Goal: Task Accomplishment & Management: Use online tool/utility

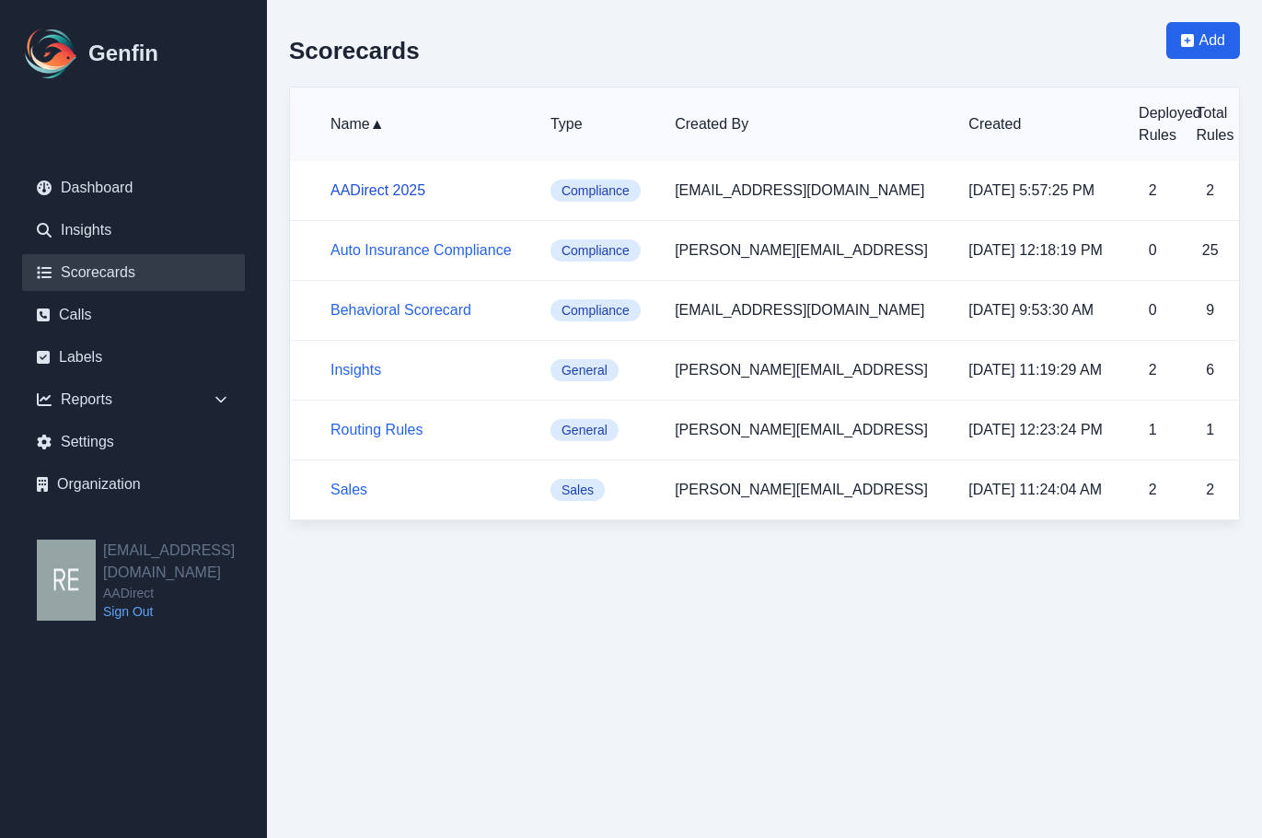
click at [402, 189] on link "AADirect 2025" at bounding box center [378, 190] width 95 height 16
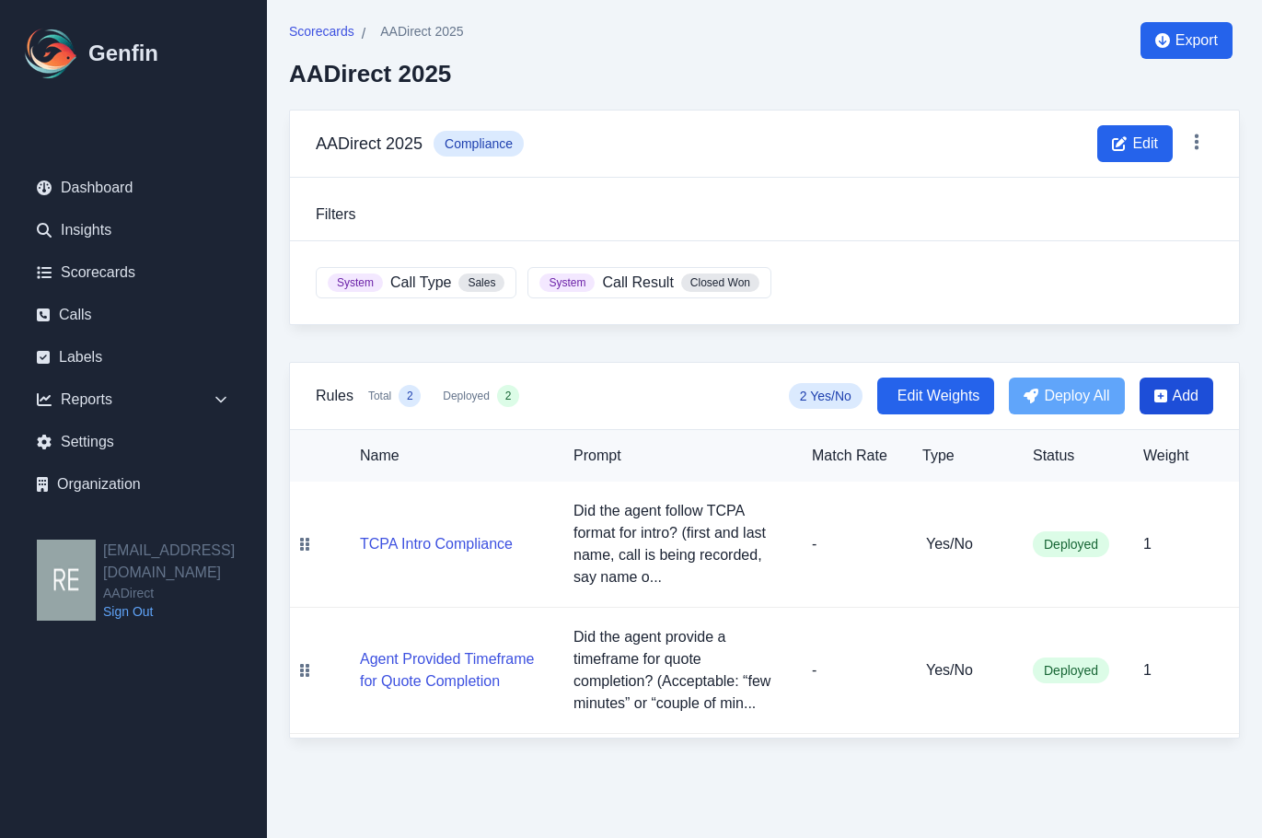
click at [1174, 403] on span "Add" at bounding box center [1186, 396] width 26 height 22
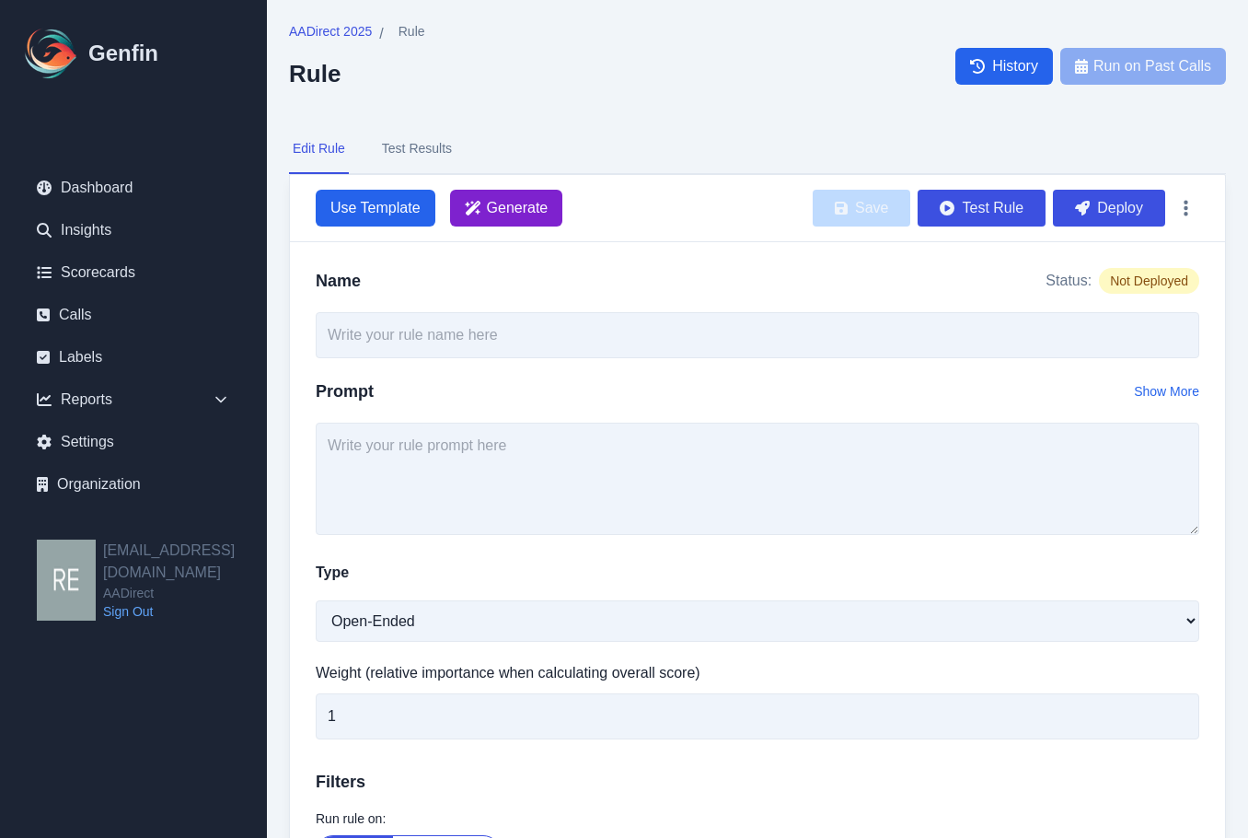
click at [517, 220] on span "Generate" at bounding box center [506, 208] width 113 height 37
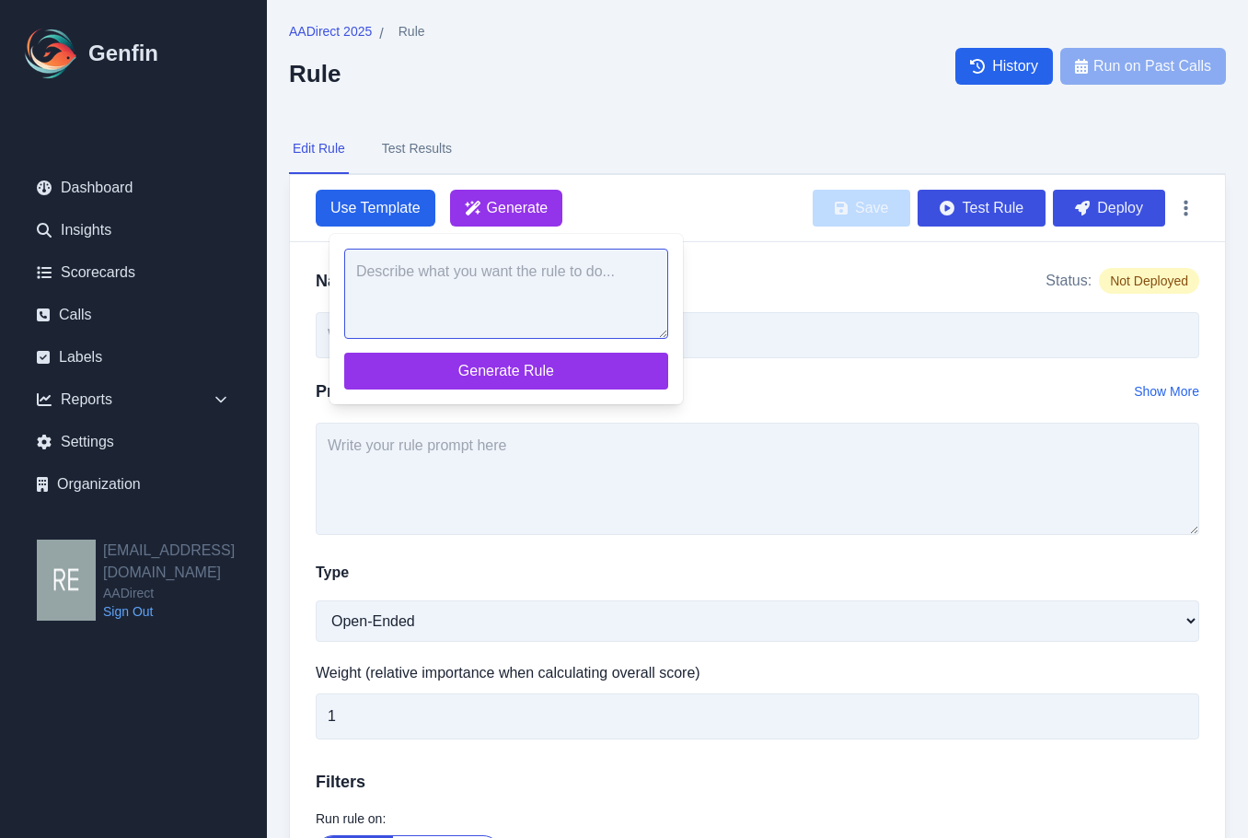
click at [546, 280] on textarea at bounding box center [506, 294] width 324 height 90
paste textarea "Did the agent ask if the customer is a homeowner? (Acceptable: asking if they r…"
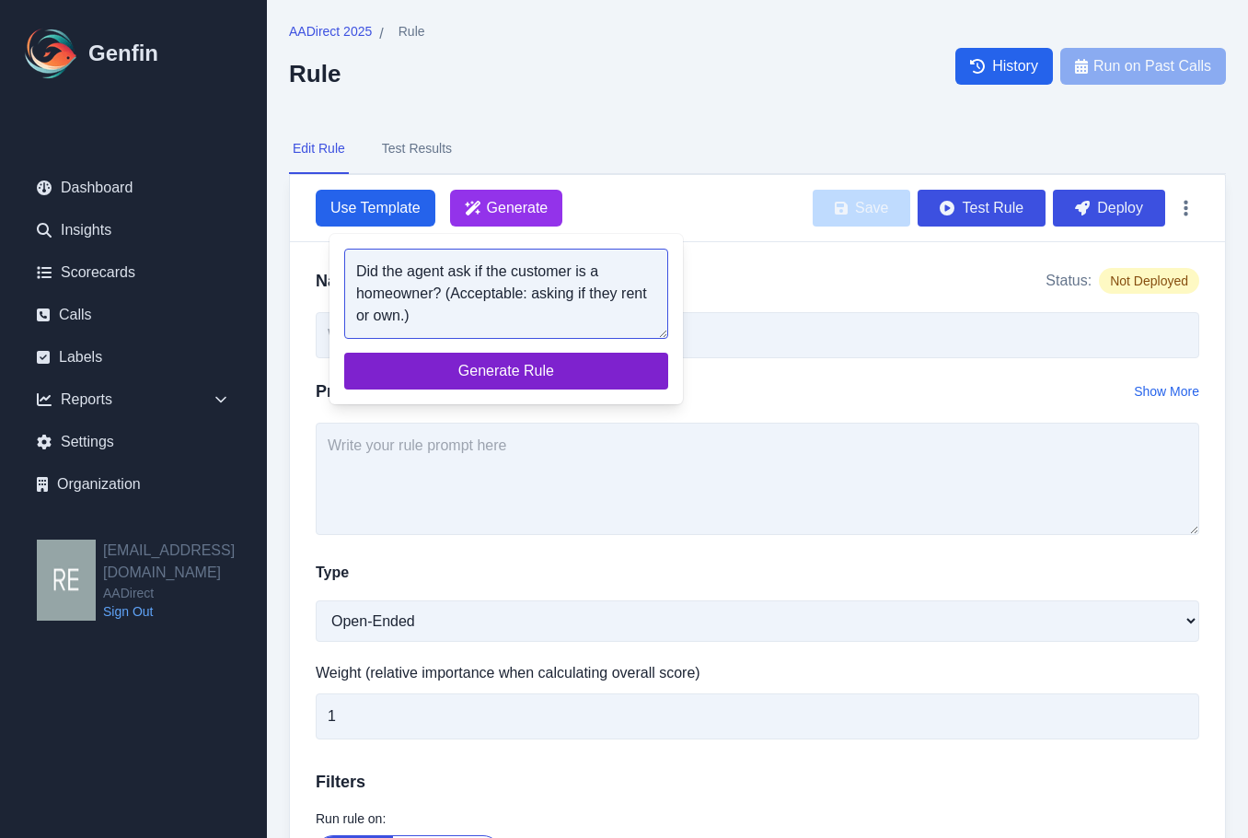
type textarea "Did the agent ask if the customer is a homeowner? (Acceptable: asking if they r…"
click at [543, 375] on span "Generate Rule" at bounding box center [506, 371] width 295 height 22
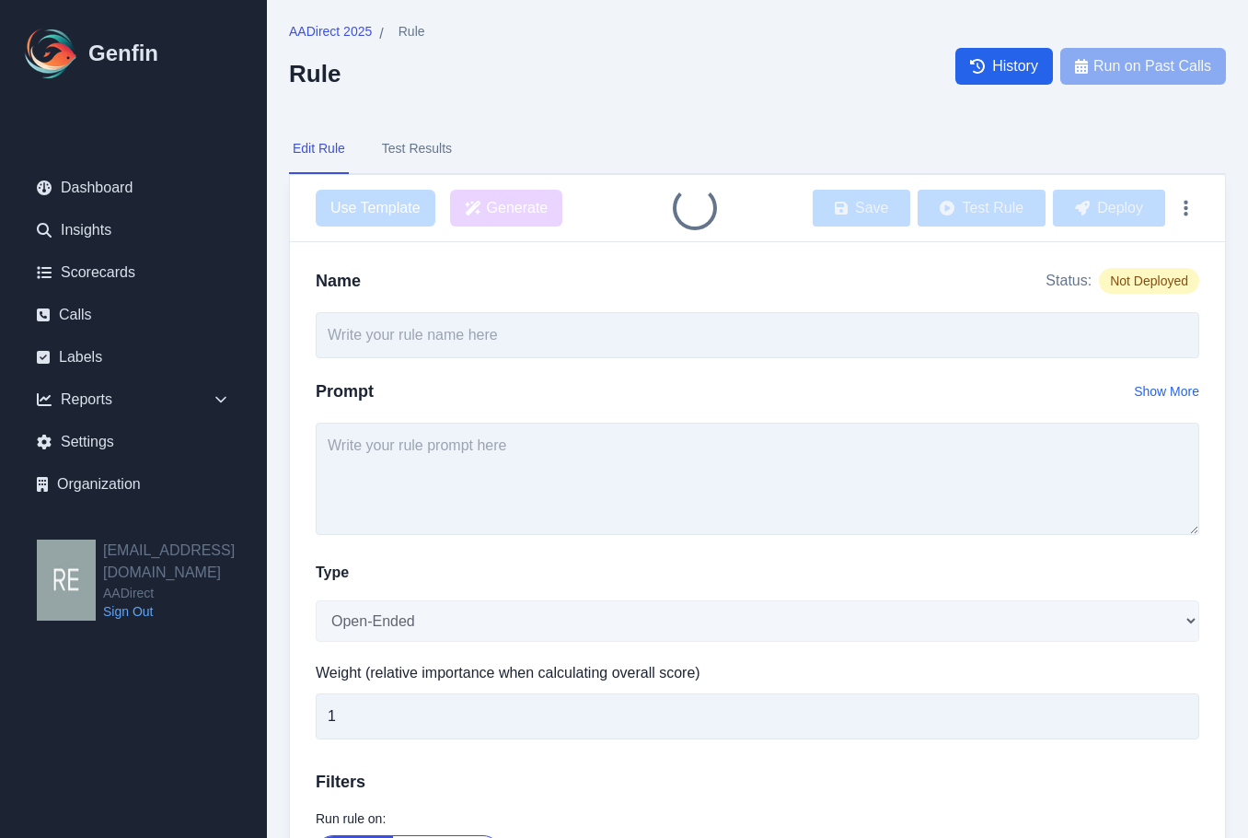
type input "Homeownership Status Inquiry"
type textarea "Did the agent ask if the customer is a homeowner? (Acceptable: asking if they r…"
select select "Yes/No"
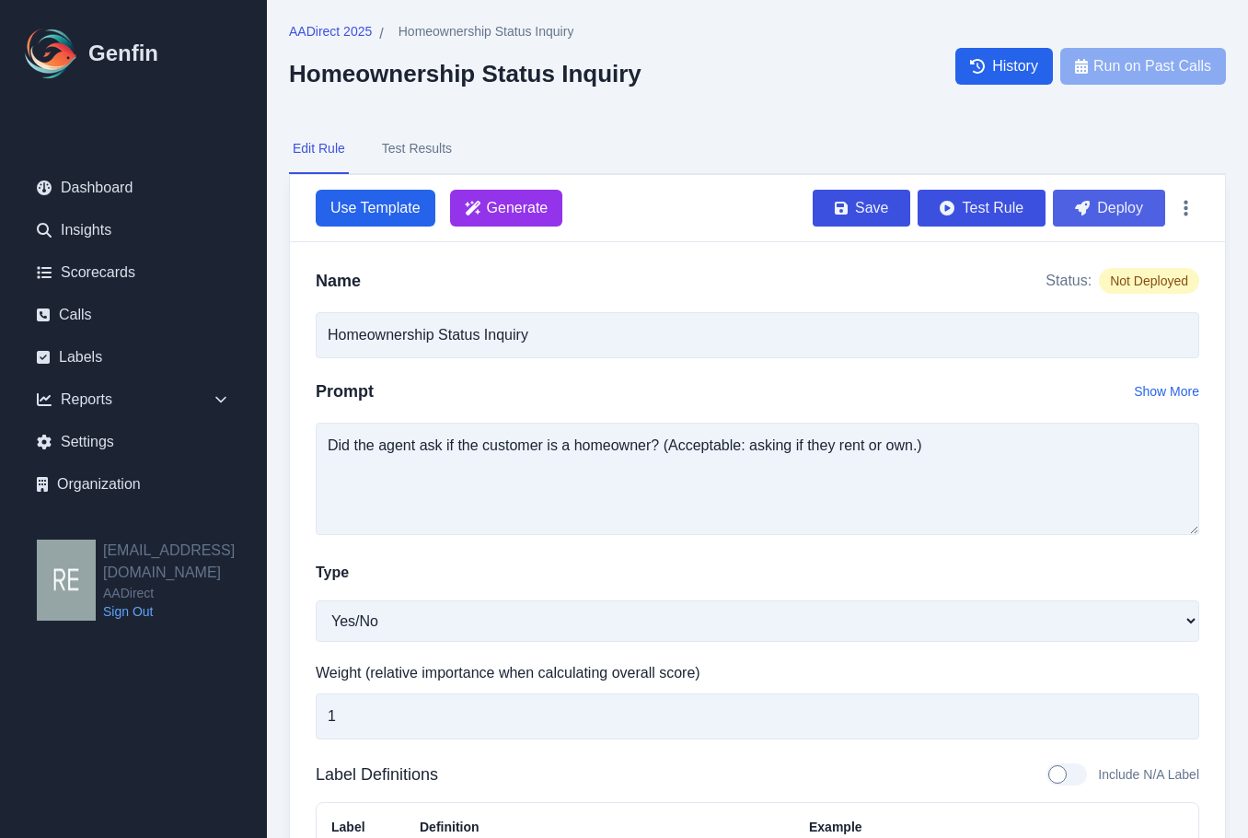
click at [1124, 211] on button "Deploy" at bounding box center [1109, 208] width 112 height 37
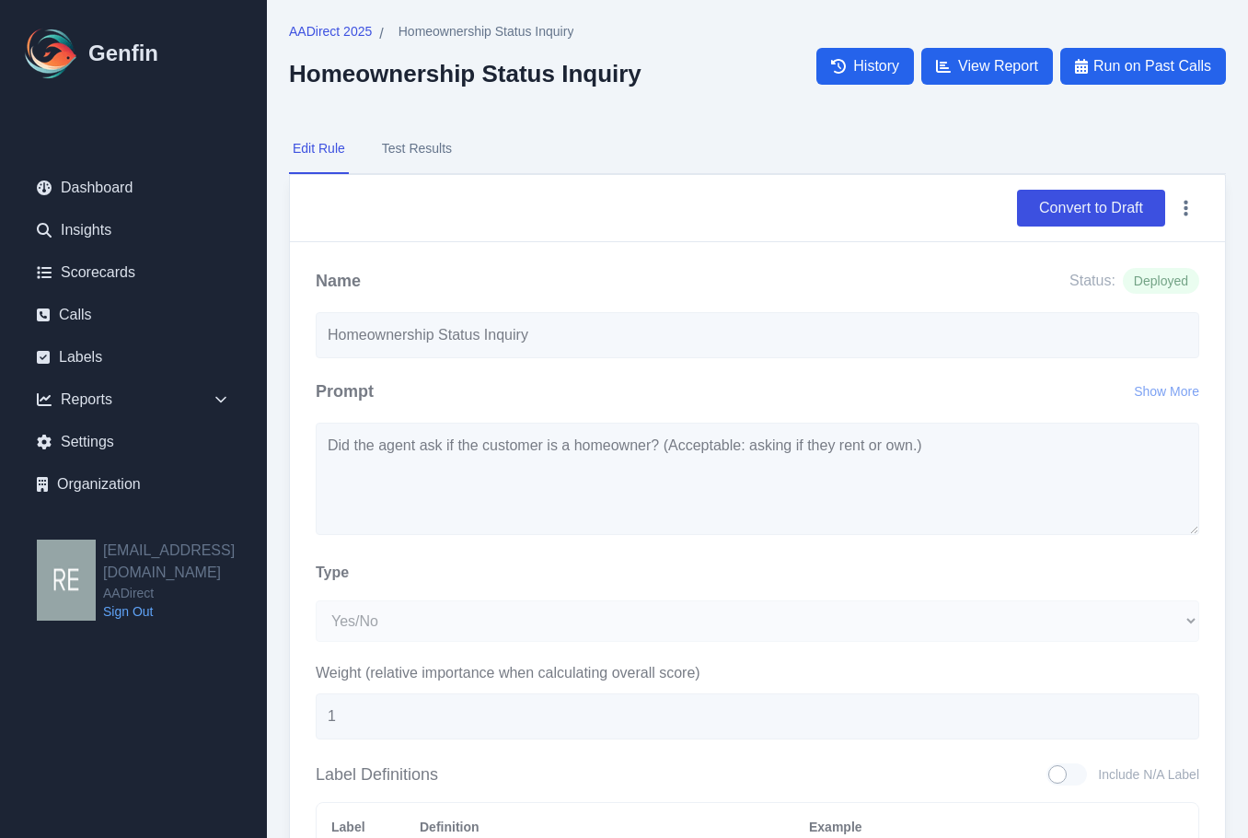
click at [329, 21] on div "AADirect 2025 / Homeownership Status Inquiry Homeownership Status Inquiry Histo…" at bounding box center [757, 624] width 981 height 1248
click at [331, 22] on span "AADirect 2025" at bounding box center [330, 31] width 83 height 18
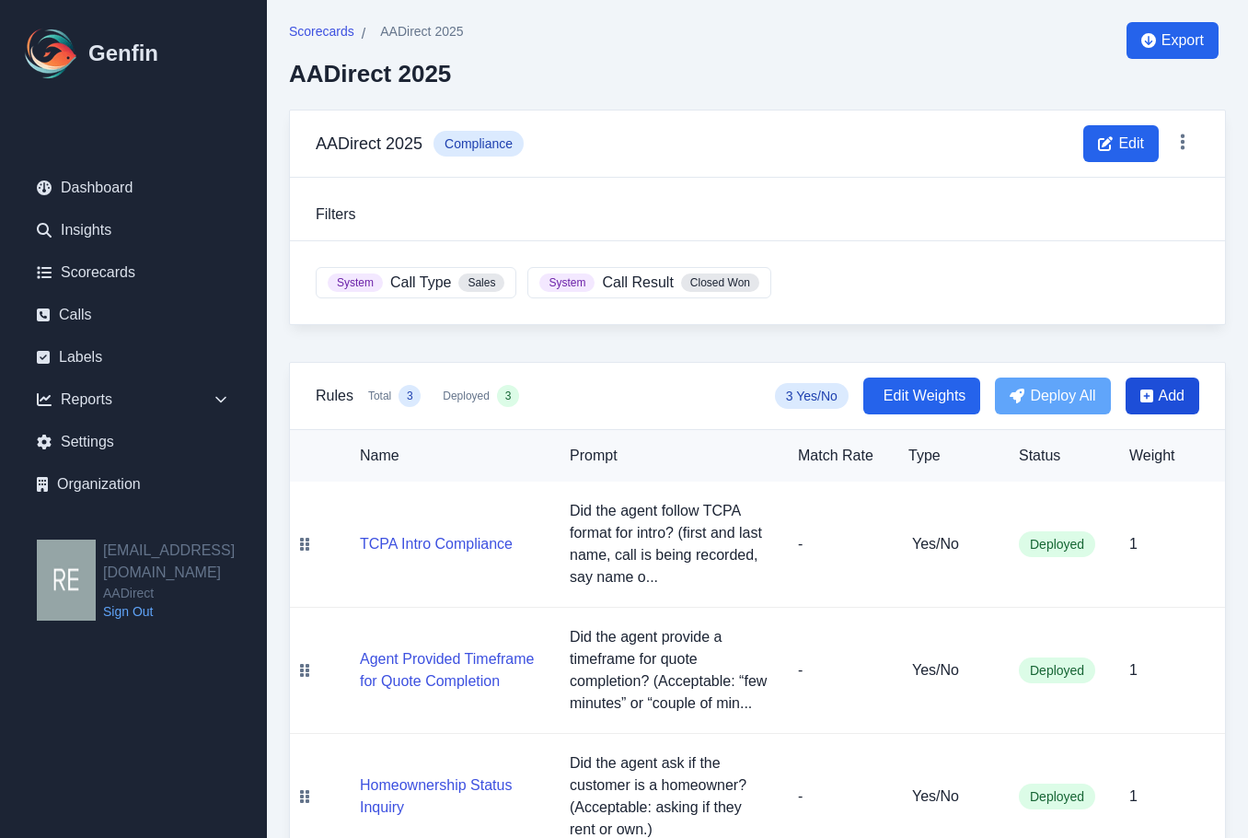
click at [1154, 391] on span "Add" at bounding box center [1163, 395] width 74 height 37
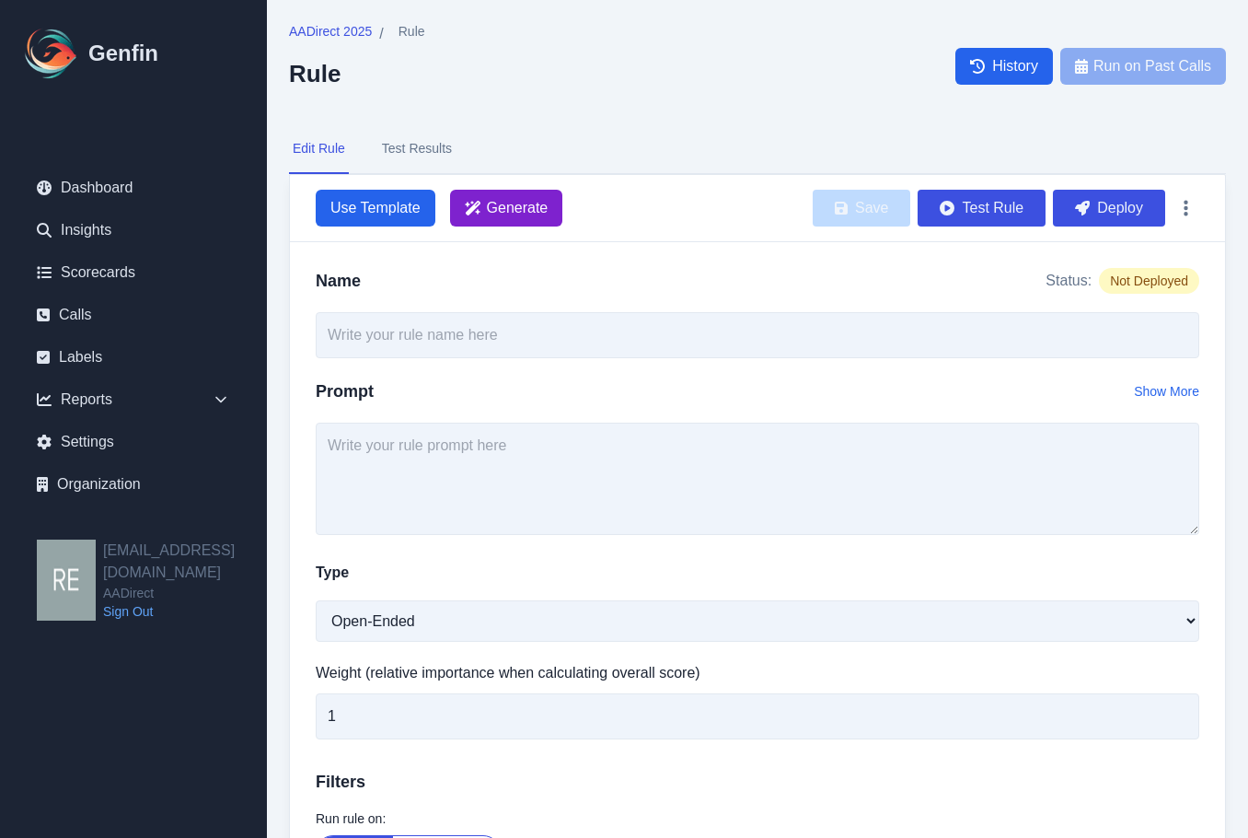
click at [522, 210] on span "Generate" at bounding box center [518, 208] width 62 height 22
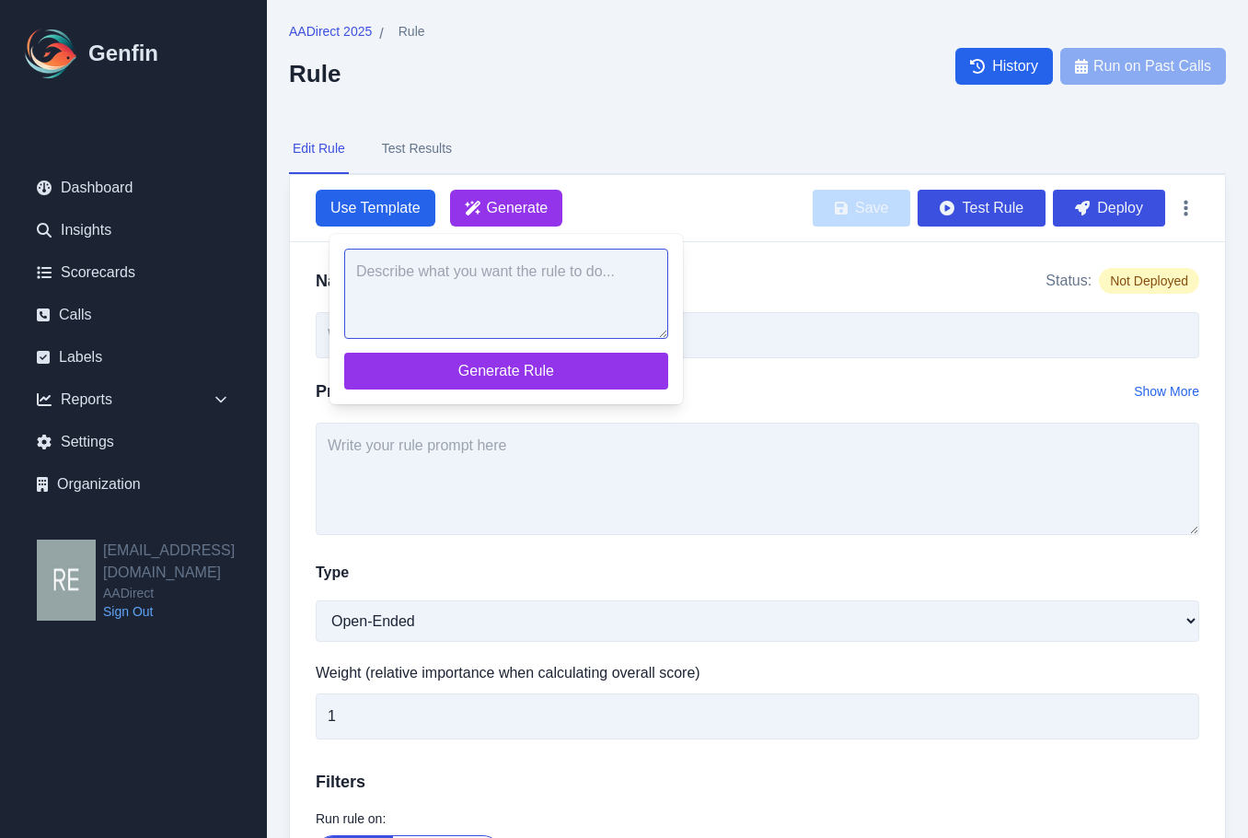
click at [558, 299] on textarea at bounding box center [506, 294] width 324 height 90
paste textarea "Did the agent ask if customer for prior insurance"
drag, startPoint x: 375, startPoint y: 269, endPoint x: 297, endPoint y: 269, distance: 77.3
click at [303, 267] on form "Use Template Generate Did the agent ask if customer for prior insurance Generat…" at bounding box center [757, 545] width 935 height 741
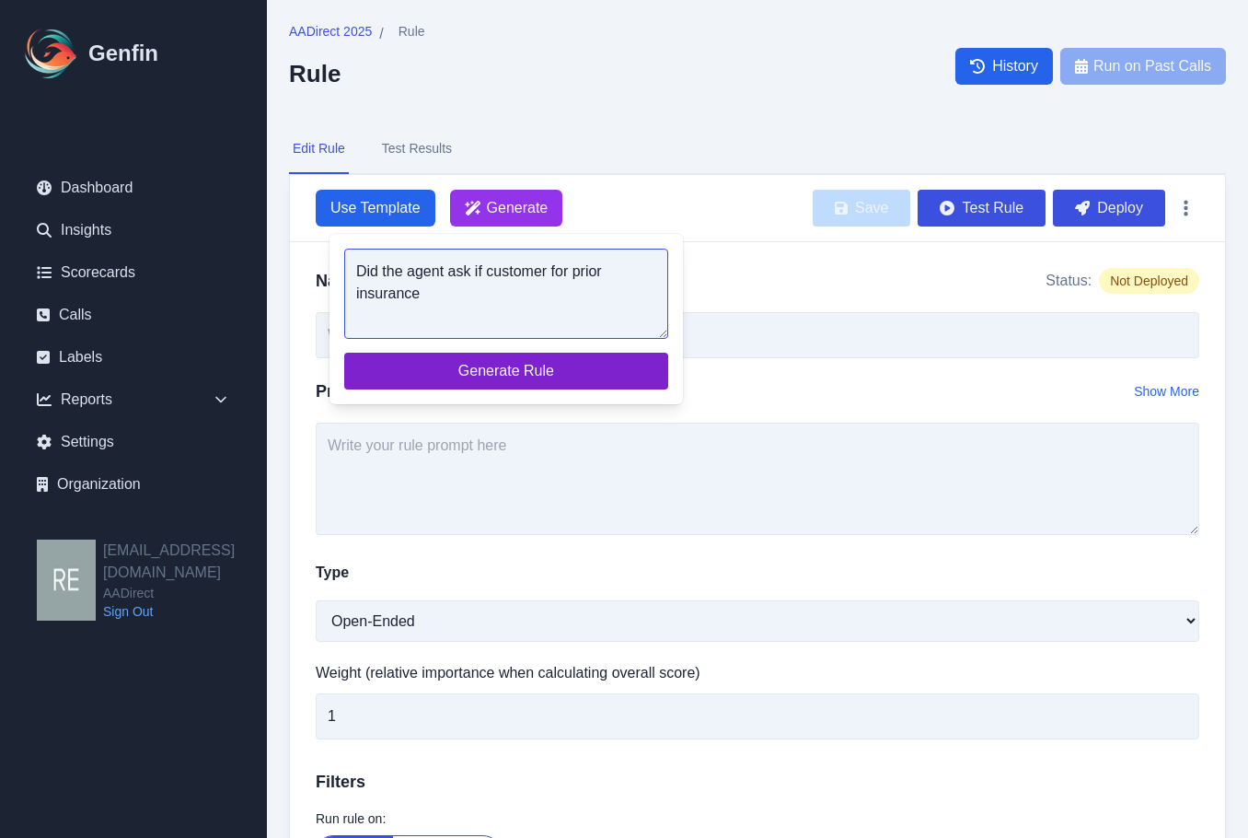
type textarea "Did the agent ask if customer for prior insurance"
click at [499, 366] on span "Generate Rule" at bounding box center [506, 371] width 295 height 22
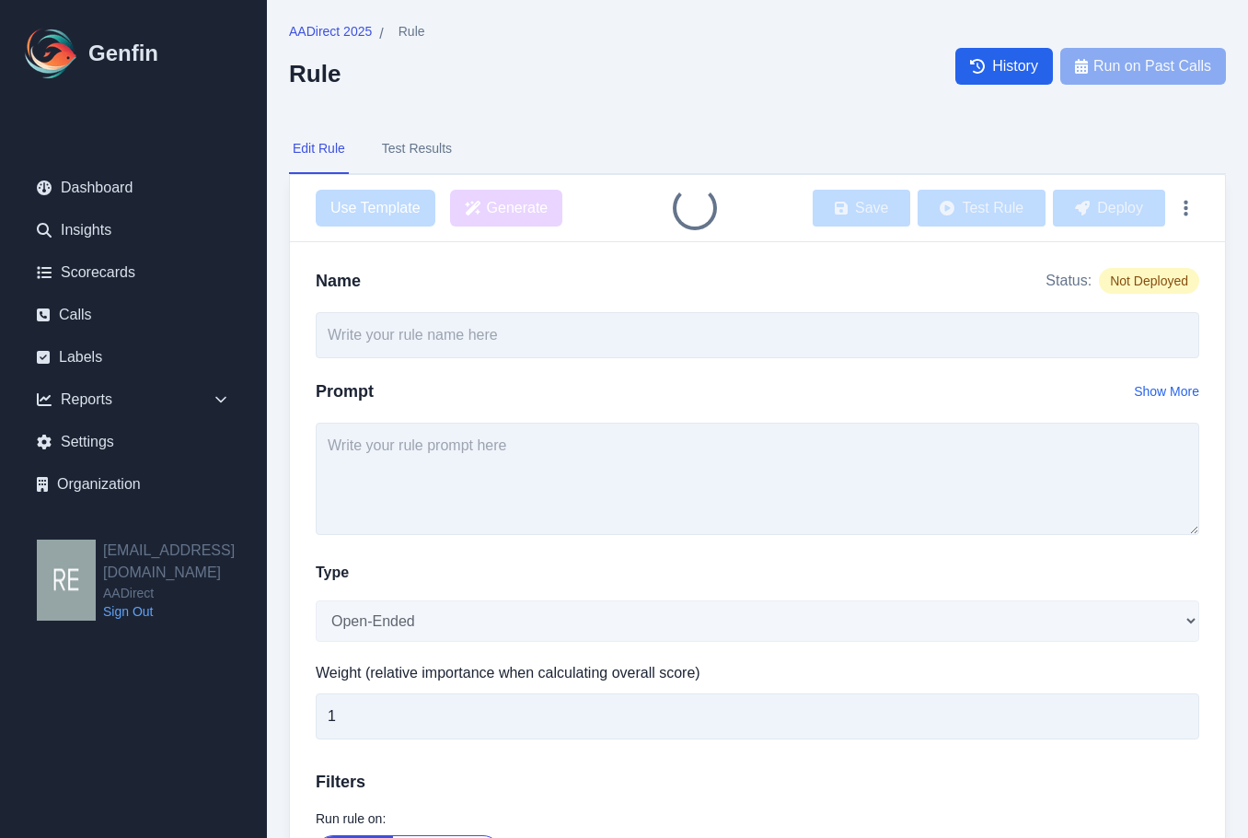
type input "Agent Asked About Prior Insurance"
type textarea "Did the agent ask the customer if they had prior insurance? Use the following l…"
select select "Yes/No"
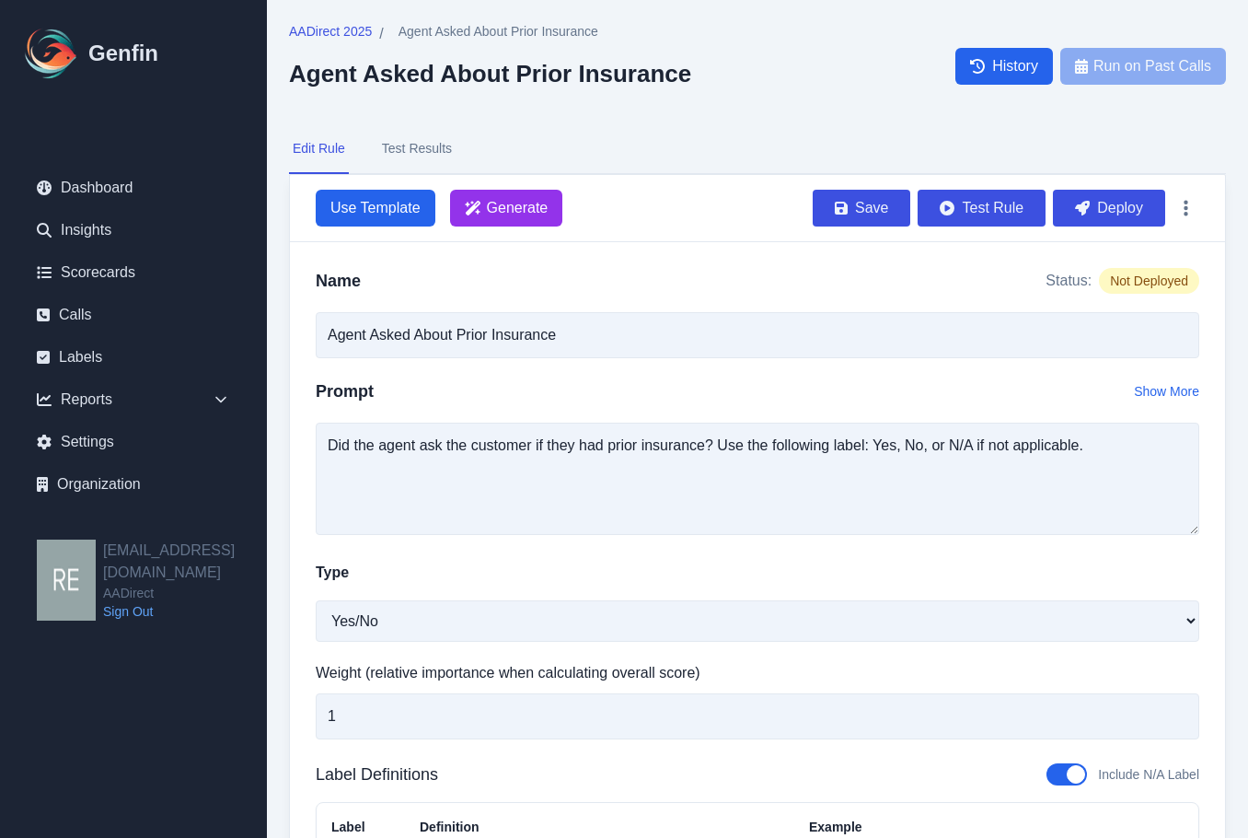
drag, startPoint x: 1124, startPoint y: 203, endPoint x: 722, endPoint y: 105, distance: 414.2
click at [1124, 203] on button "Deploy" at bounding box center [1109, 208] width 112 height 37
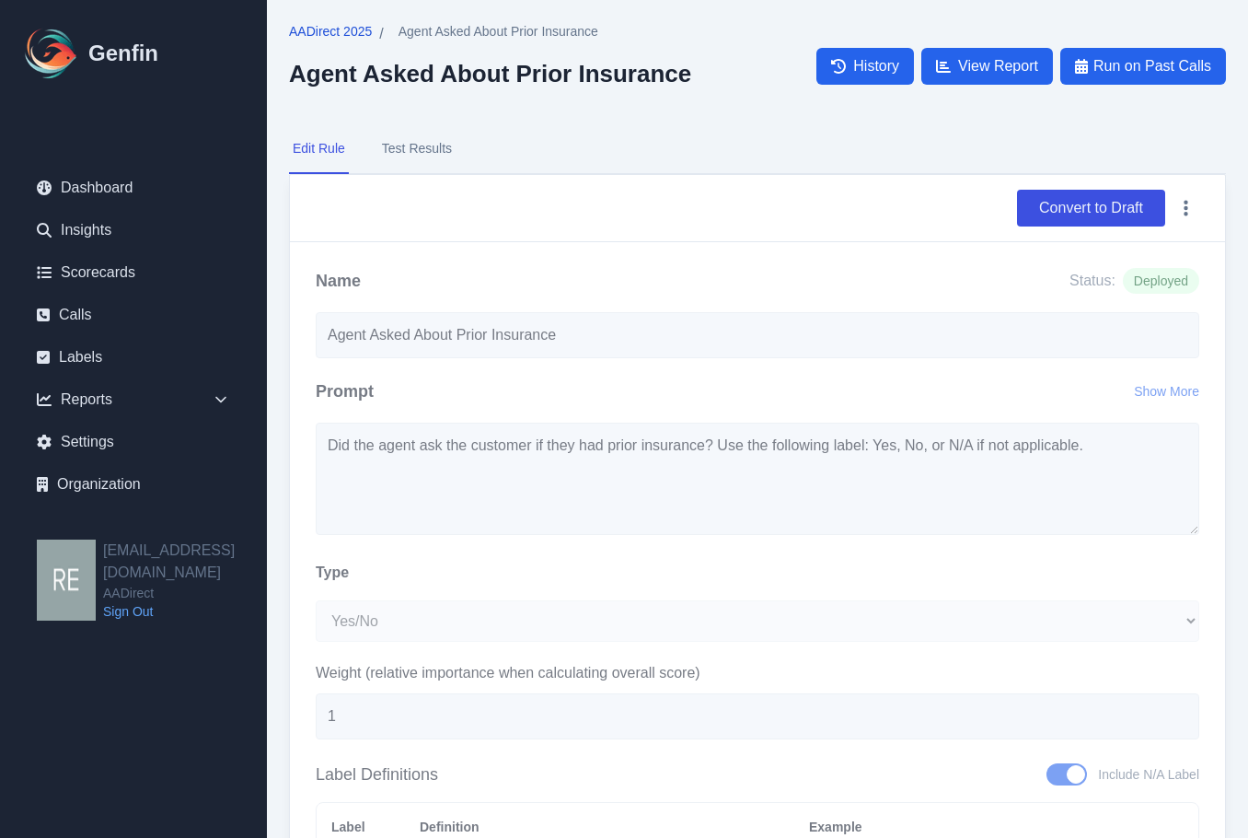
click at [322, 36] on span "AADirect 2025" at bounding box center [330, 31] width 83 height 18
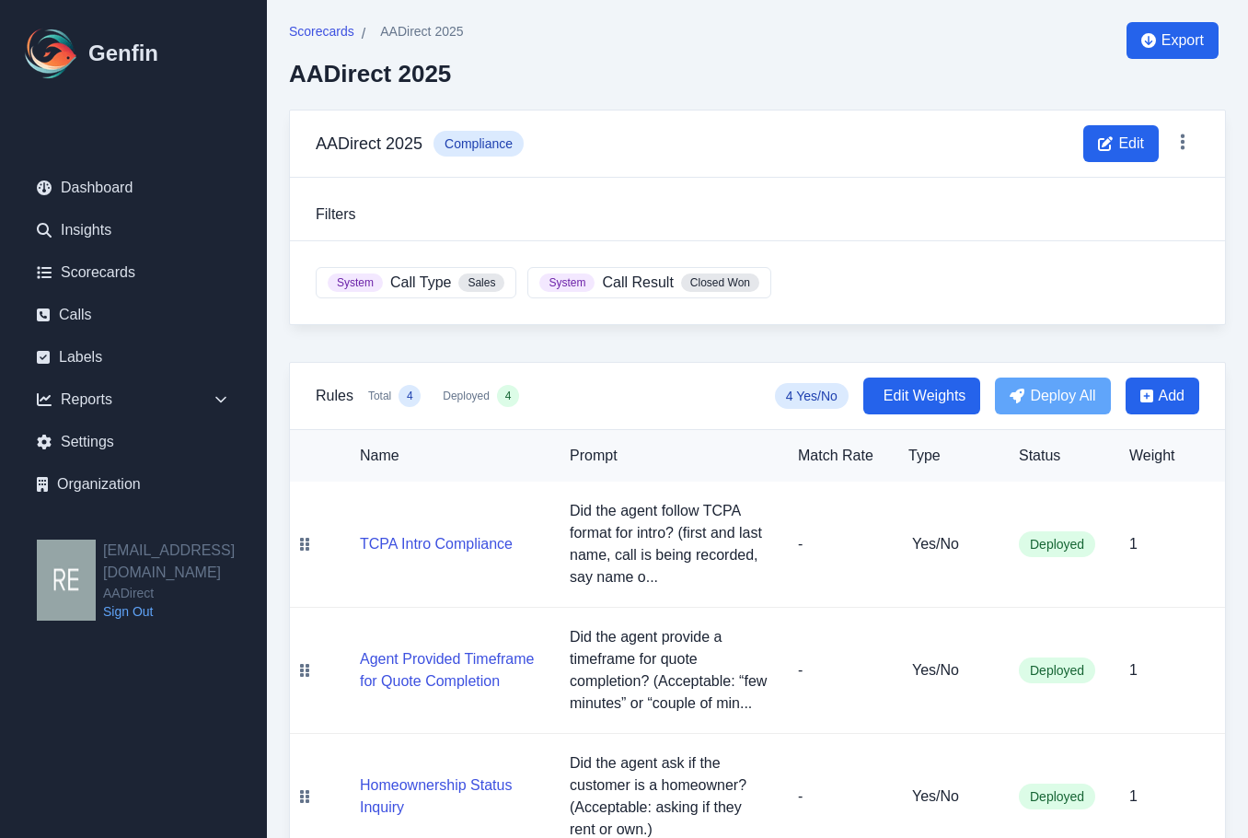
scroll to position [175, 0]
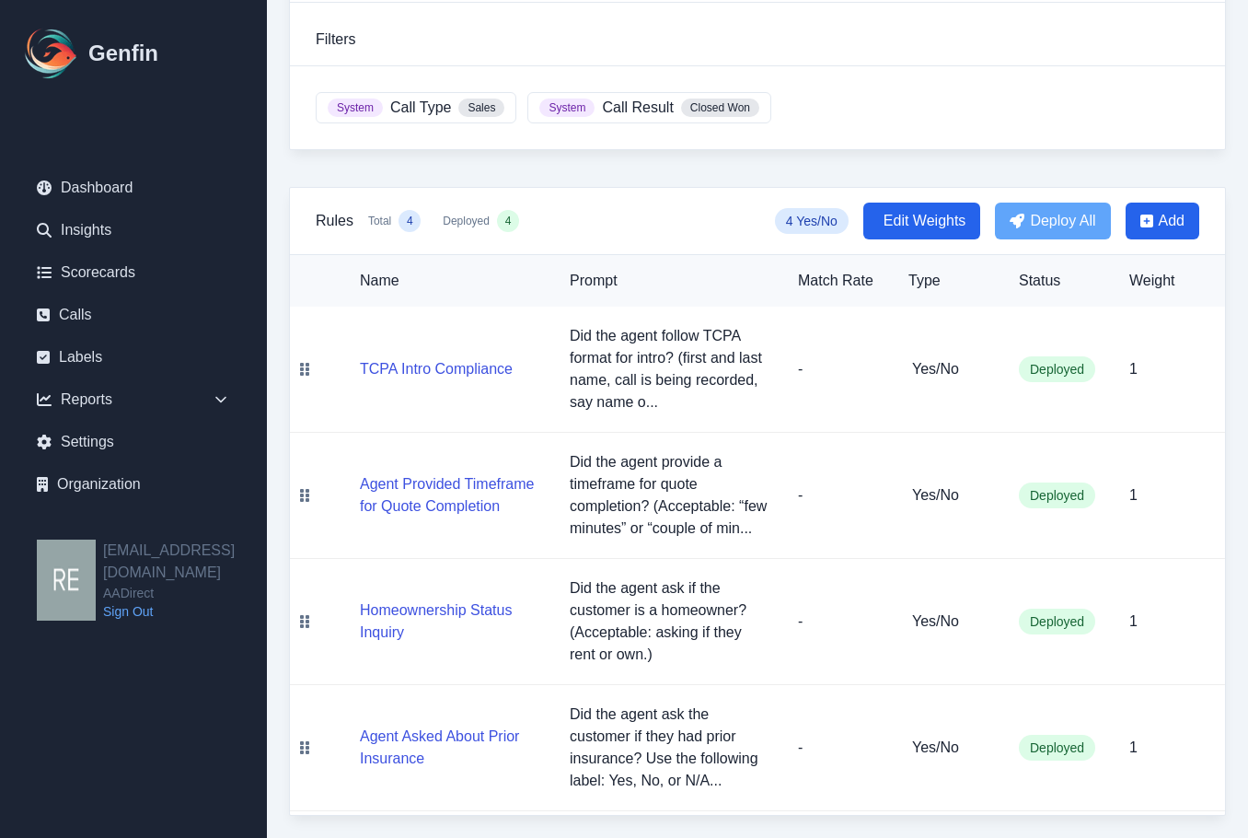
click at [910, 577] on td "Yes/No" at bounding box center [949, 622] width 110 height 126
click at [1166, 210] on span "Add" at bounding box center [1172, 221] width 26 height 22
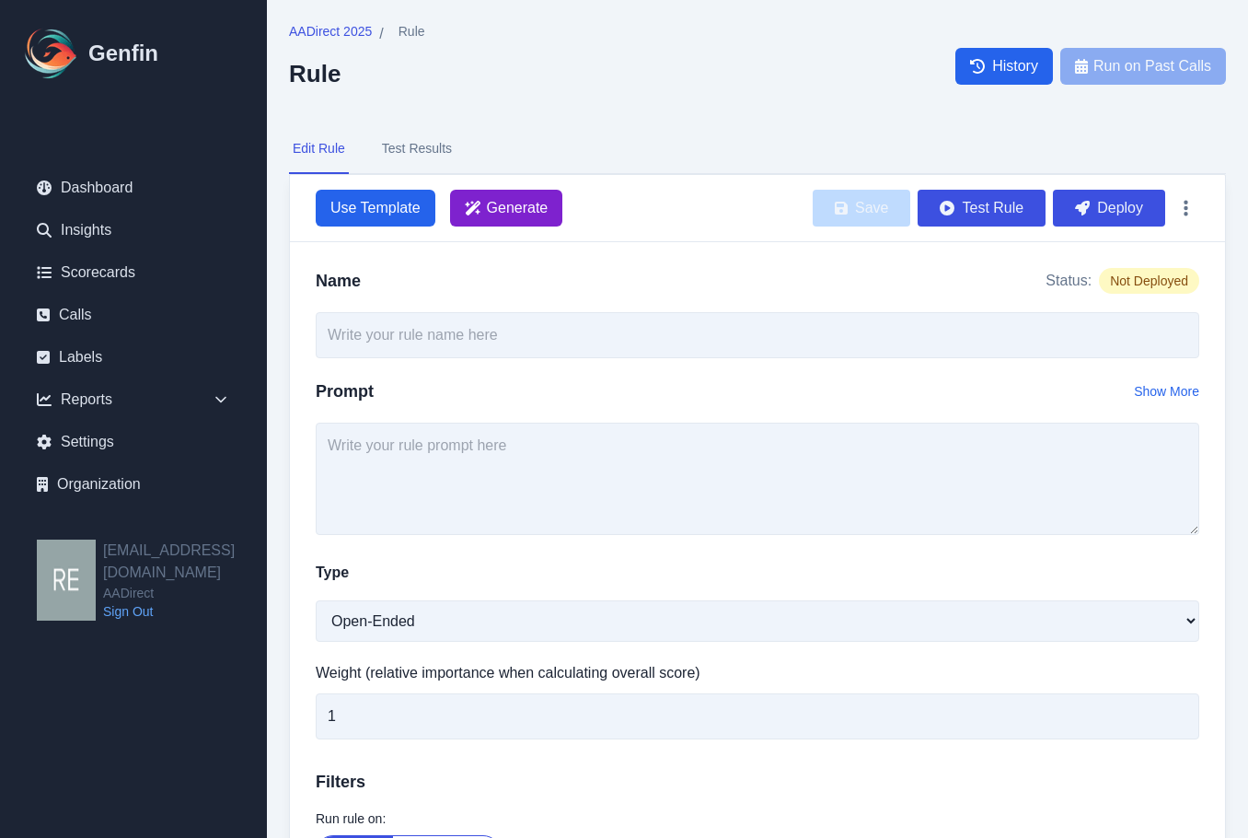
click at [524, 219] on span "Generate" at bounding box center [506, 208] width 113 height 37
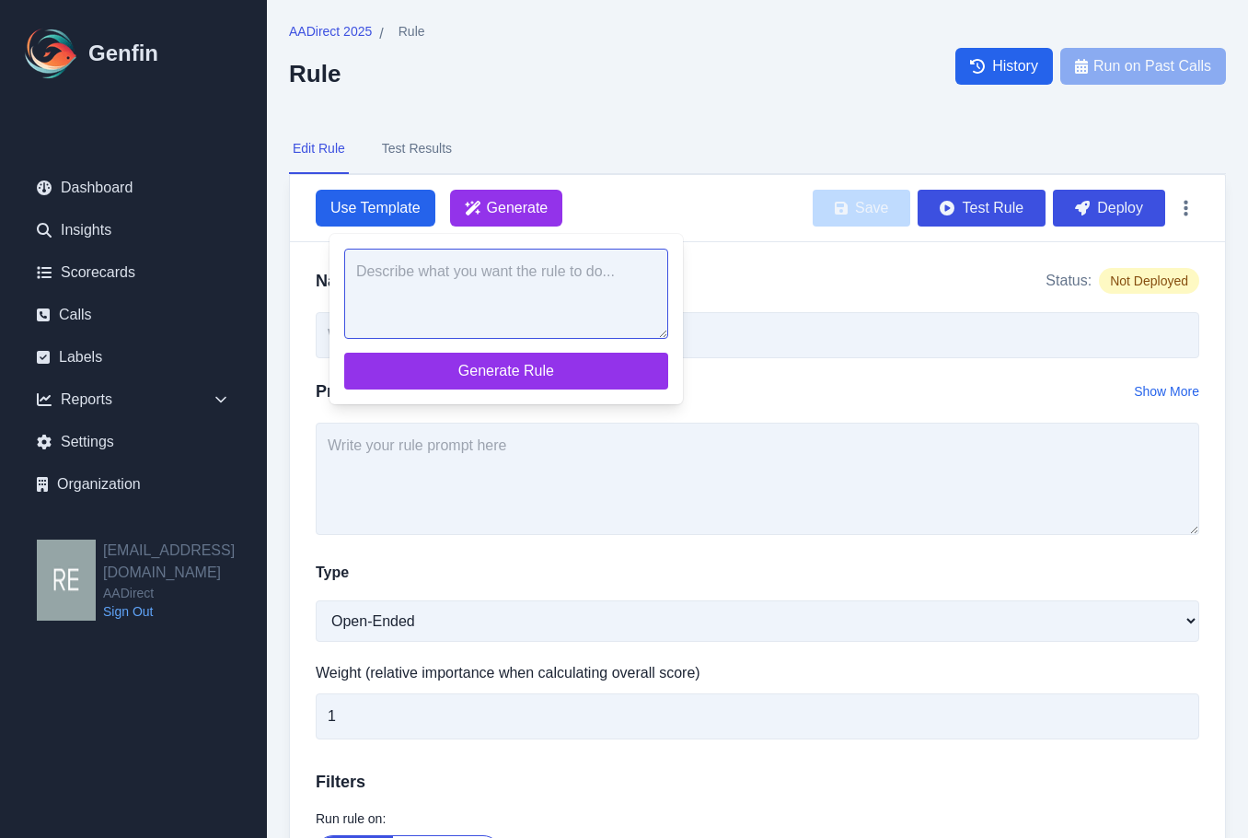
click at [524, 278] on textarea at bounding box center [506, 294] width 324 height 90
paste textarea "Did the agent ask if customer if customer is legally married"
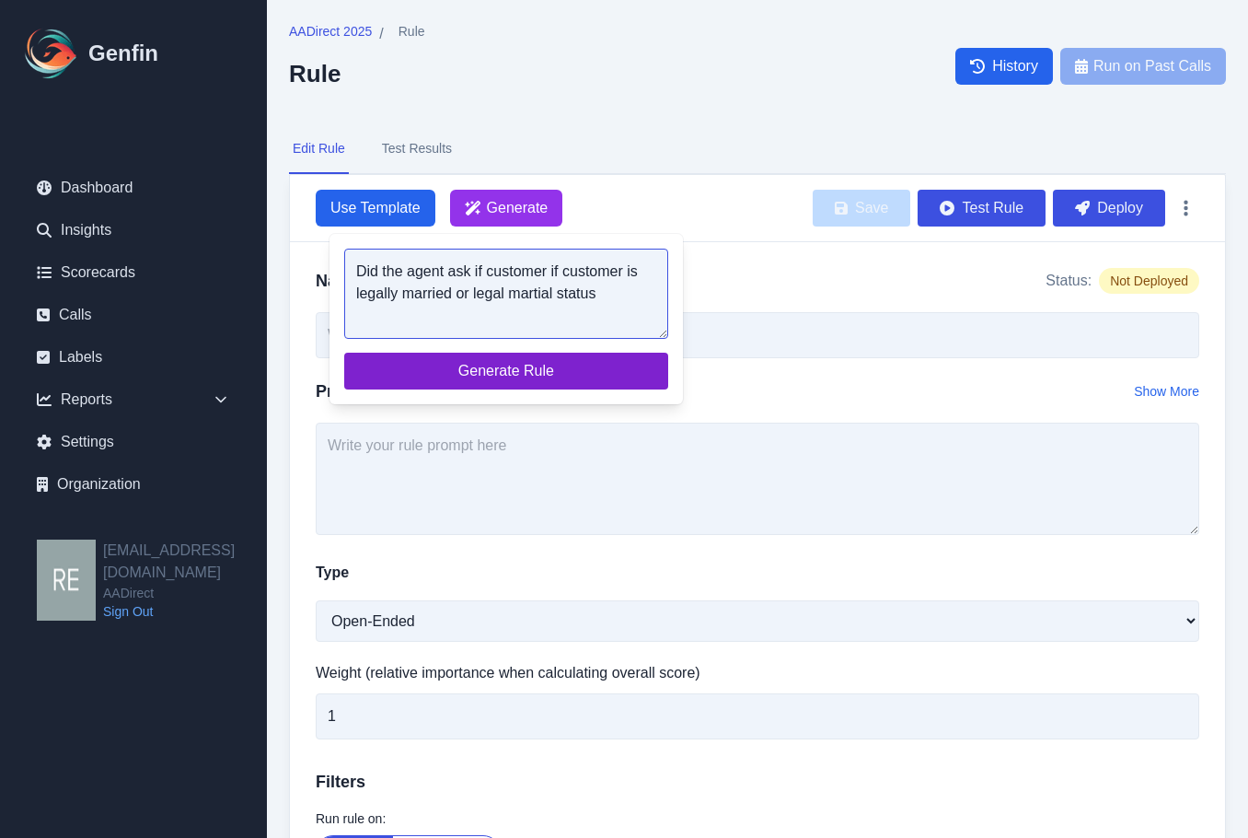
type textarea "Did the agent ask if customer if customer is legally married or legal martial s…"
click at [514, 366] on span "Generate Rule" at bounding box center [506, 371] width 295 height 22
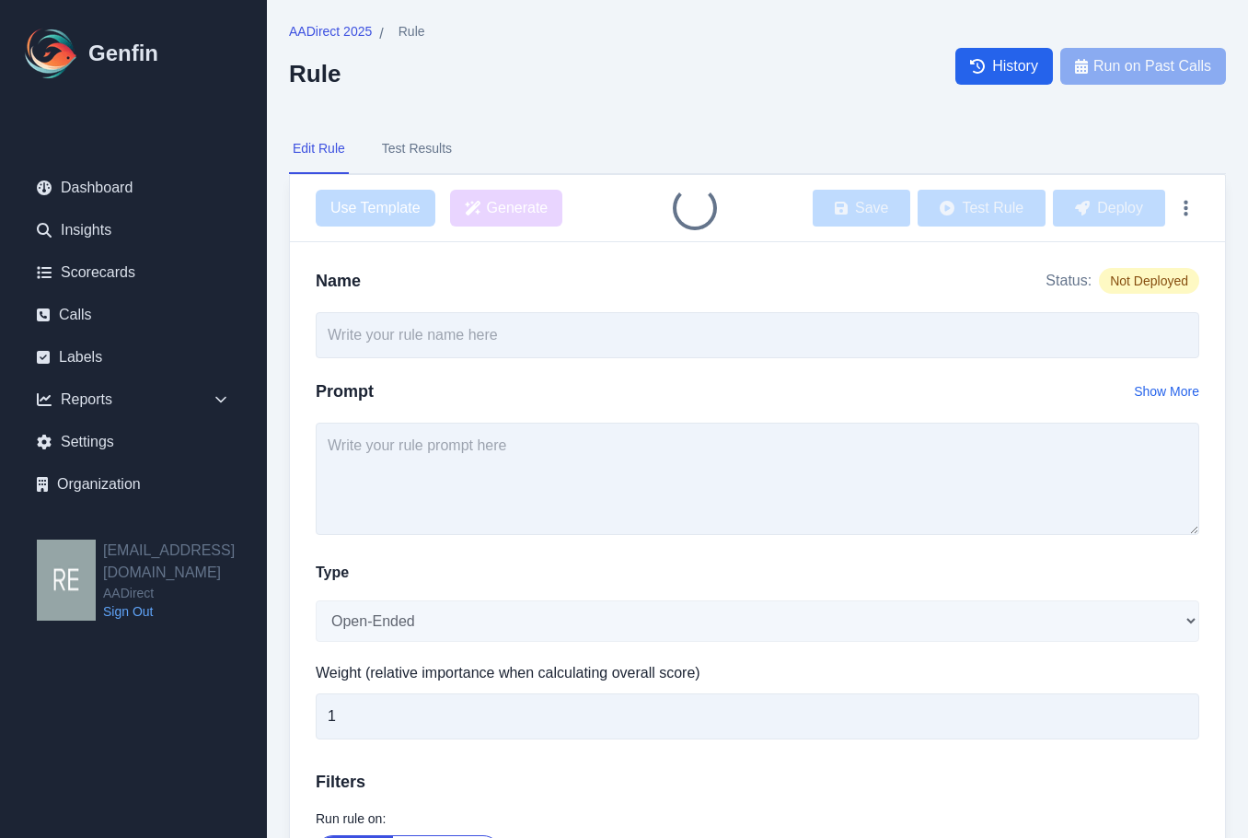
type input "Agent Asked About Legal Marital Status"
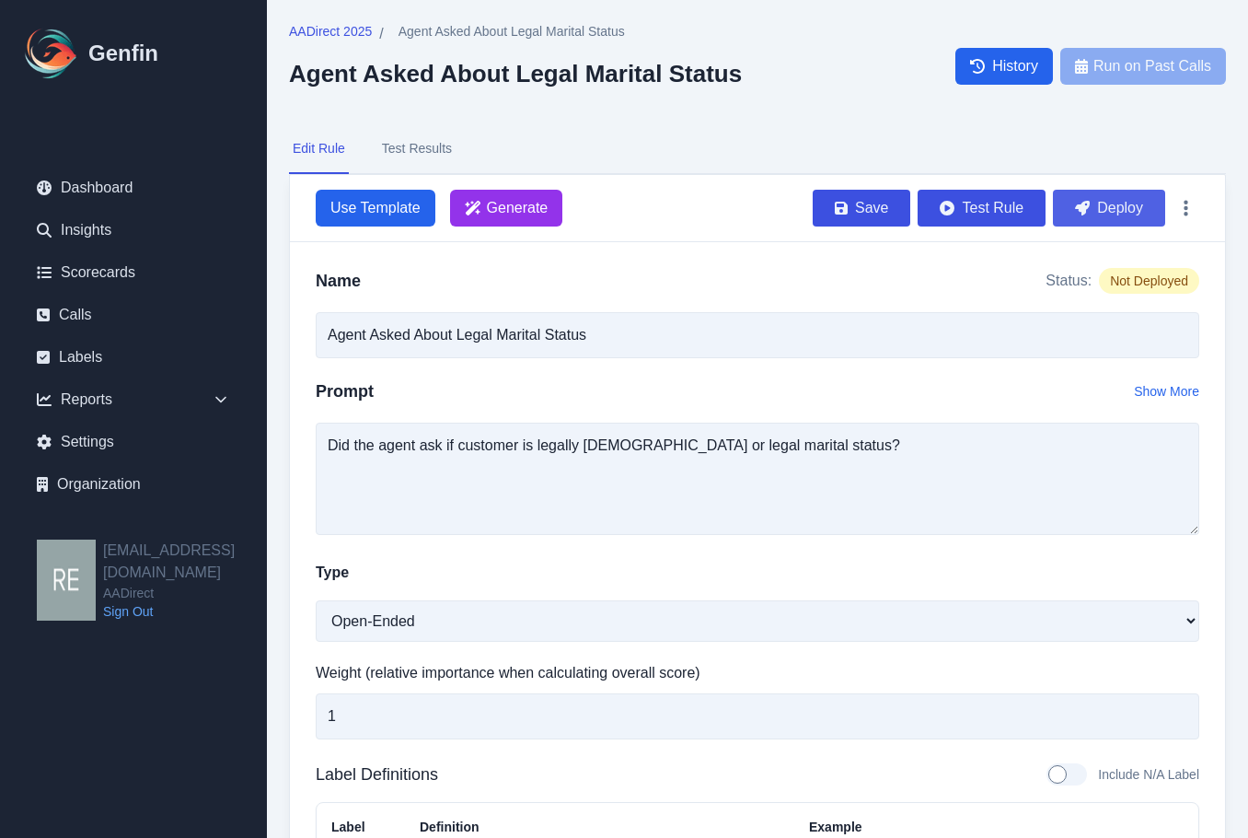
click at [1101, 203] on button "Deploy" at bounding box center [1109, 208] width 112 height 37
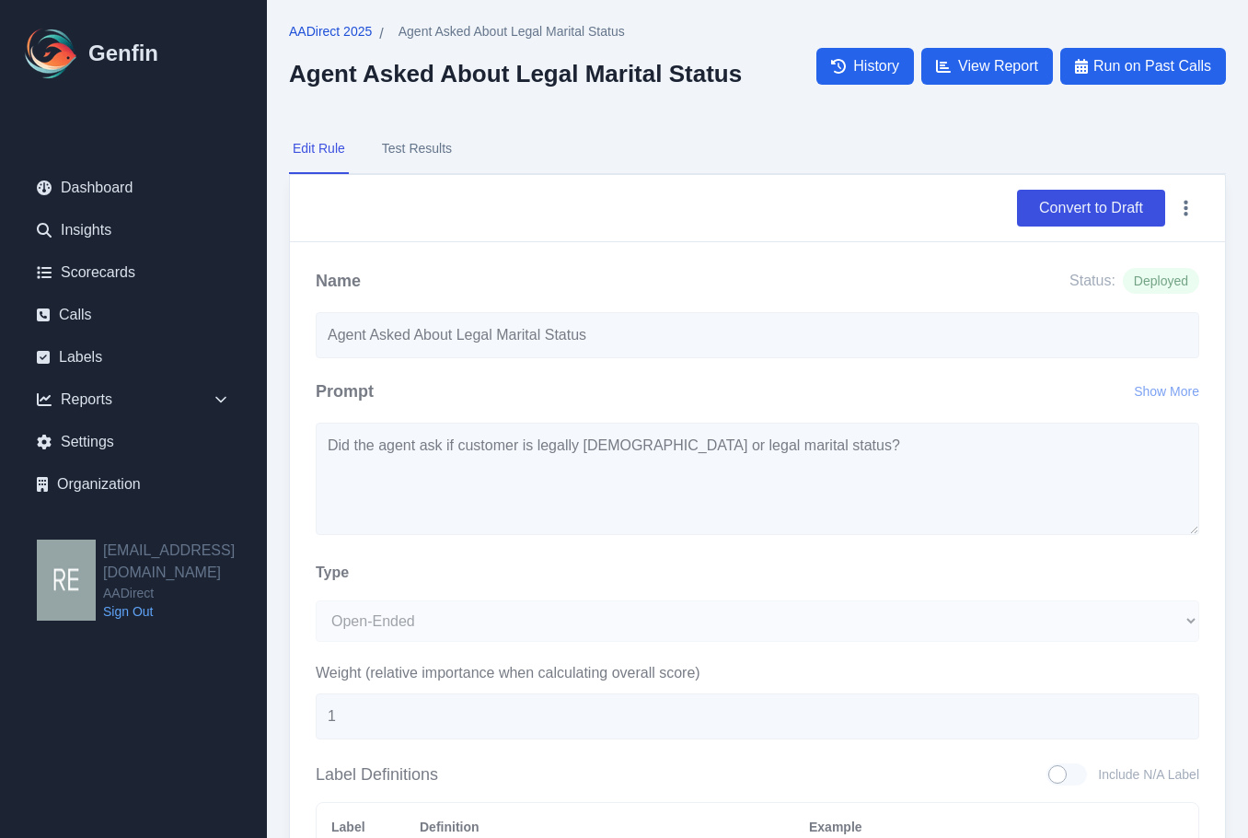
click at [307, 31] on span "AADirect 2025" at bounding box center [330, 31] width 83 height 18
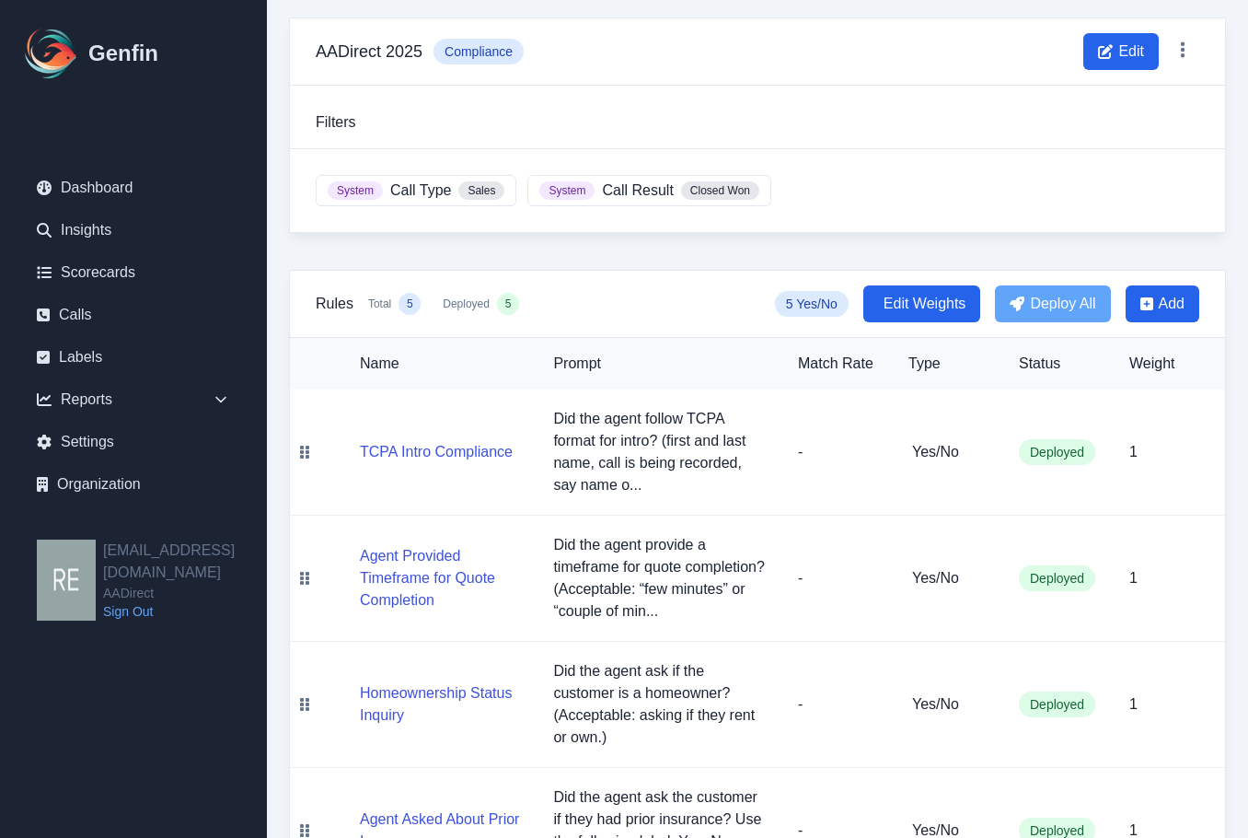
scroll to position [279, 0]
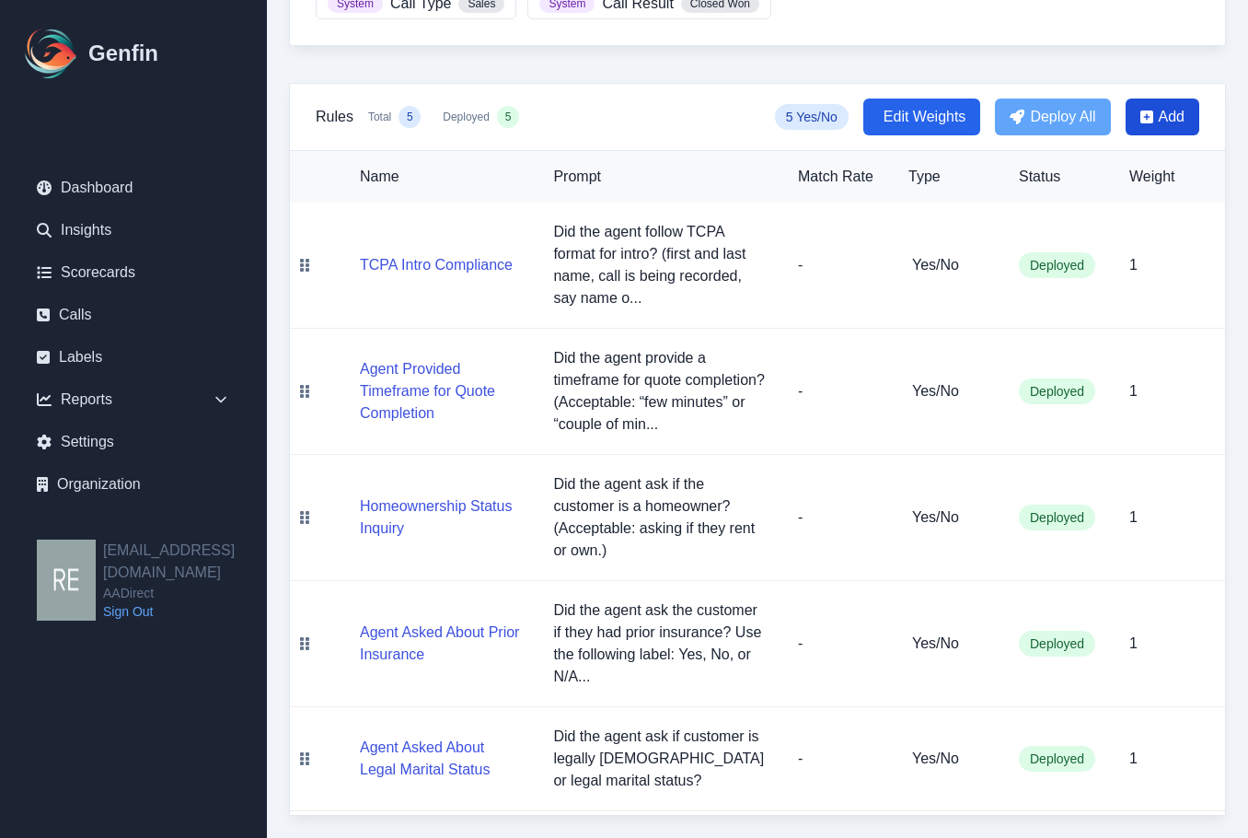
click at [1155, 110] on span "Add" at bounding box center [1163, 117] width 74 height 37
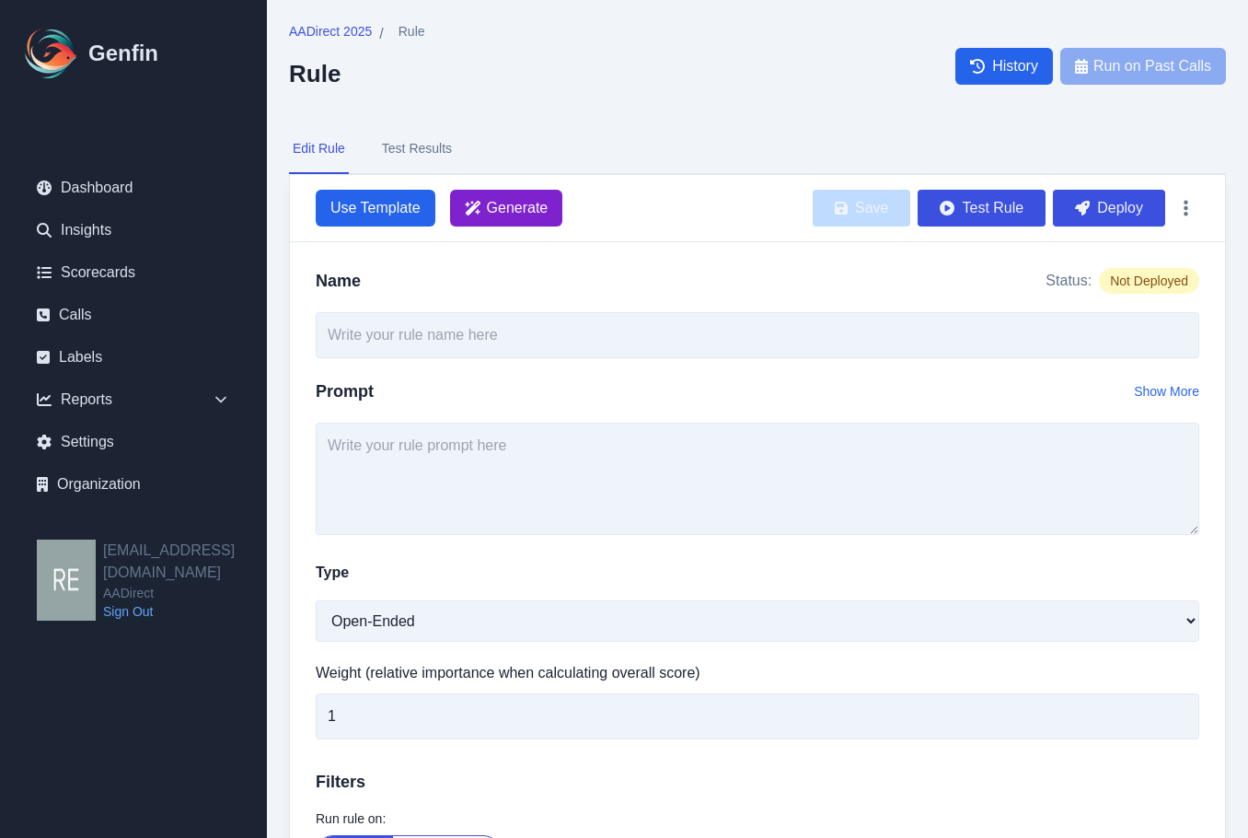
click at [530, 215] on span "Generate" at bounding box center [518, 208] width 62 height 22
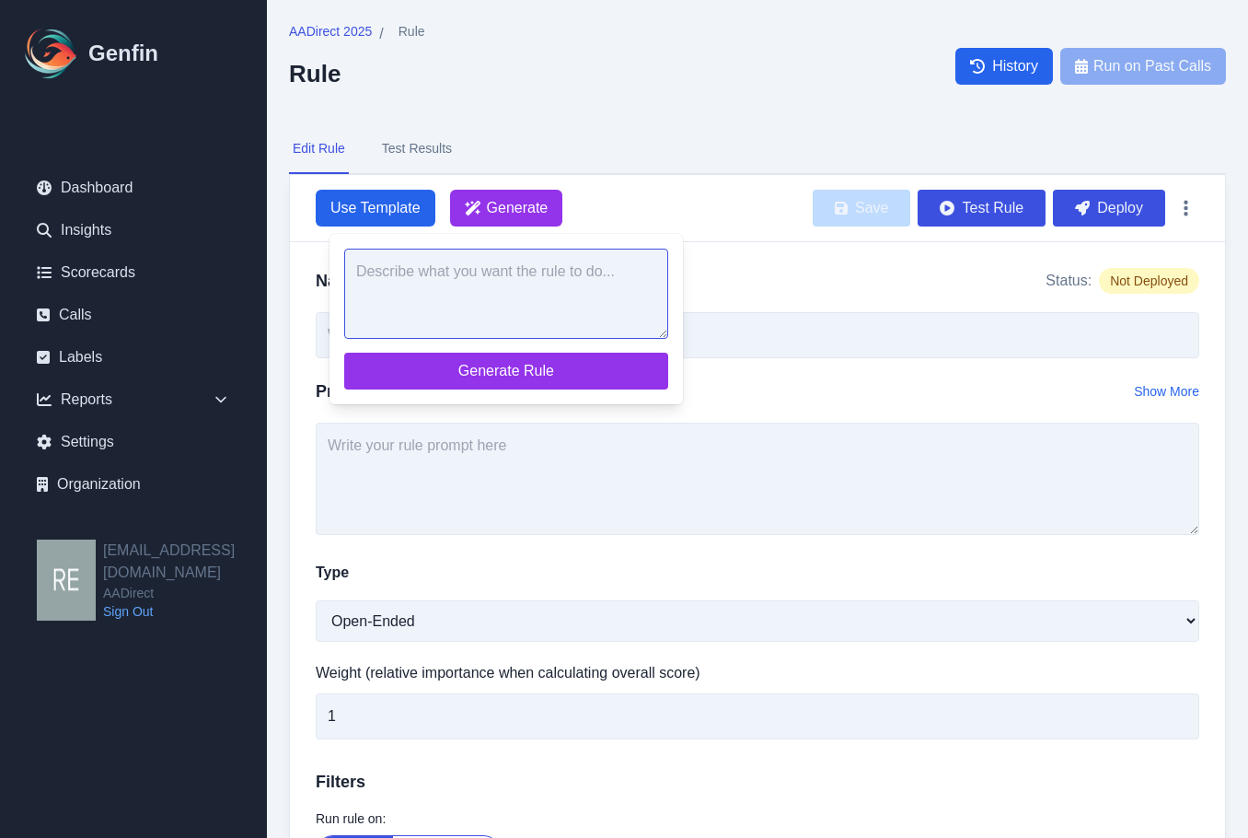
click at [583, 303] on textarea at bounding box center [506, 294] width 324 height 90
paste textarea "Did the agent ask about the customer’s time at their current residence? If less…"
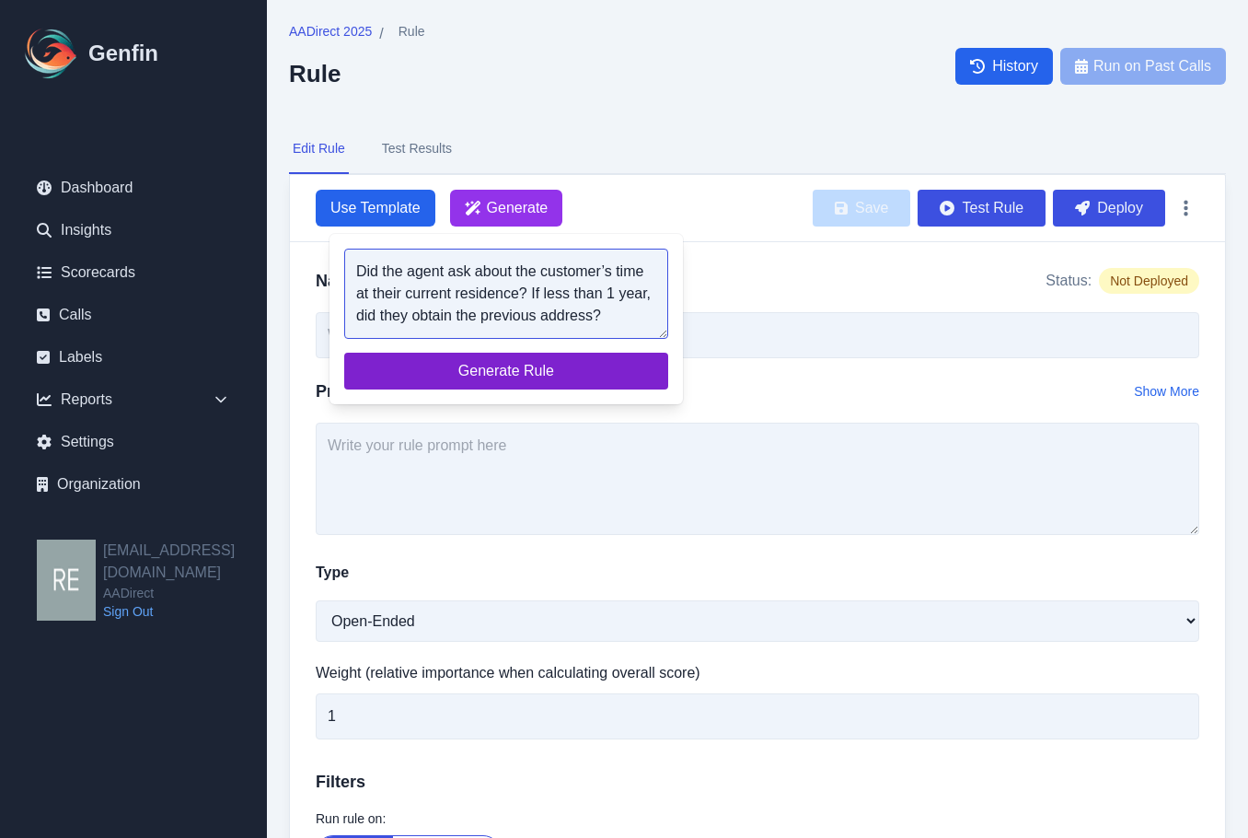
type textarea "Did the agent ask about the customer’s time at their current residence? If less…"
click at [567, 382] on button "Generate Rule" at bounding box center [506, 371] width 324 height 37
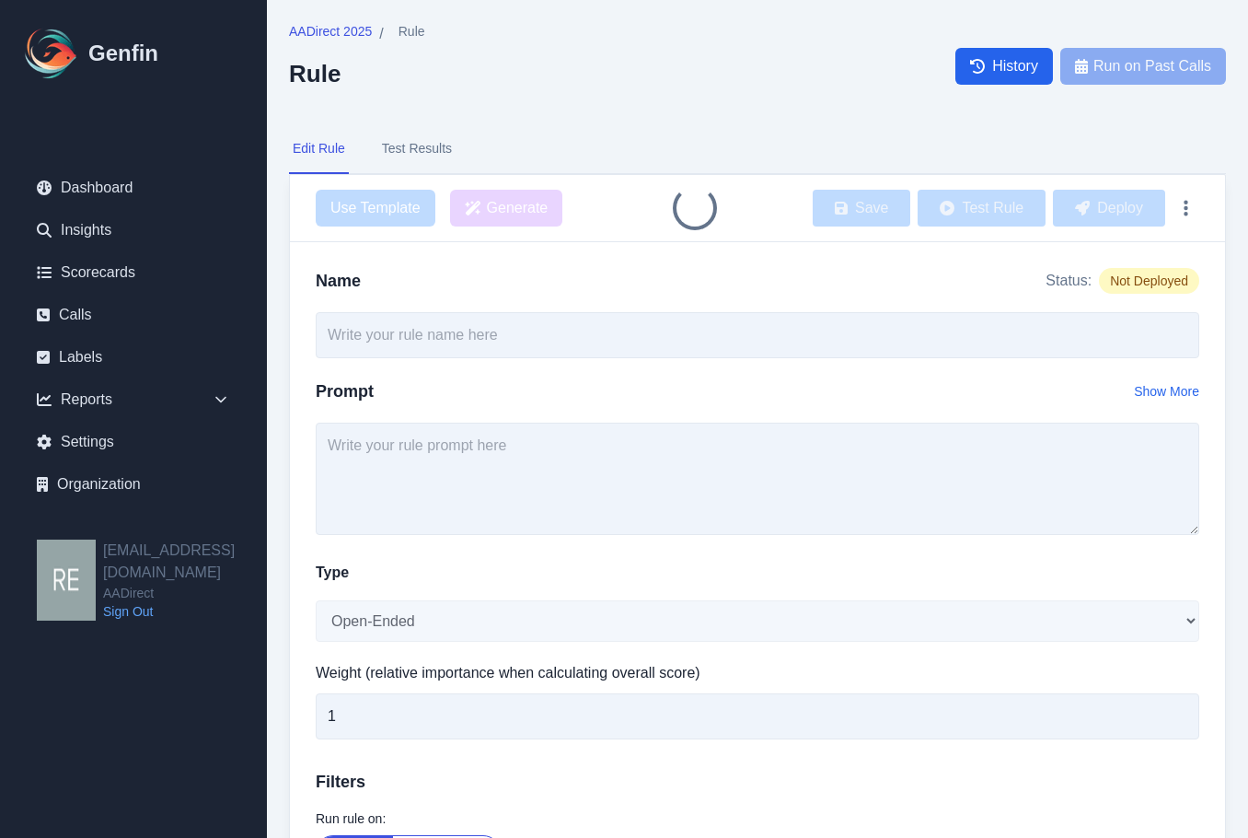
type input "Current Residence and Previous Address Inquiry"
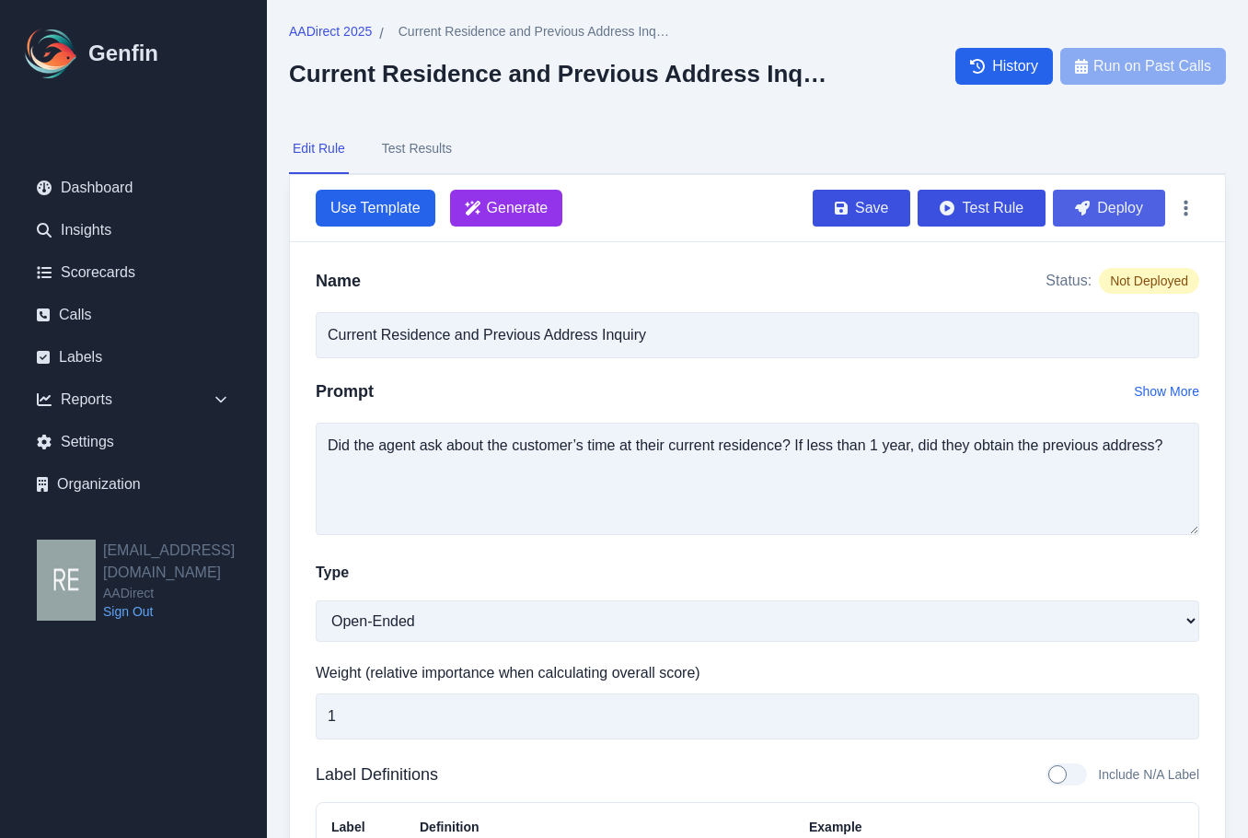
click at [1117, 202] on button "Deploy" at bounding box center [1109, 208] width 112 height 37
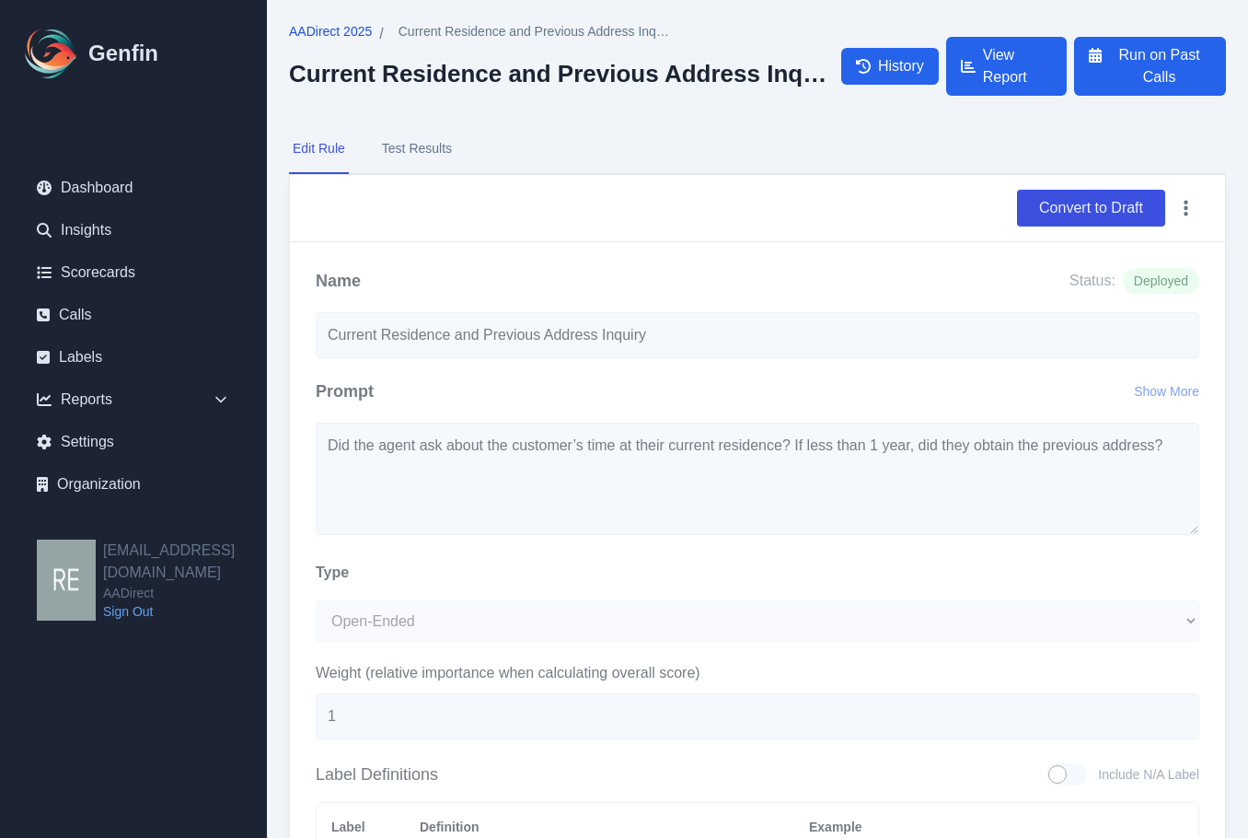
click at [315, 35] on span "AADirect 2025" at bounding box center [330, 31] width 83 height 18
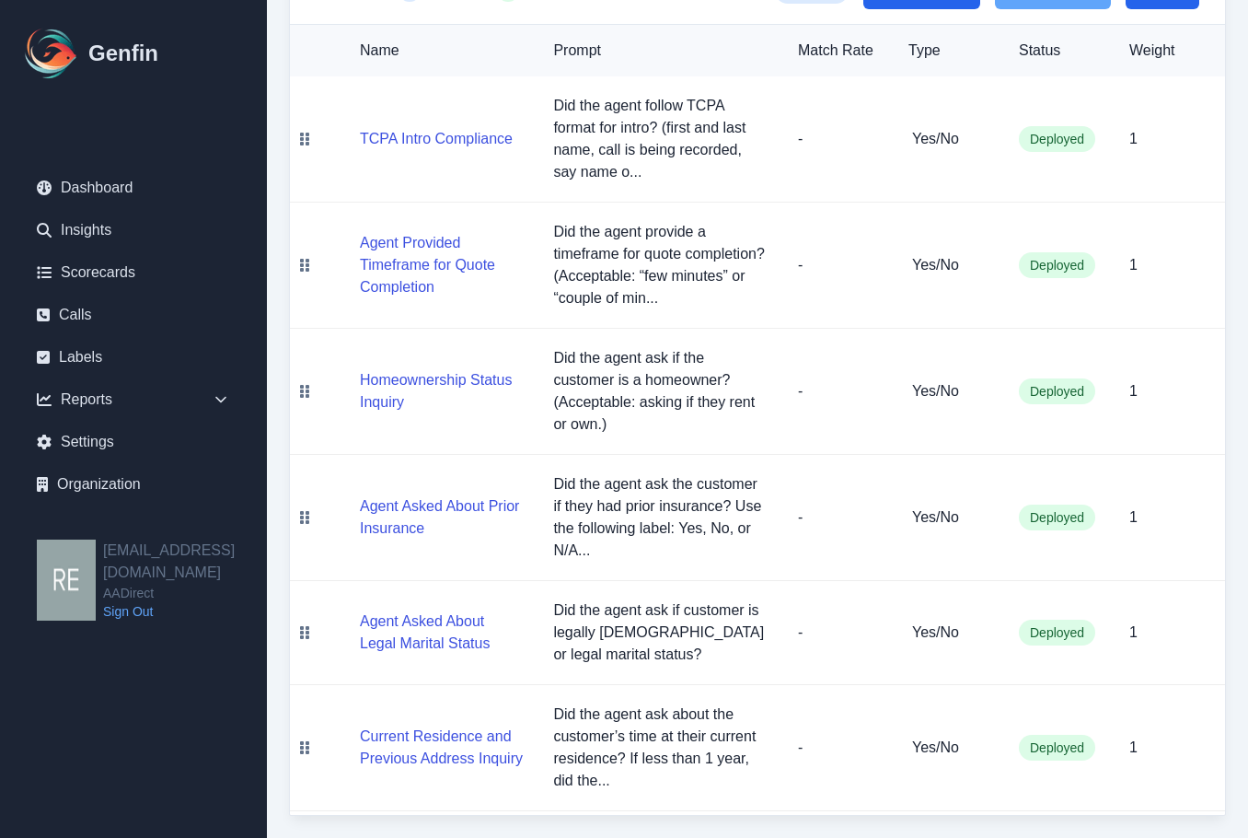
scroll to position [129, 0]
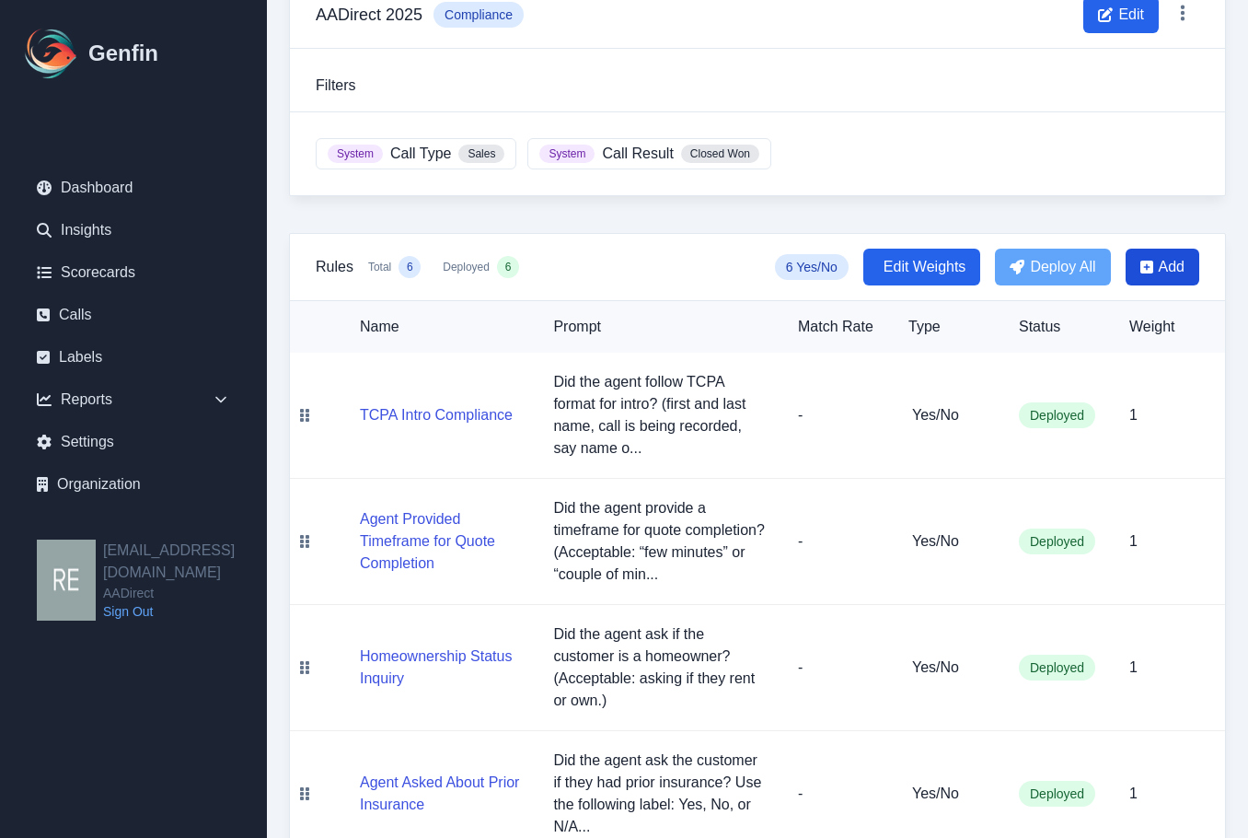
click at [1167, 258] on span "Add" at bounding box center [1172, 267] width 26 height 22
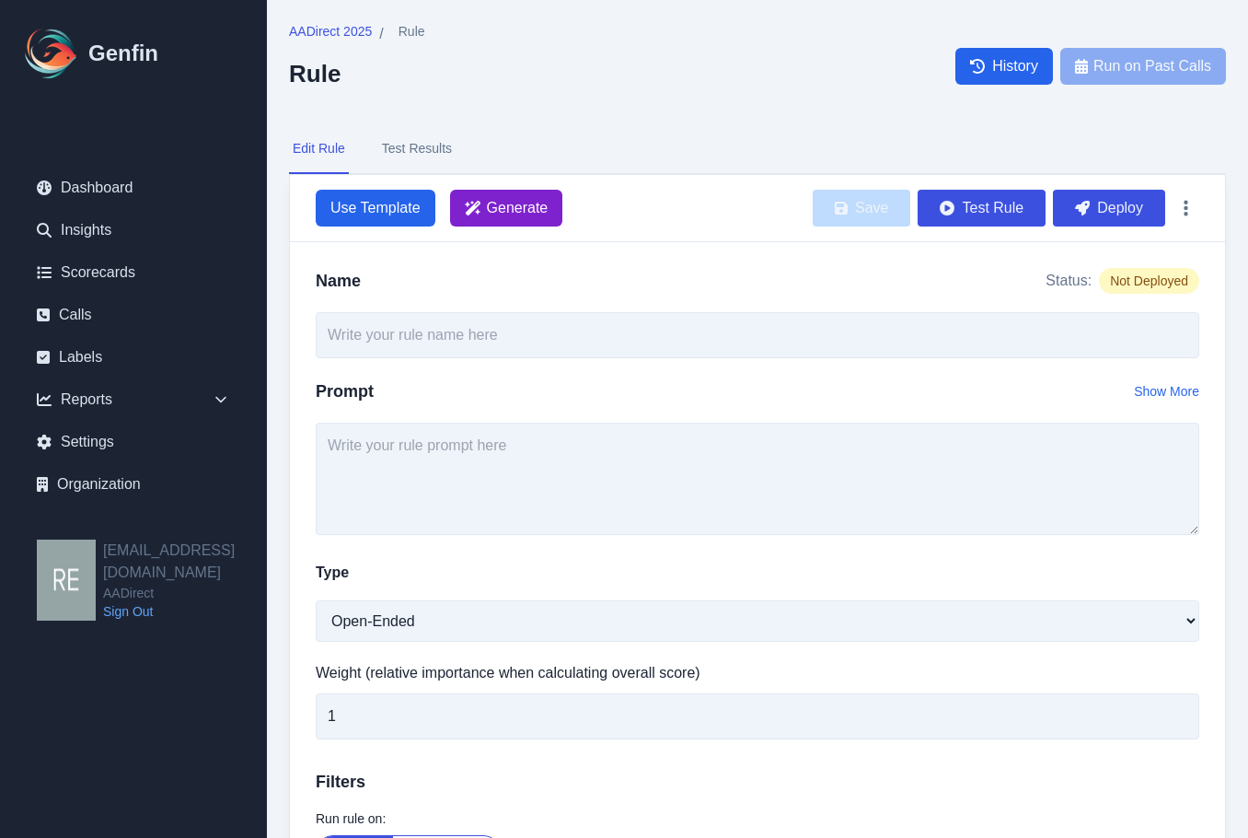
click at [477, 214] on icon "button" at bounding box center [473, 208] width 17 height 15
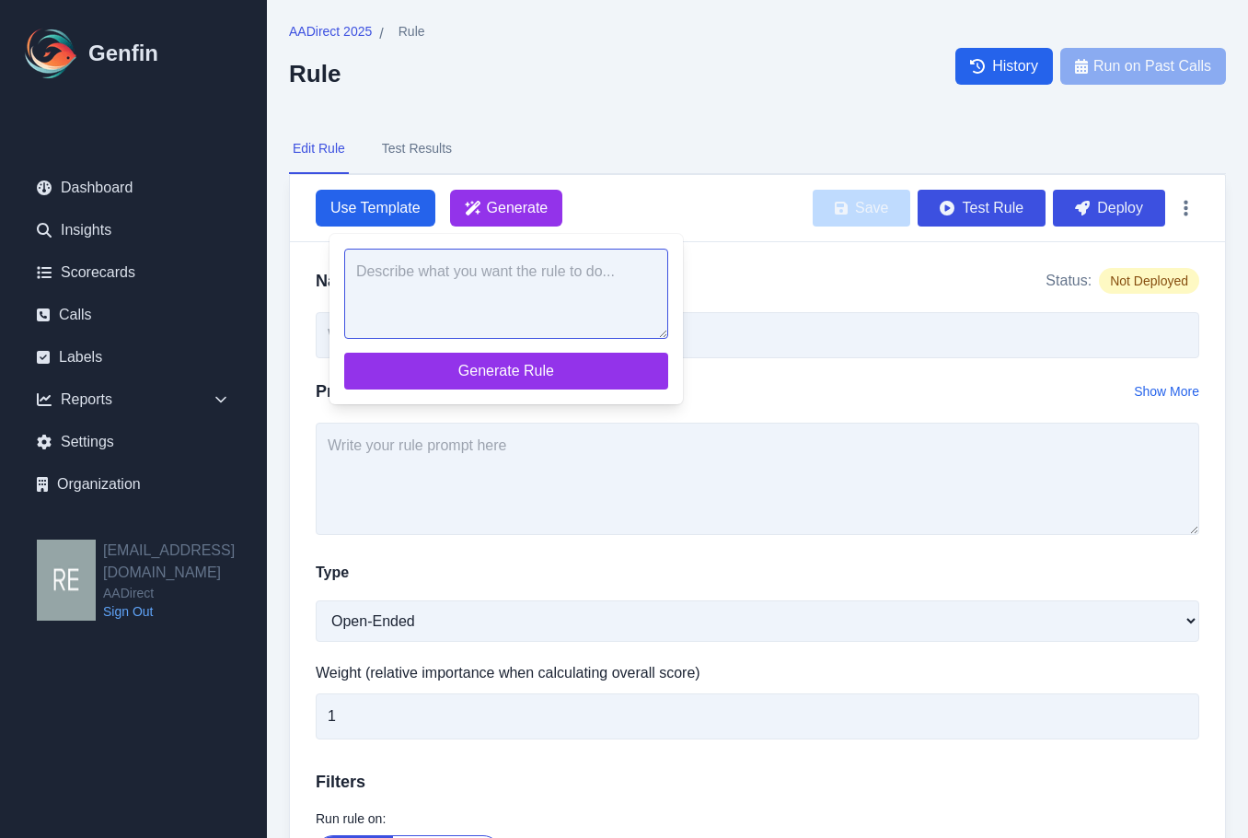
click at [608, 299] on textarea at bounding box center [506, 294] width 324 height 90
paste textarea "Did the agent ask "Have you had any tickets or accidents in the past 5 years"?"
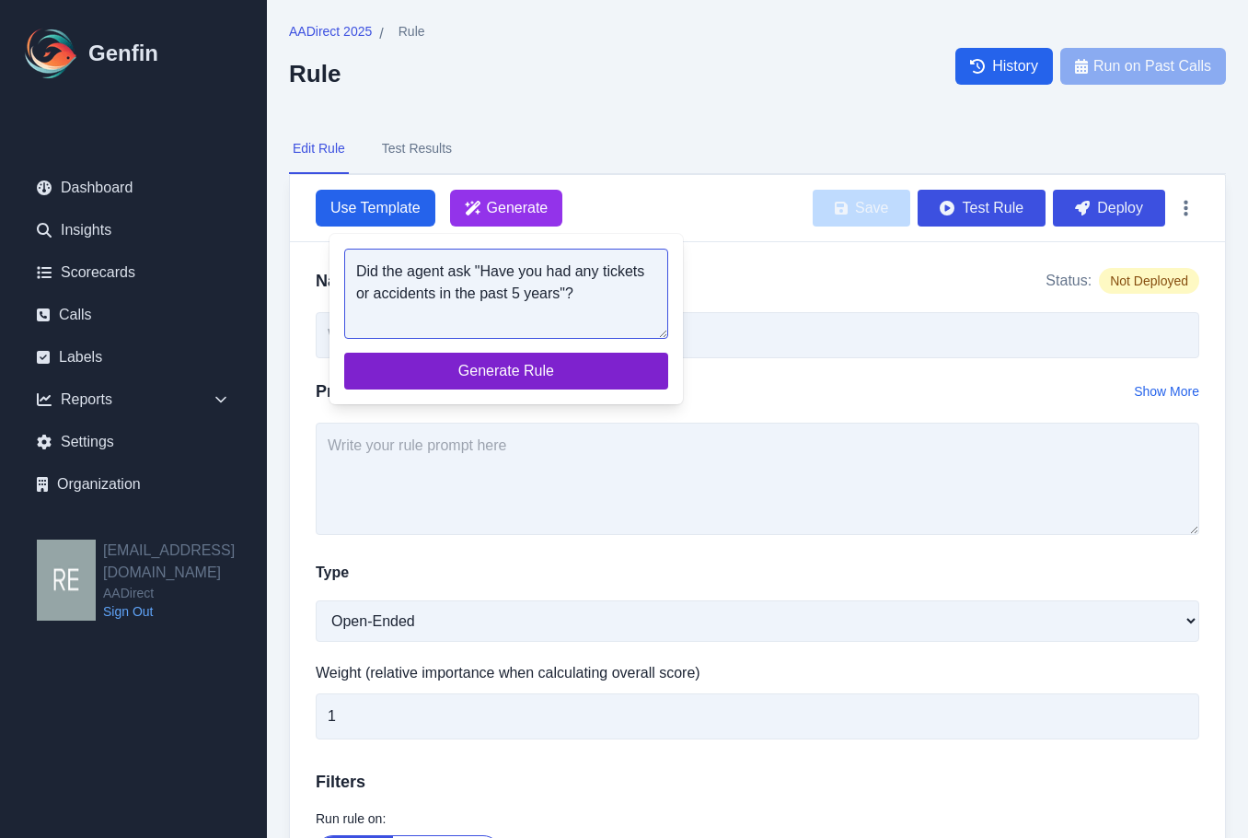
type textarea "Did the agent ask "Have you had any tickets or accidents in the past 5 years"?"
click at [555, 363] on span "Generate Rule" at bounding box center [506, 371] width 295 height 22
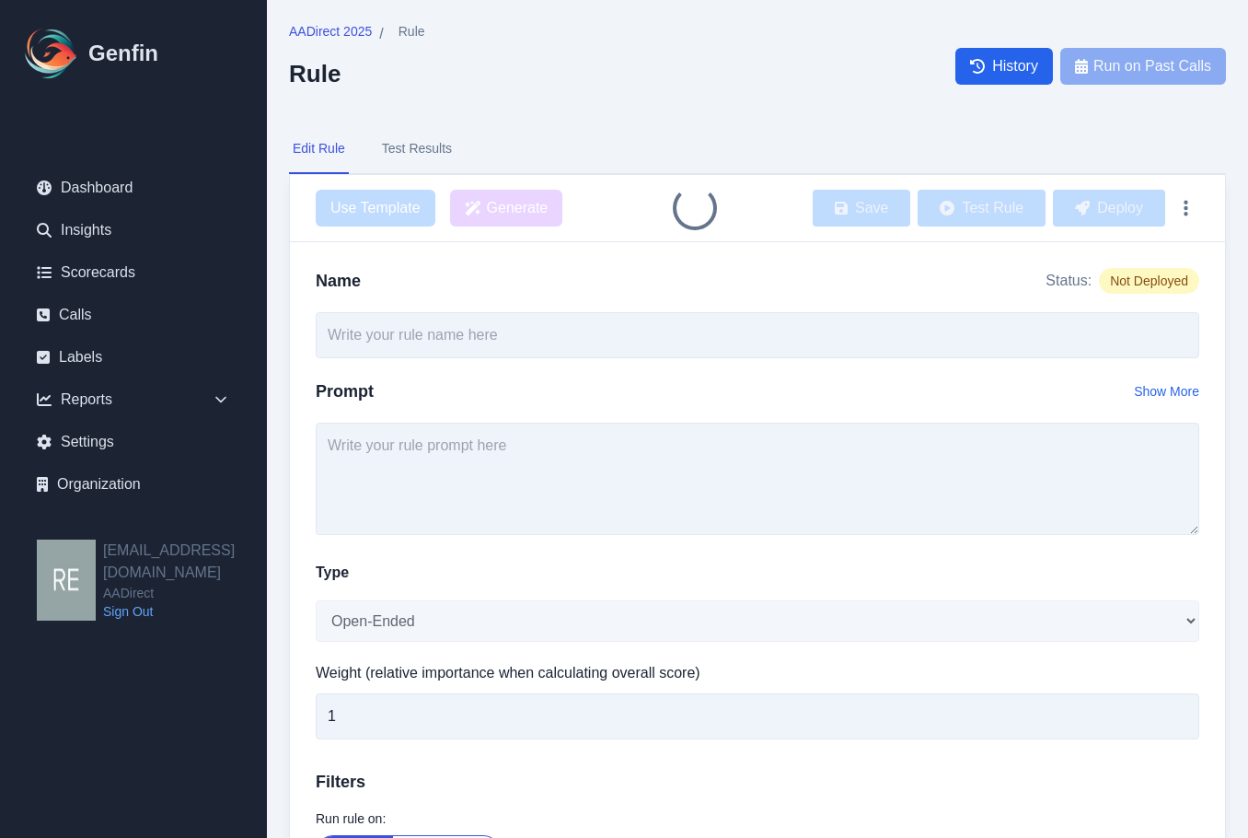
type input "Agent Asked About Tickets or Accidents in Past 5 Years"
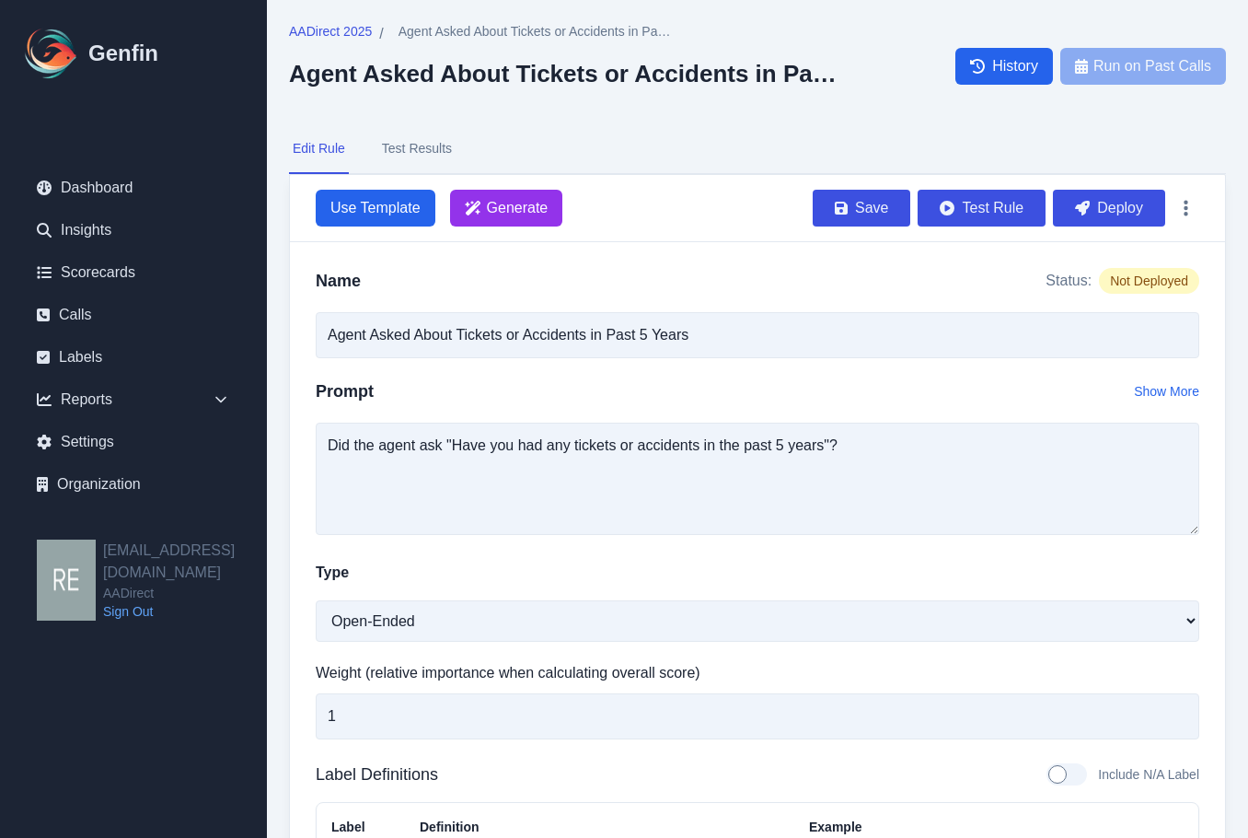
drag, startPoint x: 1129, startPoint y: 217, endPoint x: 726, endPoint y: 104, distance: 418.0
click at [1129, 217] on button "Deploy" at bounding box center [1109, 208] width 112 height 37
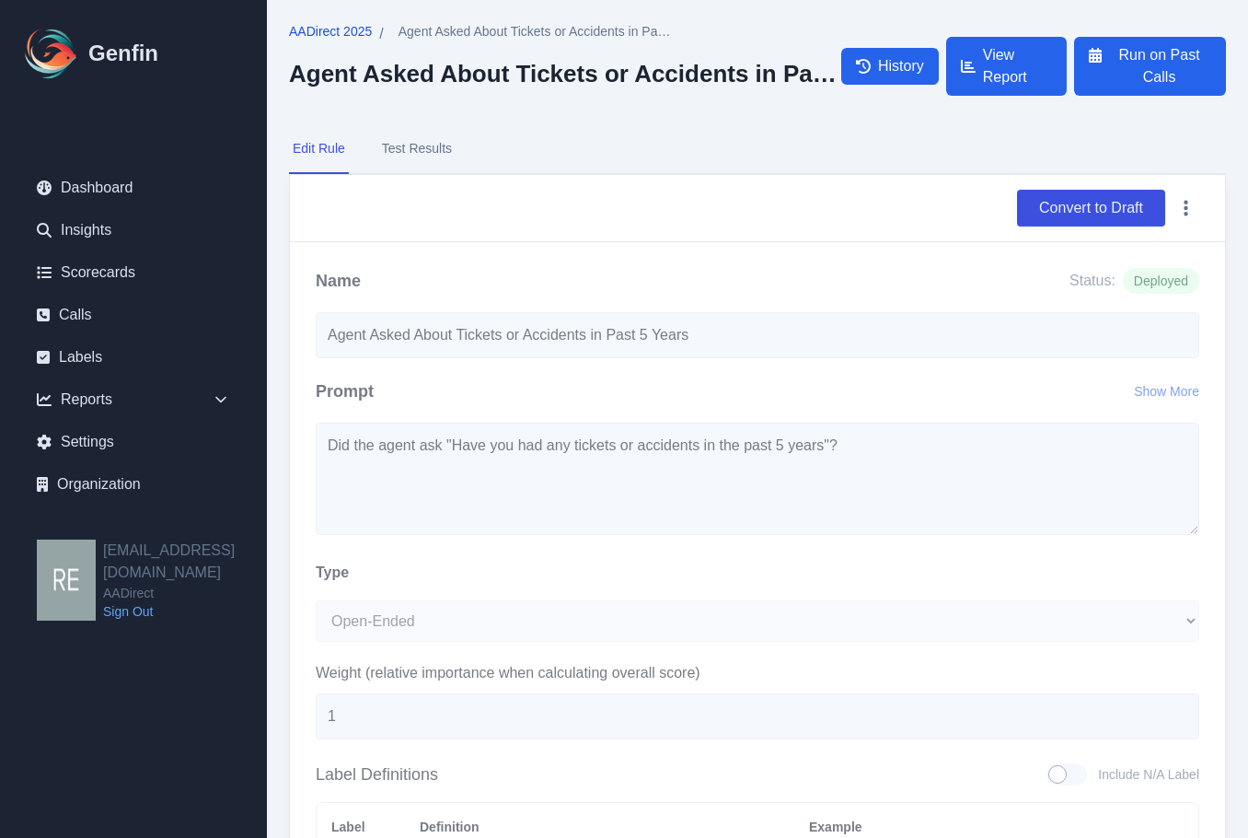
click at [354, 32] on span "AADirect 2025" at bounding box center [330, 31] width 83 height 18
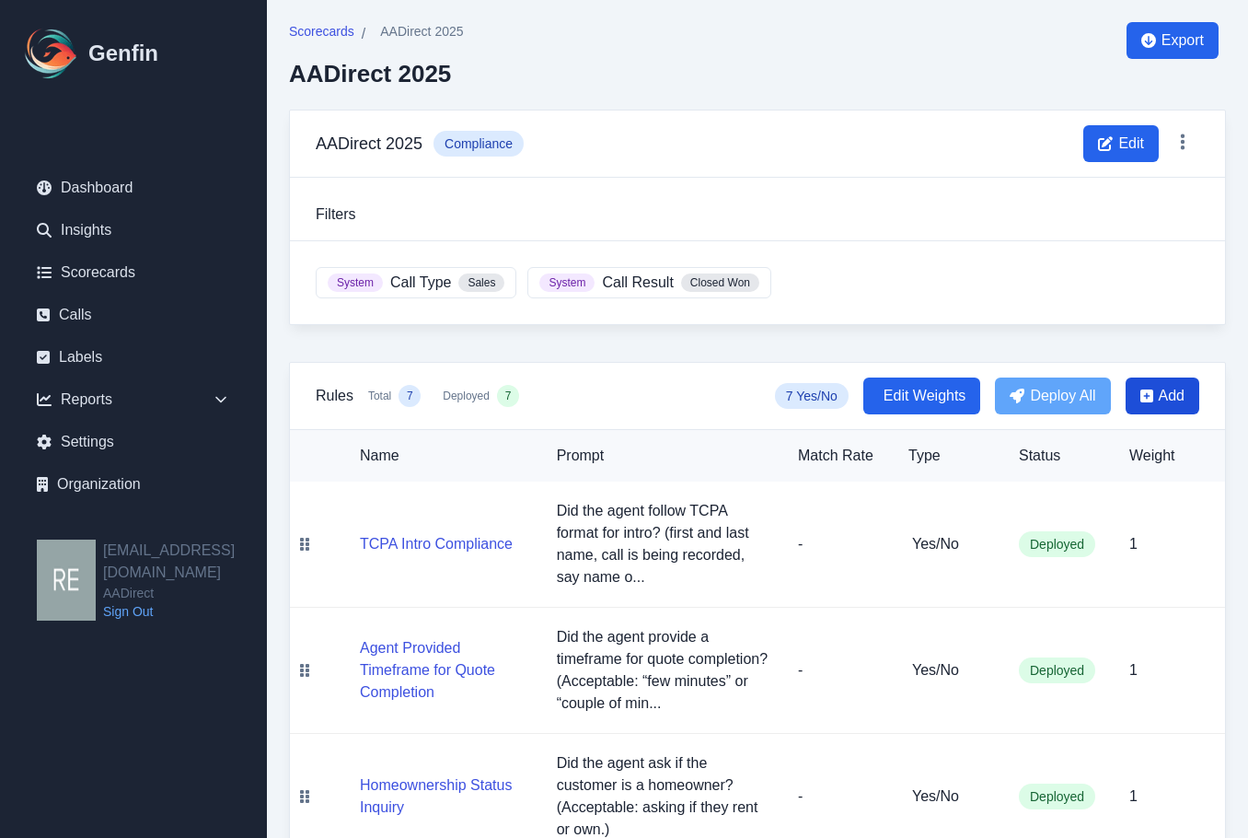
click at [1168, 400] on span "Add" at bounding box center [1172, 396] width 26 height 22
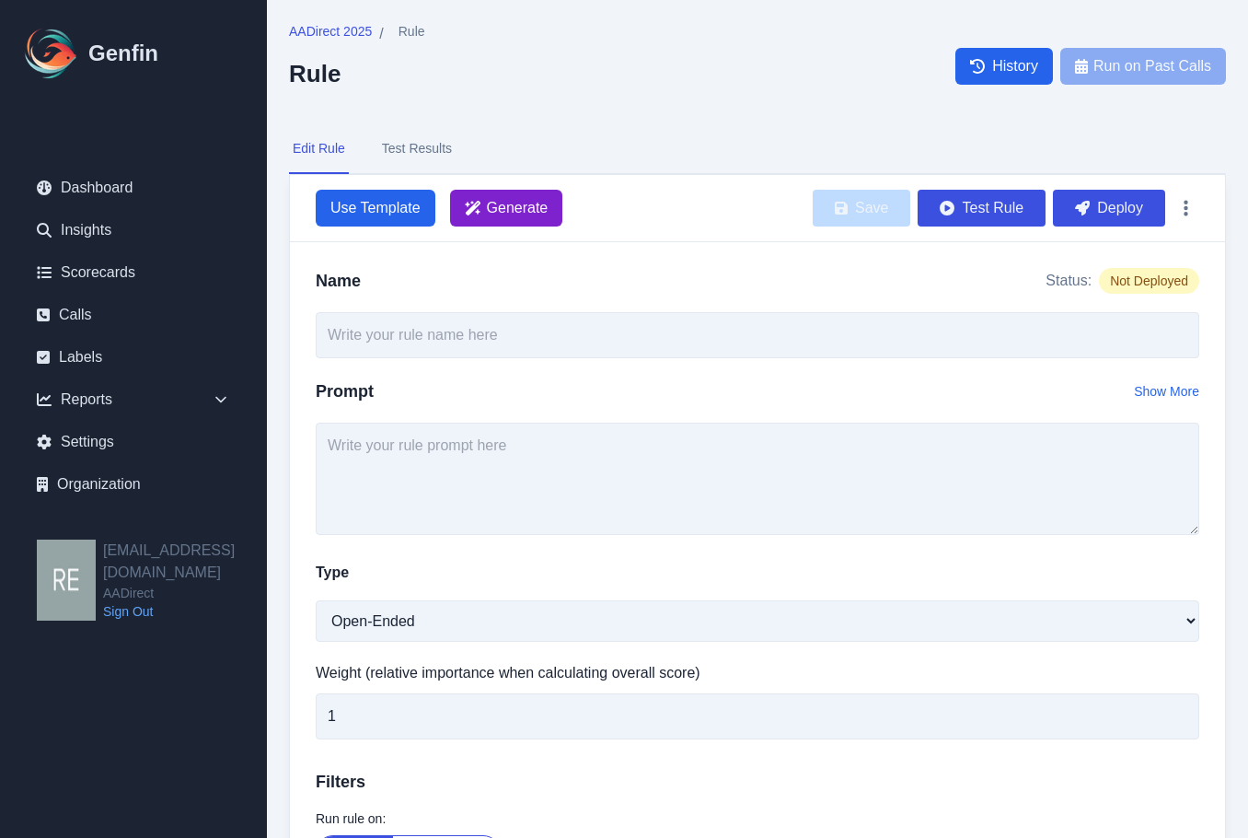
click at [547, 208] on span "Generate" at bounding box center [518, 208] width 62 height 22
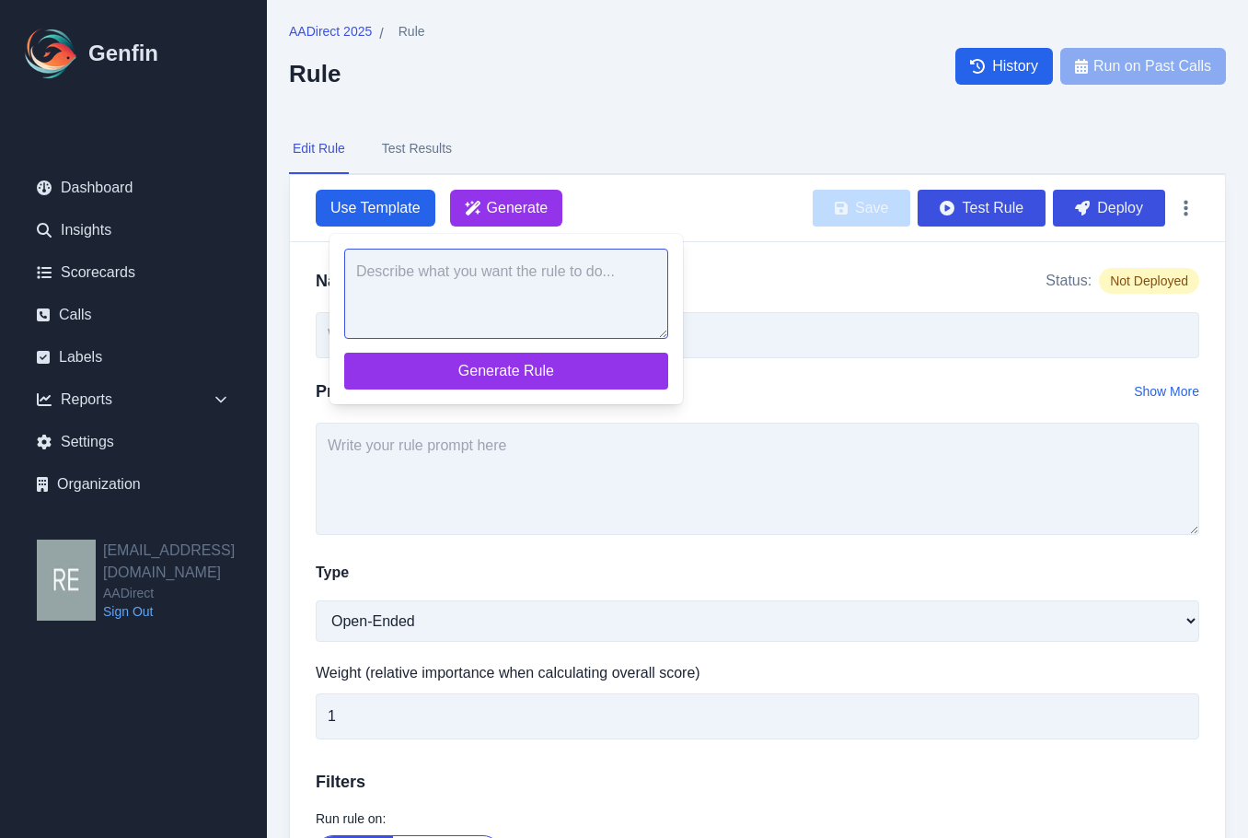
click at [598, 298] on textarea at bounding box center [506, 294] width 324 height 90
paste textarea "Did the agent offer at least 2 optional/additional coverages (Uninsured Motoris…"
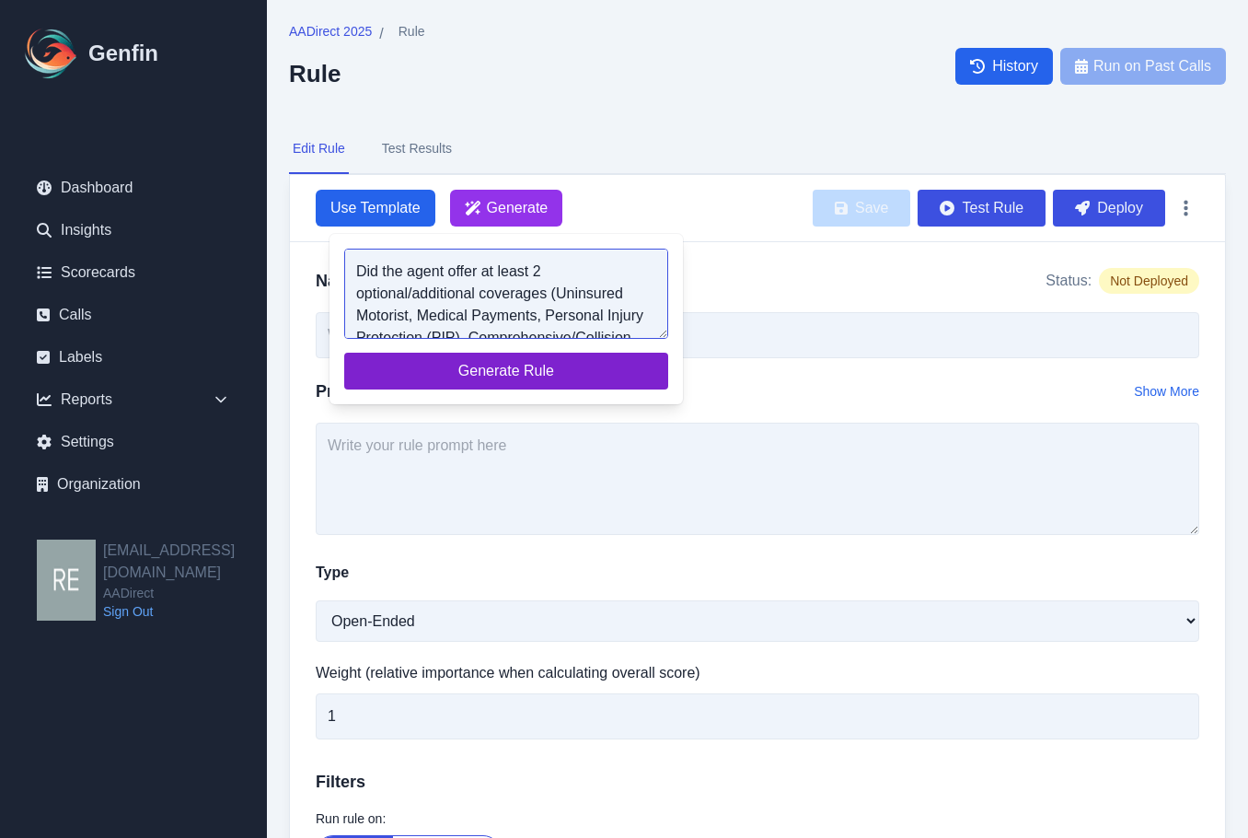
scroll to position [74, 0]
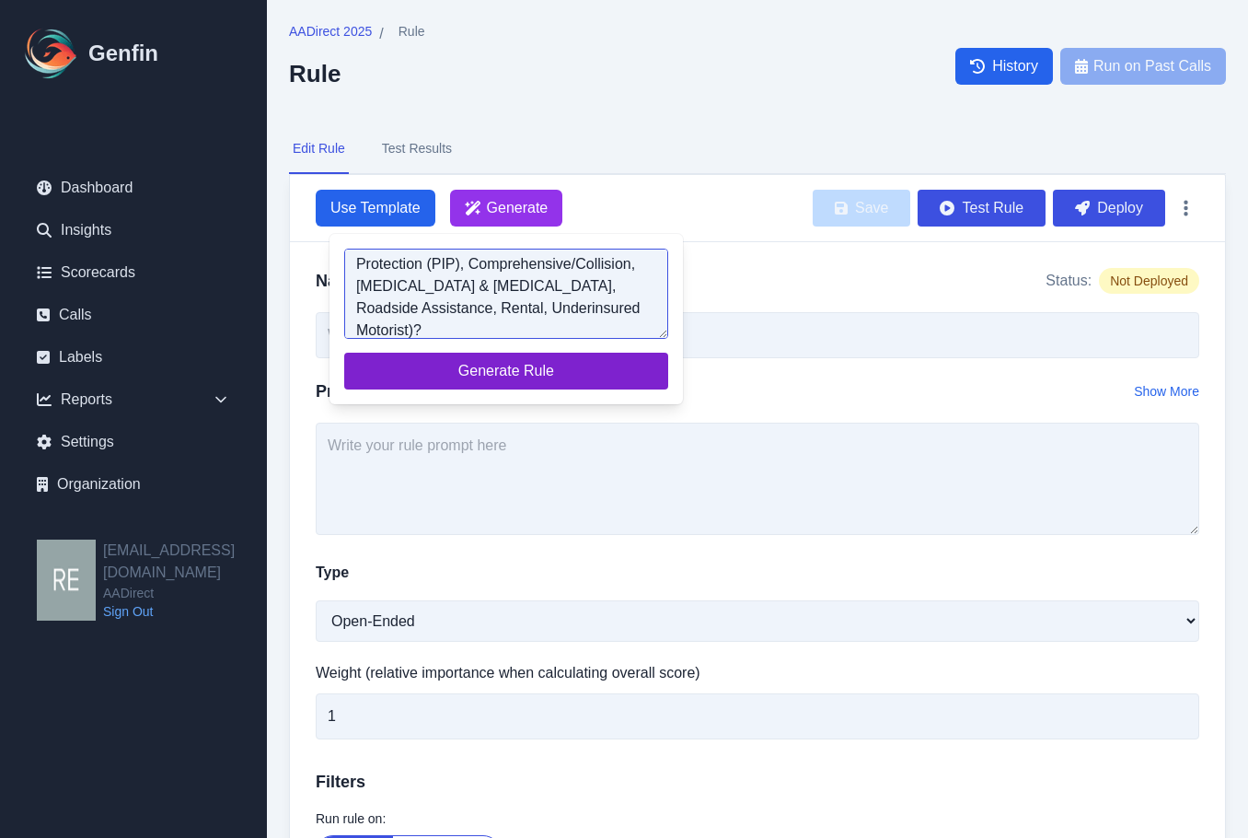
type textarea "Did the agent offer at least 2 optional/additional coverages (Uninsured Motoris…"
click at [563, 364] on span "Generate Rule" at bounding box center [506, 371] width 295 height 22
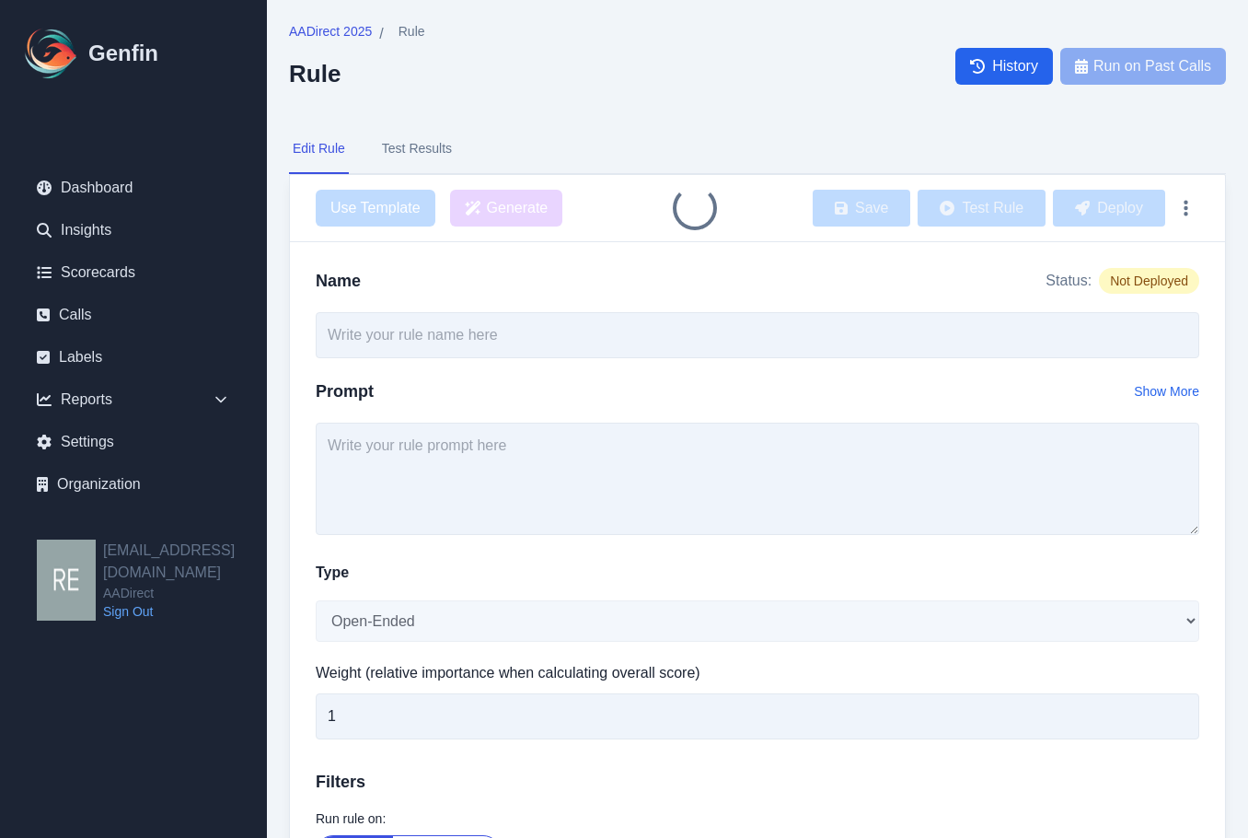
type input "Offered at least 2 optional/additional coverages"
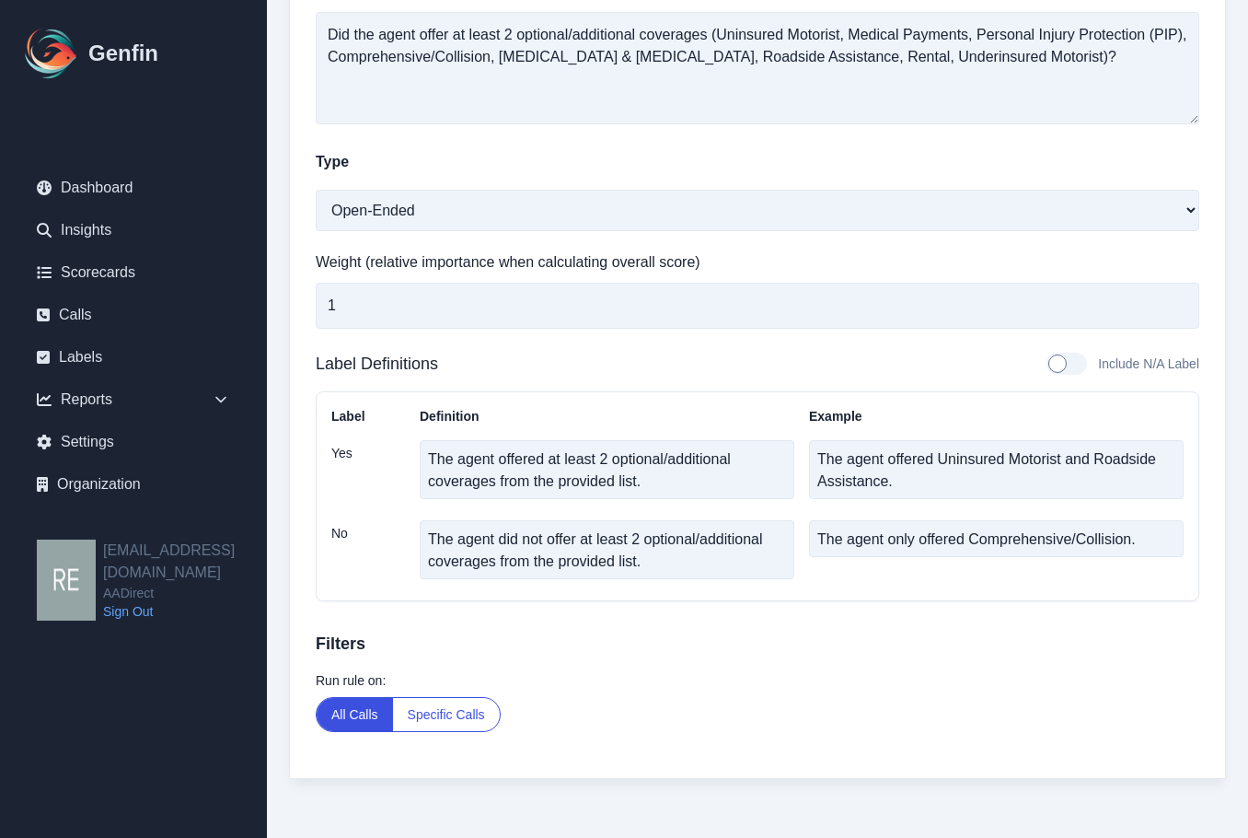
scroll to position [0, 0]
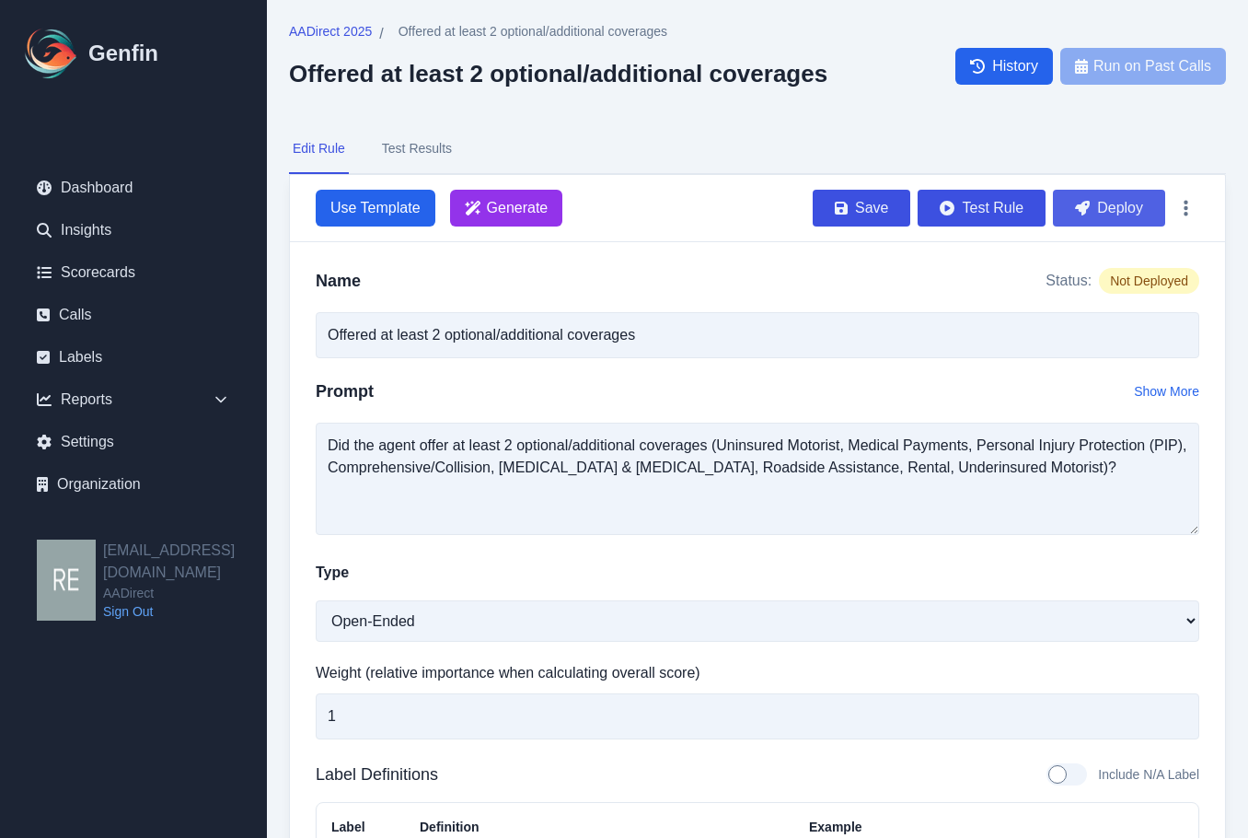
click at [1136, 218] on button "Deploy" at bounding box center [1109, 208] width 112 height 37
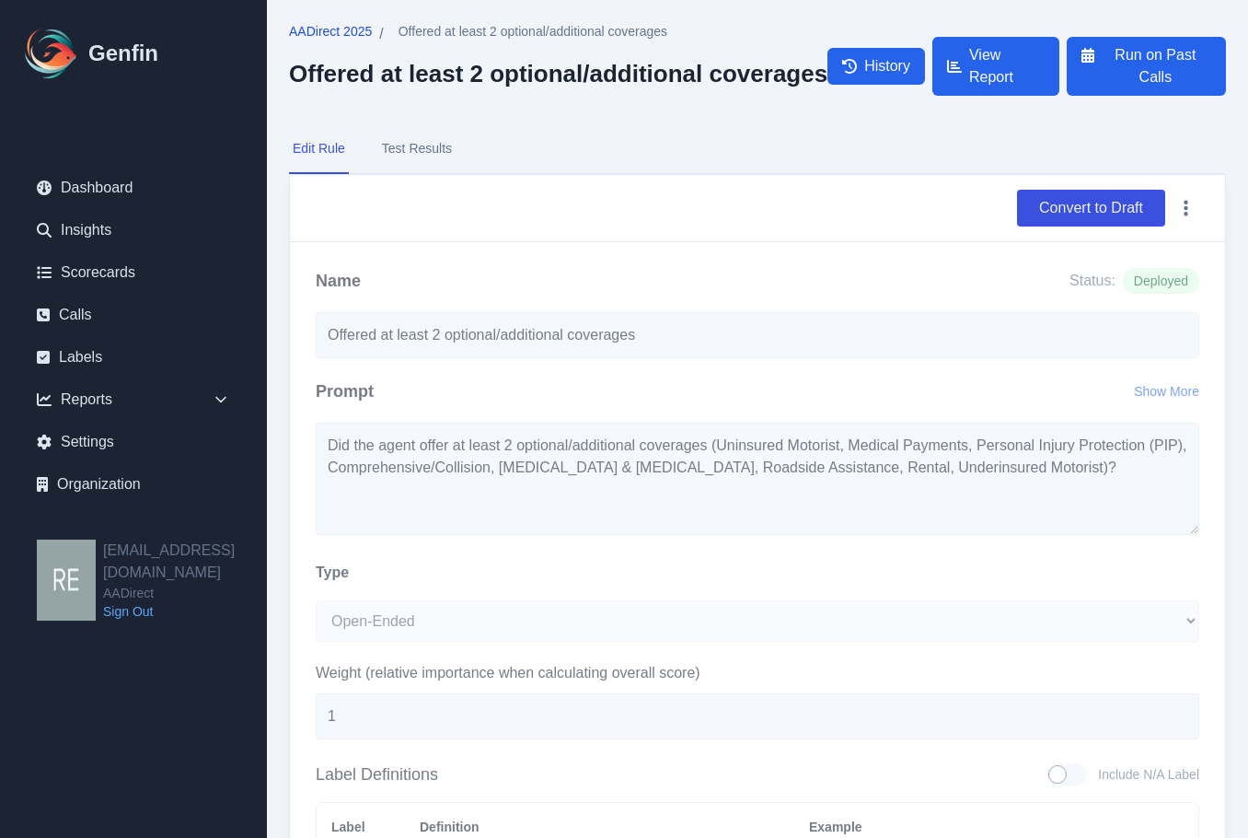
click at [329, 31] on span "AADirect 2025" at bounding box center [330, 31] width 83 height 18
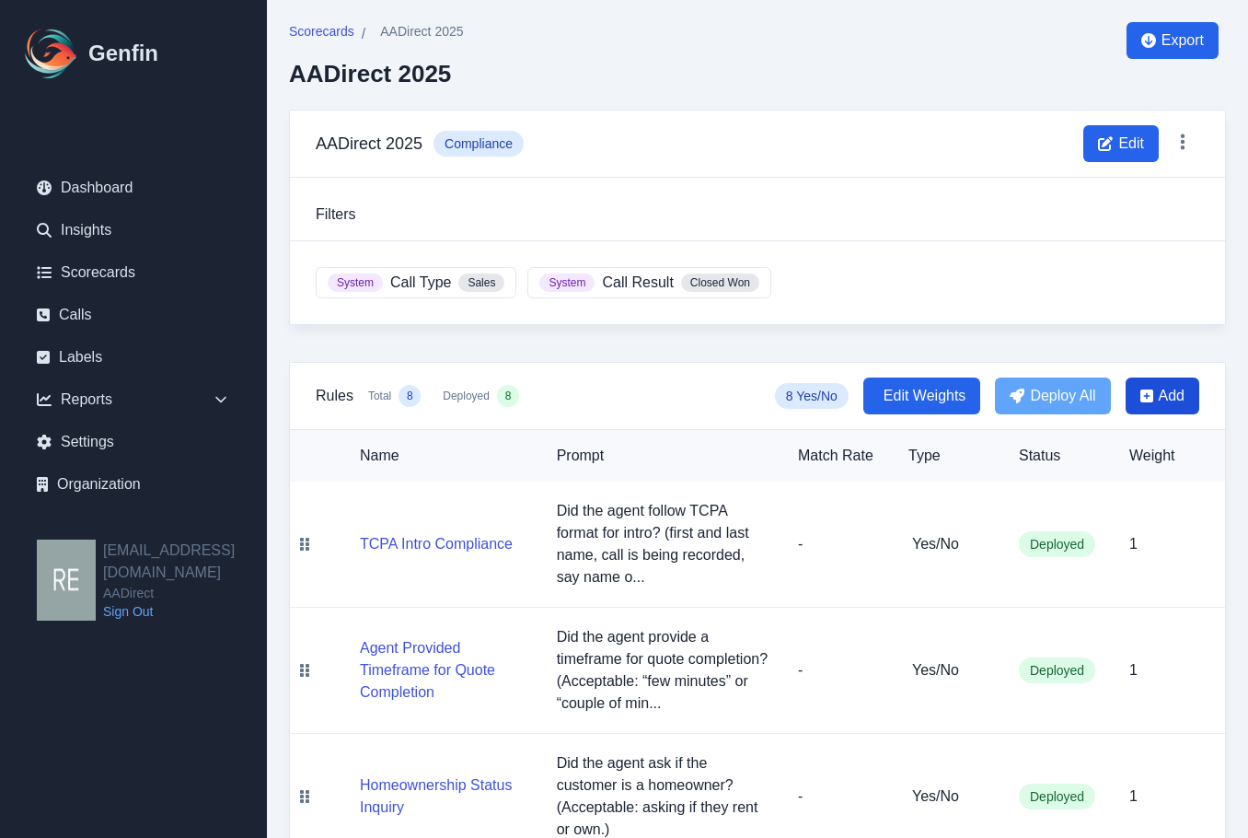
click at [1171, 397] on span "Add" at bounding box center [1172, 396] width 26 height 22
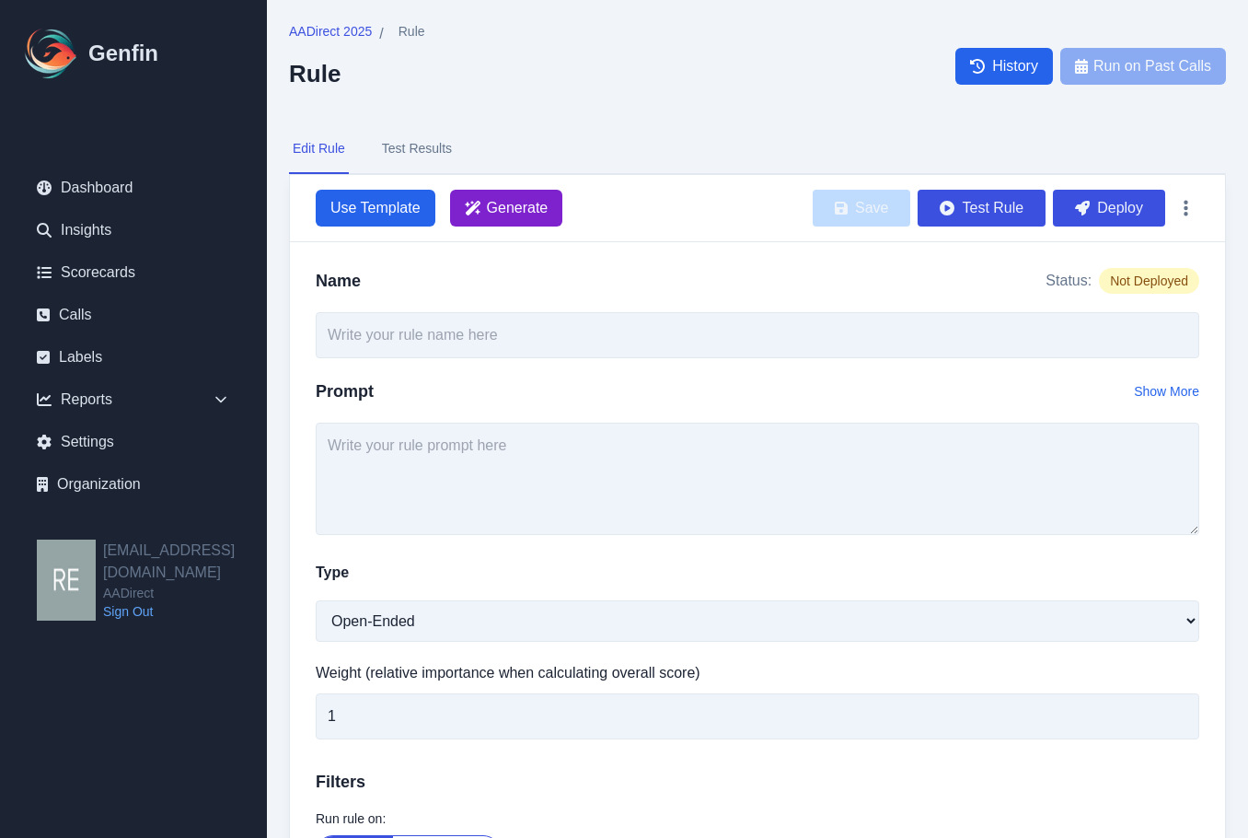
click at [532, 215] on span "Generate" at bounding box center [518, 208] width 62 height 22
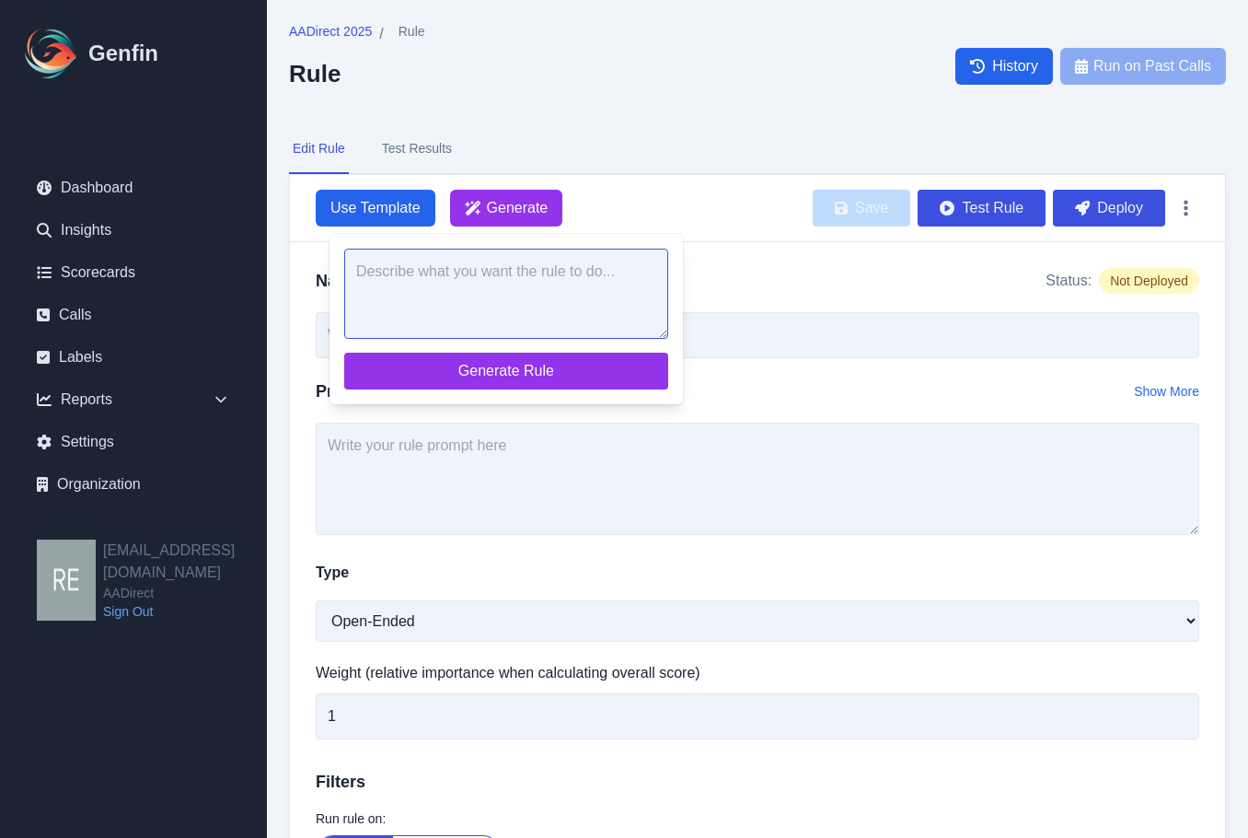
click at [549, 299] on textarea at bounding box center [506, 294] width 324 height 90
paste textarea "Did the agent ask "Are there any damages to the vehicle?""
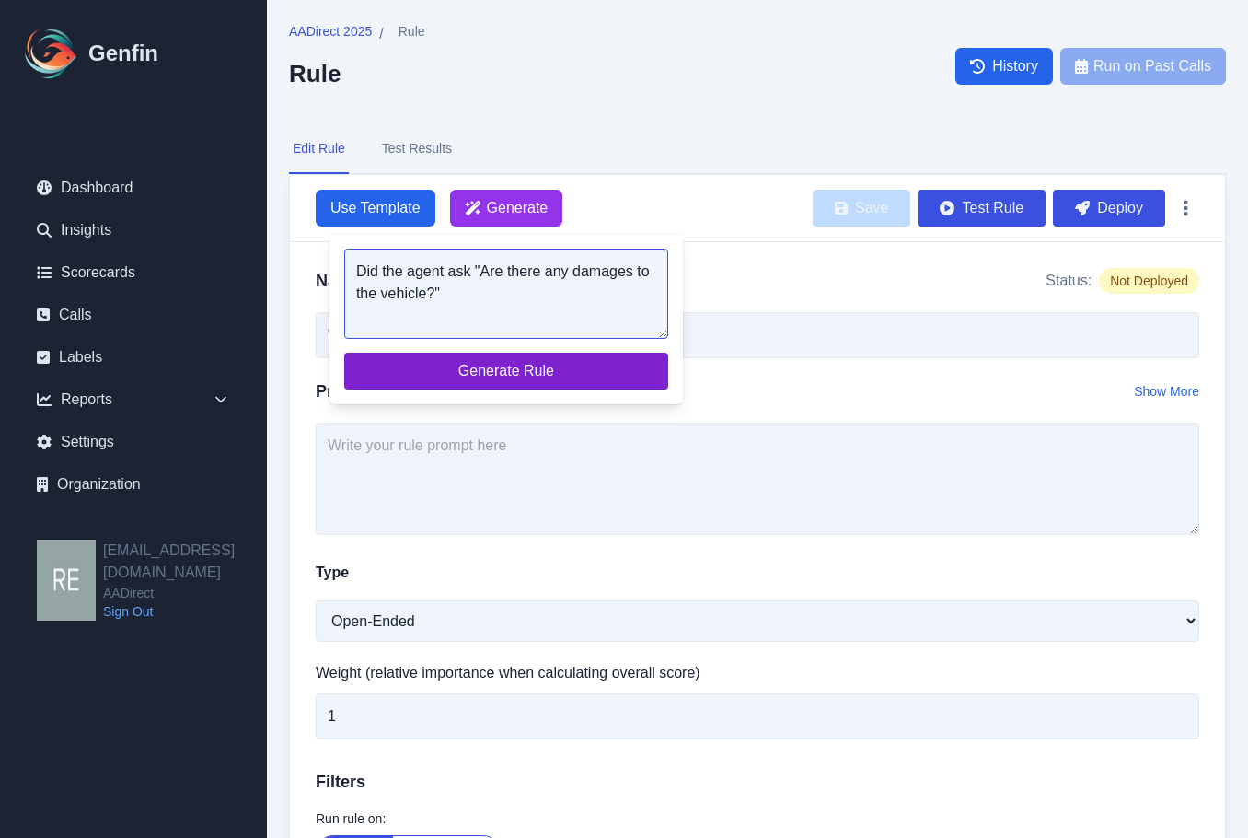
type textarea "Did the agent ask "Are there any damages to the vehicle?""
click at [534, 363] on span "Generate Rule" at bounding box center [506, 371] width 295 height 22
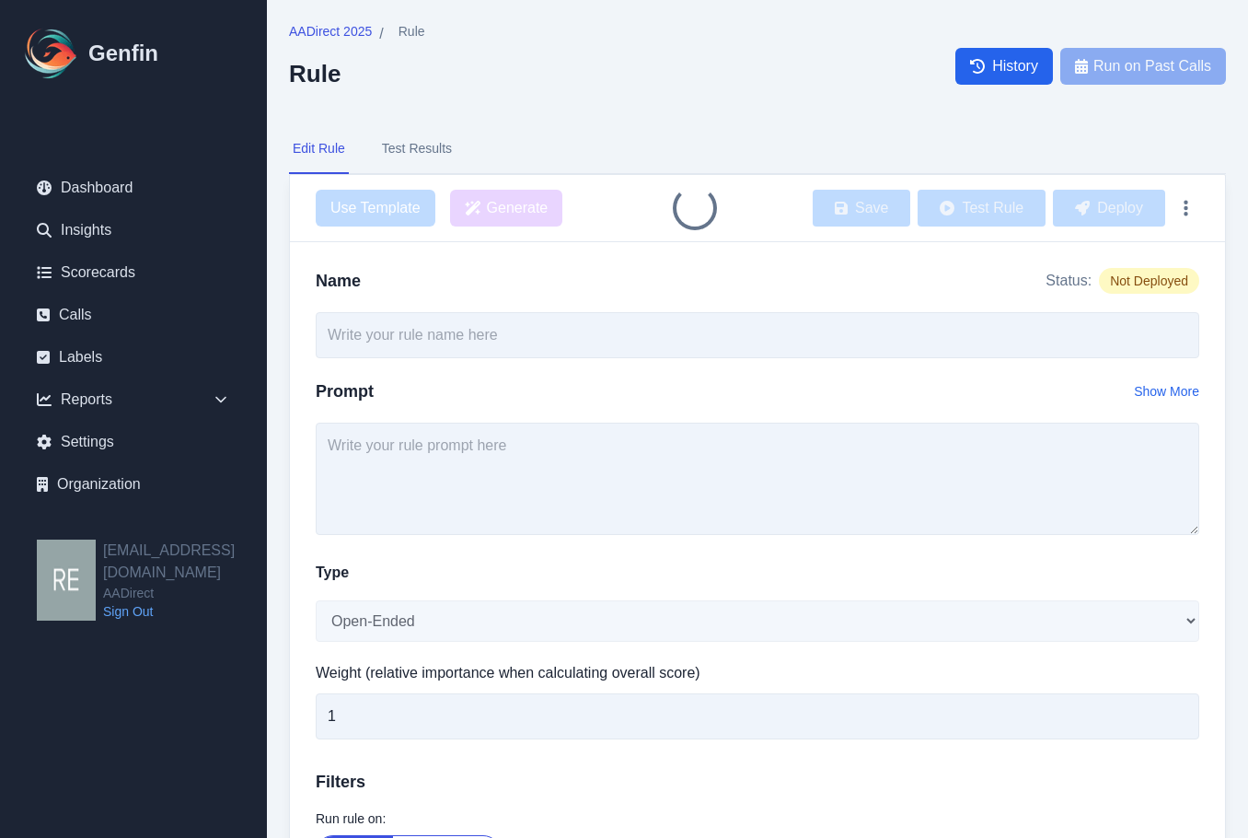
type input "Agent Asked About Vehicle Damages"
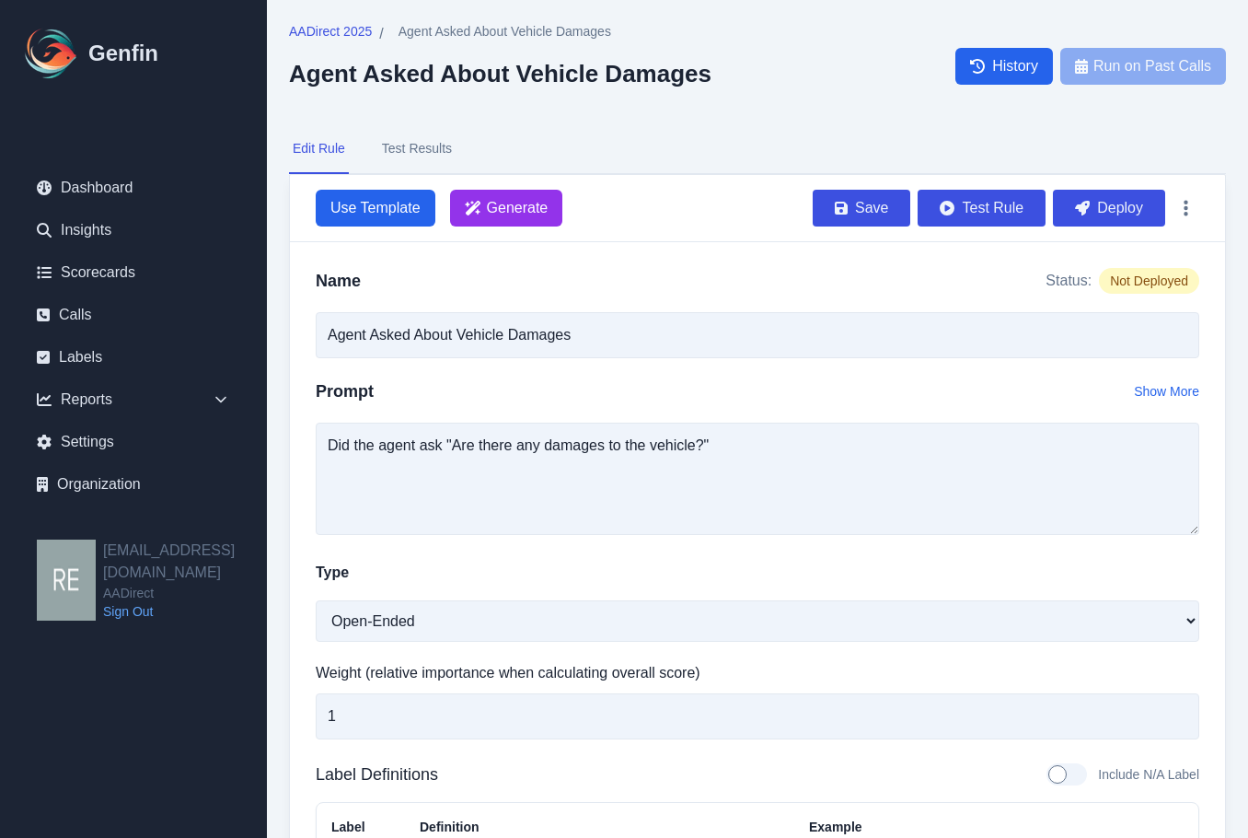
drag, startPoint x: 1120, startPoint y: 215, endPoint x: 707, endPoint y: 93, distance: 431.1
click at [1120, 215] on button "Deploy" at bounding box center [1109, 208] width 112 height 37
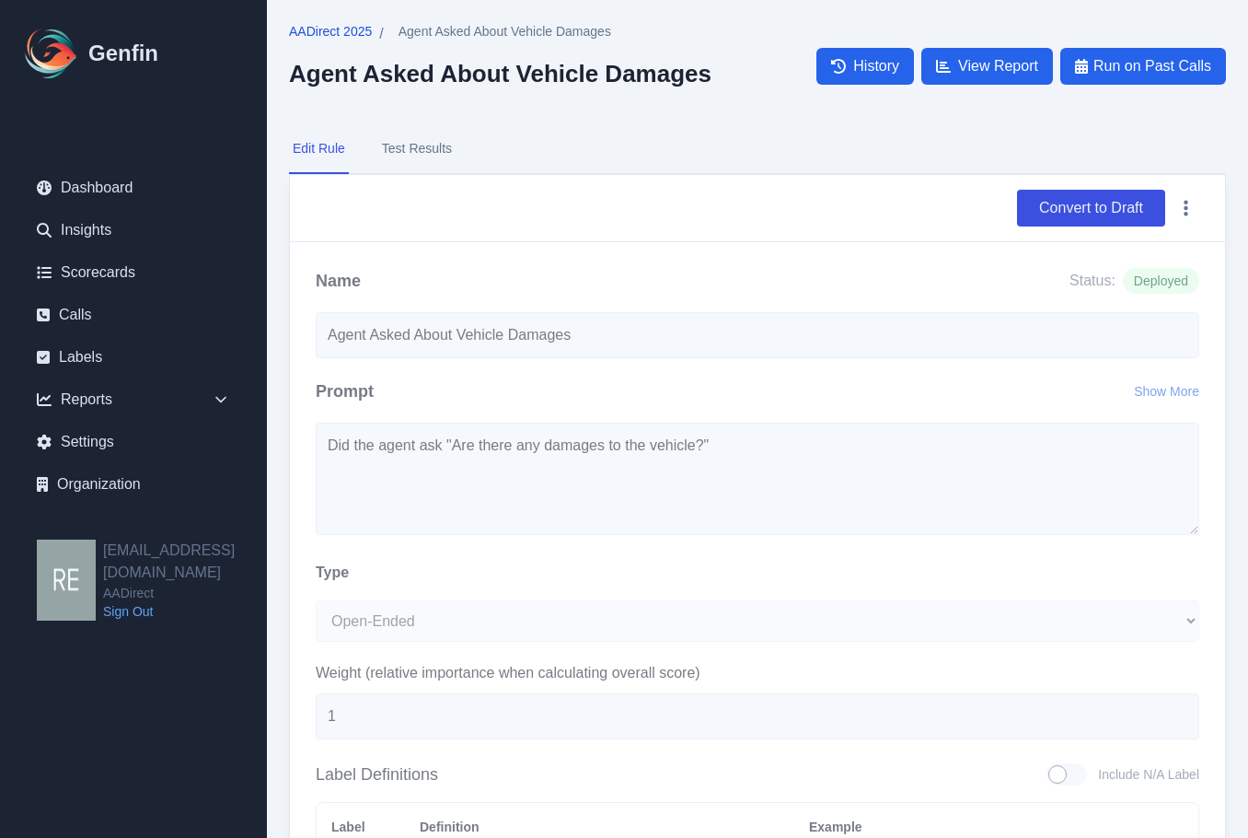
click at [333, 35] on span "AADirect 2025" at bounding box center [330, 31] width 83 height 18
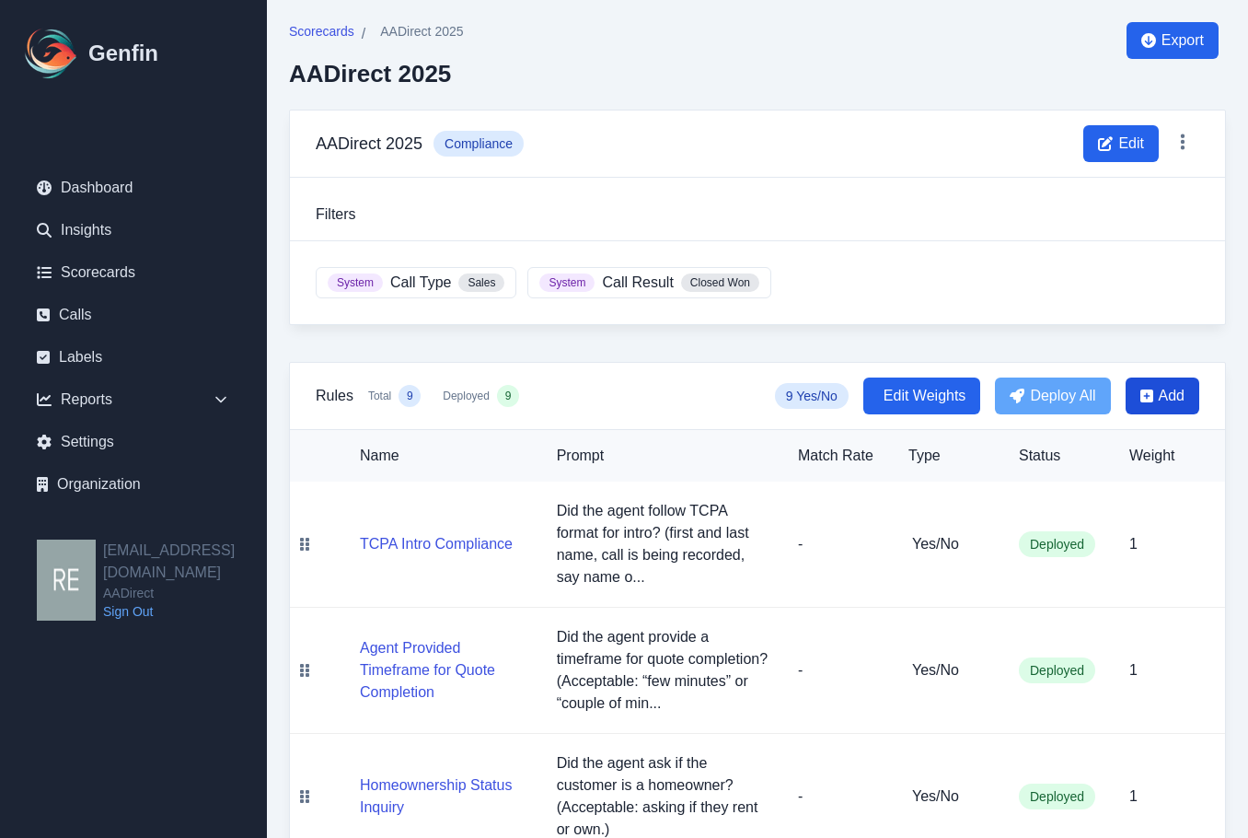
click at [1161, 396] on span "Add" at bounding box center [1172, 396] width 26 height 22
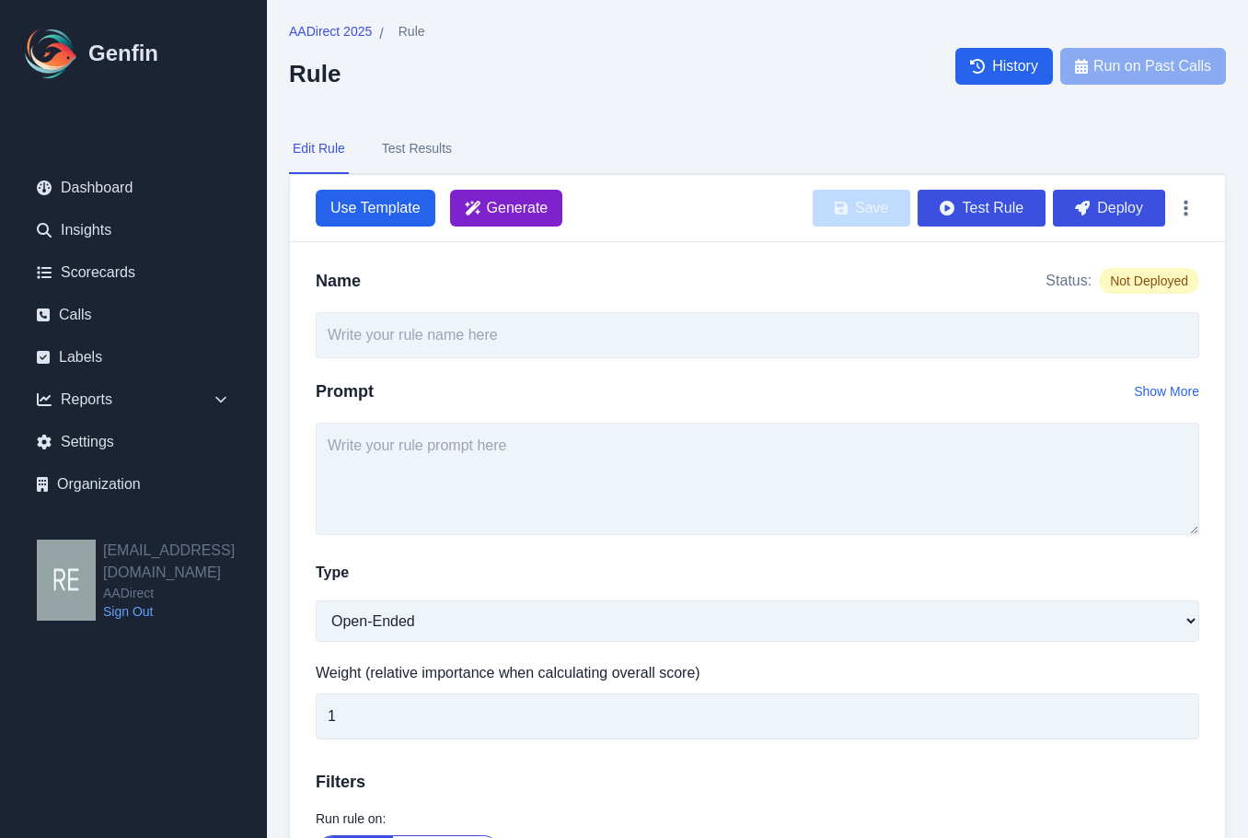
click at [510, 214] on span "Generate" at bounding box center [518, 208] width 62 height 22
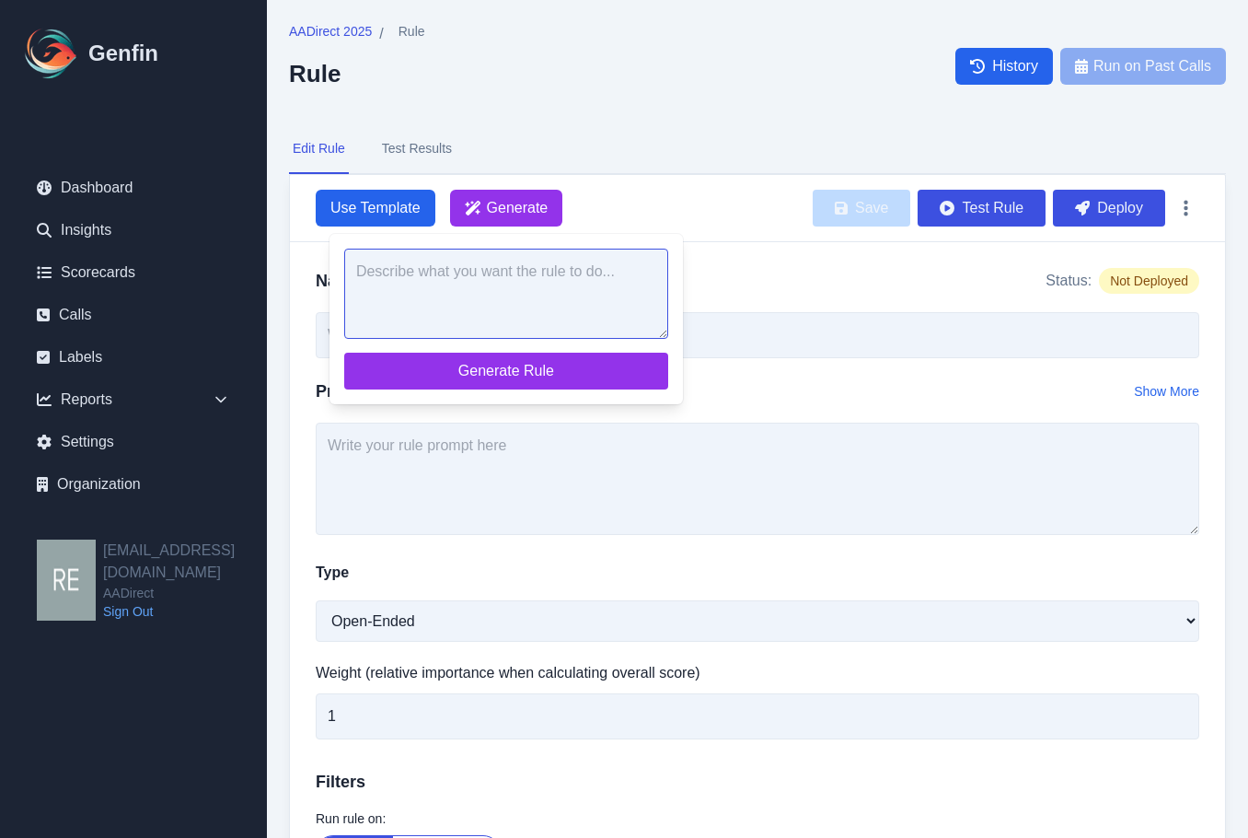
click at [586, 307] on textarea at bounding box center [506, 294] width 324 height 90
paste textarea "Did the agent ask about the occupation? (what do you do for a living)"
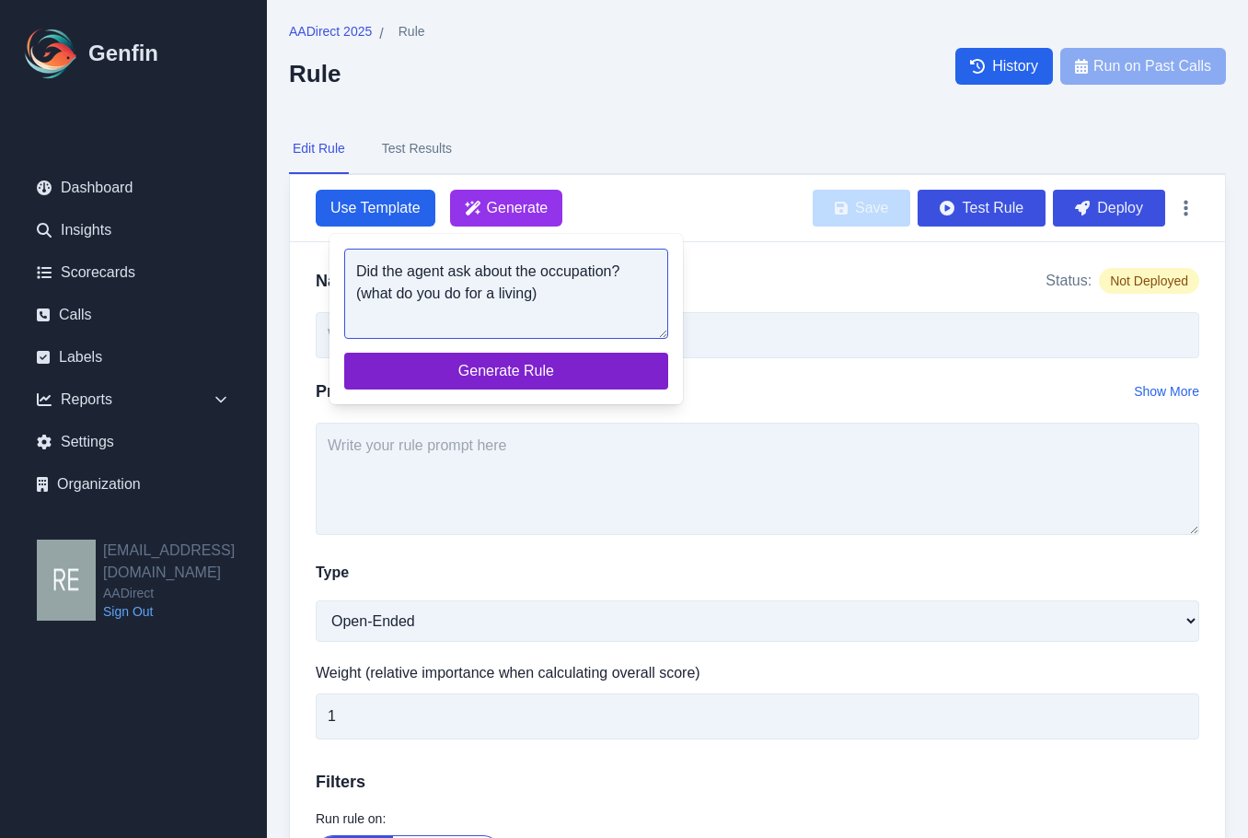
type textarea "Did the agent ask about the occupation? (what do you do for a living)"
click at [541, 375] on span "Generate Rule" at bounding box center [506, 371] width 295 height 22
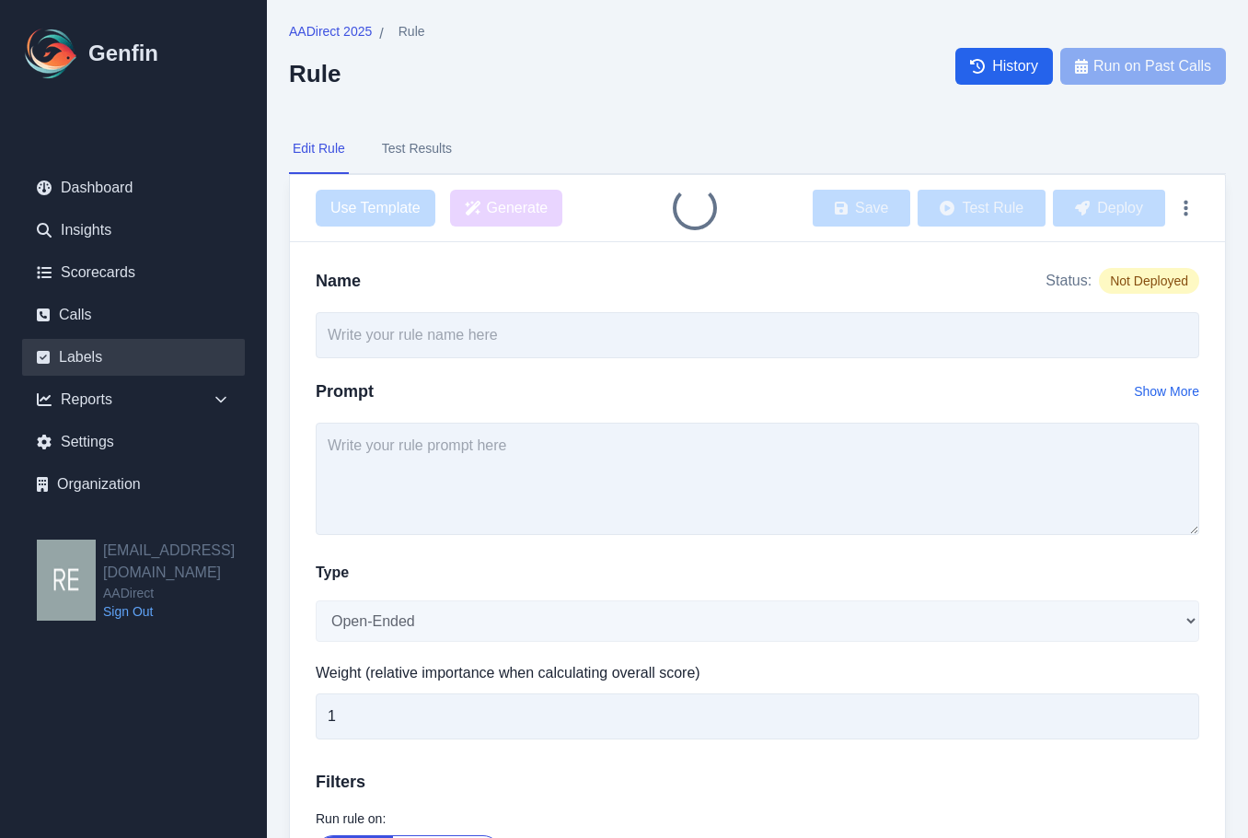
type input "Agent Asked About Occupation"
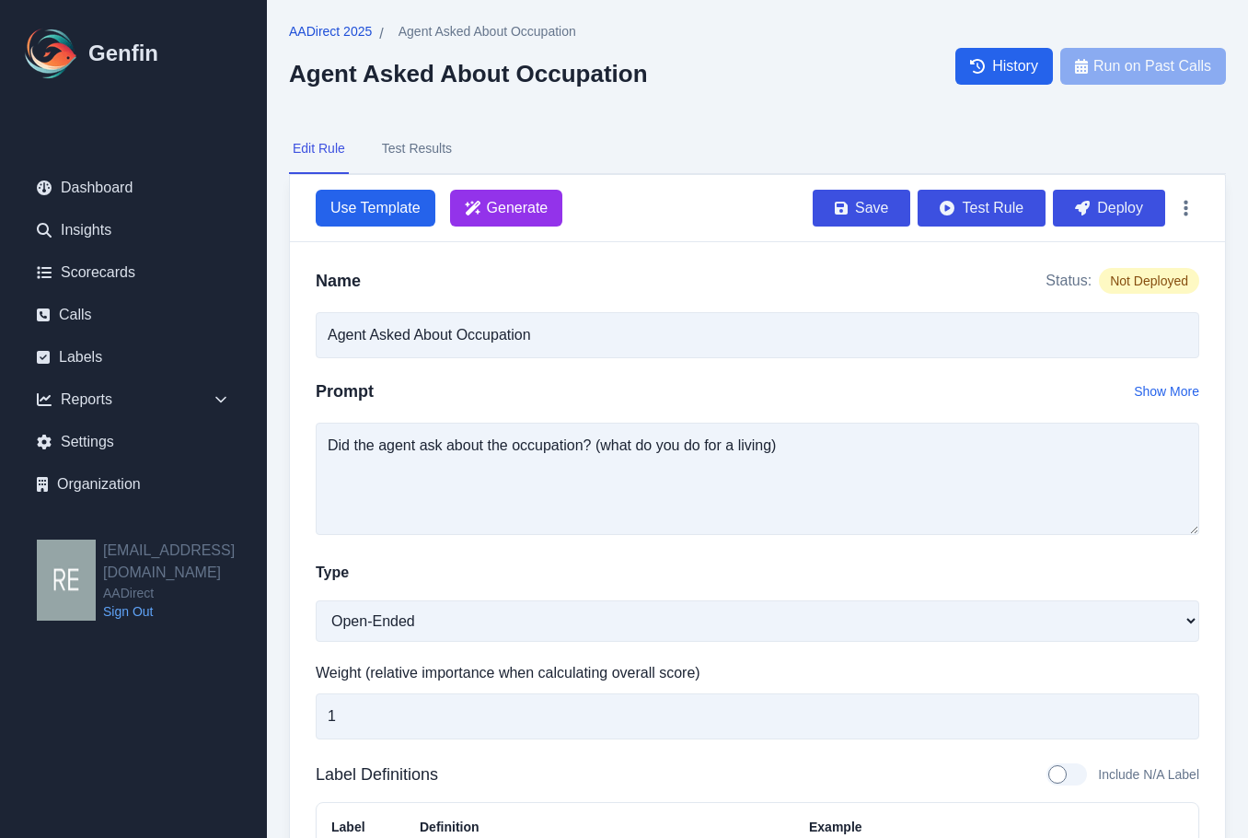
click at [341, 32] on span "AADirect 2025" at bounding box center [330, 31] width 83 height 18
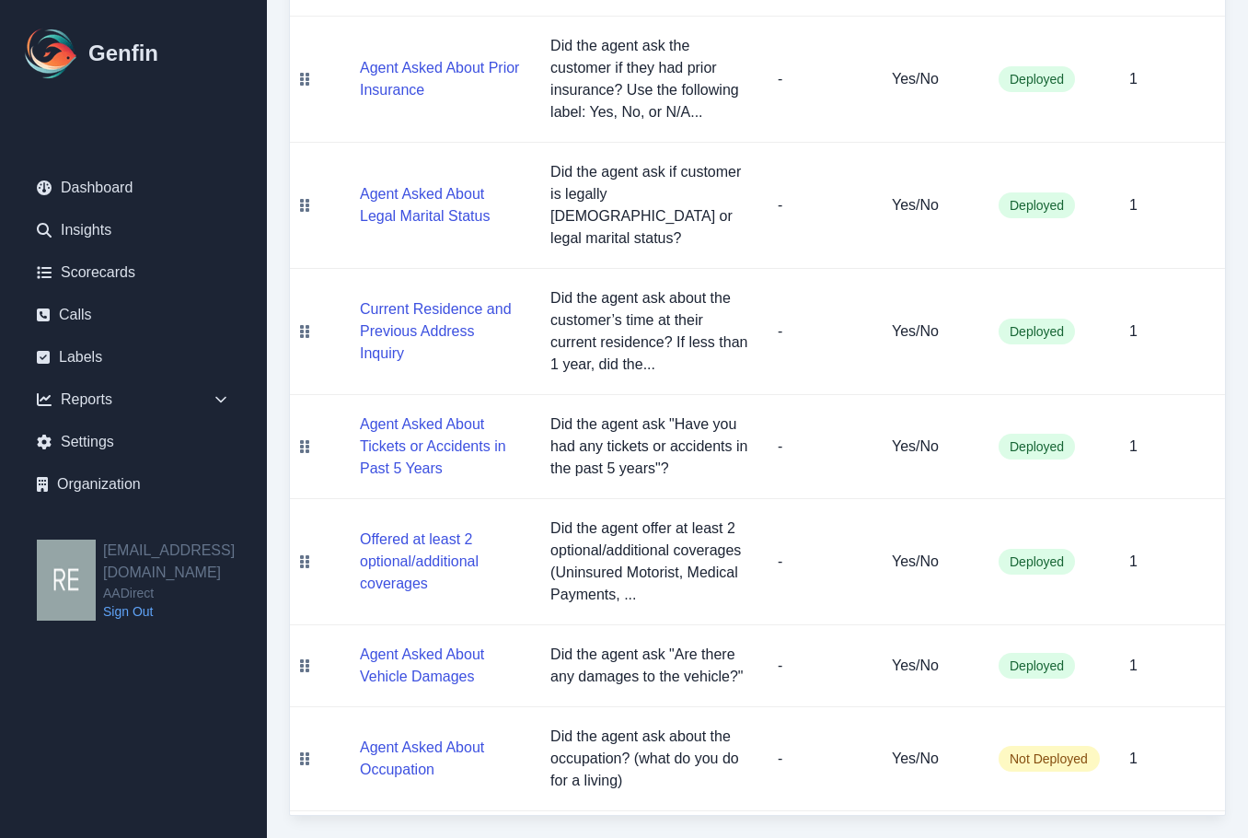
scroll to position [932, 0]
click at [421, 765] on button "Agent Asked About Occupation" at bounding box center [440, 759] width 161 height 44
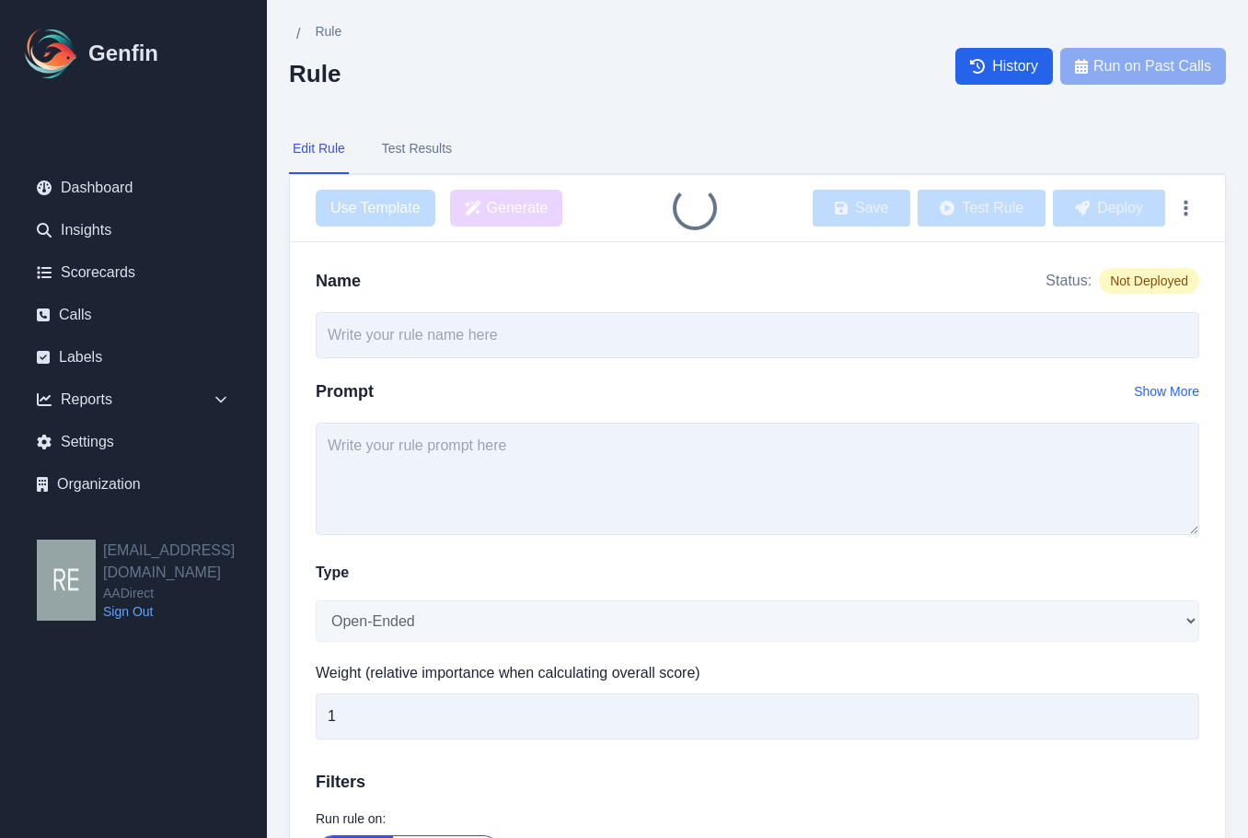
type input "Agent Asked About Occupation"
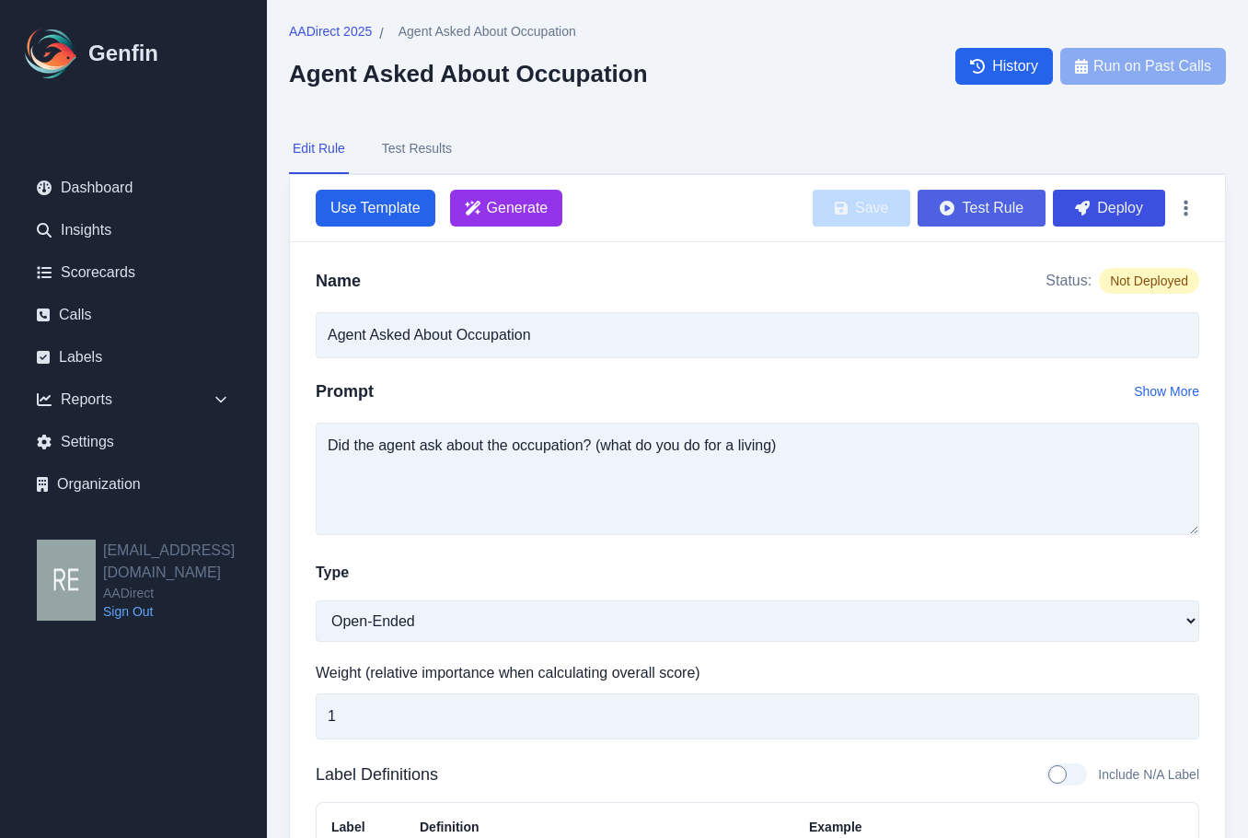
click at [973, 201] on button "Test Rule" at bounding box center [982, 208] width 128 height 37
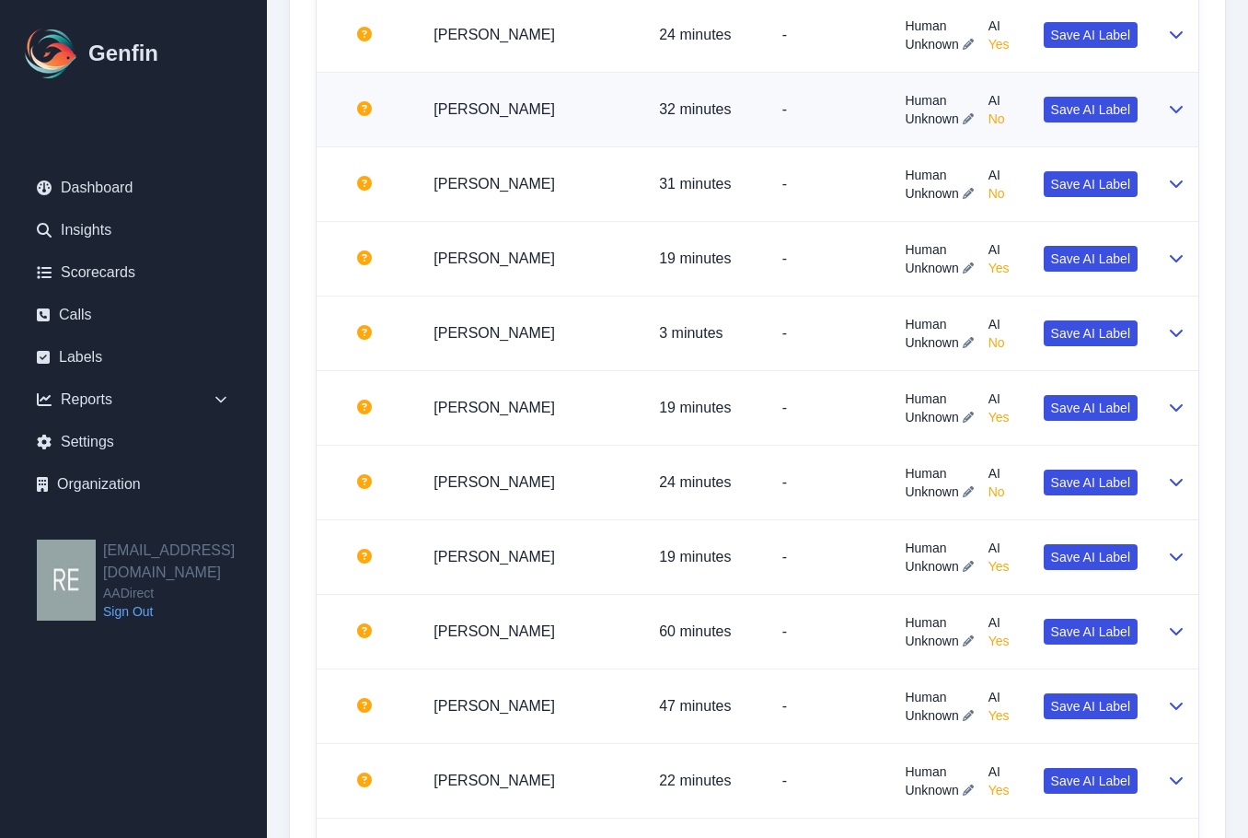
scroll to position [1841, 0]
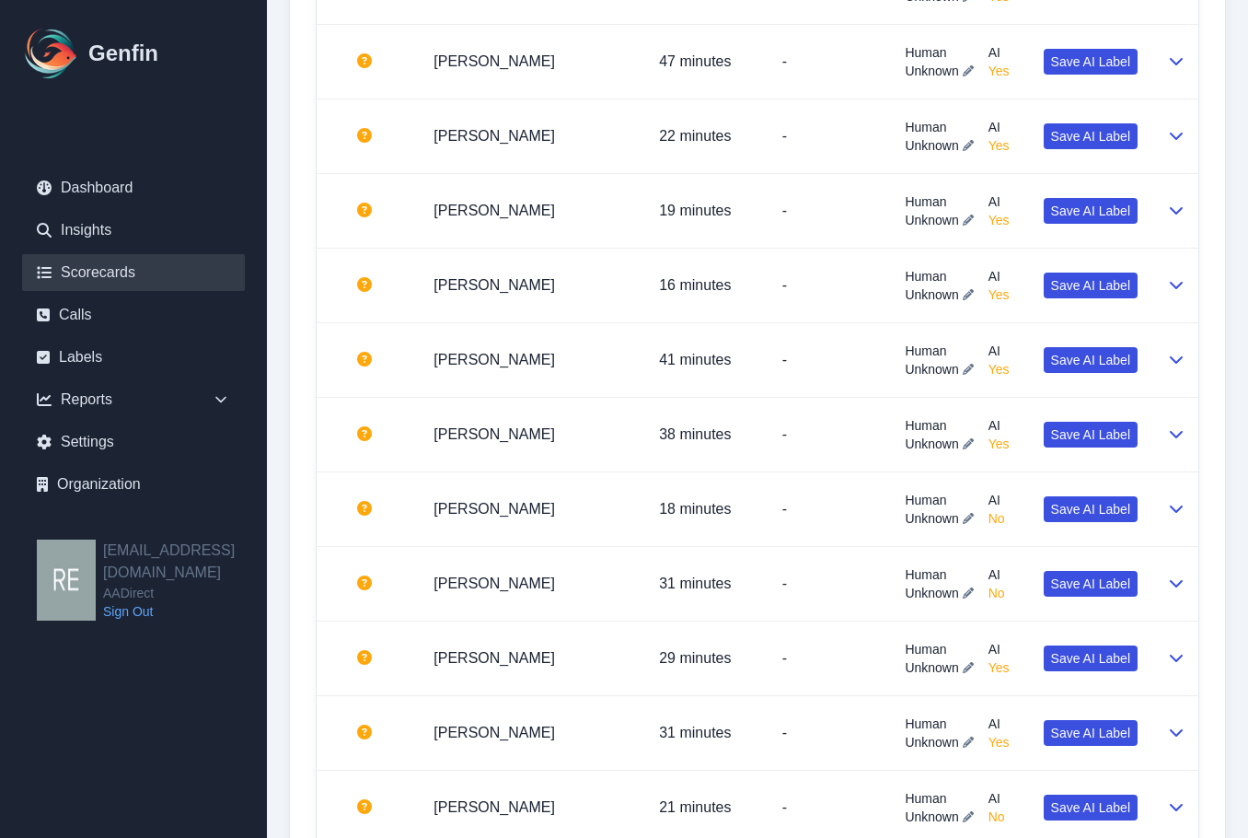
click at [102, 277] on link "Scorecards" at bounding box center [133, 272] width 223 height 37
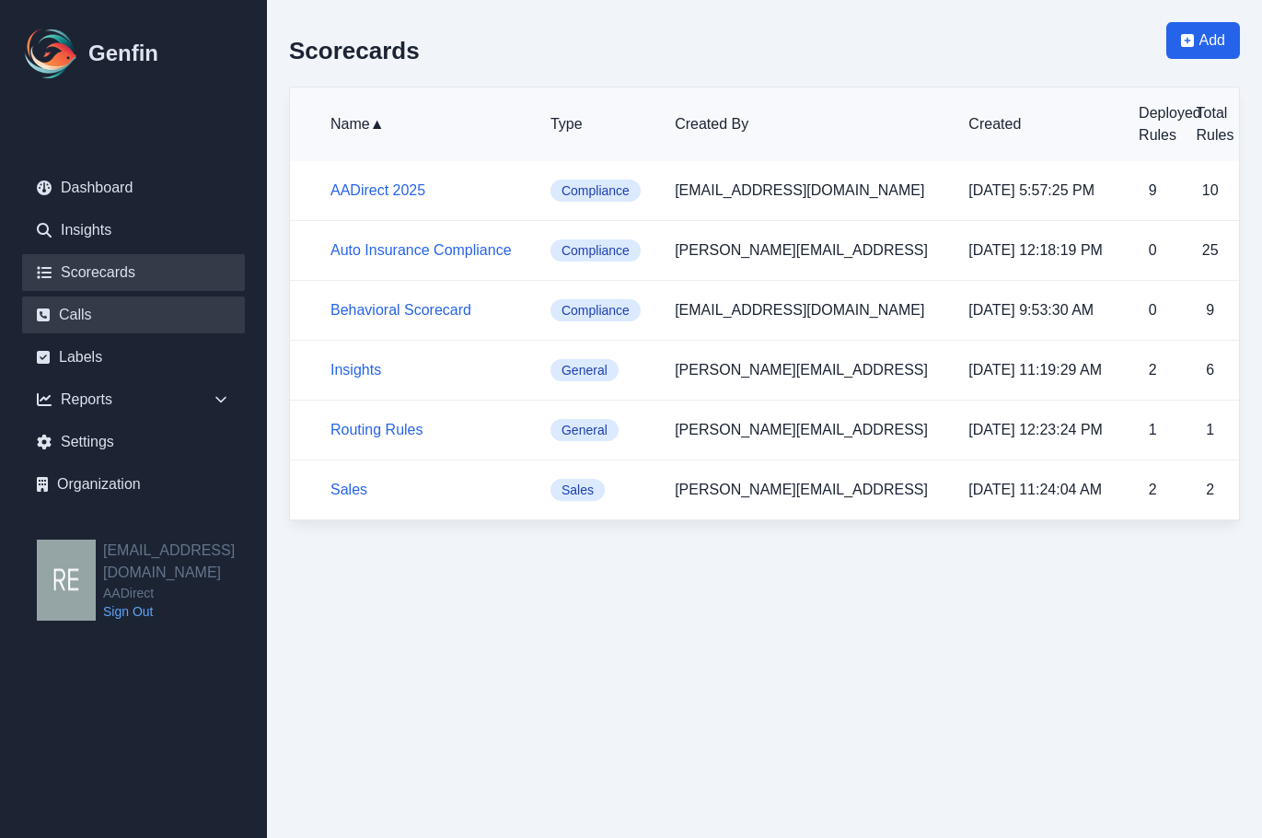
click at [87, 319] on link "Calls" at bounding box center [133, 314] width 223 height 37
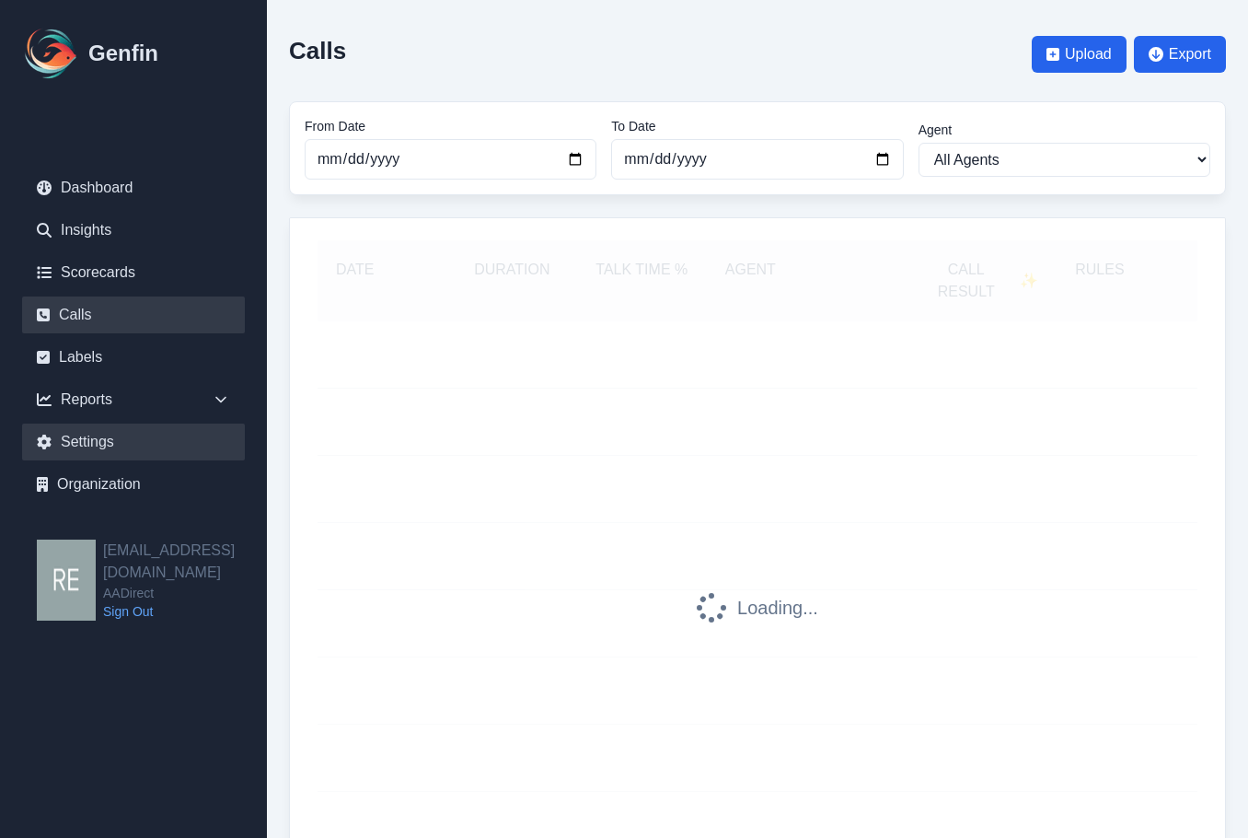
click at [109, 436] on link "Settings" at bounding box center [133, 442] width 223 height 37
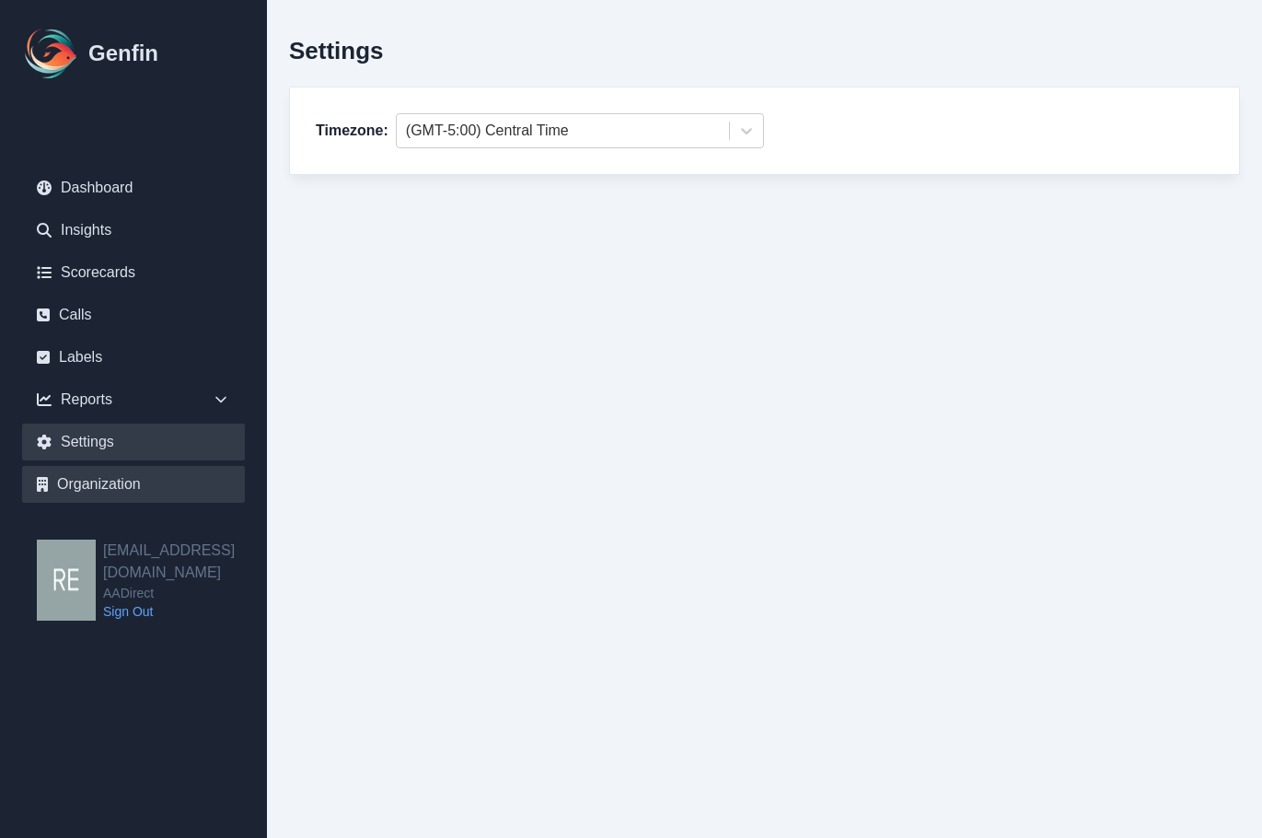
click at [110, 473] on link "Organization" at bounding box center [133, 484] width 223 height 37
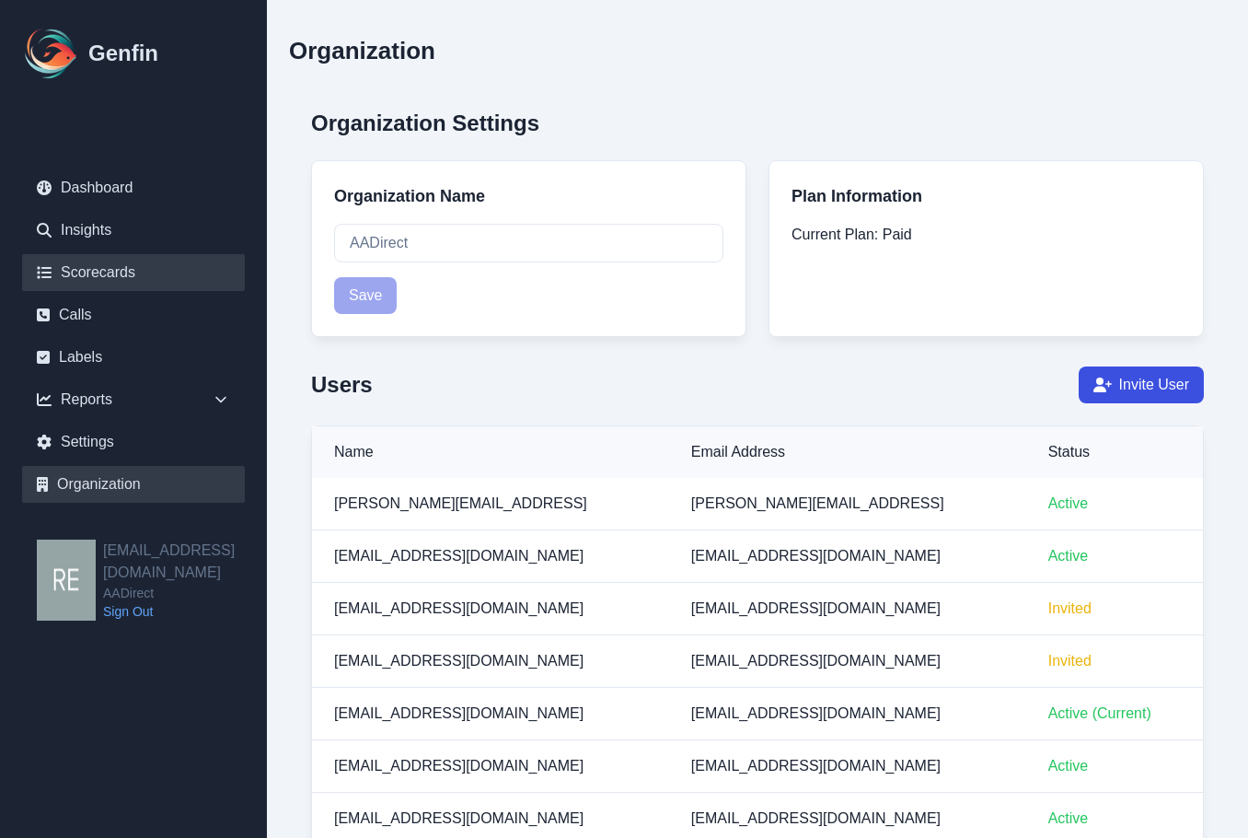
click at [109, 273] on link "Scorecards" at bounding box center [133, 272] width 223 height 37
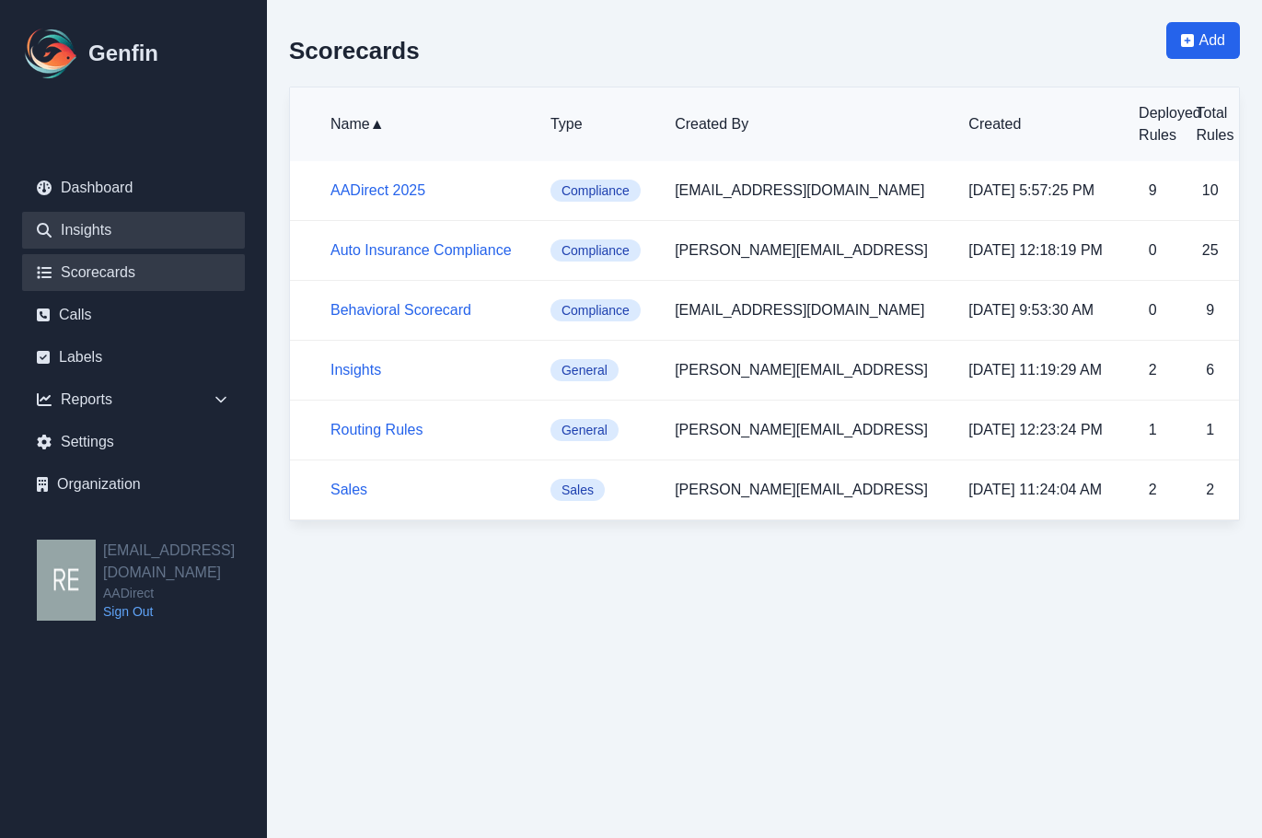
click at [116, 225] on link "Insights" at bounding box center [133, 230] width 223 height 37
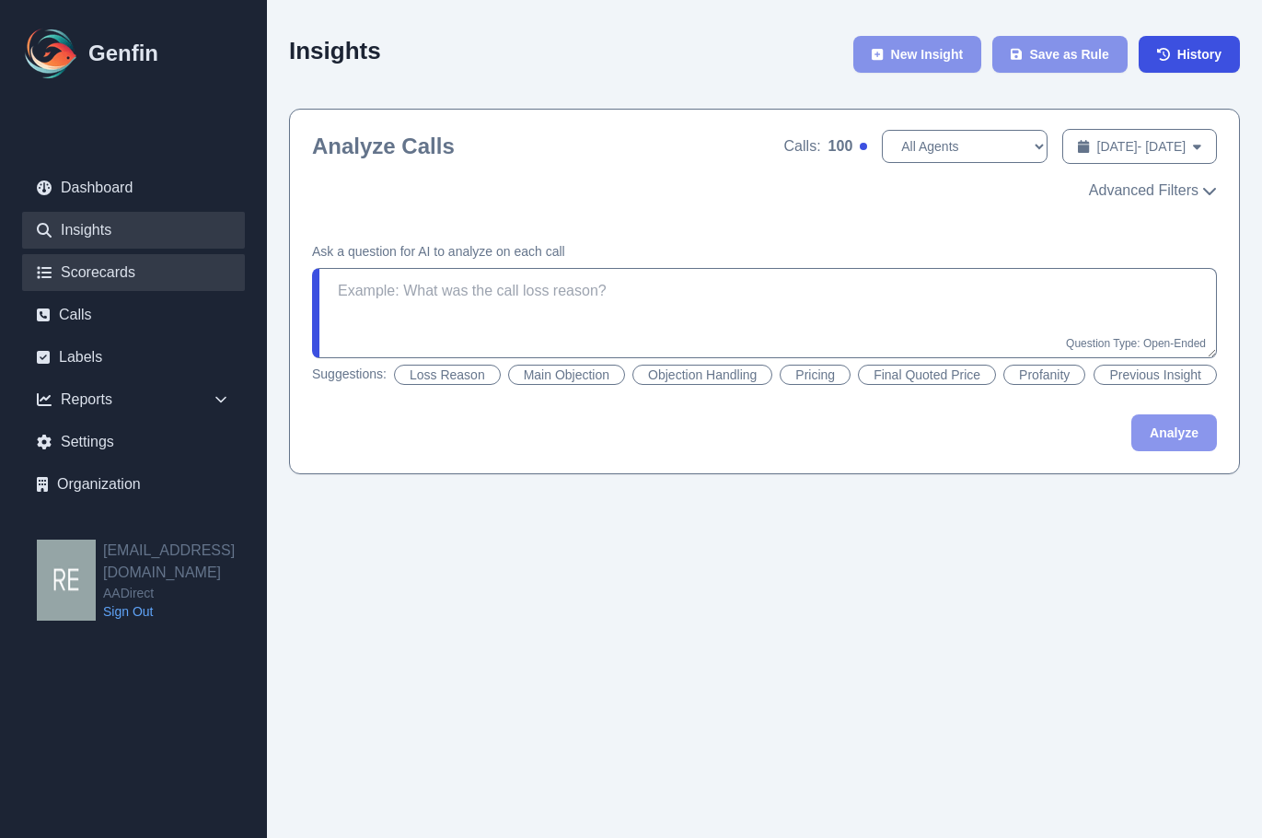
click at [113, 266] on link "Scorecards" at bounding box center [133, 272] width 223 height 37
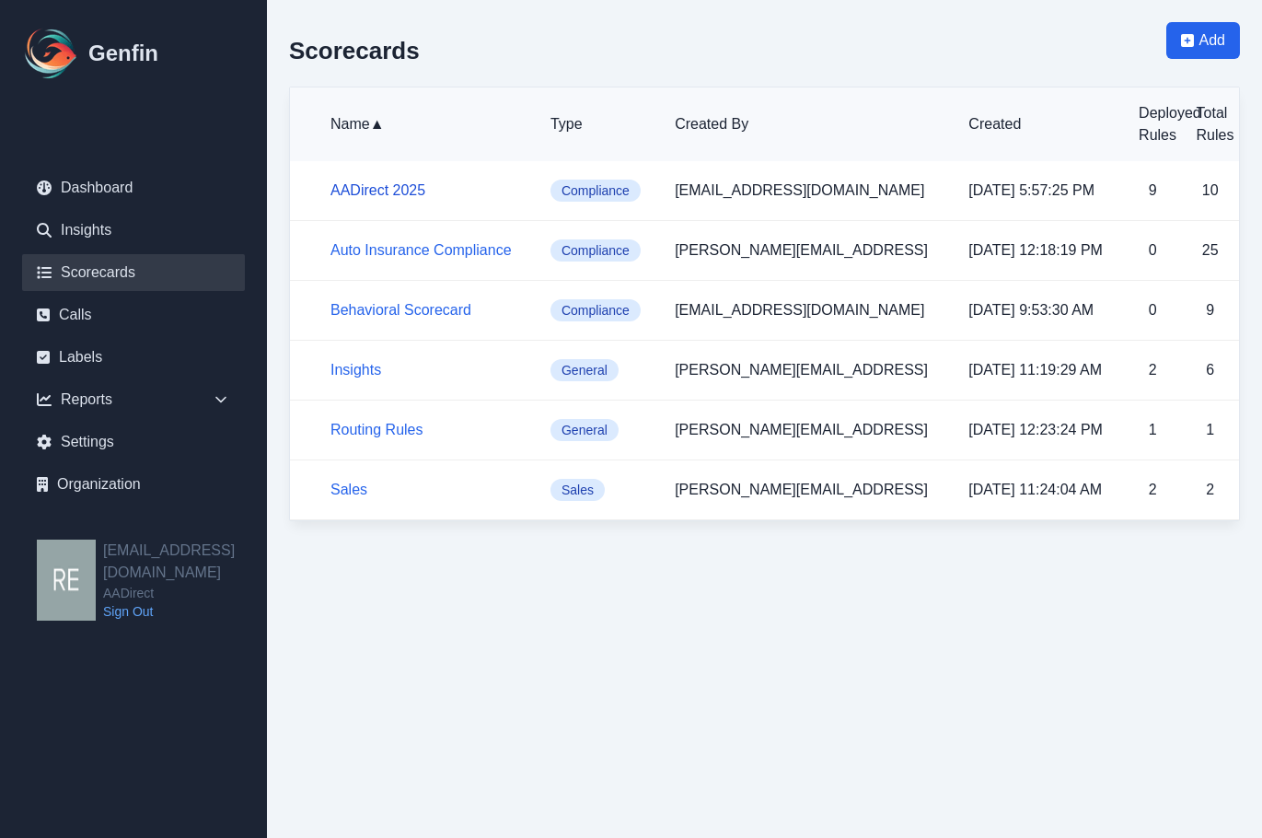
click at [383, 192] on link "AADirect 2025" at bounding box center [378, 190] width 95 height 16
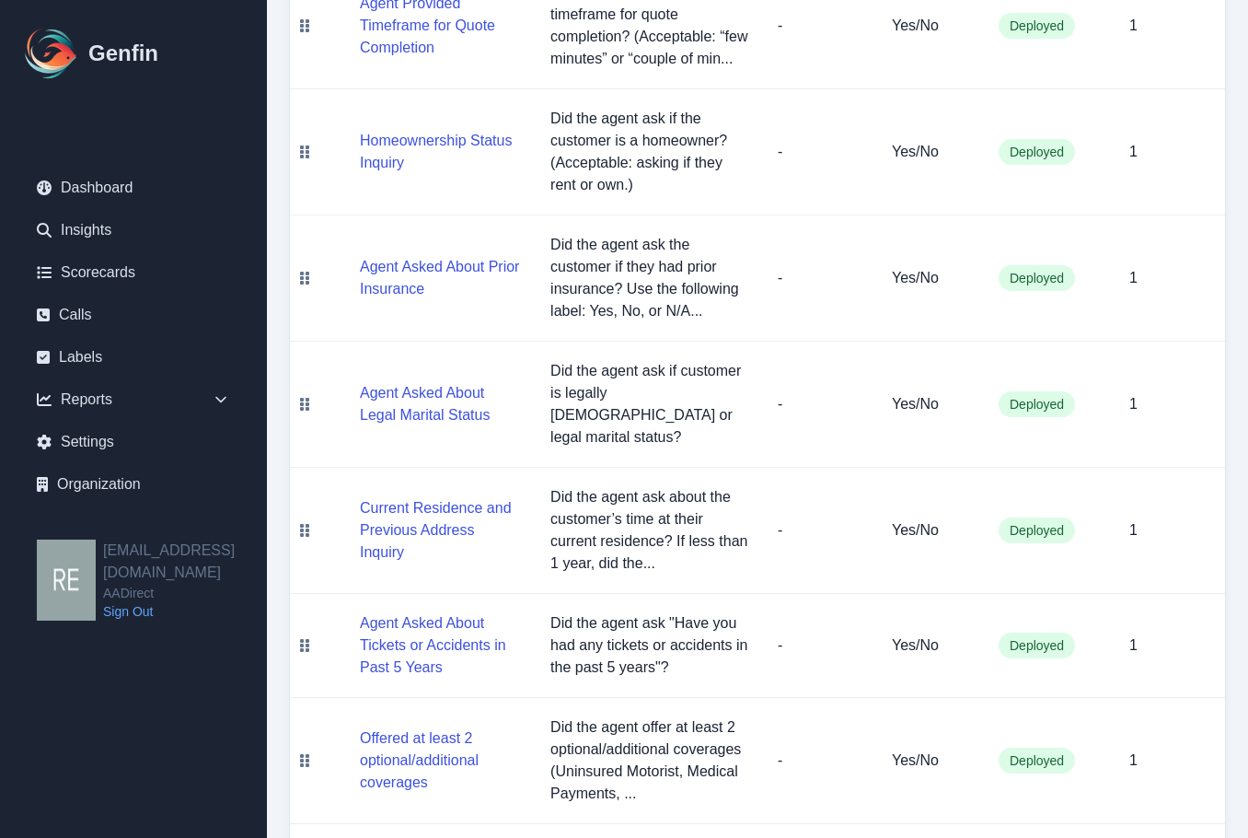
scroll to position [932, 0]
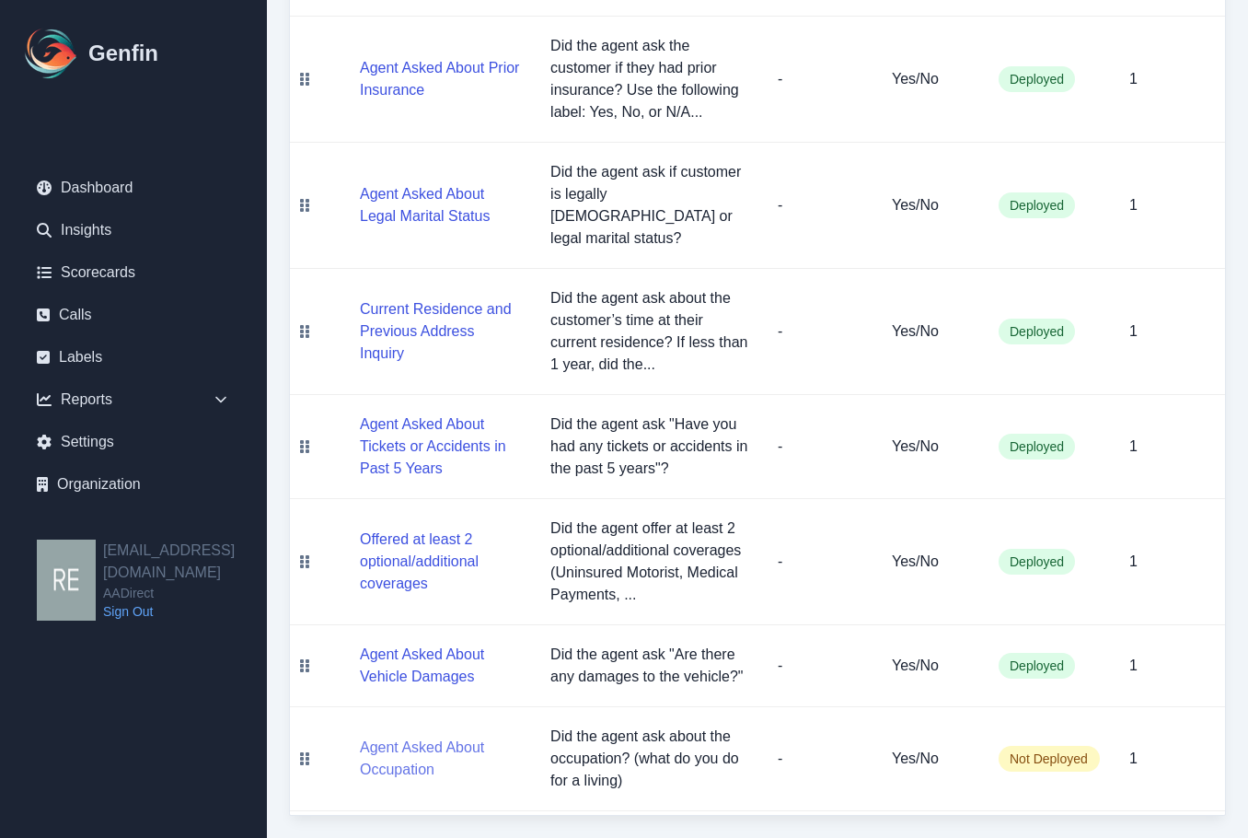
click at [397, 742] on button "Agent Asked About Occupation" at bounding box center [440, 759] width 161 height 44
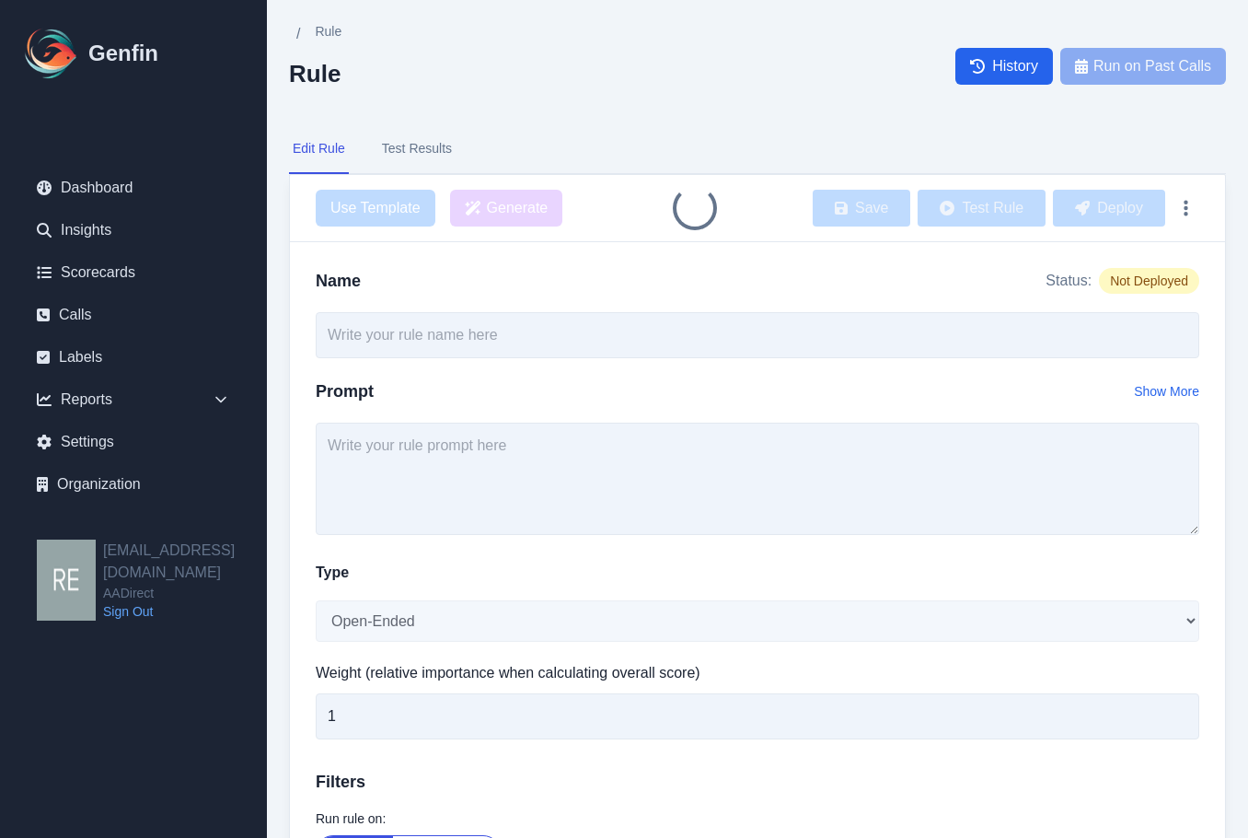
type input "Agent Asked About Occupation"
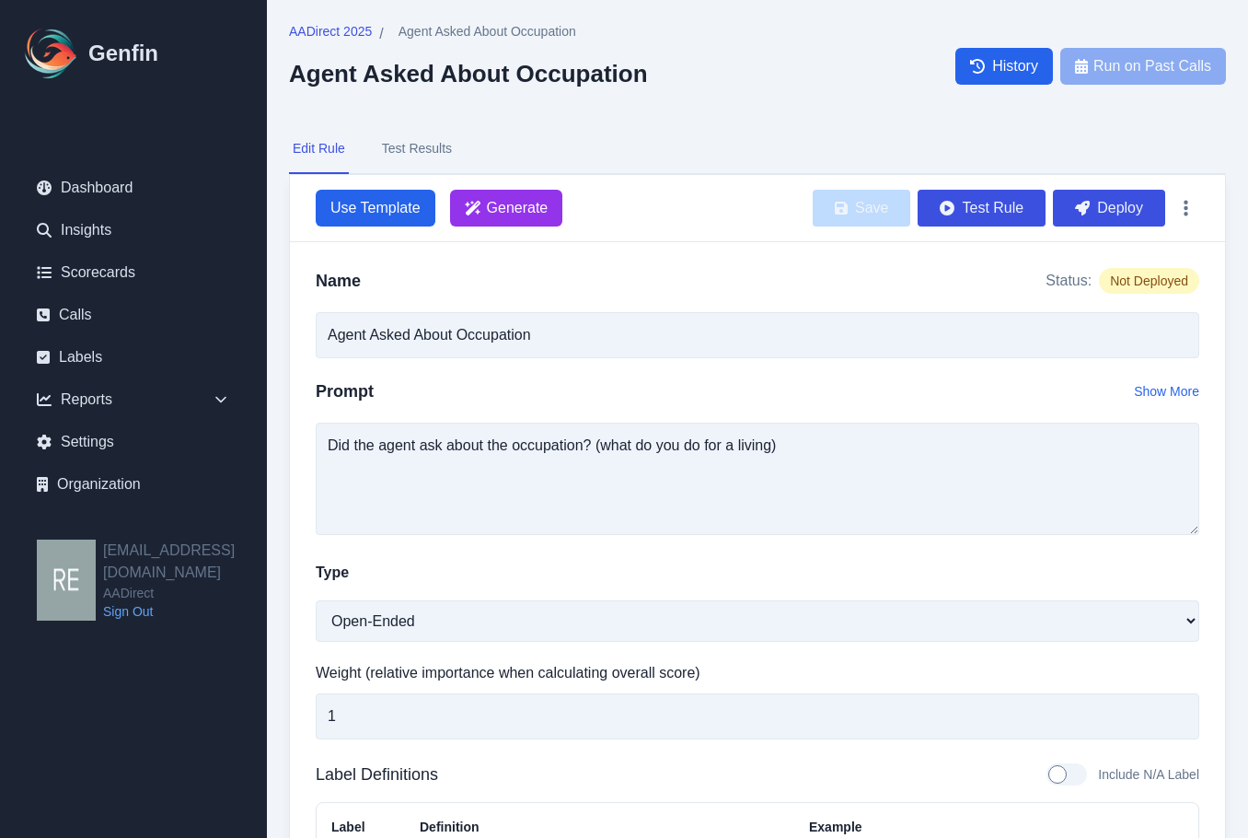
drag, startPoint x: 1128, startPoint y: 195, endPoint x: 721, endPoint y: 99, distance: 418.3
click at [1128, 194] on button "Deploy" at bounding box center [1109, 208] width 112 height 37
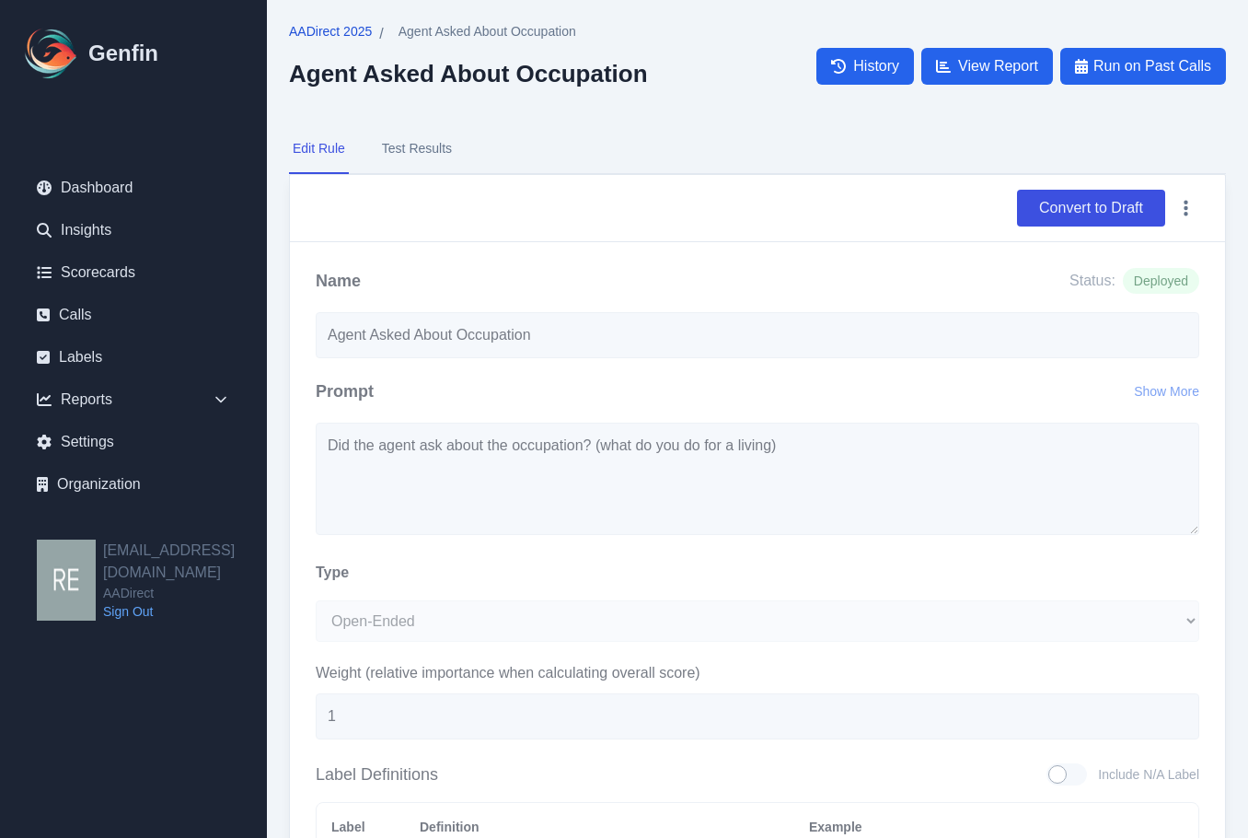
click at [349, 33] on span "AADirect 2025" at bounding box center [330, 31] width 83 height 18
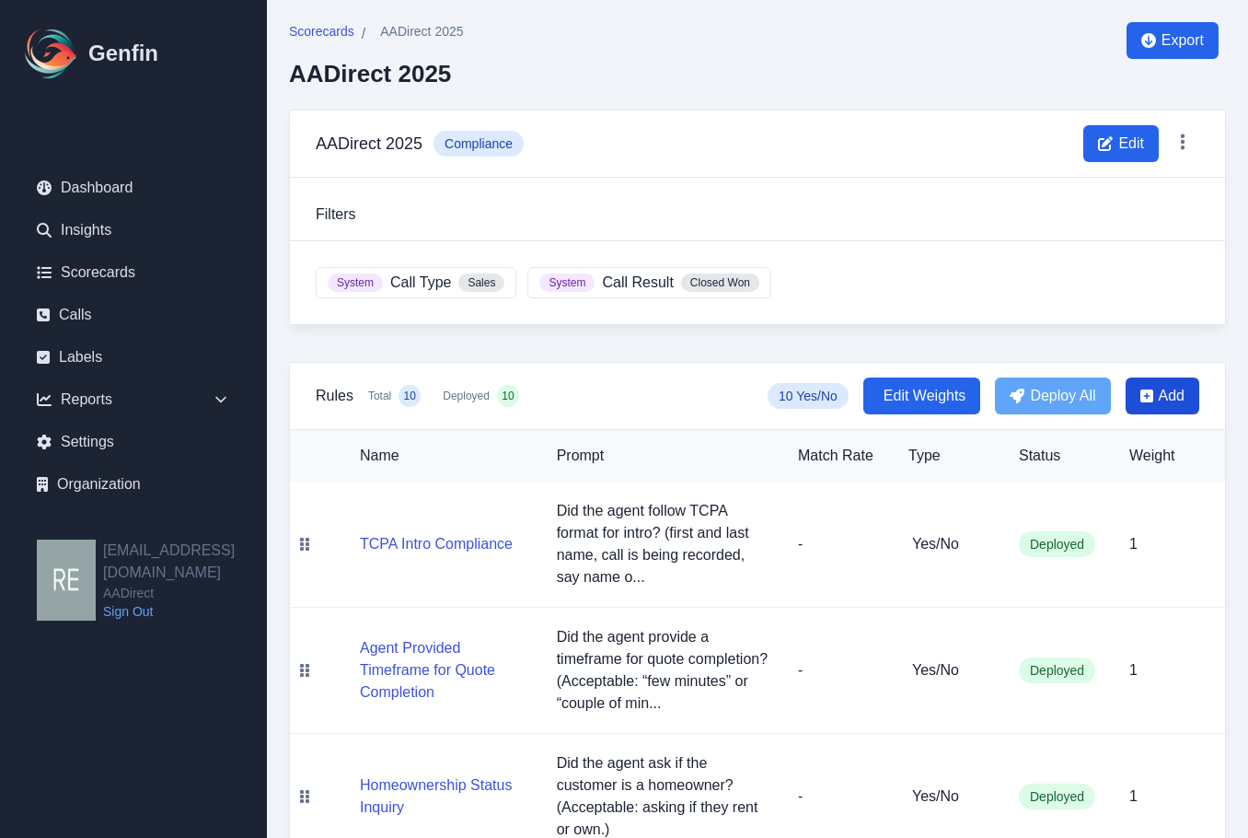
click at [1171, 406] on span "Add" at bounding box center [1172, 396] width 26 height 22
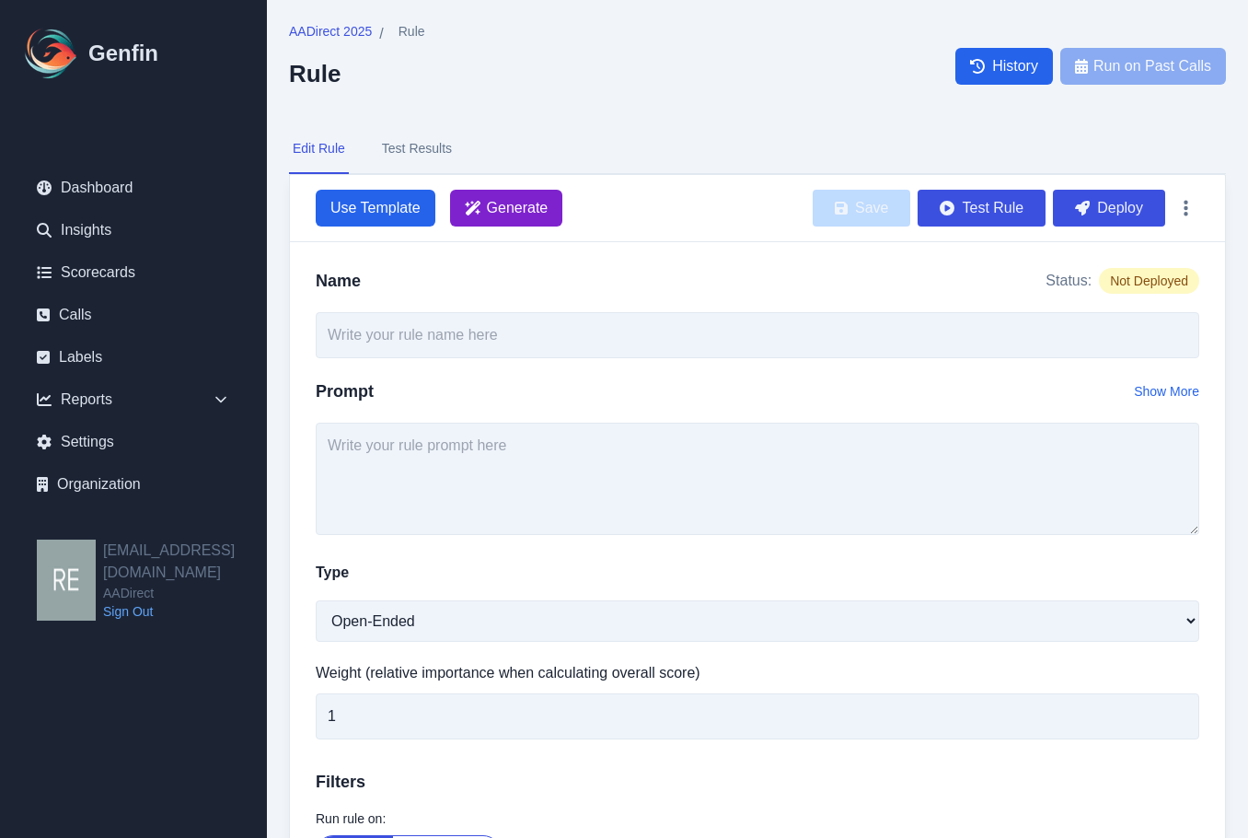
click at [511, 197] on span "Generate" at bounding box center [518, 208] width 62 height 22
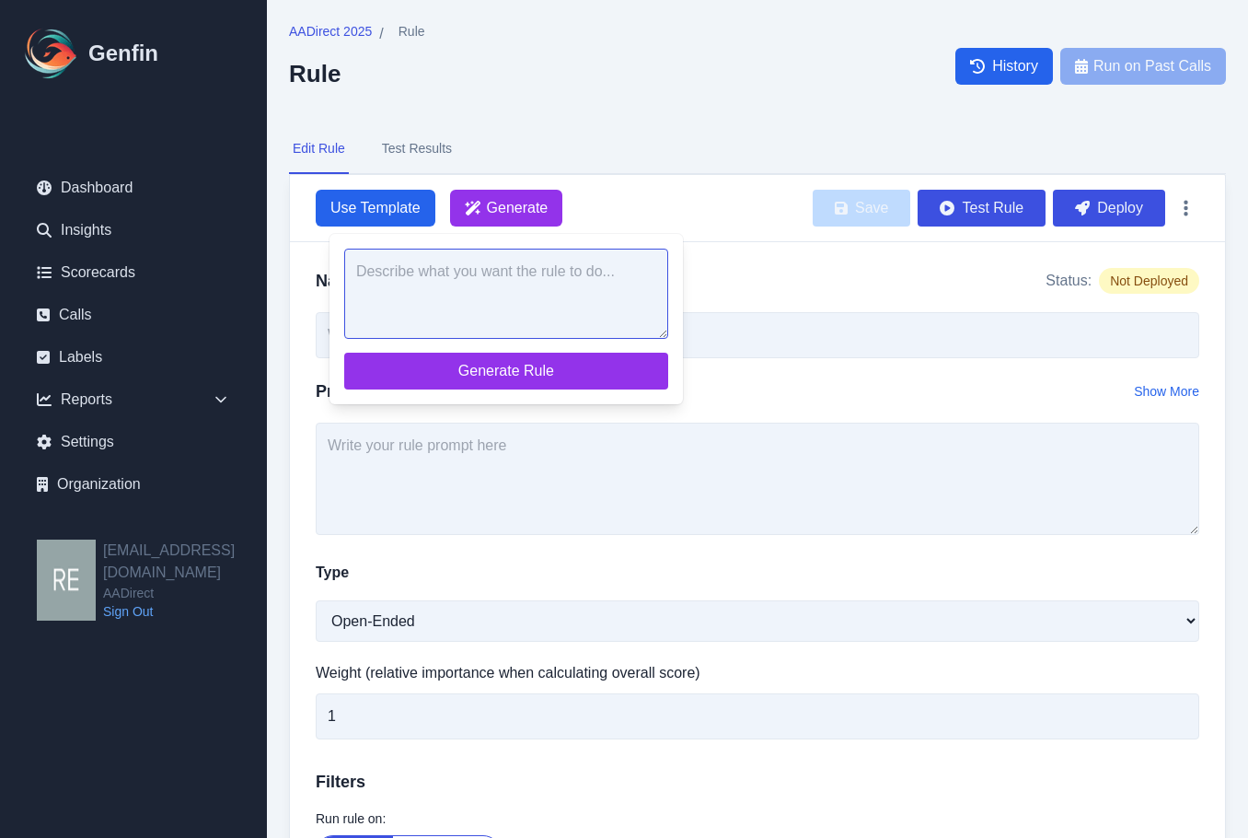
click at [537, 305] on textarea at bounding box center [506, 294] width 324 height 90
paste textarea "Did the agent ask if there are any other people 14 years or older living in the…"
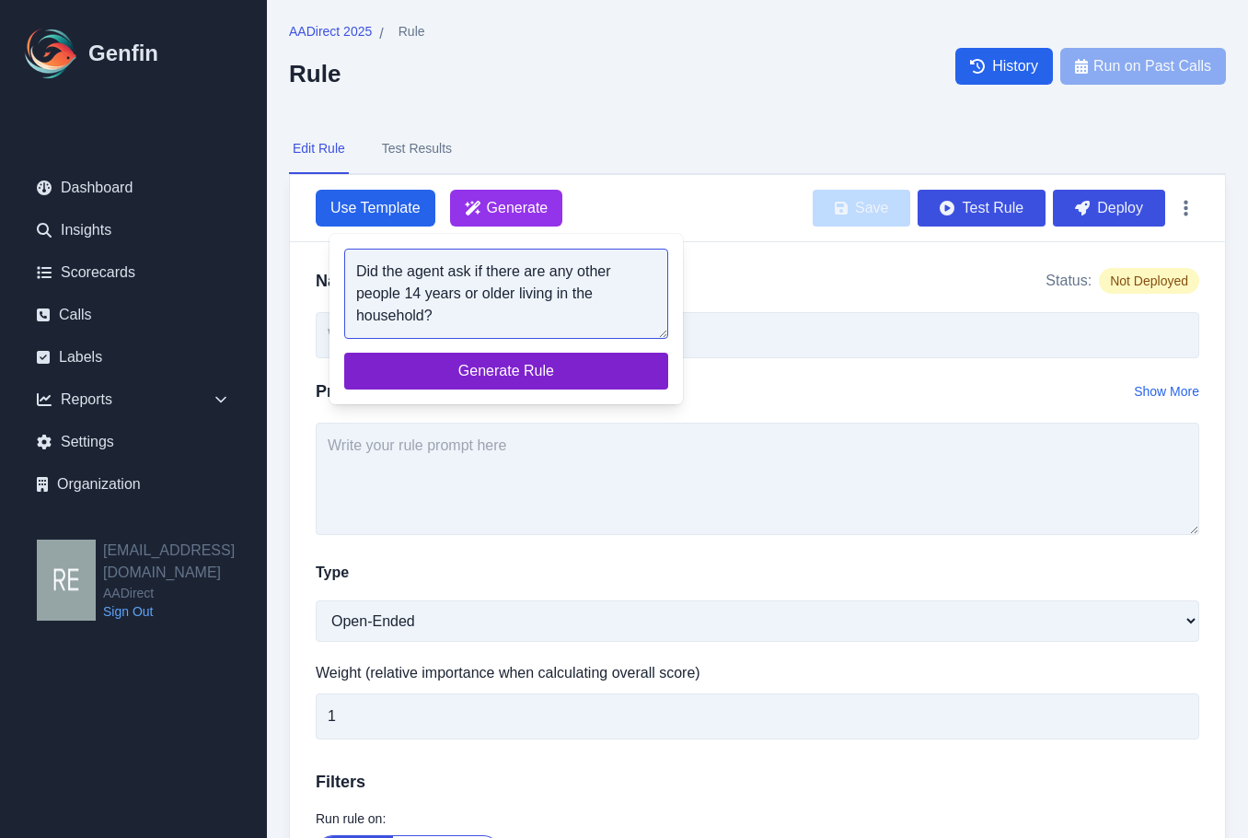
type textarea "Did the agent ask if there are any other people 14 years or older living in the…"
click at [553, 382] on button "Generate Rule" at bounding box center [506, 371] width 324 height 37
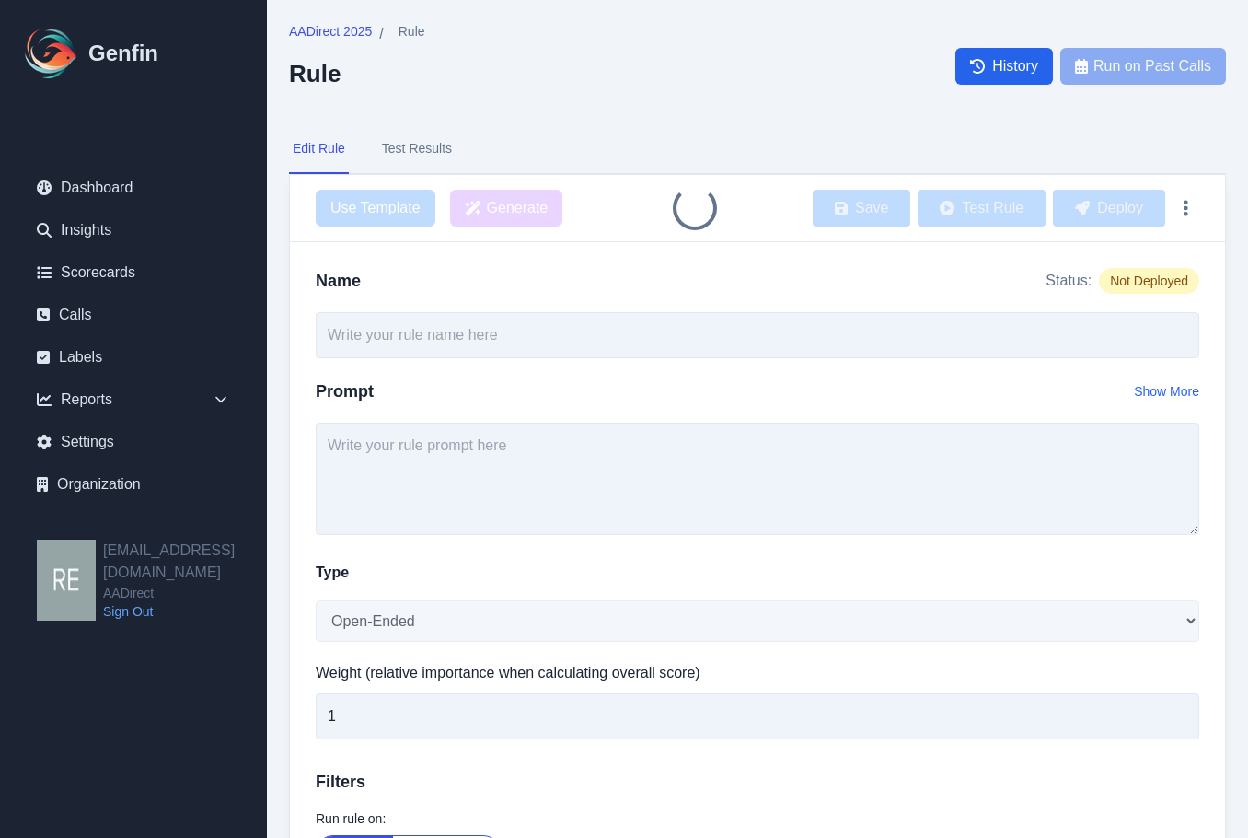
type input "Agent Asked About Other Household Members 14+"
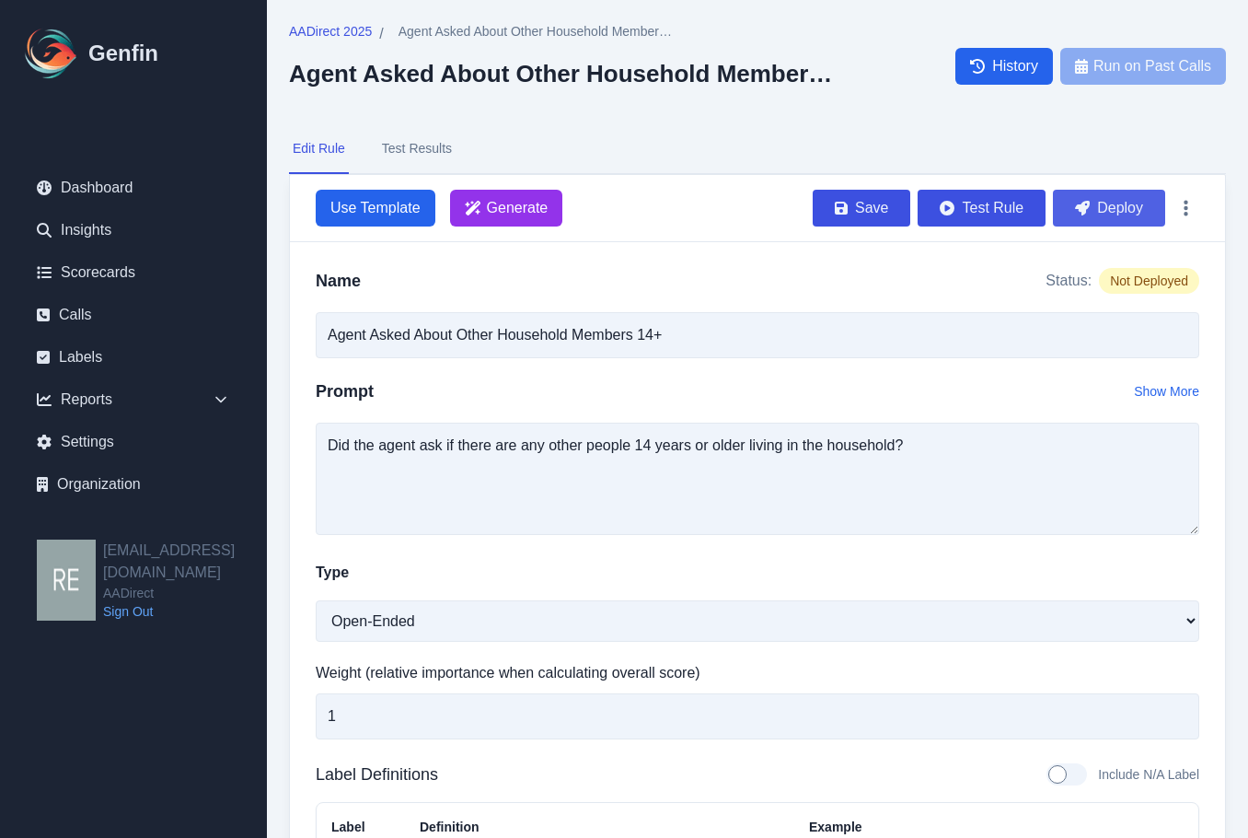
click at [1121, 203] on button "Deploy" at bounding box center [1109, 208] width 112 height 37
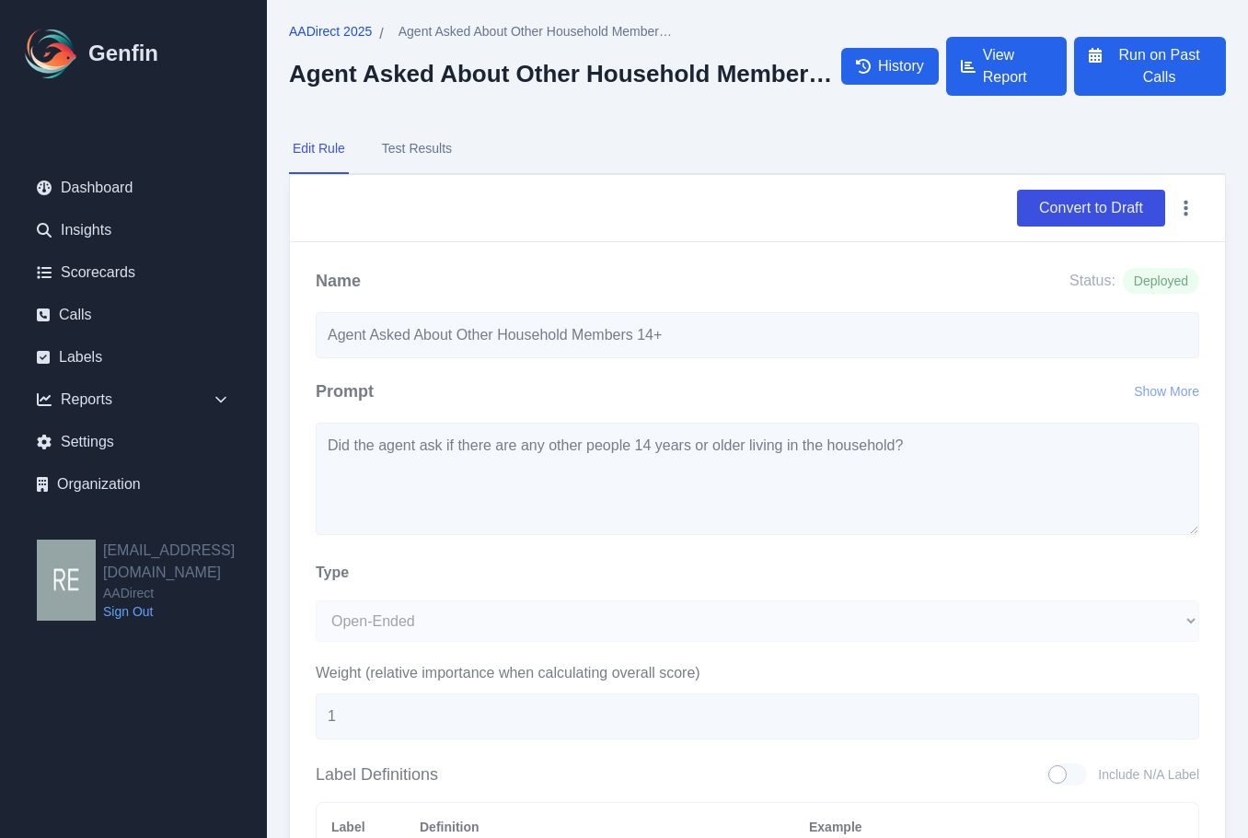
click at [340, 26] on span "AADirect 2025" at bounding box center [330, 31] width 83 height 18
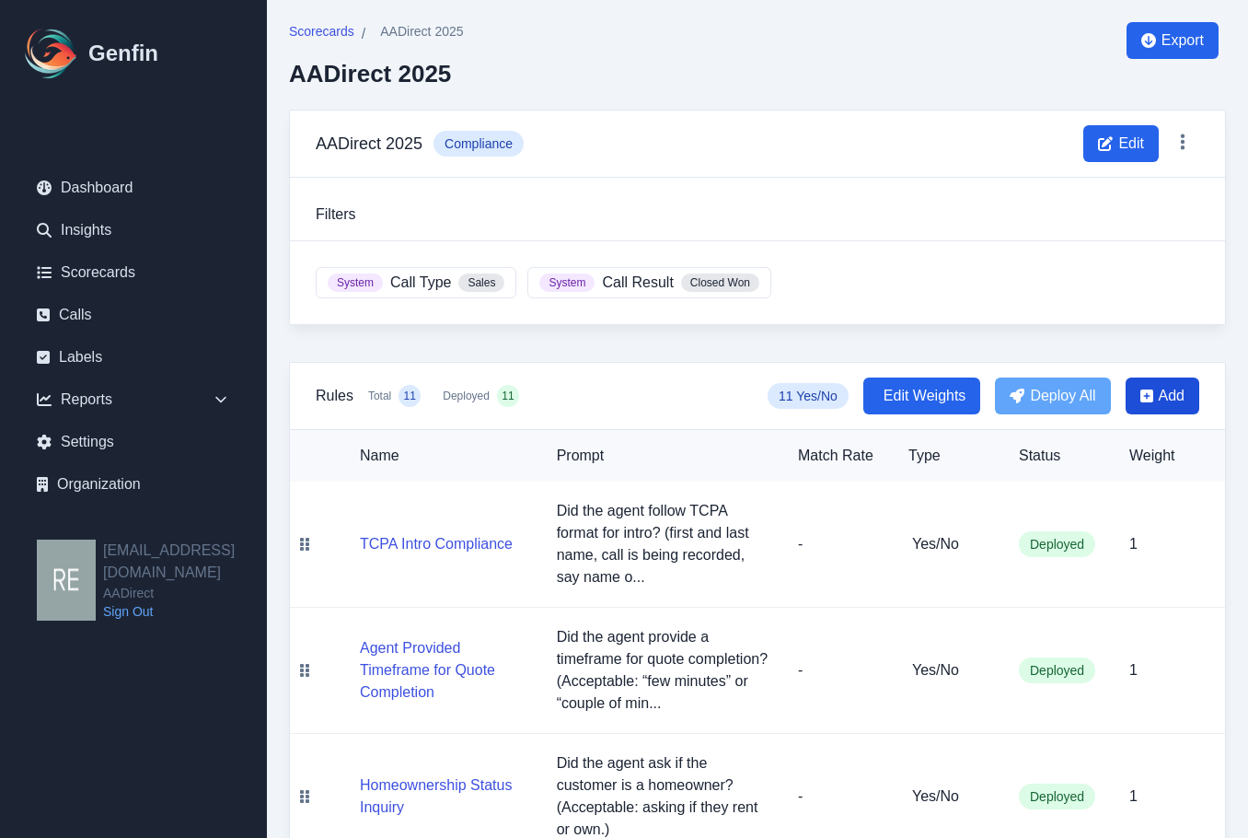
click at [1164, 394] on span "Add" at bounding box center [1172, 396] width 26 height 22
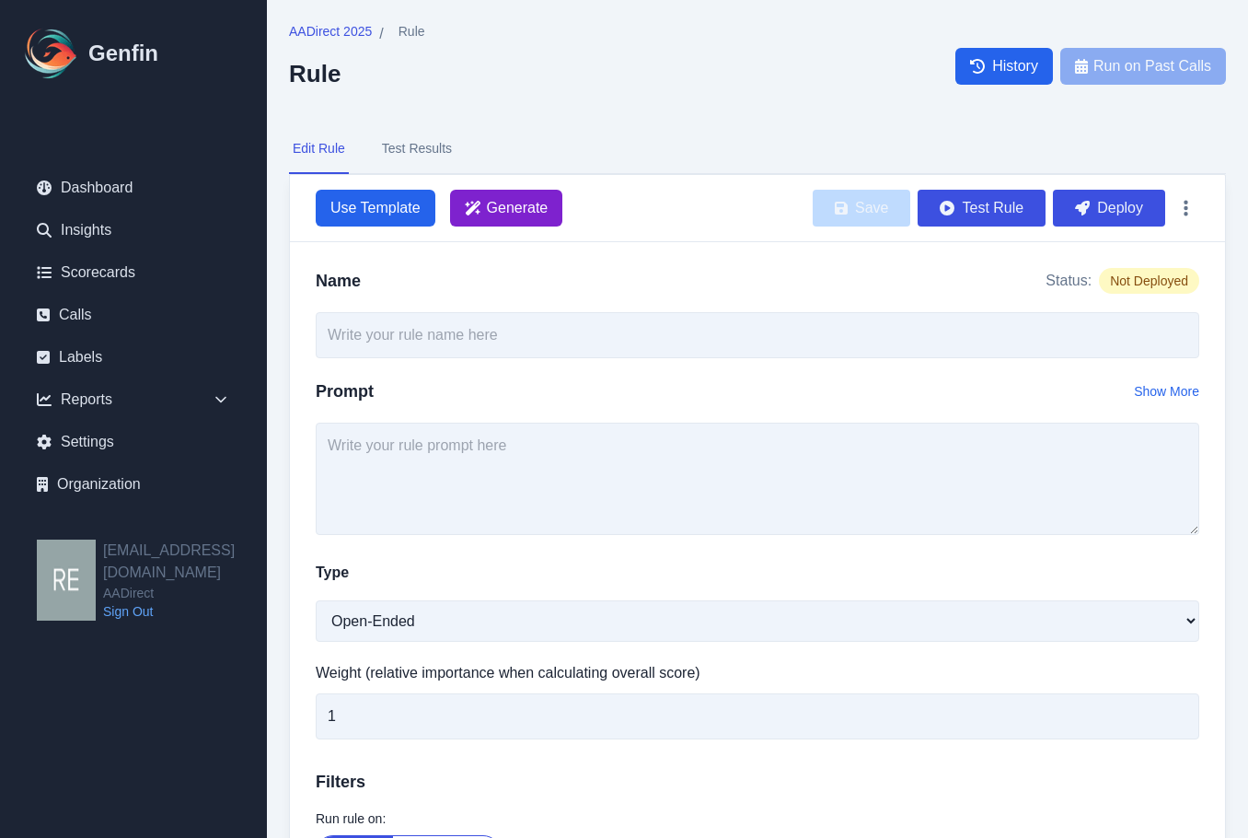
click at [558, 195] on span "Generate" at bounding box center [506, 208] width 113 height 37
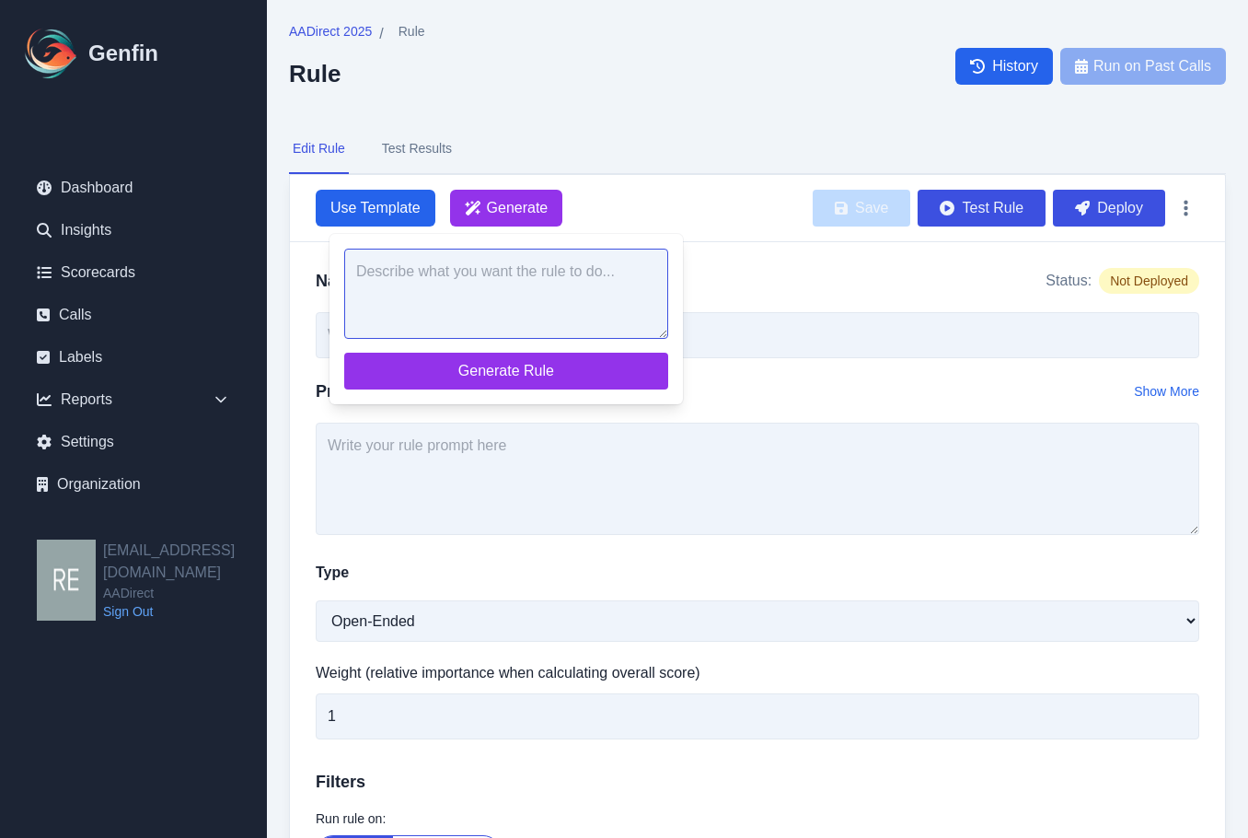
click at [549, 298] on textarea at bounding box center [506, 294] width 324 height 90
paste textarea "Did the agent ask whether the vehicles are used for Commercial, Rideshare (Uber…"
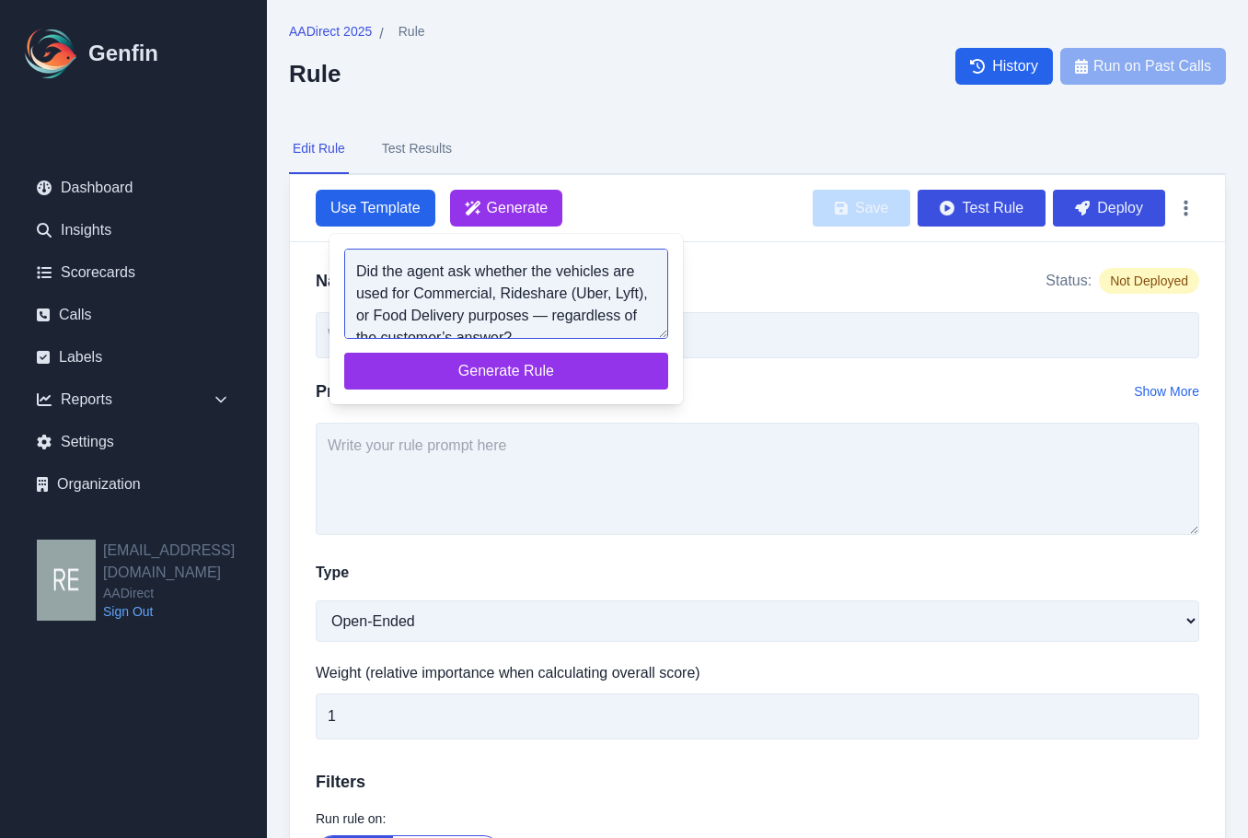
scroll to position [7, 0]
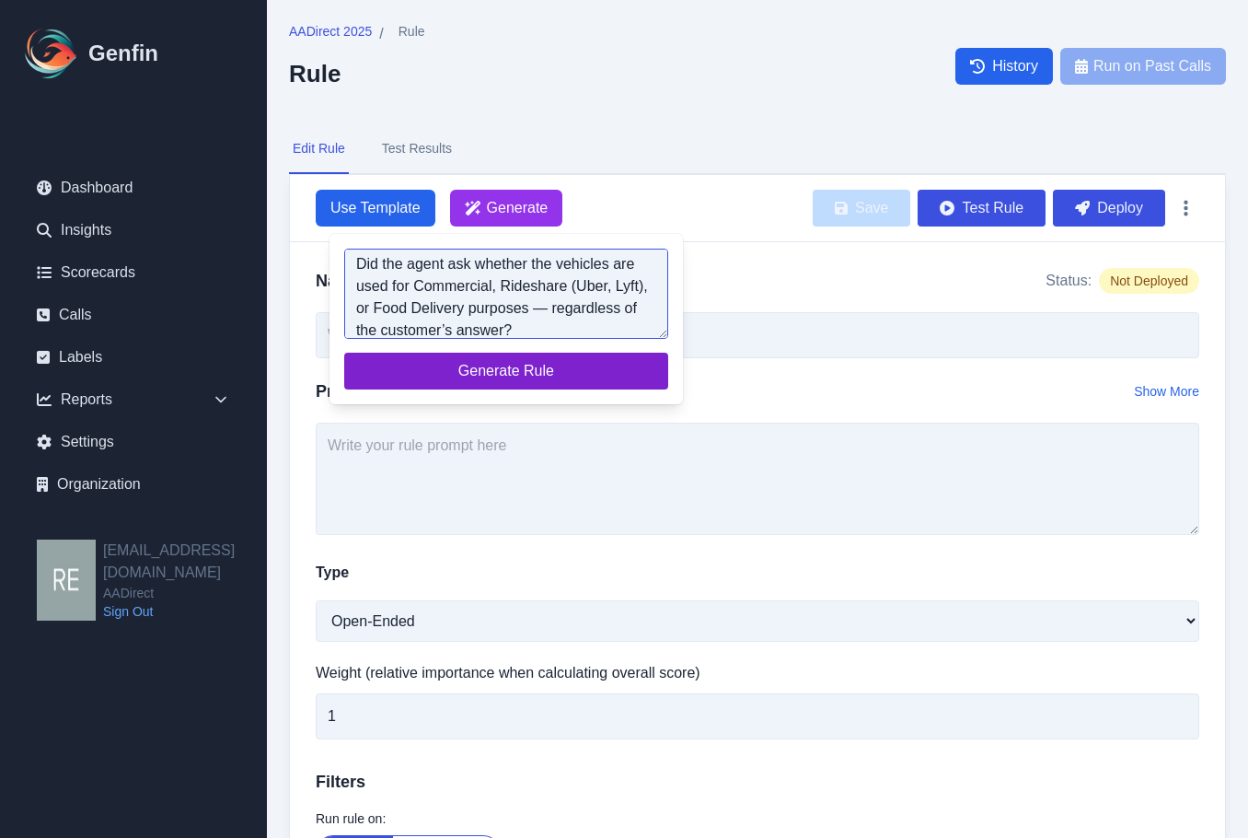
type textarea "Did the agent ask whether the vehicles are used for Commercial, Rideshare (Uber…"
click at [582, 367] on span "Generate Rule" at bounding box center [506, 371] width 295 height 22
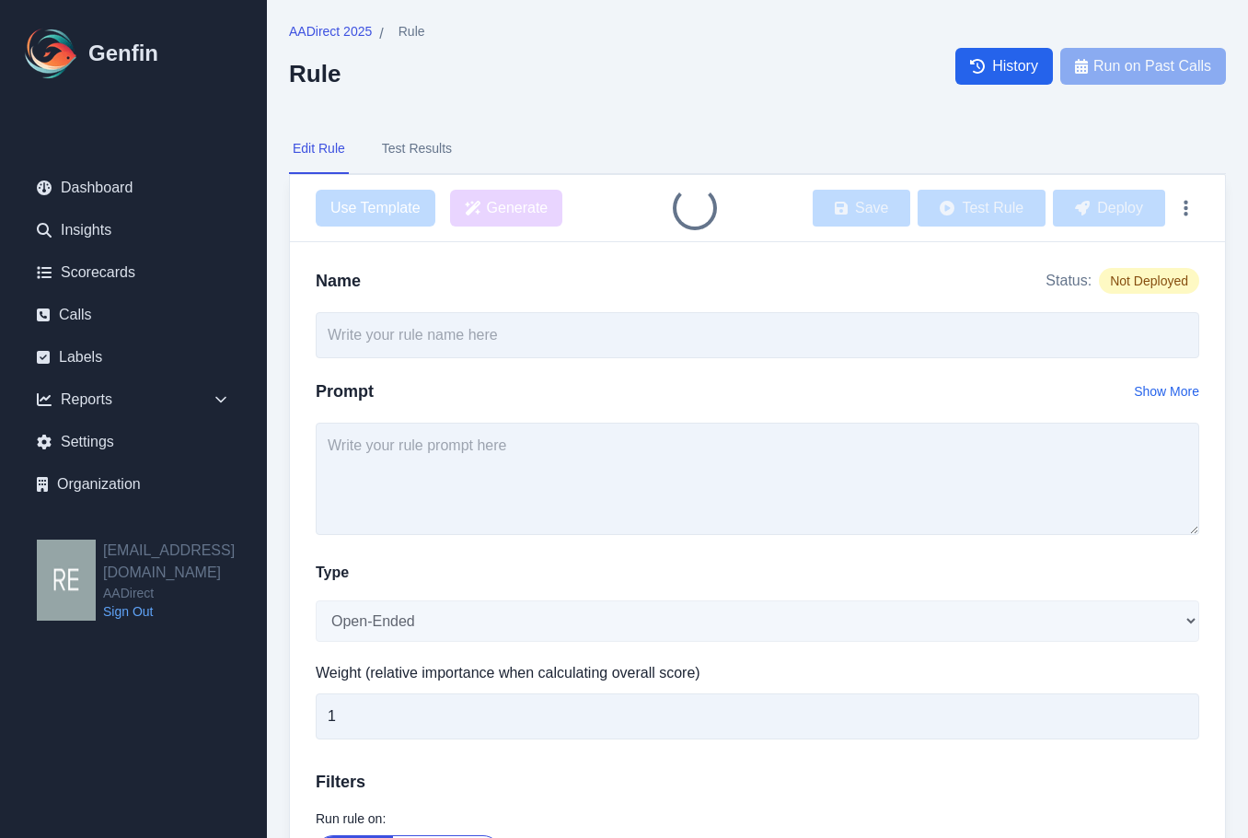
type input "Agent Asked About Vehicle Usage Type"
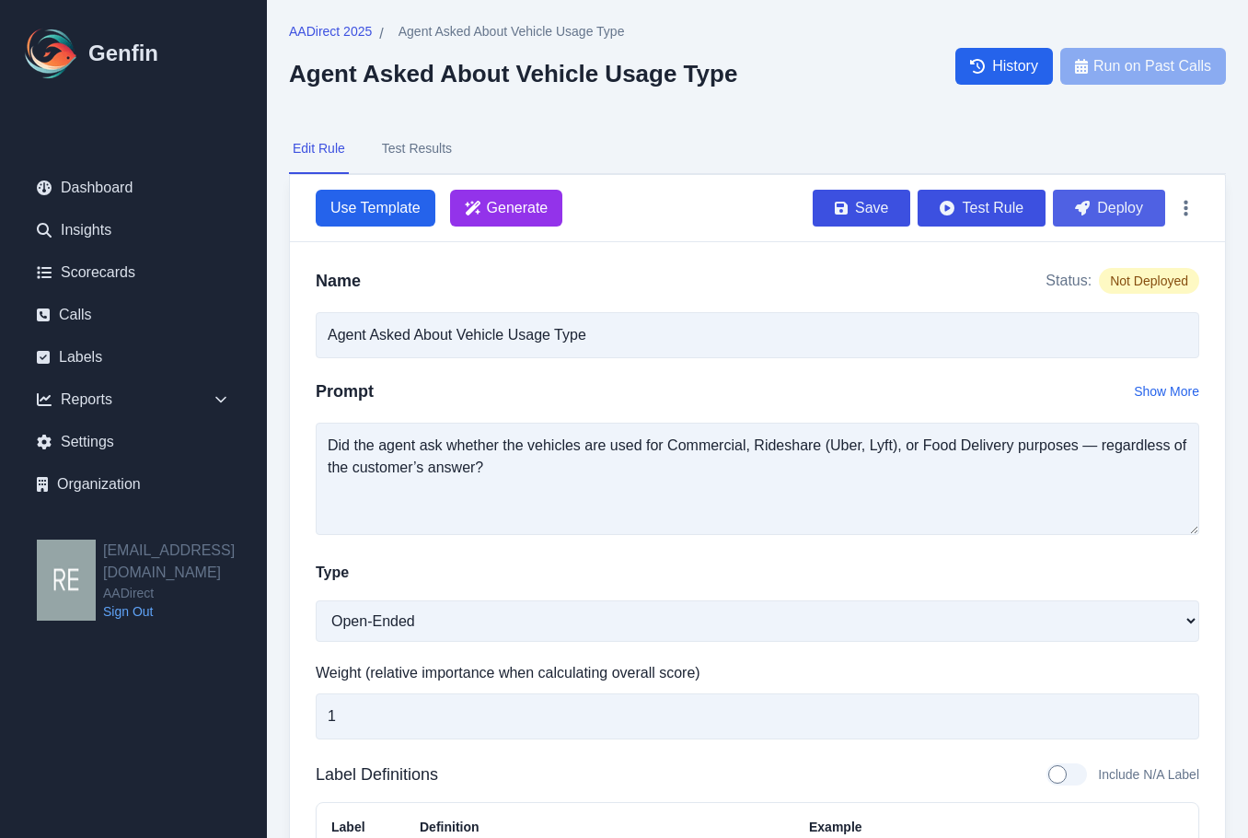
click at [1112, 211] on button "Deploy" at bounding box center [1109, 208] width 112 height 37
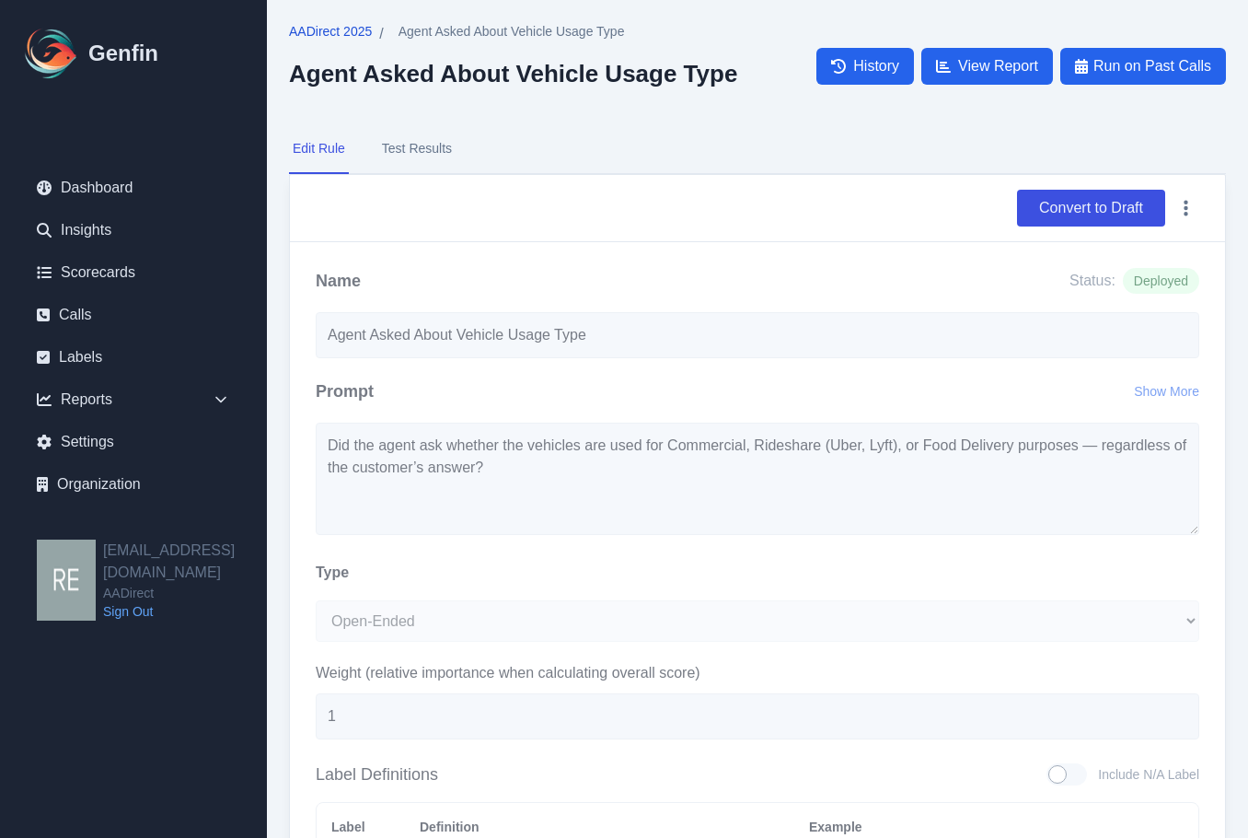
click at [353, 29] on span "AADirect 2025" at bounding box center [330, 31] width 83 height 18
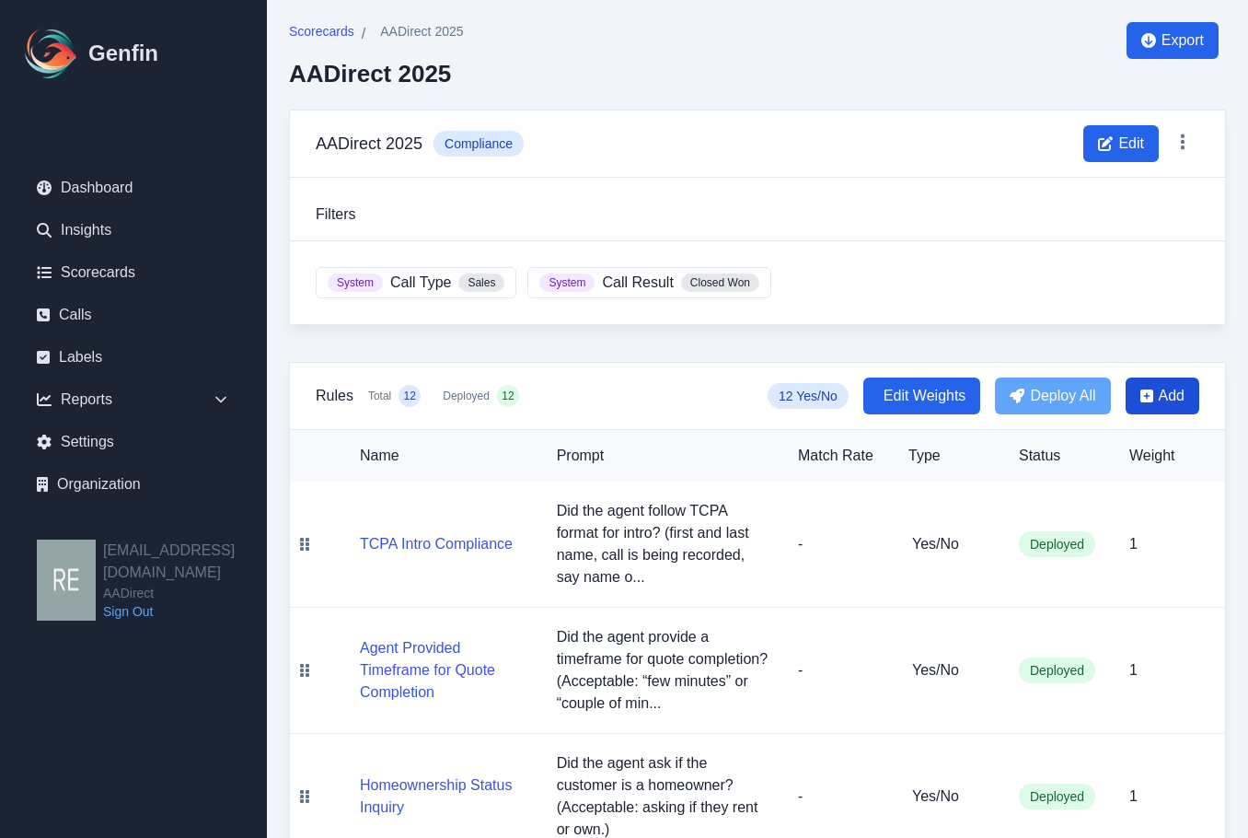
click at [1174, 394] on span "Add" at bounding box center [1172, 396] width 26 height 22
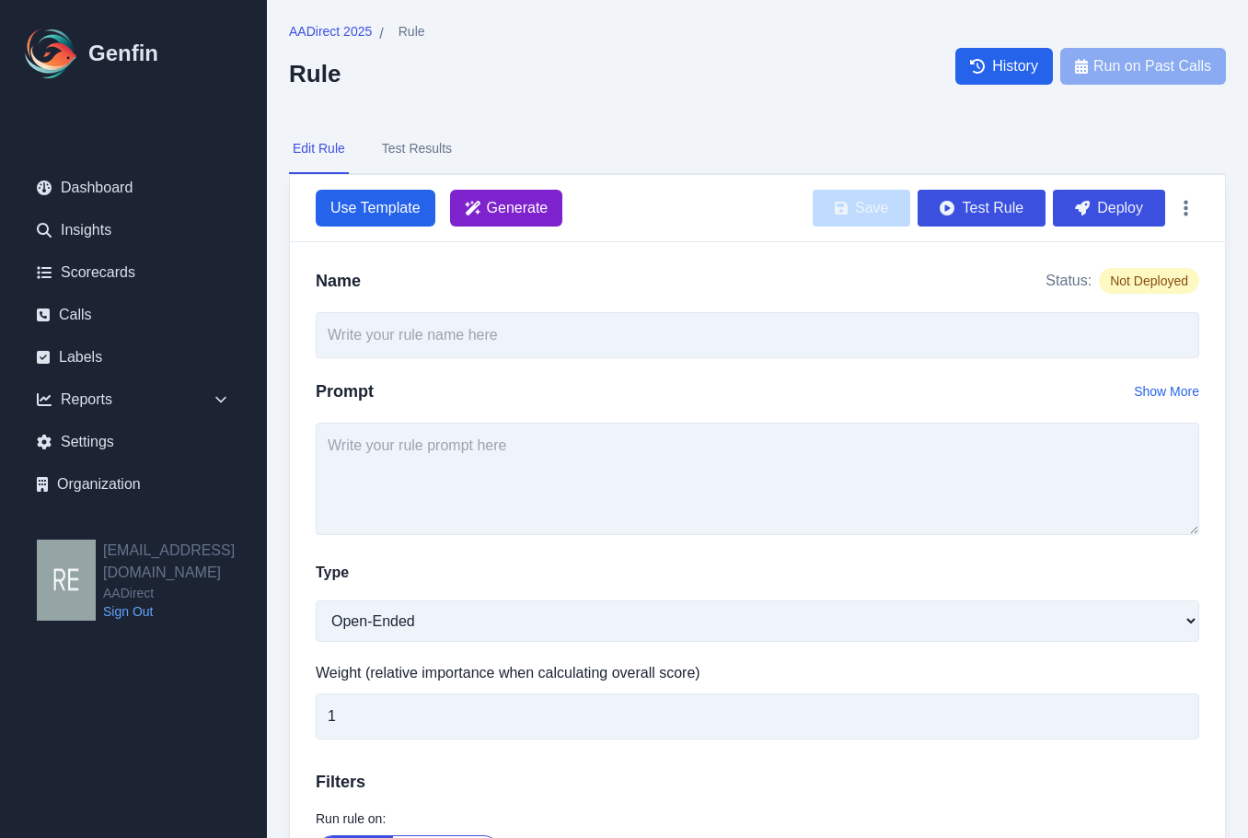
click at [516, 211] on span "Generate" at bounding box center [518, 208] width 62 height 22
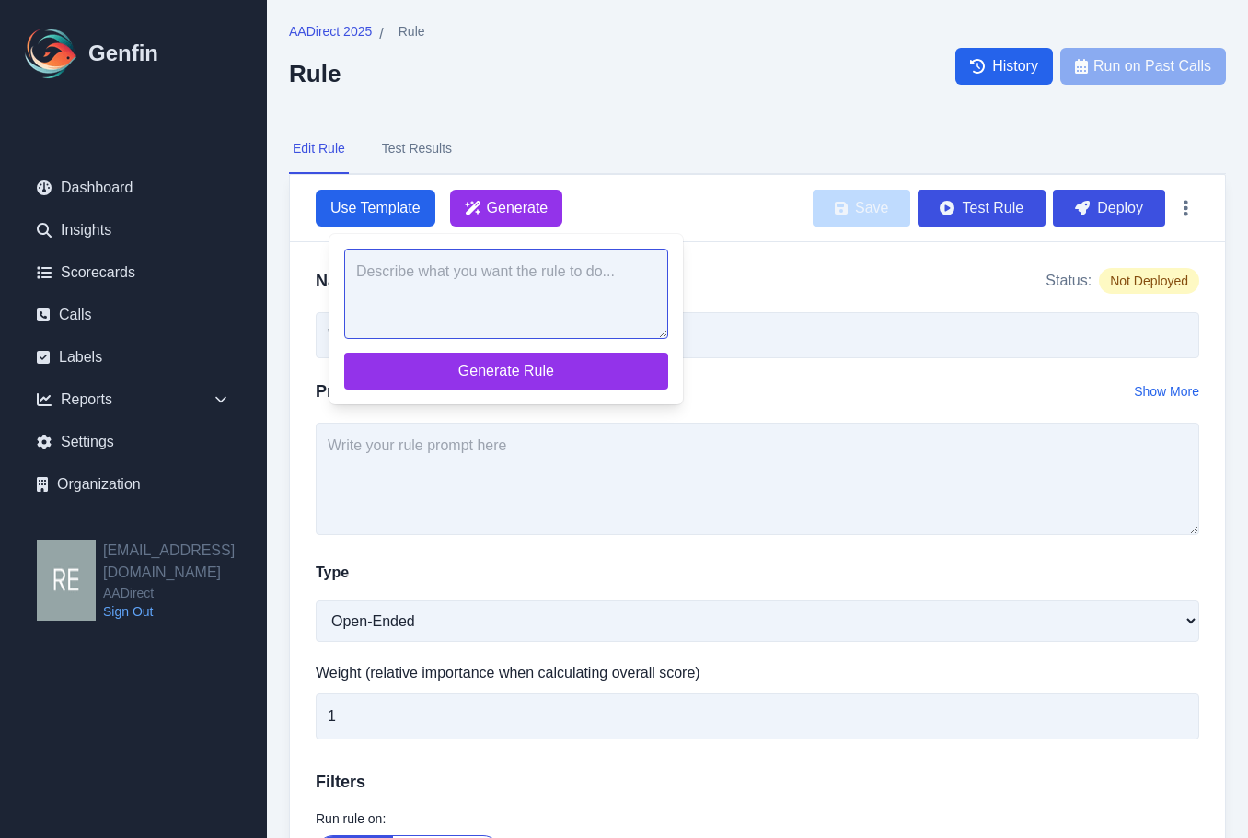
click at [546, 307] on textarea at bounding box center [506, 294] width 324 height 90
paste textarea "Did the agent offer Renters? ( if they own their home this is unapplicable)"
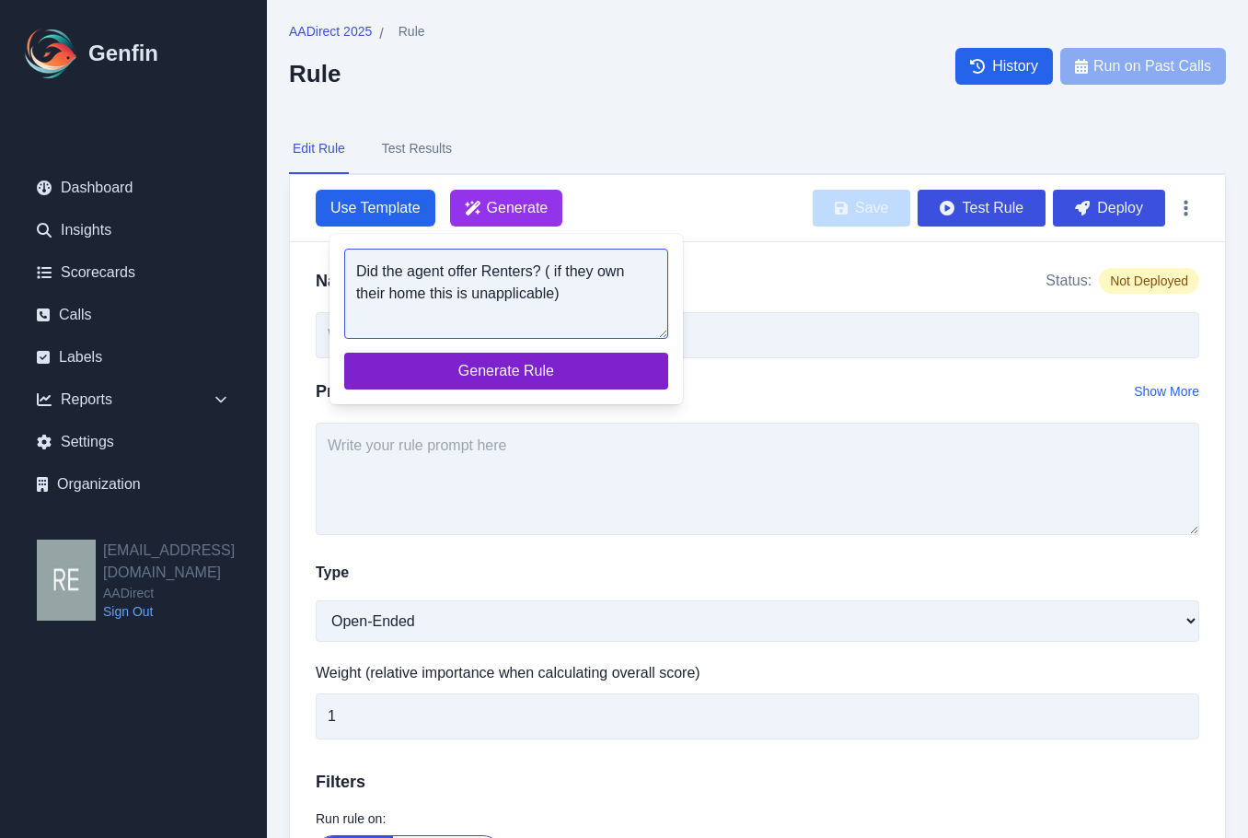
type textarea "Did the agent offer Renters? ( if they own their home this is unapplicable)"
click at [571, 379] on span "Generate Rule" at bounding box center [506, 371] width 295 height 22
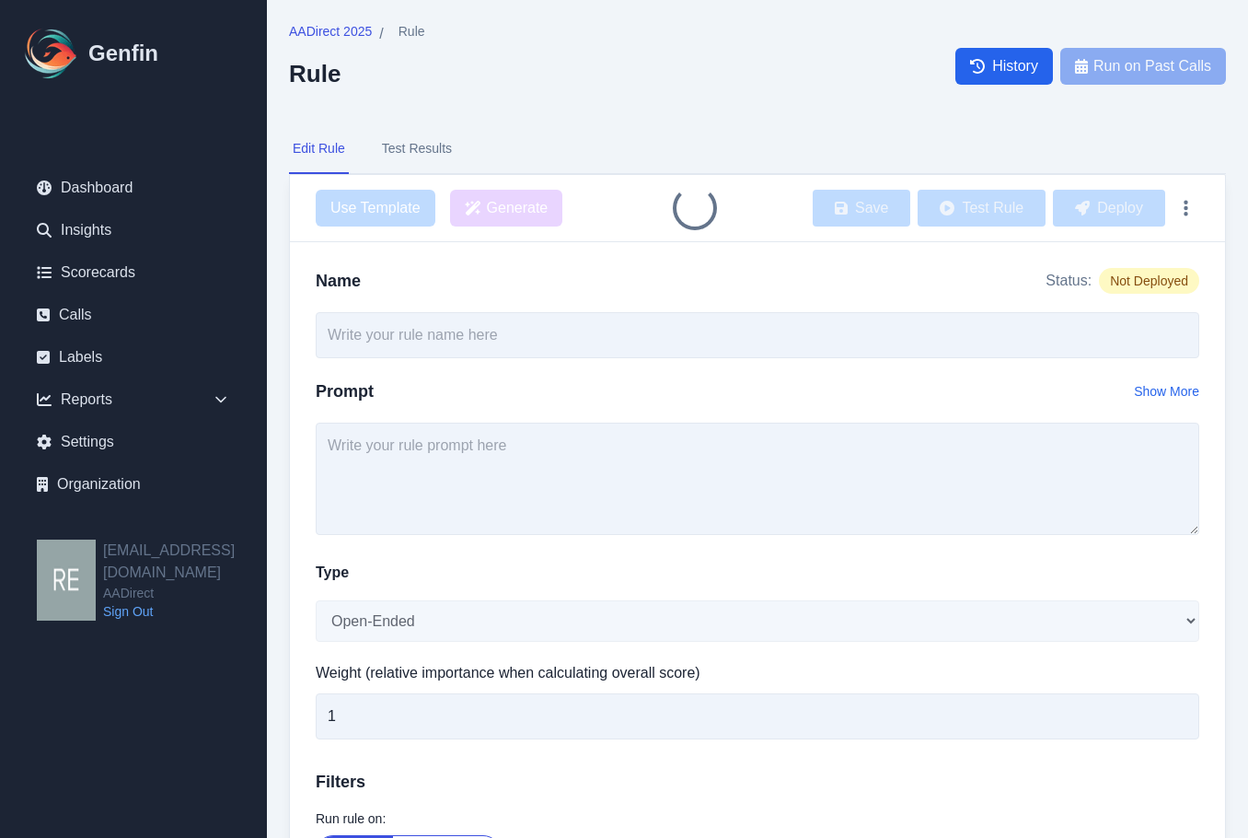
type input "Agent Offered Renters Insurance"
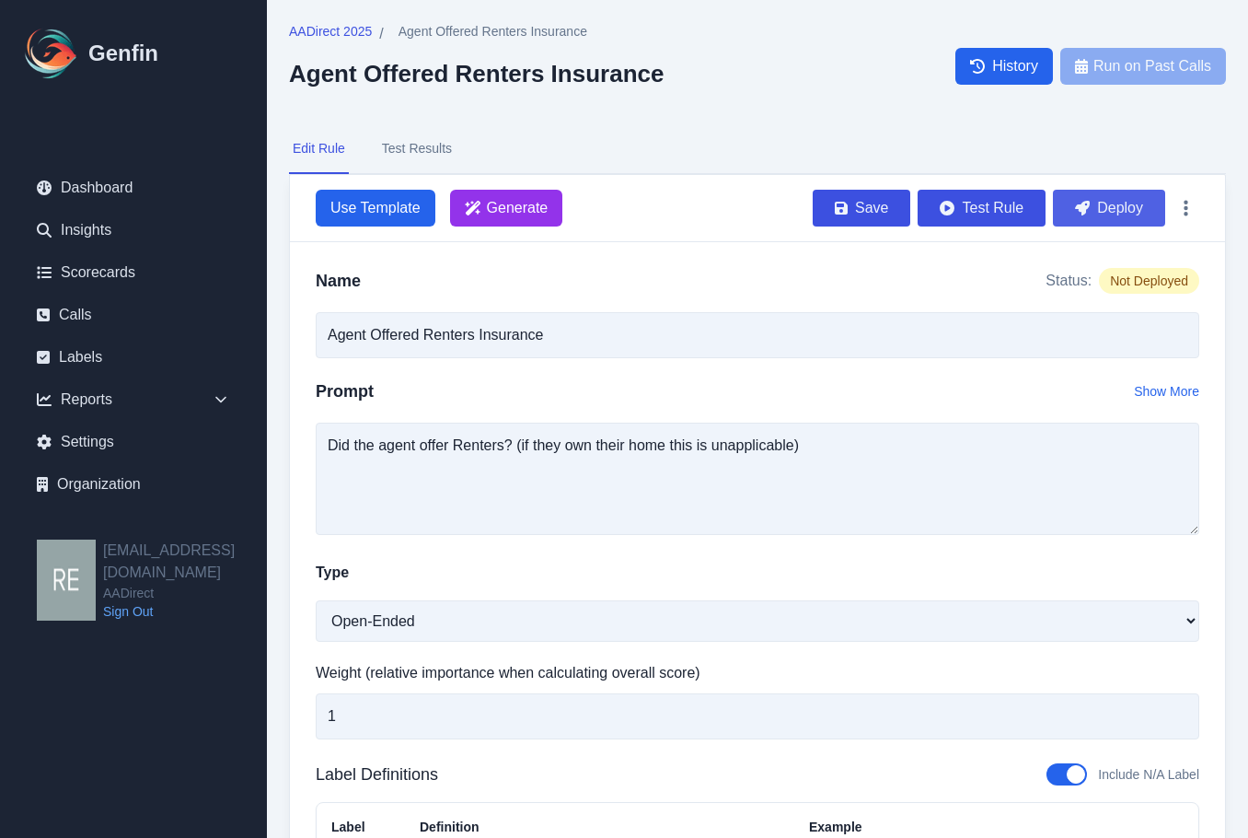
click at [1111, 205] on button "Deploy" at bounding box center [1109, 208] width 112 height 37
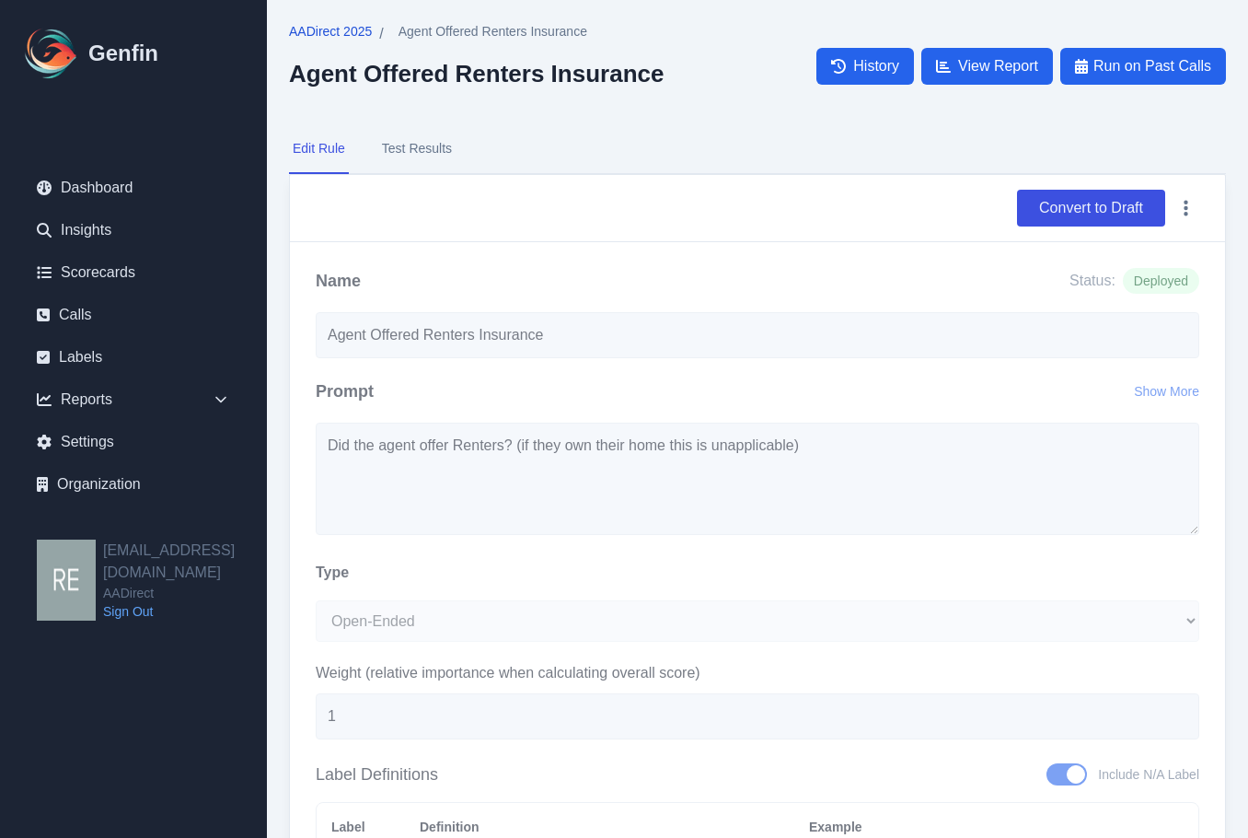
click at [347, 35] on span "AADirect 2025" at bounding box center [330, 31] width 83 height 18
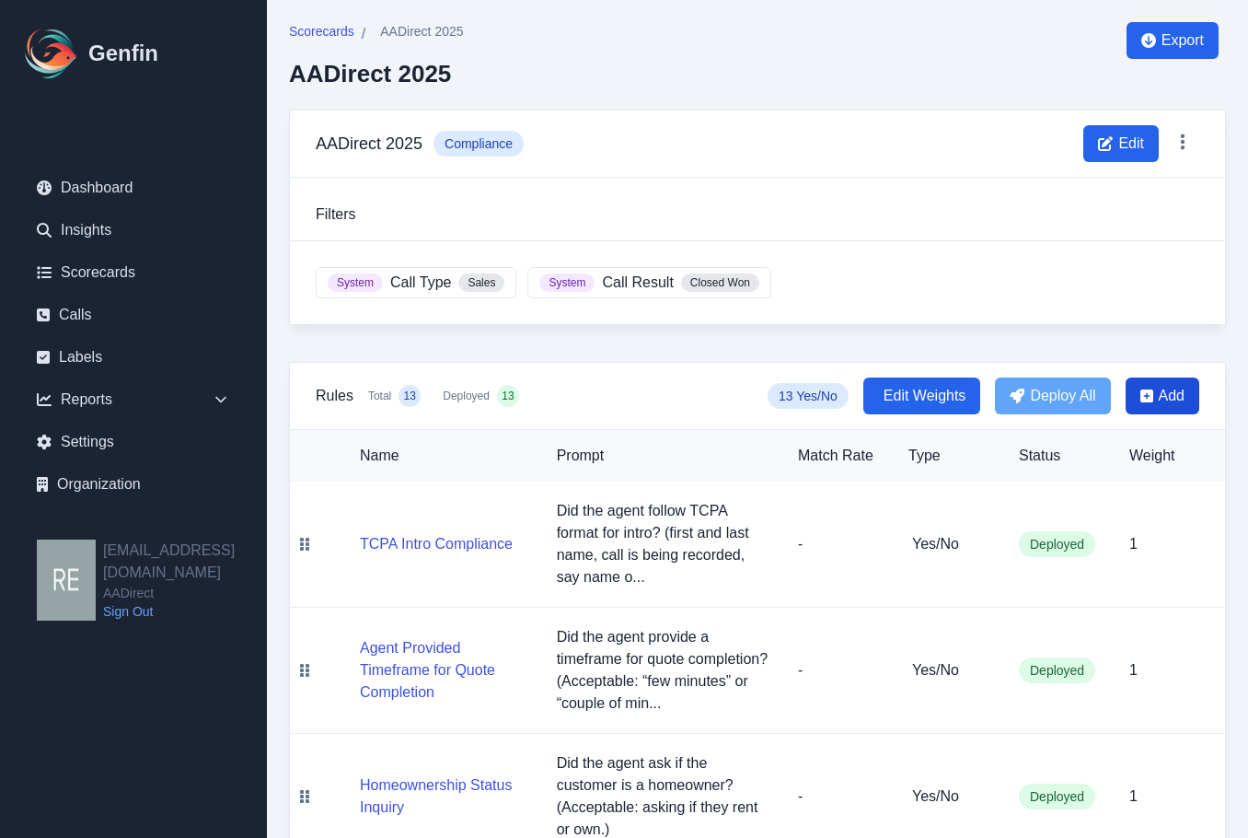
click at [1173, 400] on span "Add" at bounding box center [1172, 396] width 26 height 22
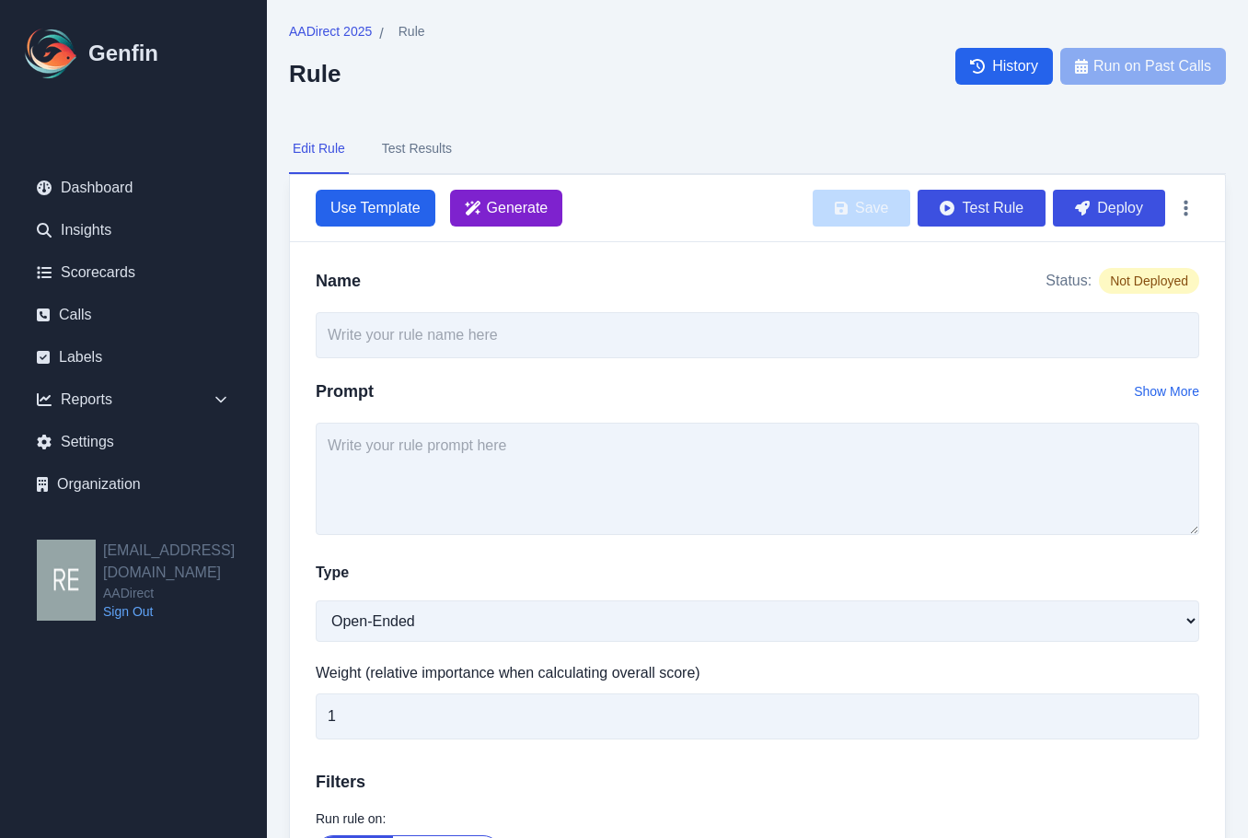
click at [538, 221] on span "Generate" at bounding box center [506, 208] width 113 height 37
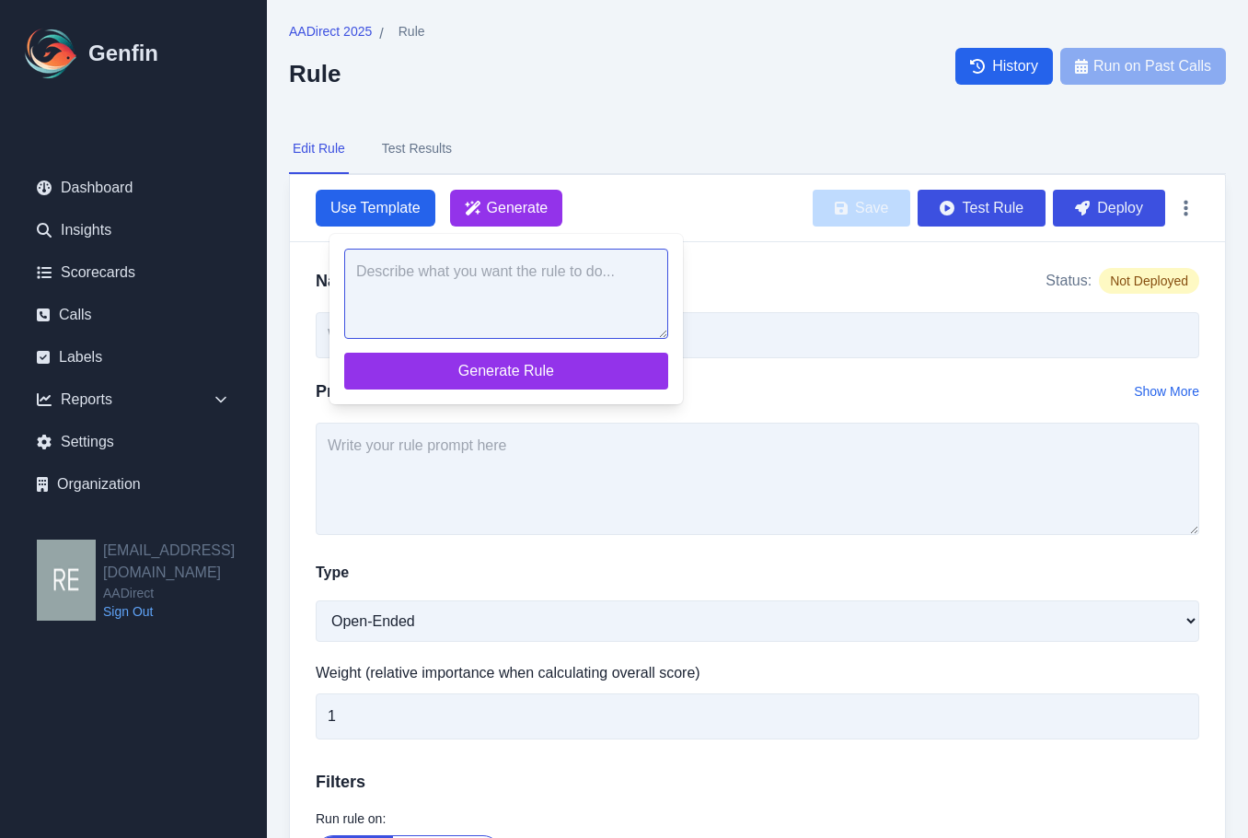
click at [548, 307] on textarea at bounding box center [506, 294] width 324 height 90
paste textarea "When presenting pricing, did the agent present it in the TCPA format we have pr…"
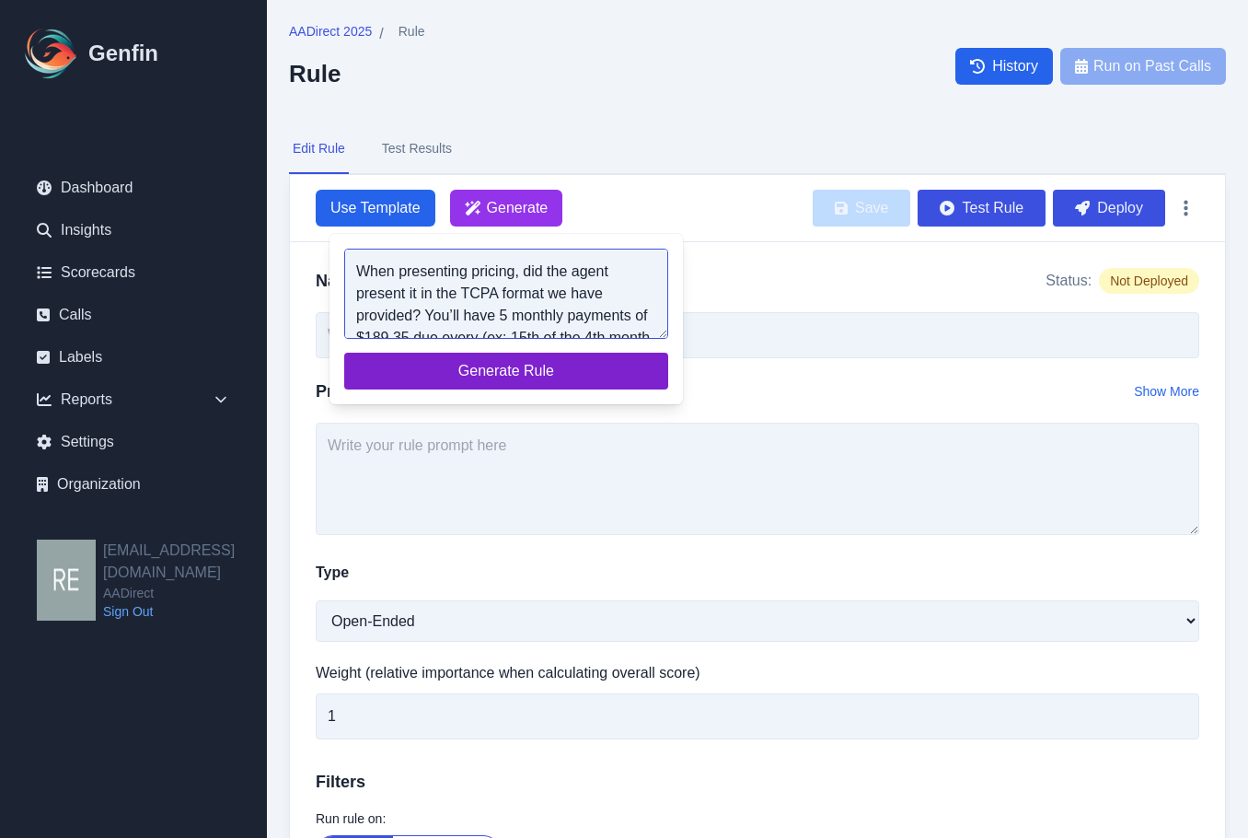
scroll to position [118, 0]
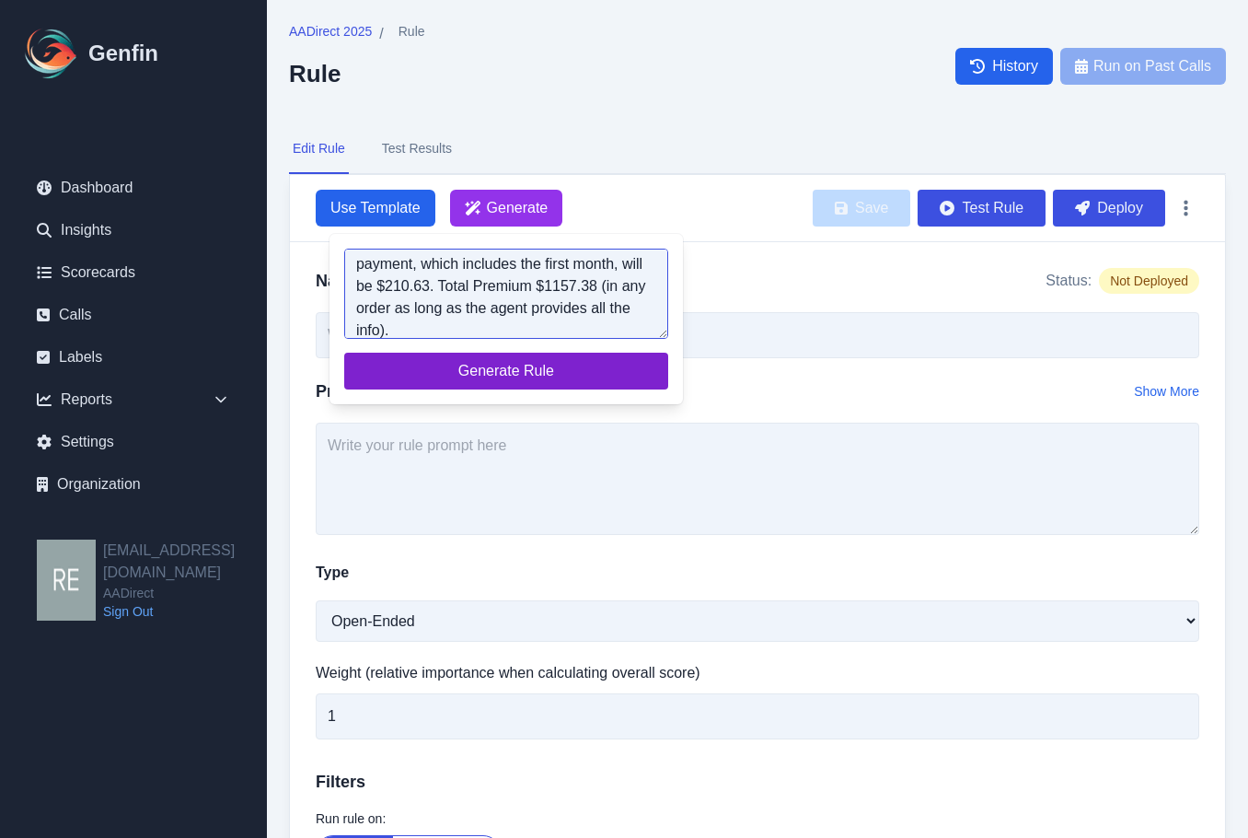
type textarea "When presenting pricing, did the agent present it in the TCPA format we have pr…"
click at [554, 378] on span "Generate Rule" at bounding box center [506, 371] width 295 height 22
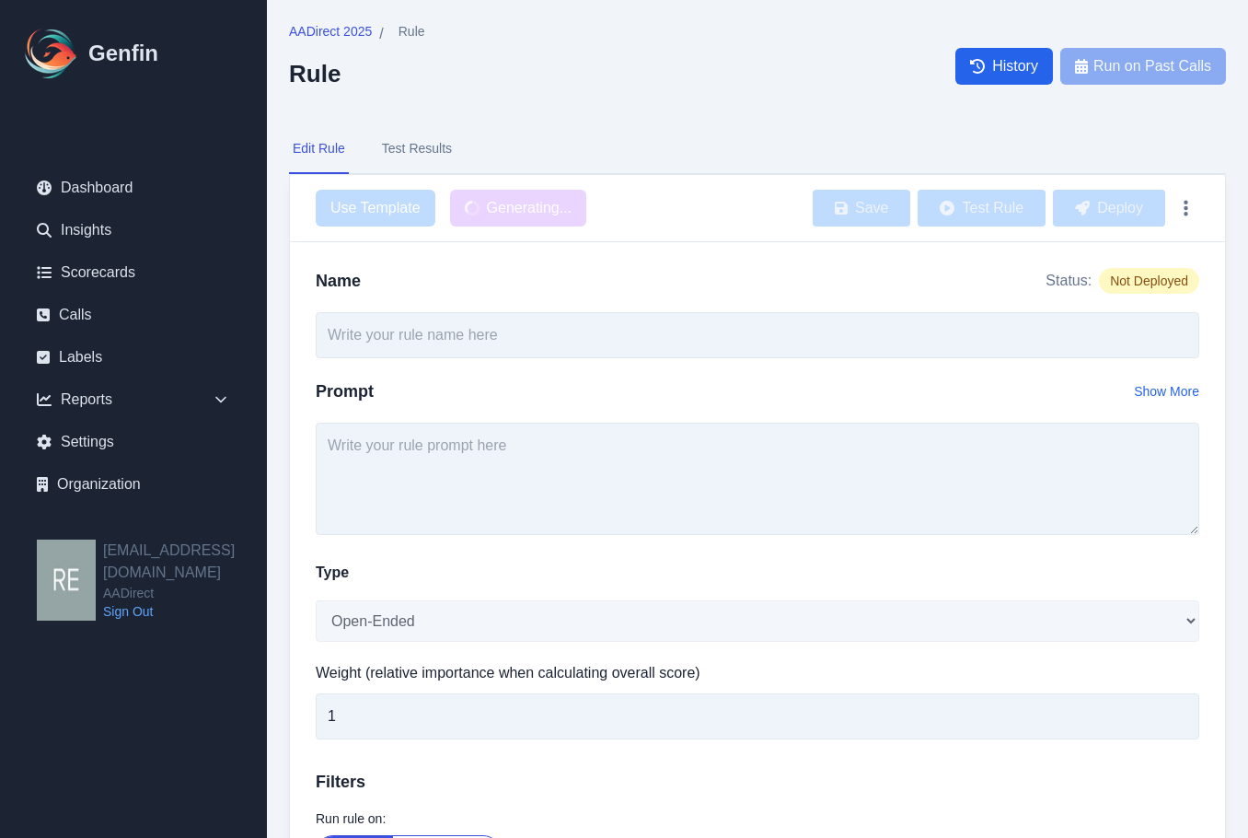
type input "TCPA Pricing Format Presentation"
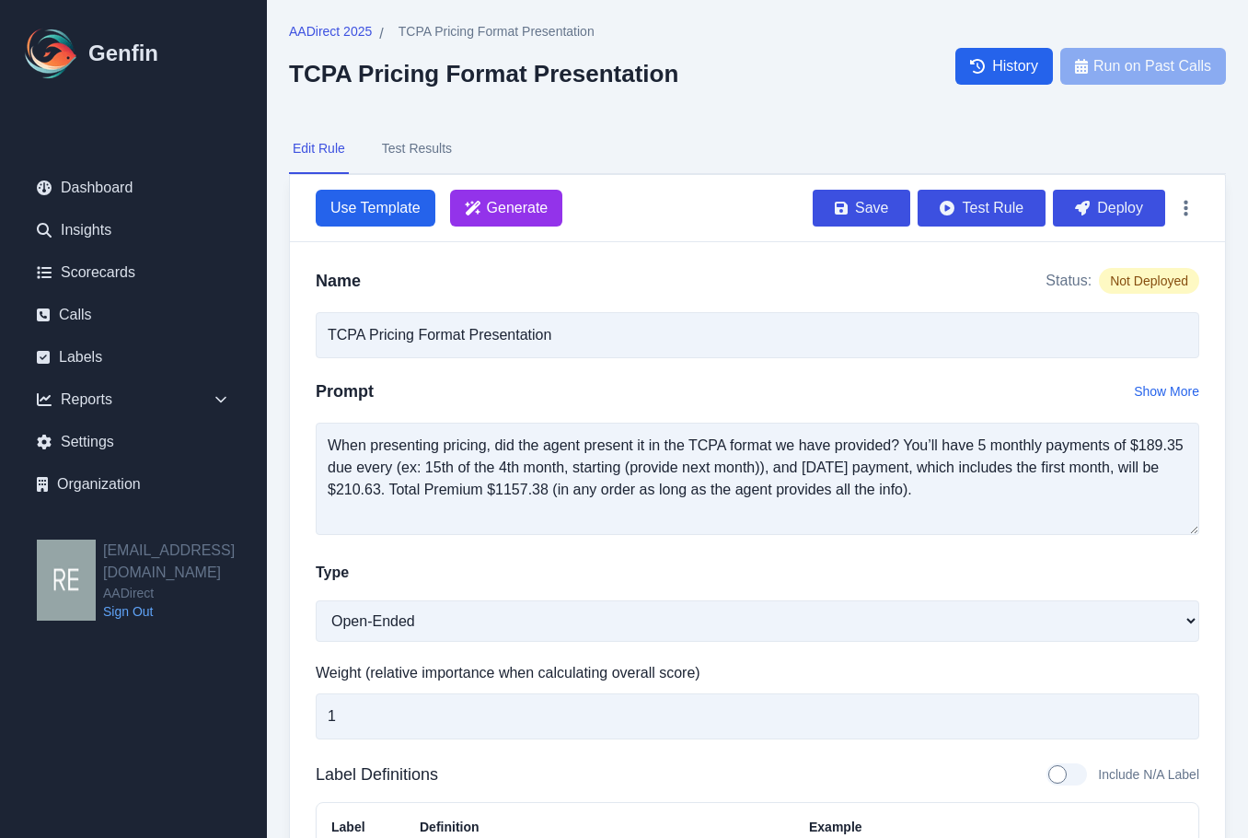
drag, startPoint x: 1102, startPoint y: 214, endPoint x: 723, endPoint y: 96, distance: 397.2
click at [1102, 214] on button "Deploy" at bounding box center [1109, 208] width 112 height 37
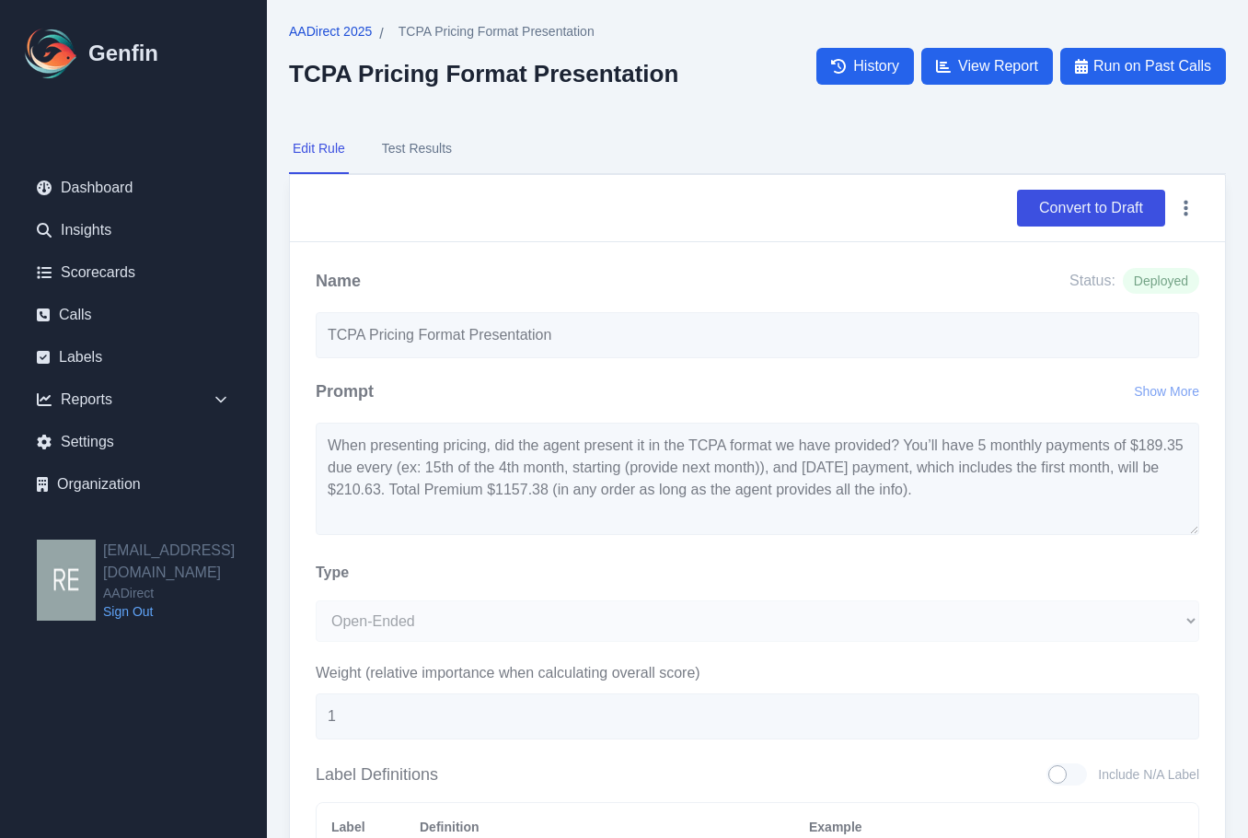
click at [351, 24] on span "AADirect 2025" at bounding box center [330, 31] width 83 height 18
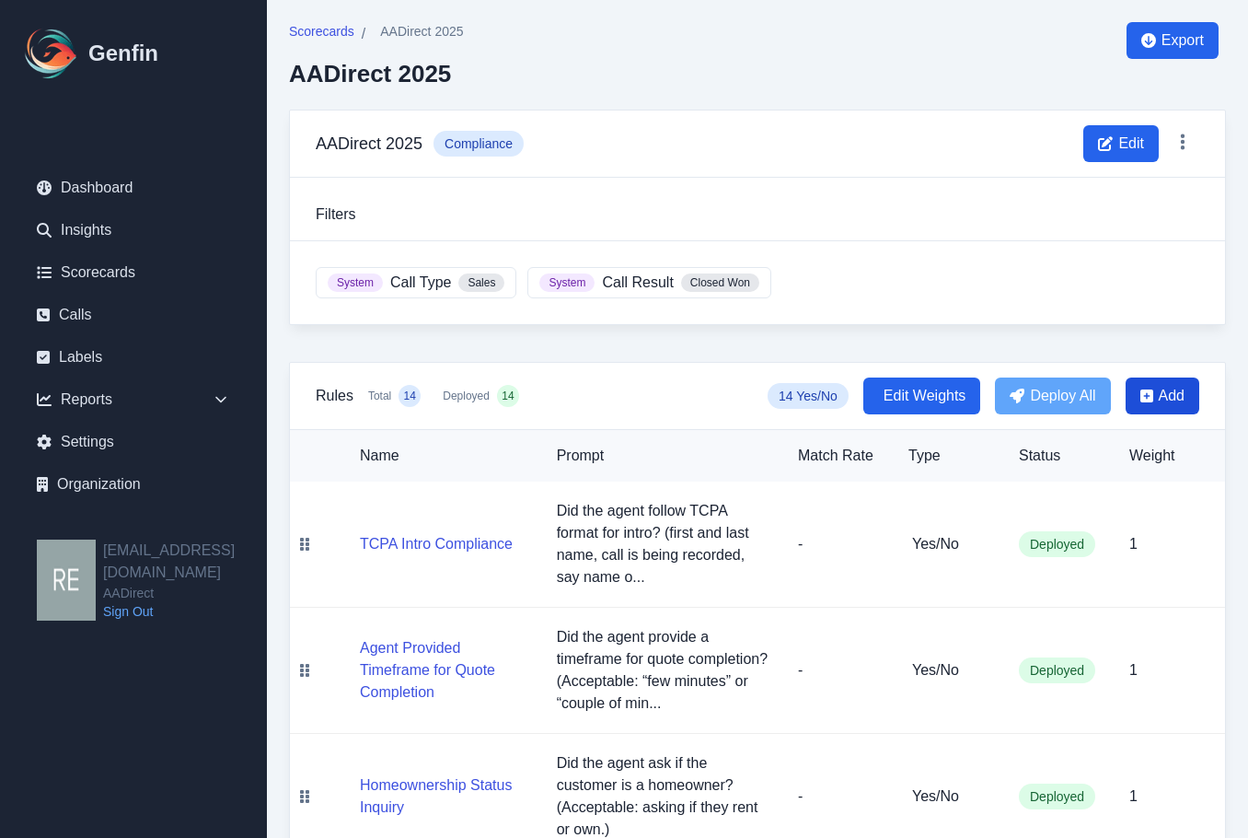
click at [1165, 395] on span "Add" at bounding box center [1172, 396] width 26 height 22
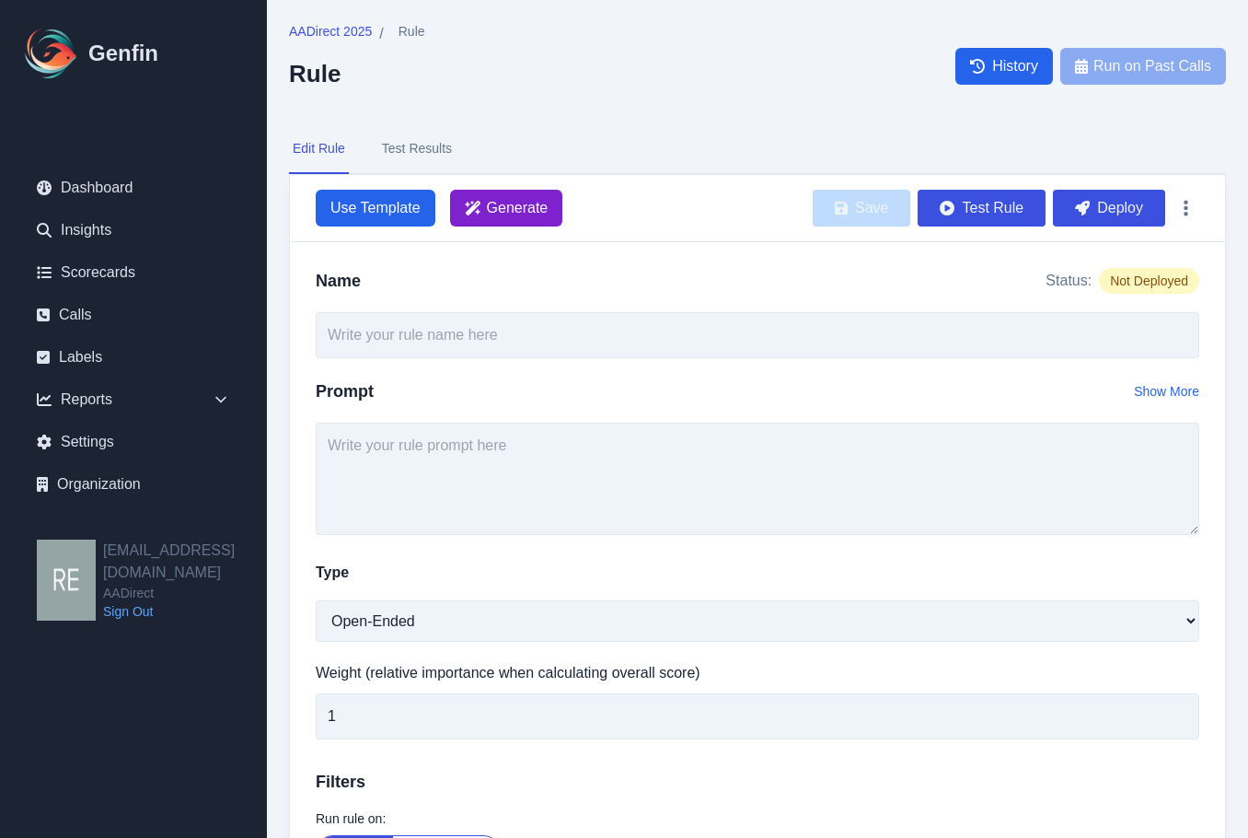
click at [518, 201] on span "Generate" at bounding box center [518, 208] width 62 height 22
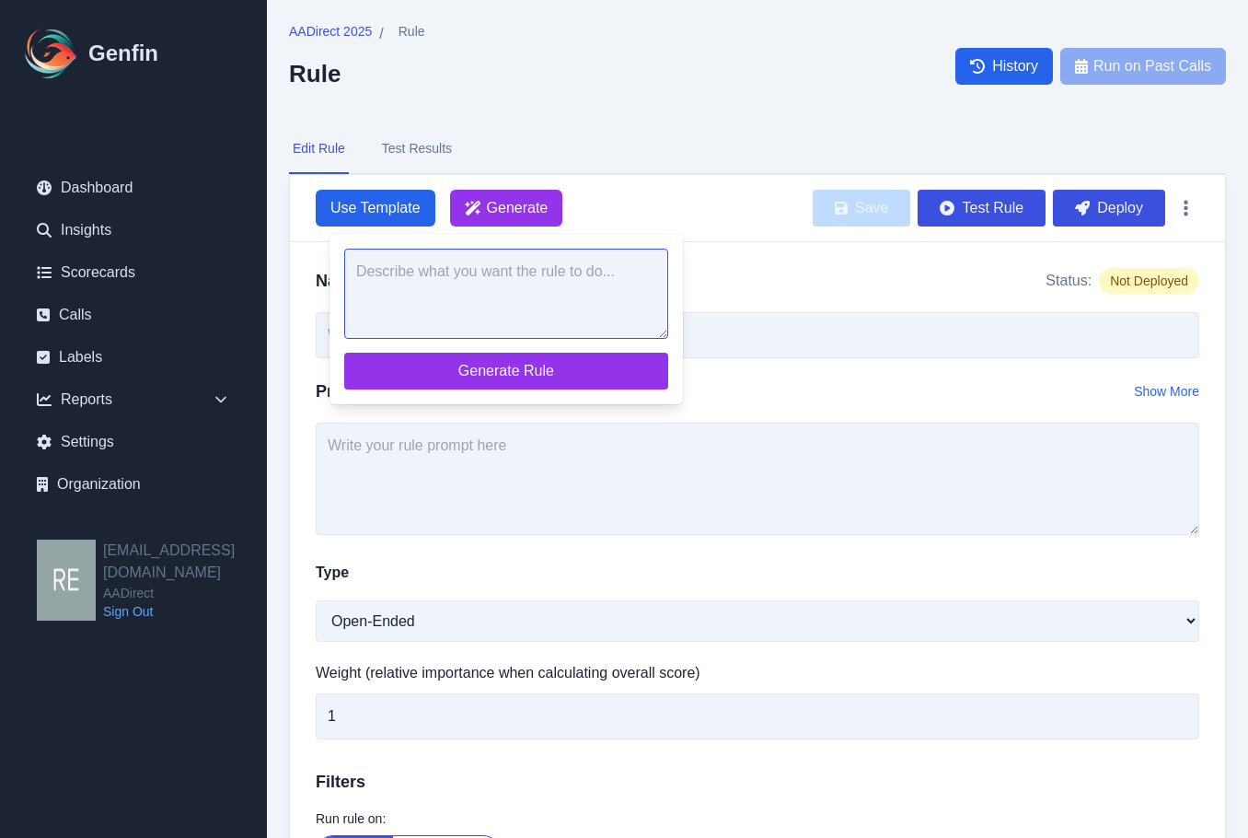
click at [493, 310] on textarea at bounding box center [506, 294] width 324 height 90
paste textarea "Are there any residents of your household age [DEMOGRAPHIC_DATA] or older, lice…"
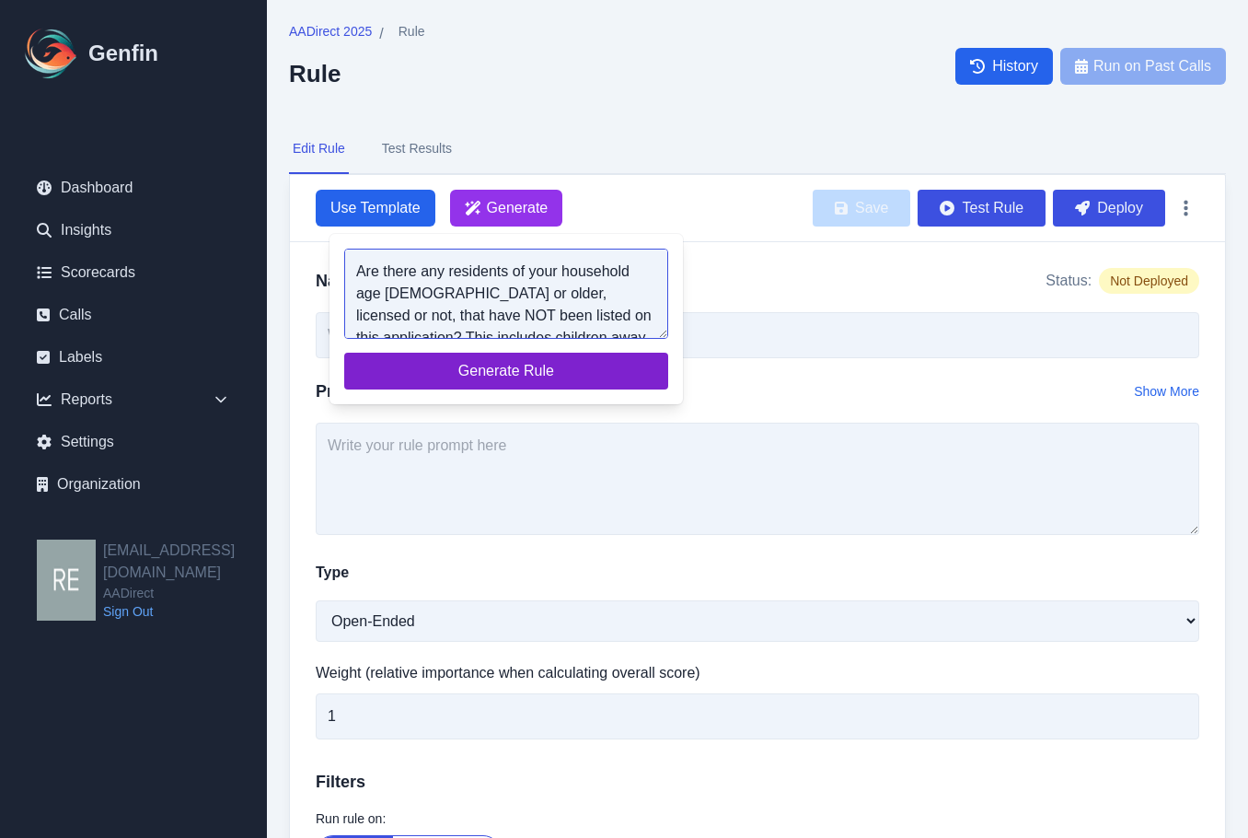
scroll to position [29, 0]
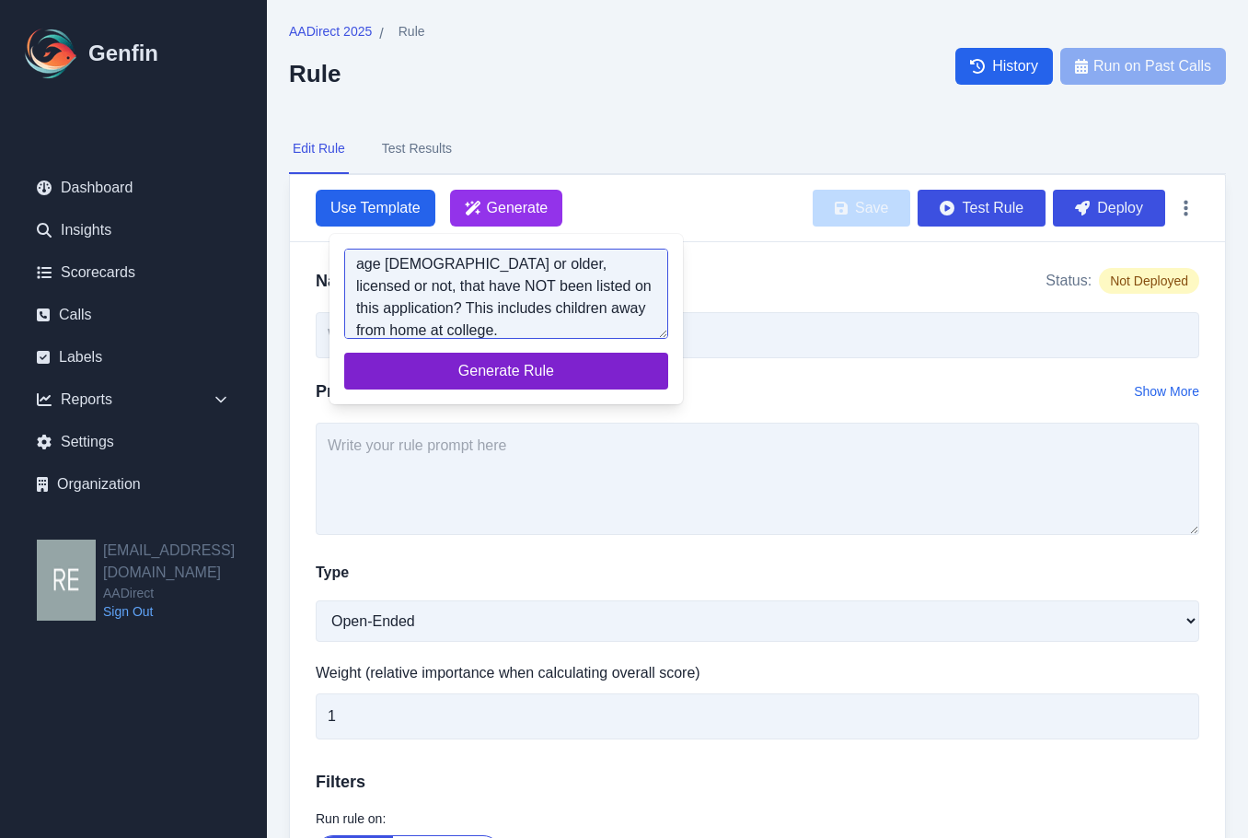
type textarea "Are there any residents of your household age [DEMOGRAPHIC_DATA] or older, lice…"
click at [535, 374] on span "Generate Rule" at bounding box center [506, 371] width 295 height 22
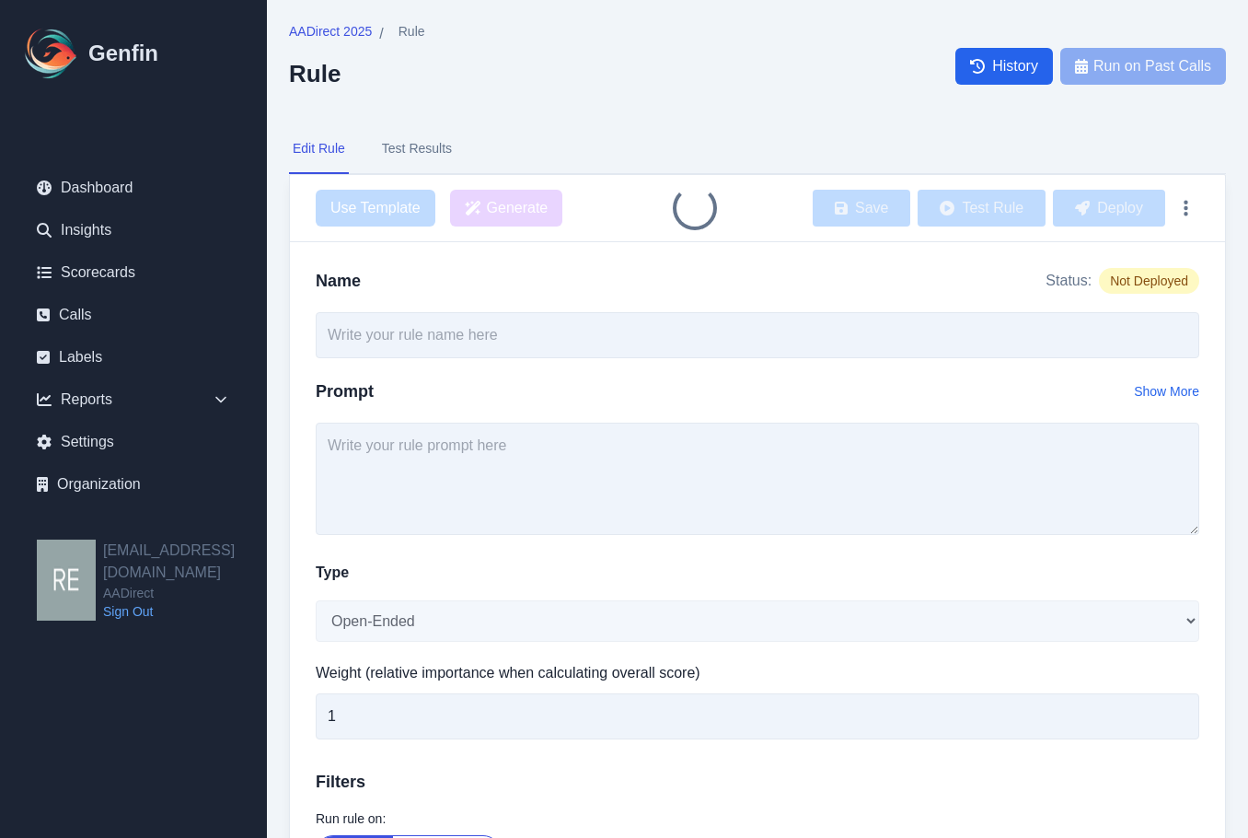
type input "Unlisted Household Residents Age [DEMOGRAPHIC_DATA]+"
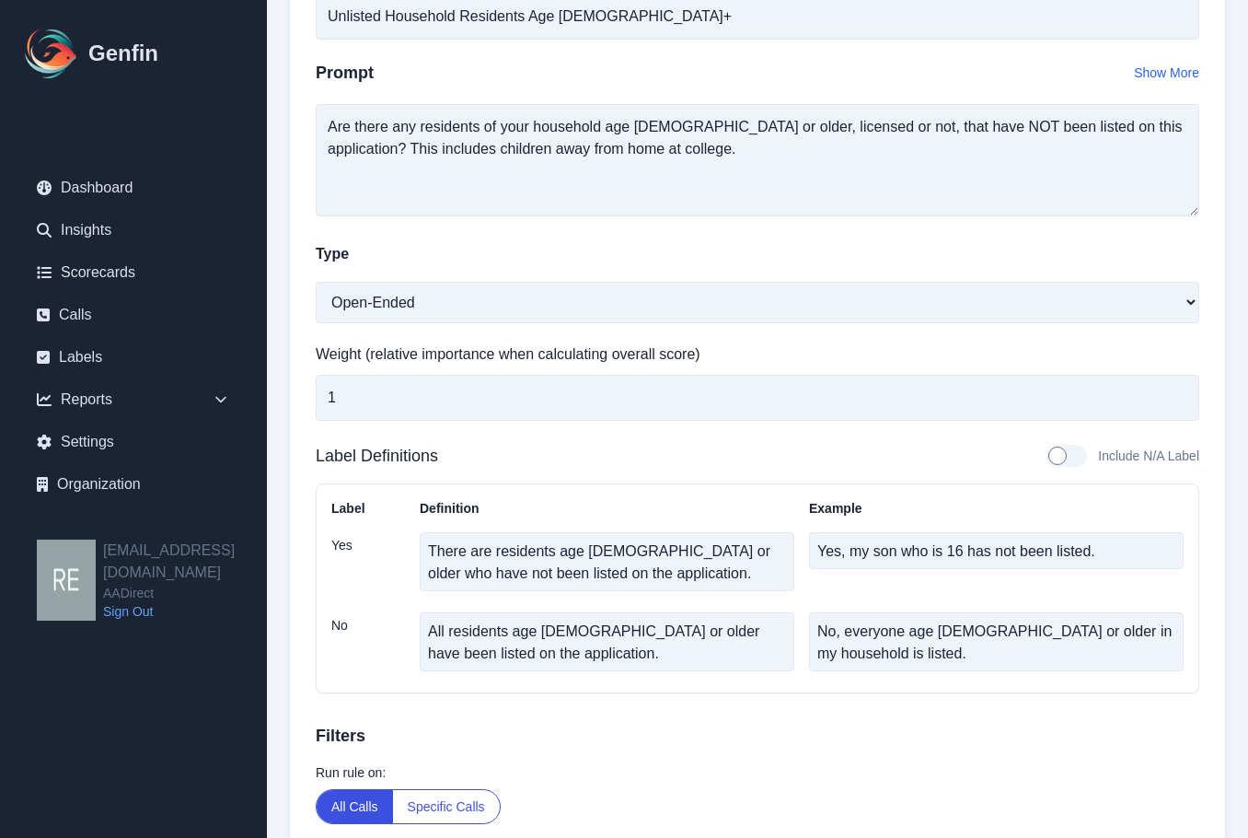
scroll to position [0, 0]
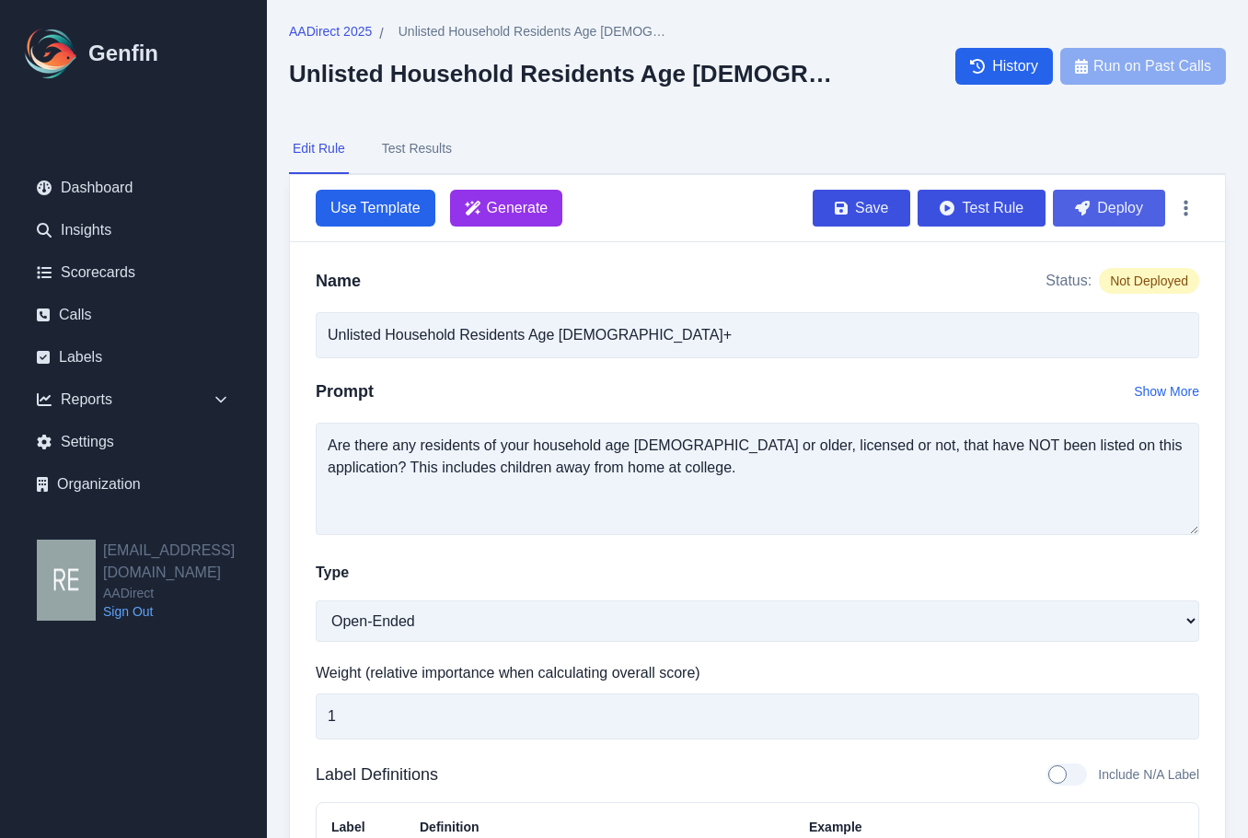
click at [1062, 208] on button "Deploy" at bounding box center [1109, 208] width 112 height 37
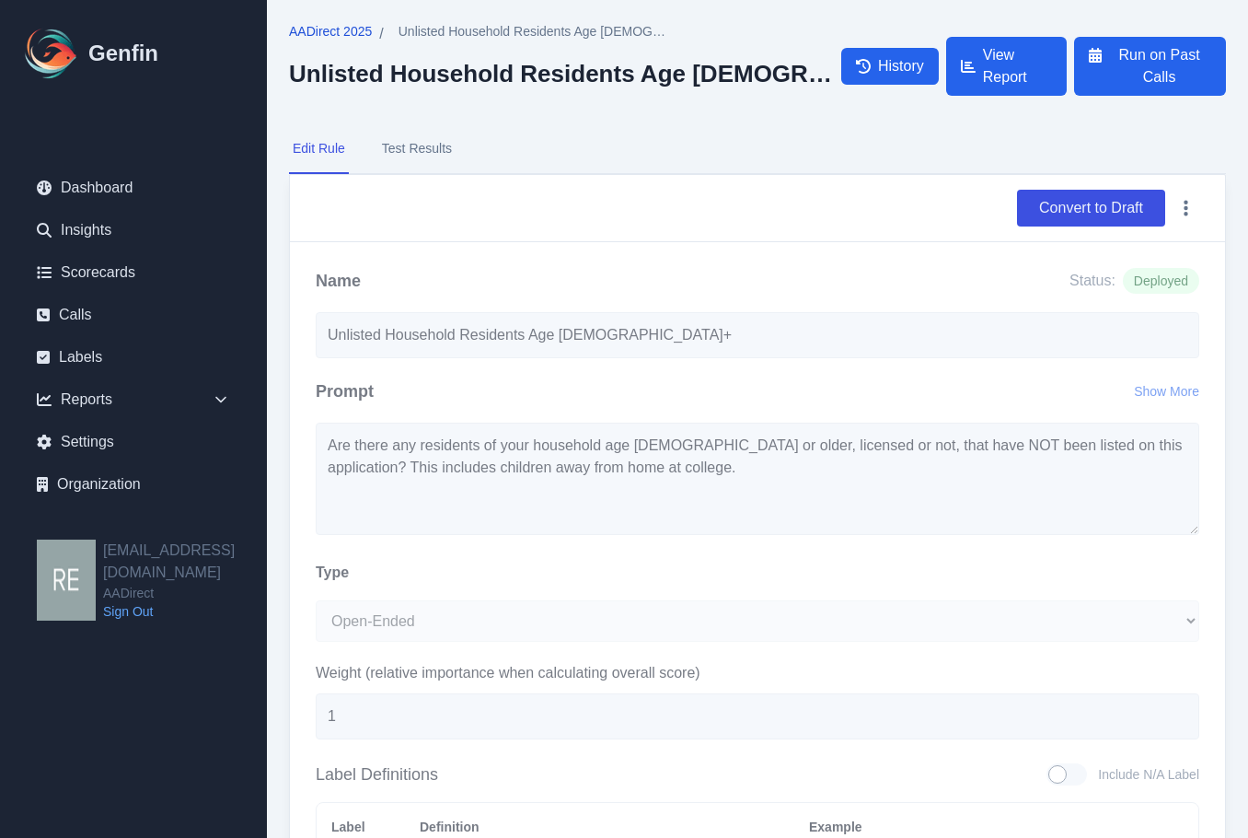
click at [356, 27] on span "AADirect 2025" at bounding box center [330, 31] width 83 height 18
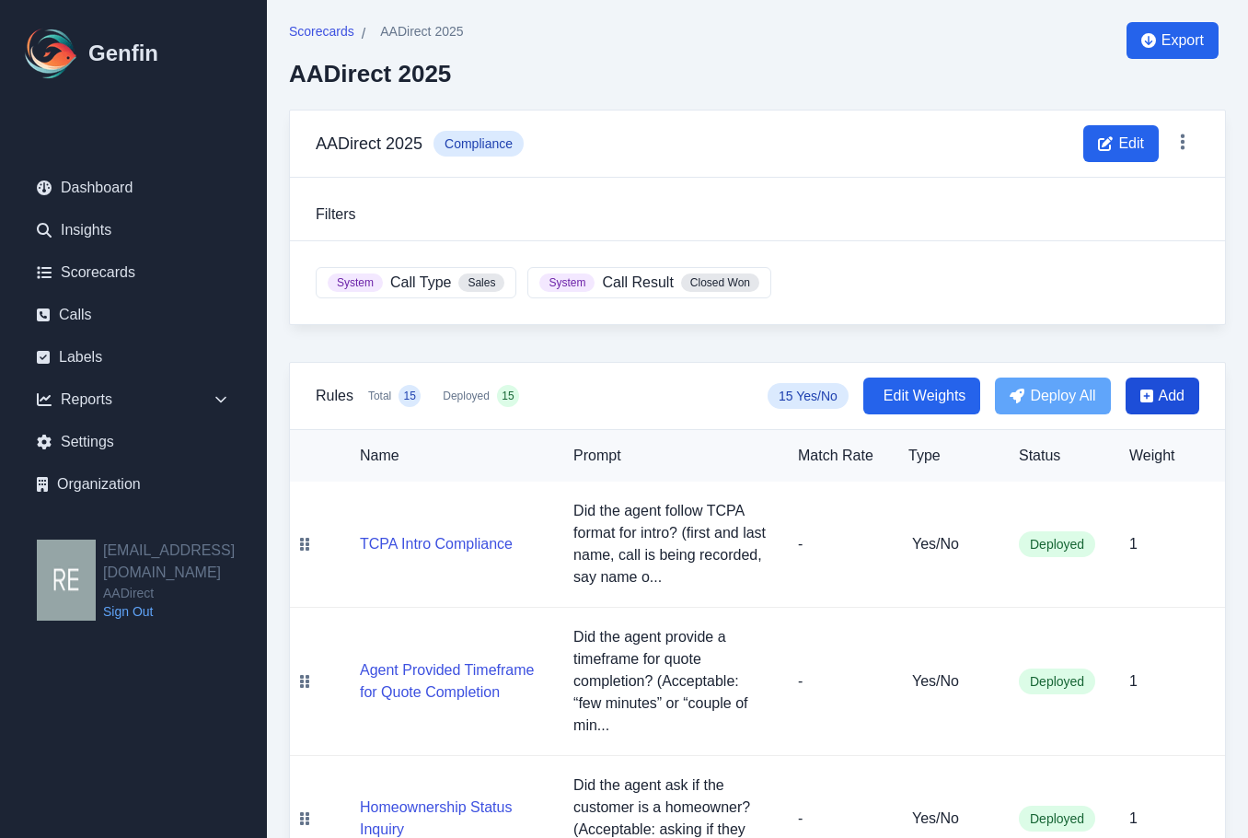
click at [1159, 400] on span "Add" at bounding box center [1172, 396] width 26 height 22
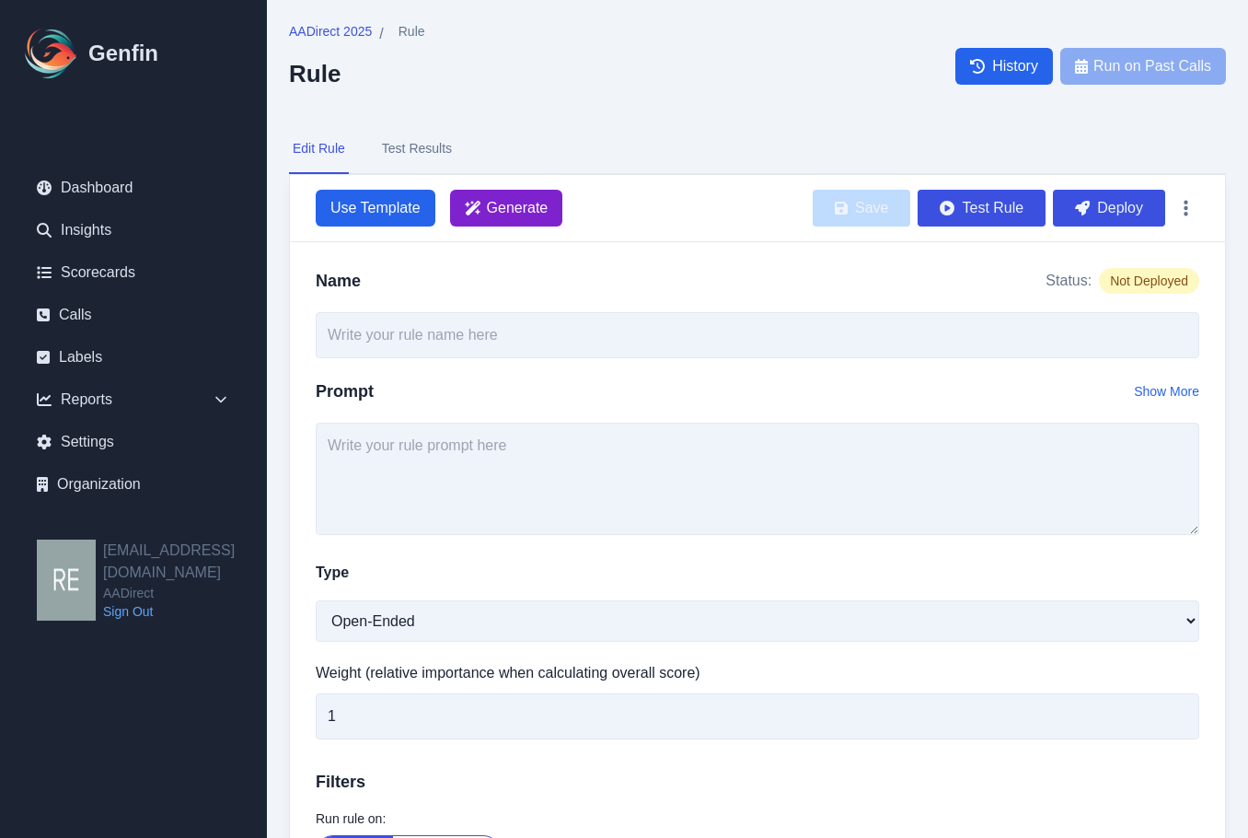
click at [548, 195] on span "Generate" at bounding box center [506, 208] width 113 height 37
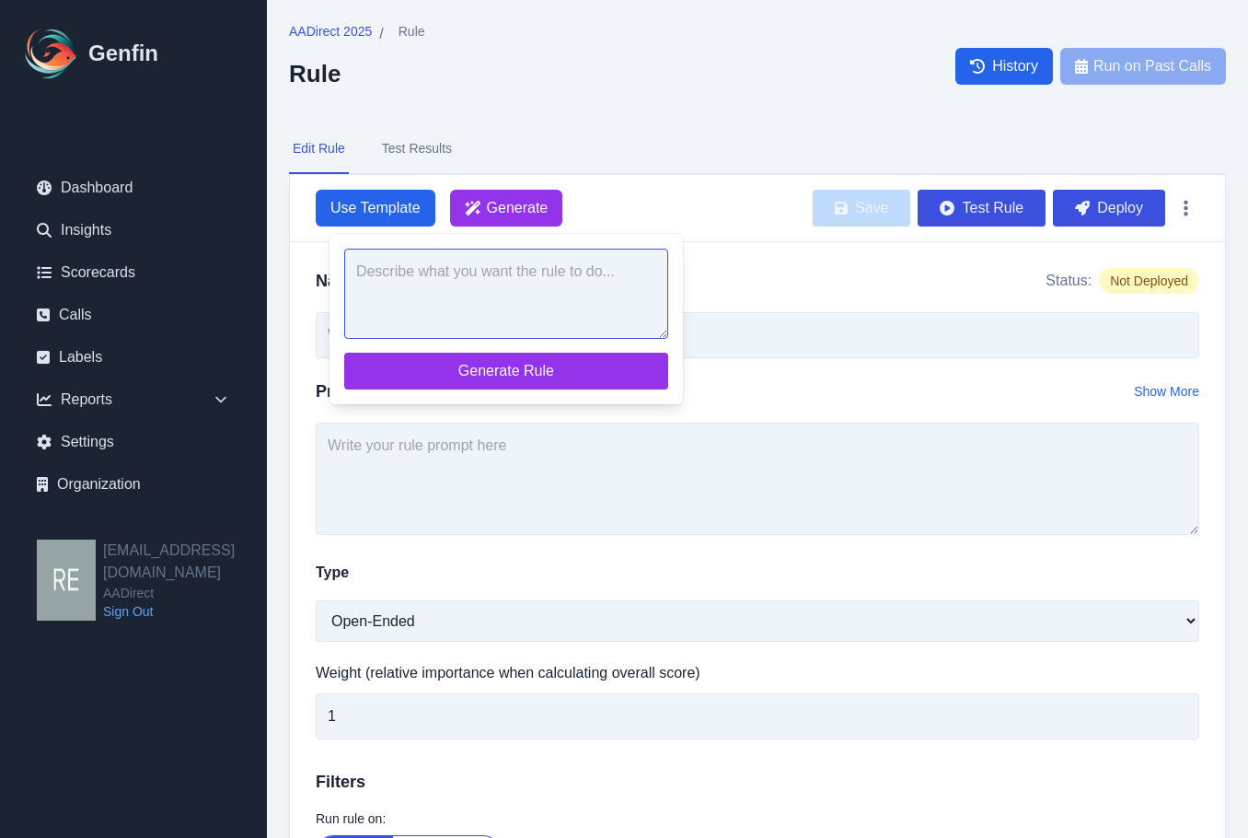
click at [494, 292] on textarea at bounding box center [506, 294] width 324 height 90
paste textarea "Are there any other vehicles in your household that have NOT been listed on thi…"
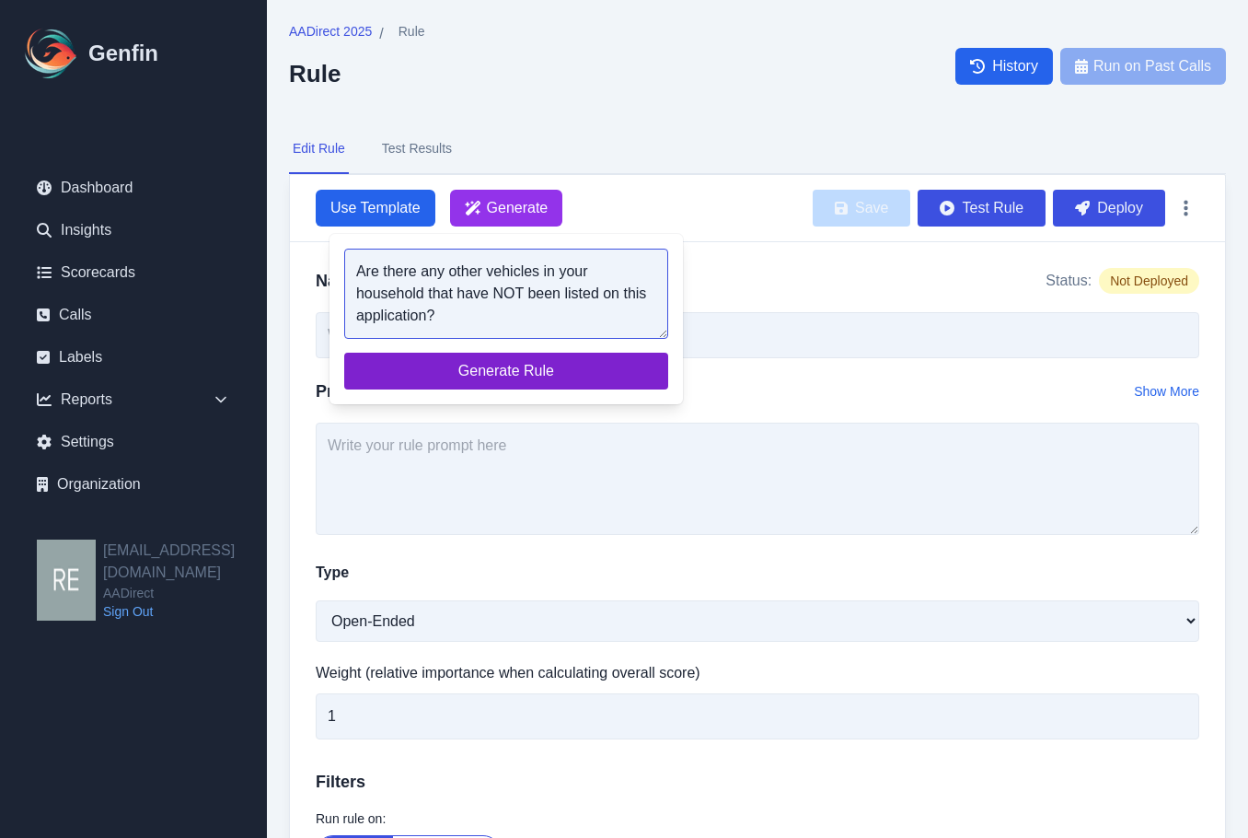
type textarea "Are there any other vehicles in your household that have NOT been listed on thi…"
drag, startPoint x: 551, startPoint y: 366, endPoint x: 575, endPoint y: 364, distance: 24.9
click at [552, 365] on span "Generate Rule" at bounding box center [506, 371] width 295 height 22
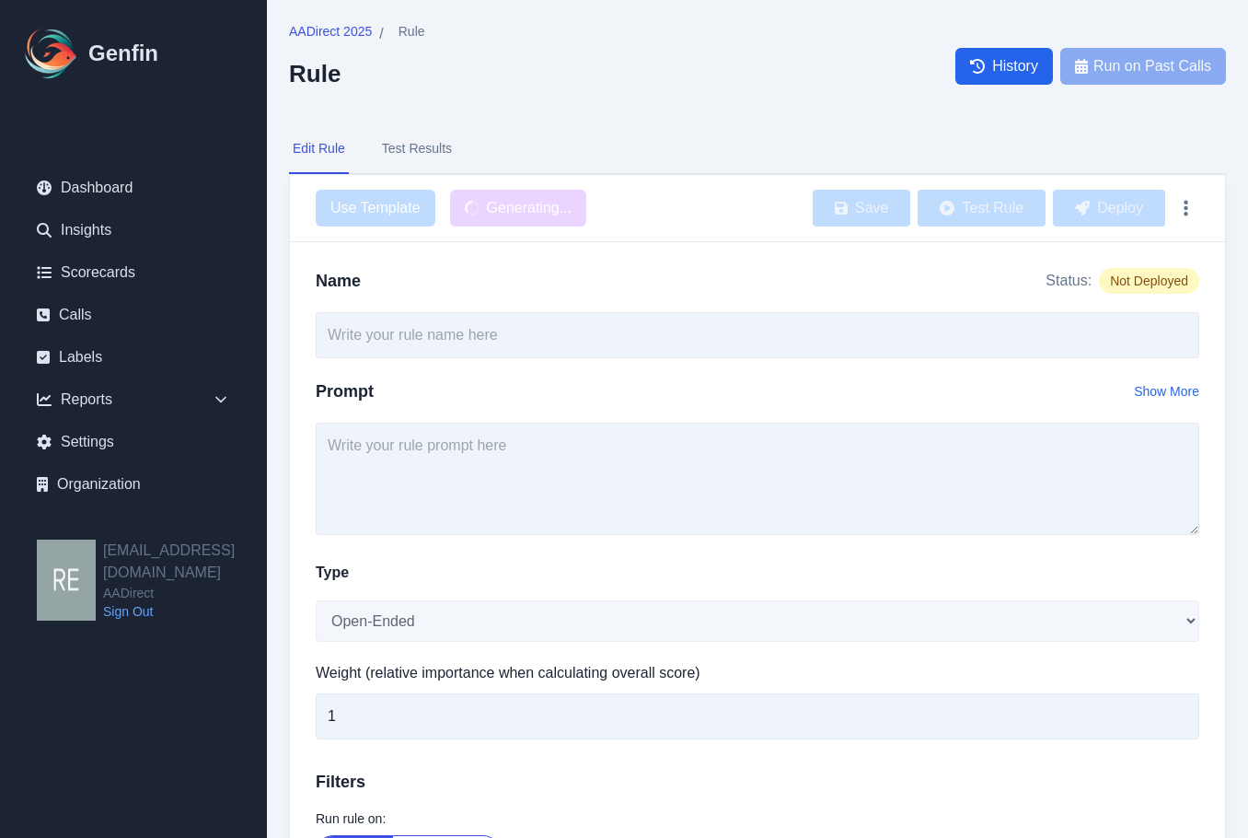
type input "Other Household Vehicles Not Listed"
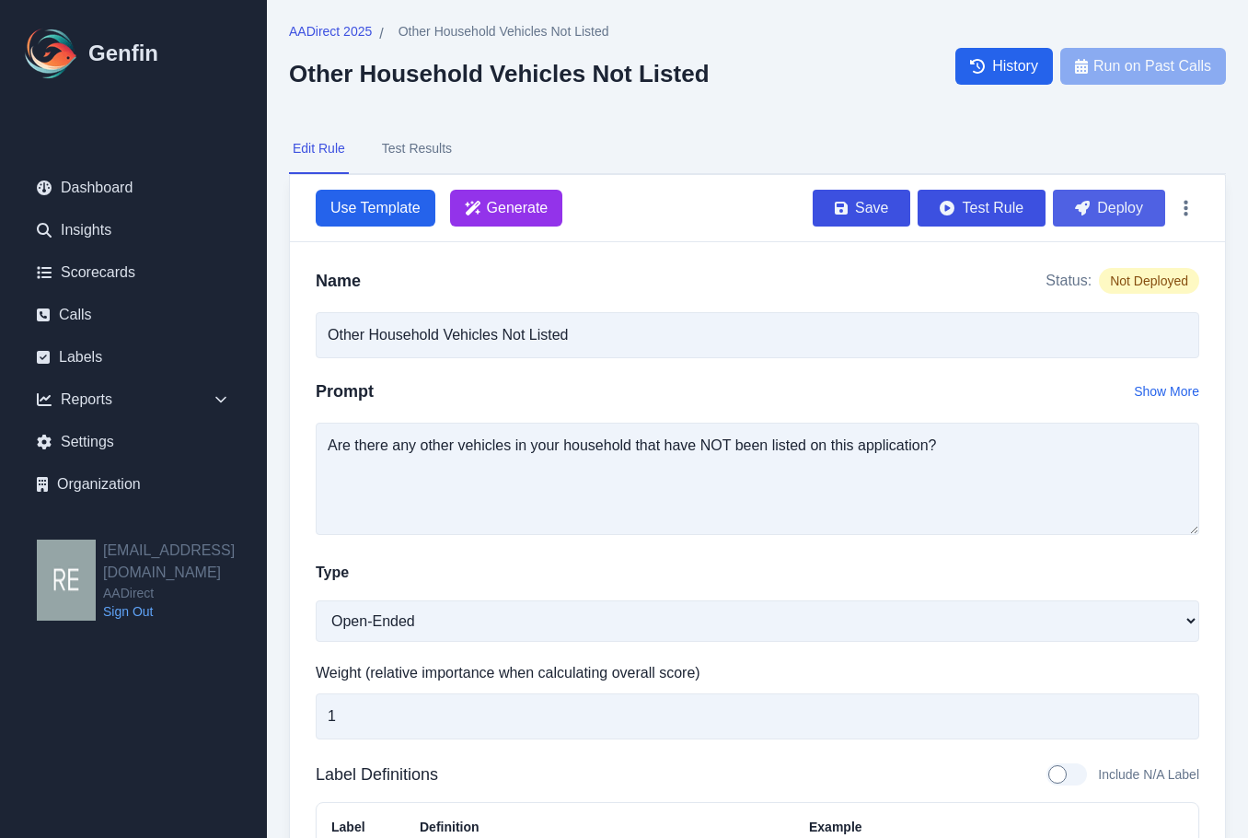
click at [1120, 201] on button "Deploy" at bounding box center [1109, 208] width 112 height 37
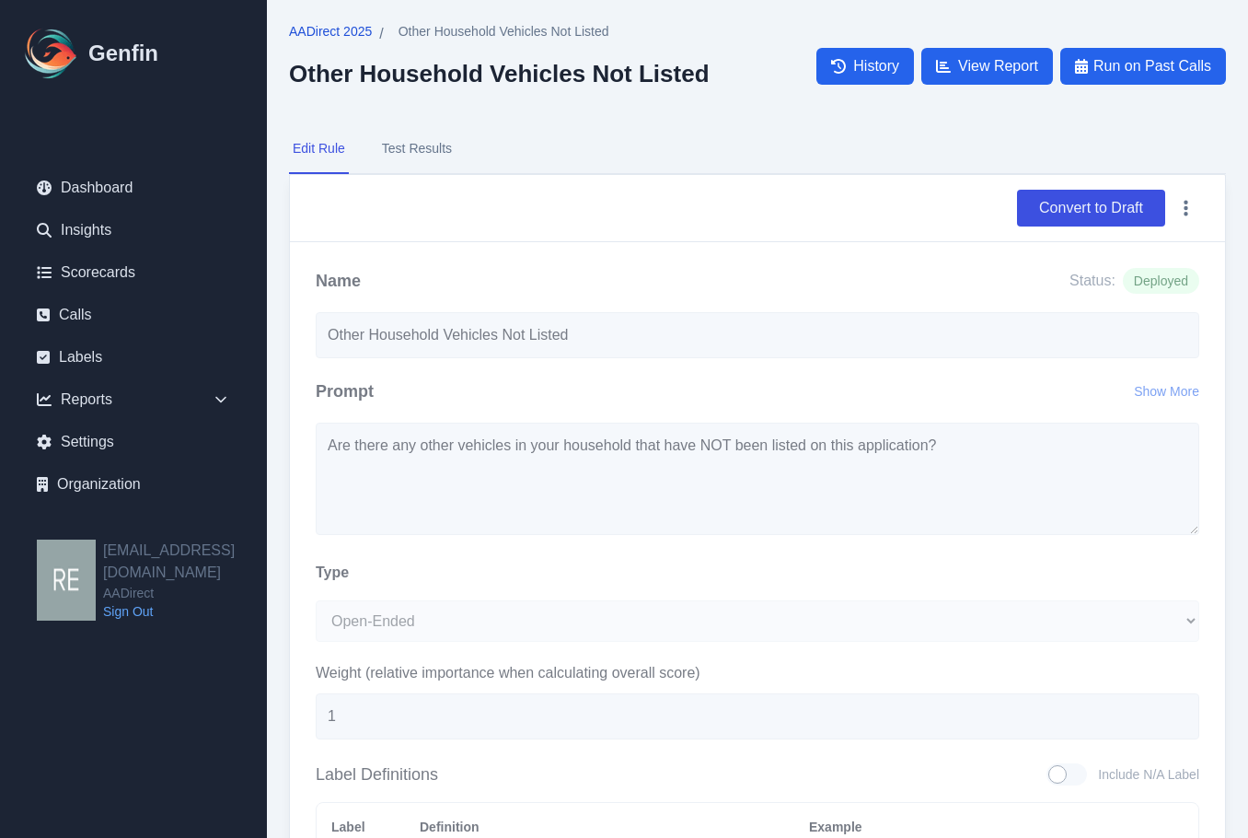
click at [329, 29] on span "AADirect 2025" at bounding box center [330, 31] width 83 height 18
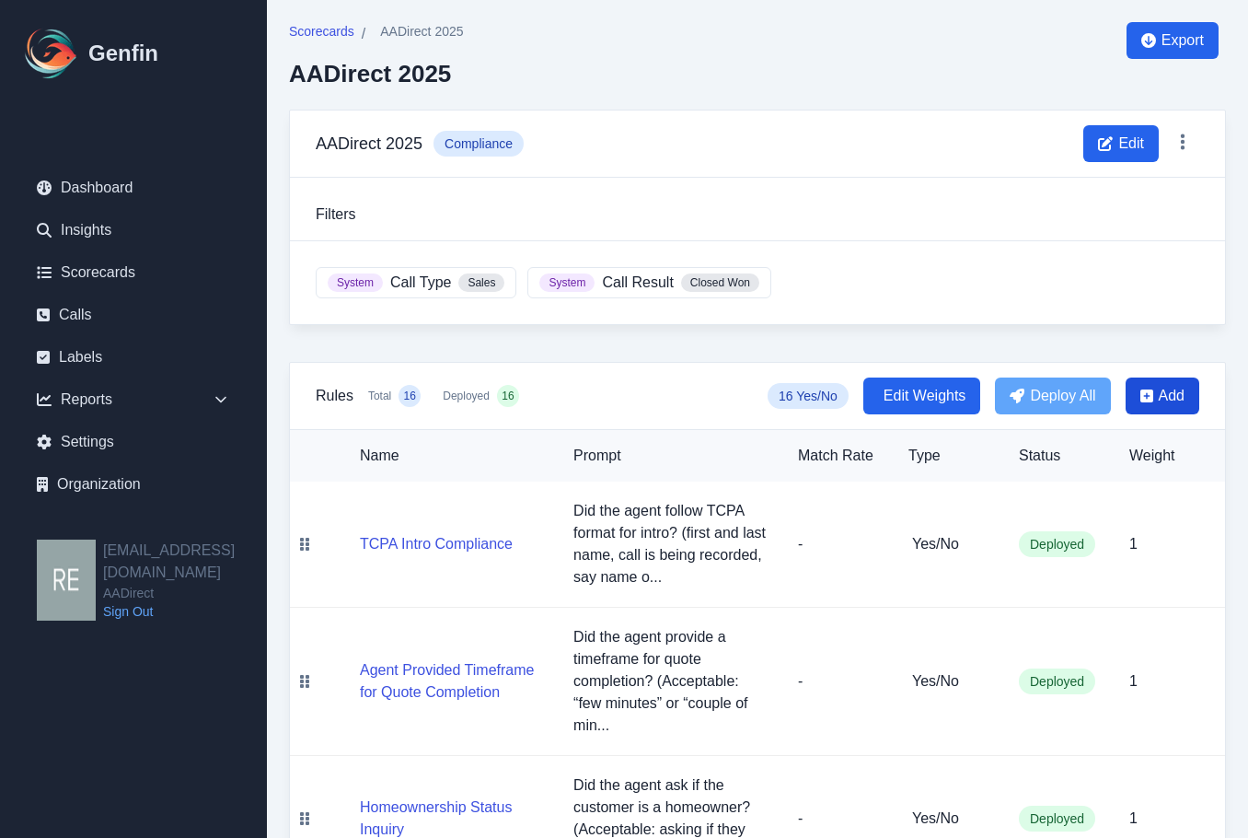
click at [1149, 400] on icon at bounding box center [1147, 395] width 13 height 13
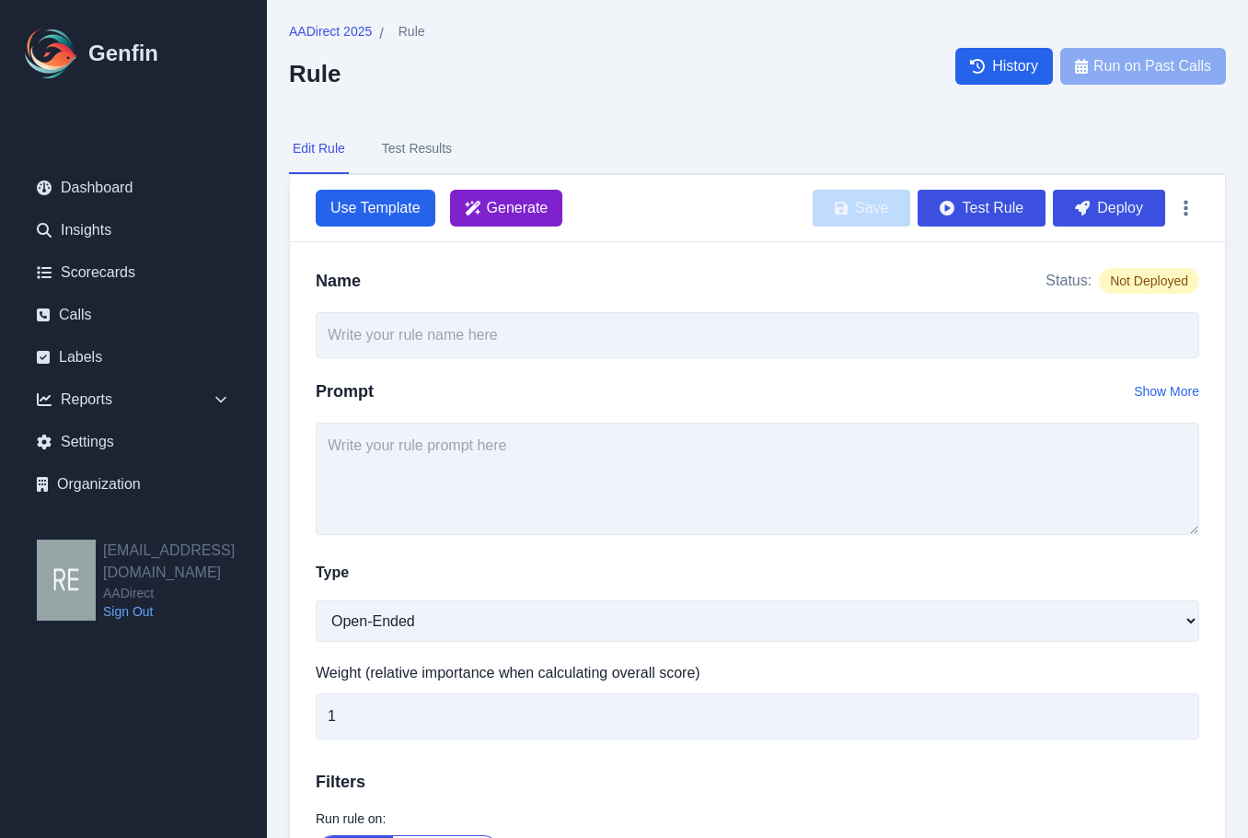
click at [505, 206] on span "Generate" at bounding box center [518, 208] width 62 height 22
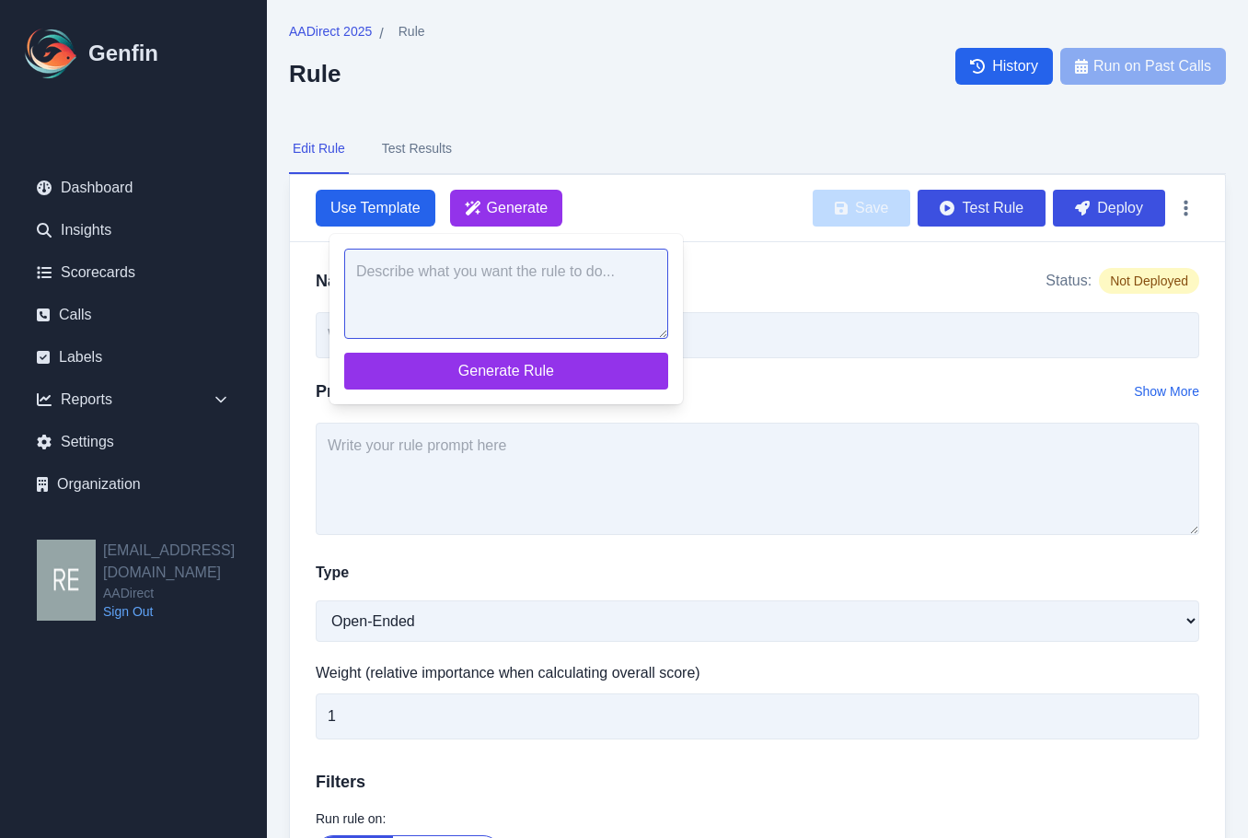
click at [565, 301] on textarea at bounding box center [506, 294] width 324 height 90
paste textarea "Are any of the vehicles listed on the application used for any delivery, commer…"
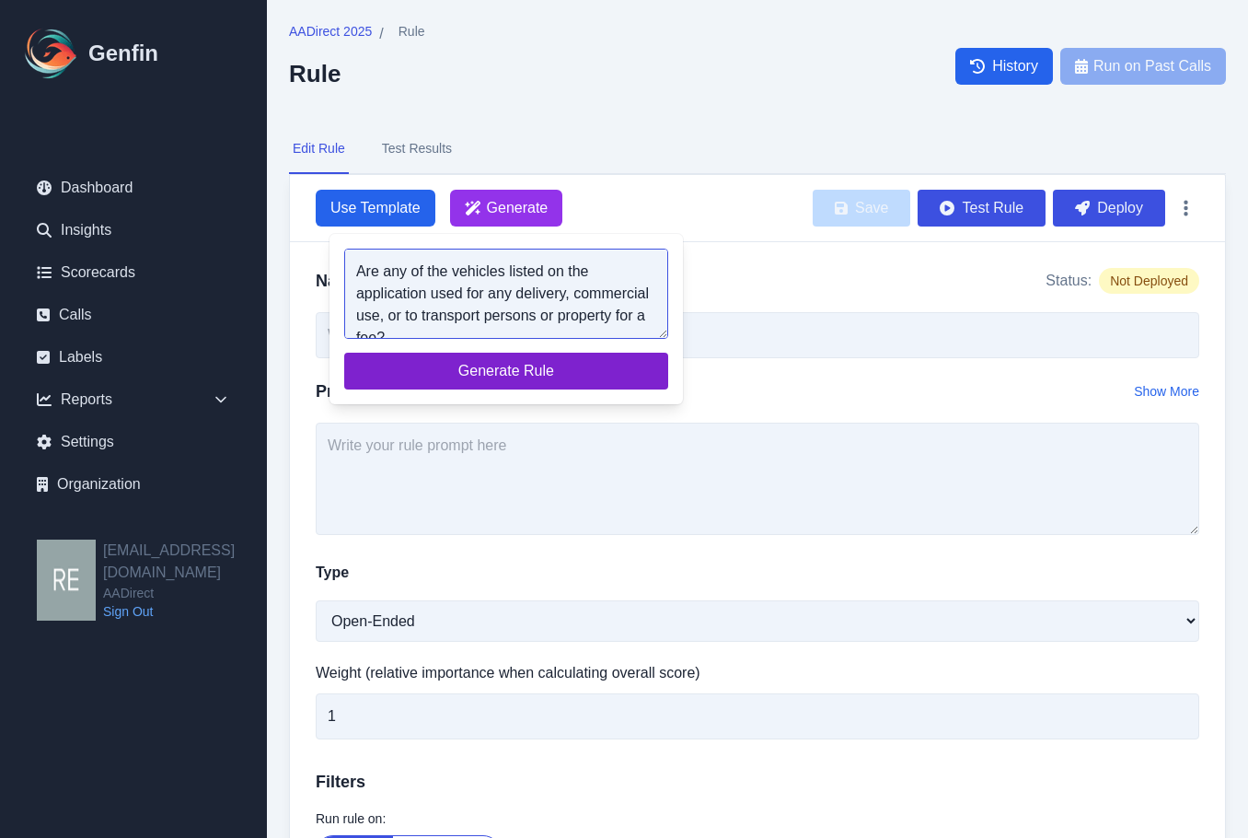
scroll to position [7, 0]
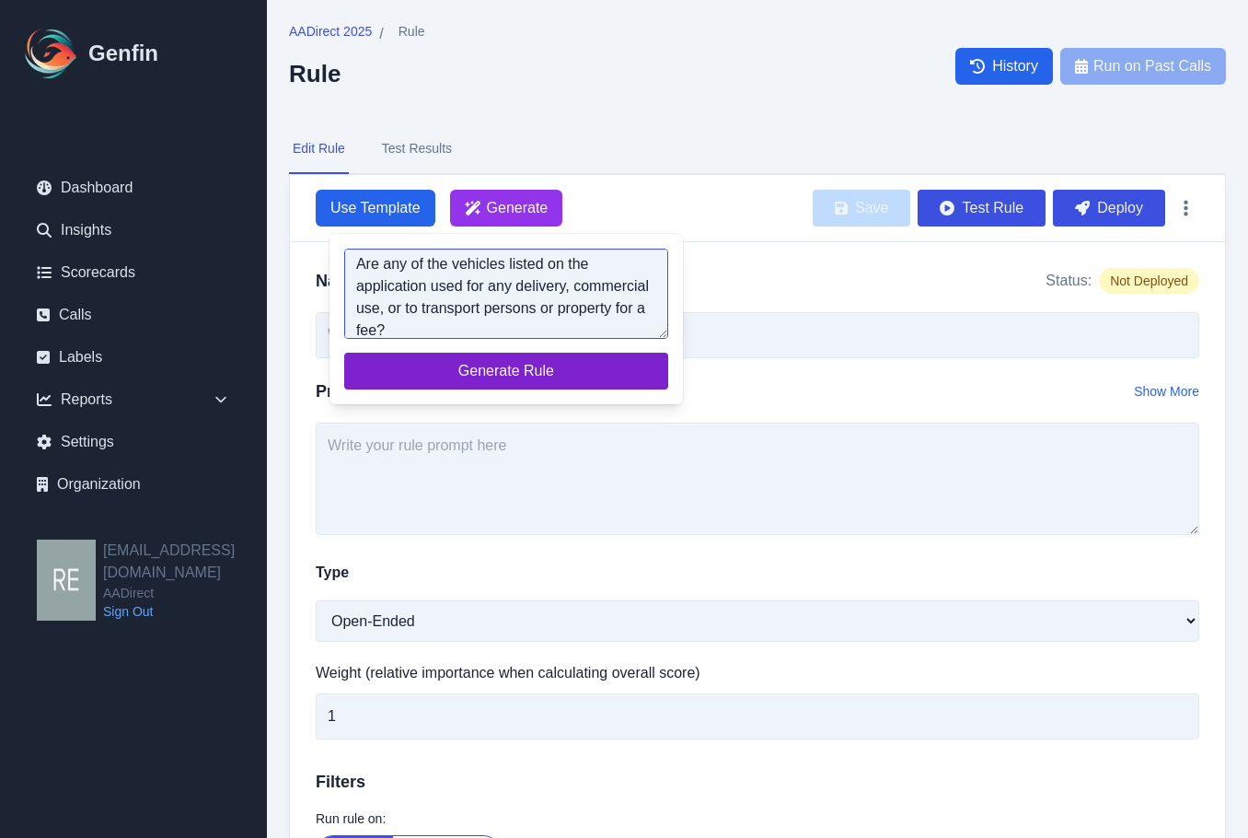
type textarea "Are any of the vehicles listed on the application used for any delivery, commer…"
click at [538, 370] on span "Generate Rule" at bounding box center [506, 371] width 295 height 22
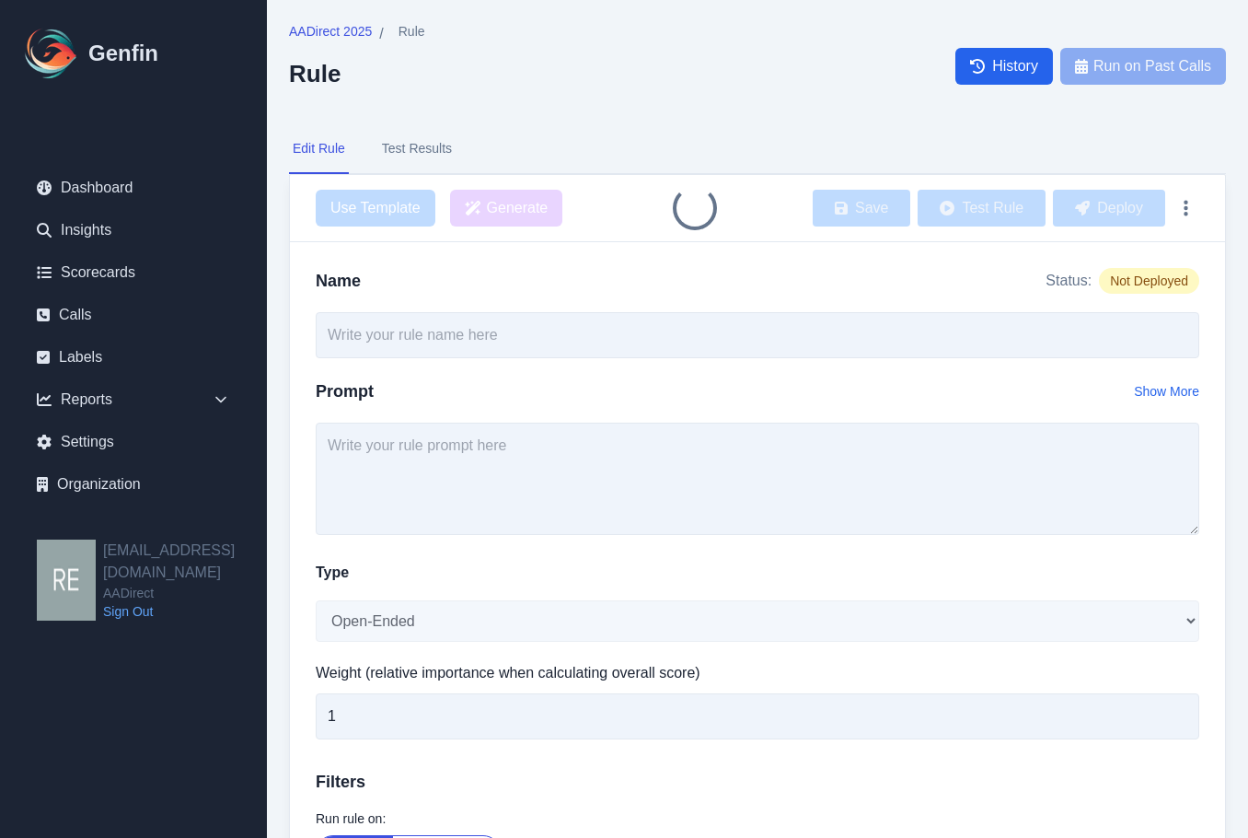
type input "Commercial or Delivery Use of Vehicles"
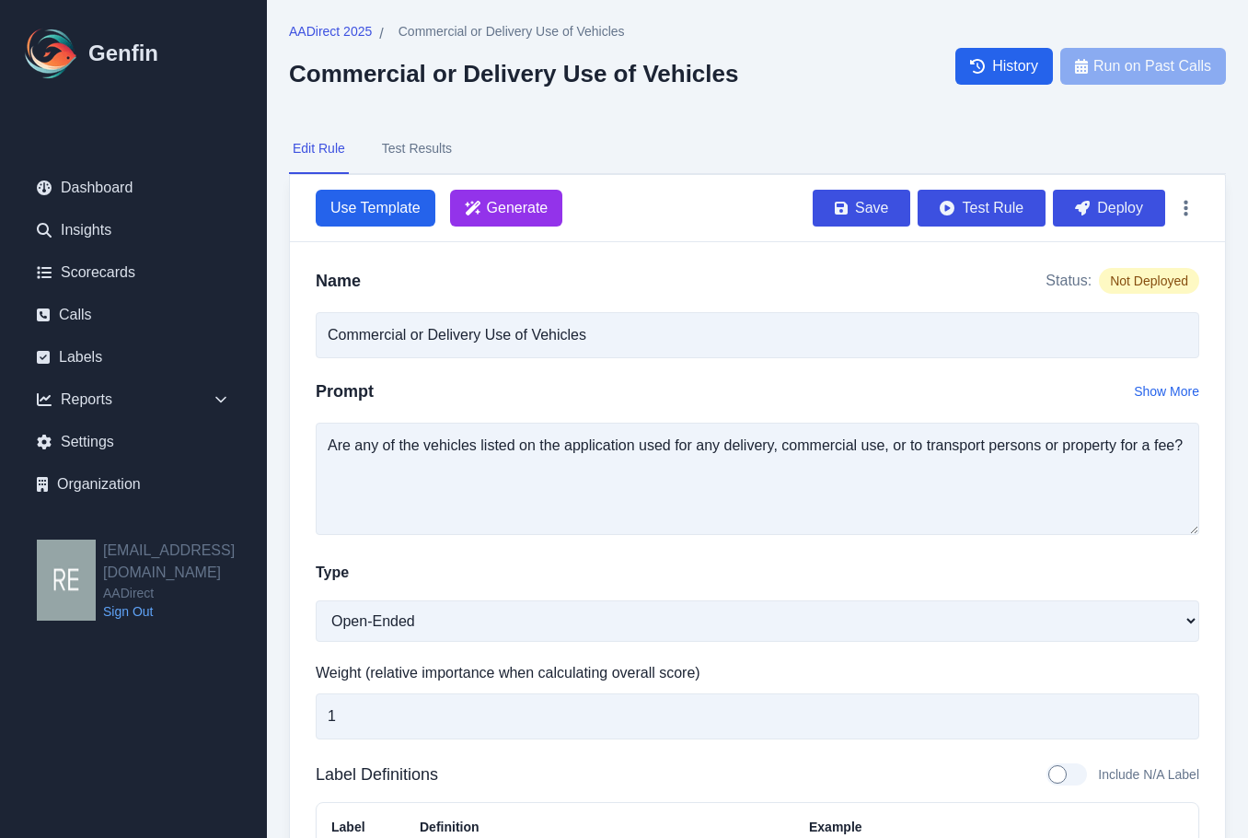
click at [1110, 208] on button "Deploy" at bounding box center [1109, 208] width 112 height 37
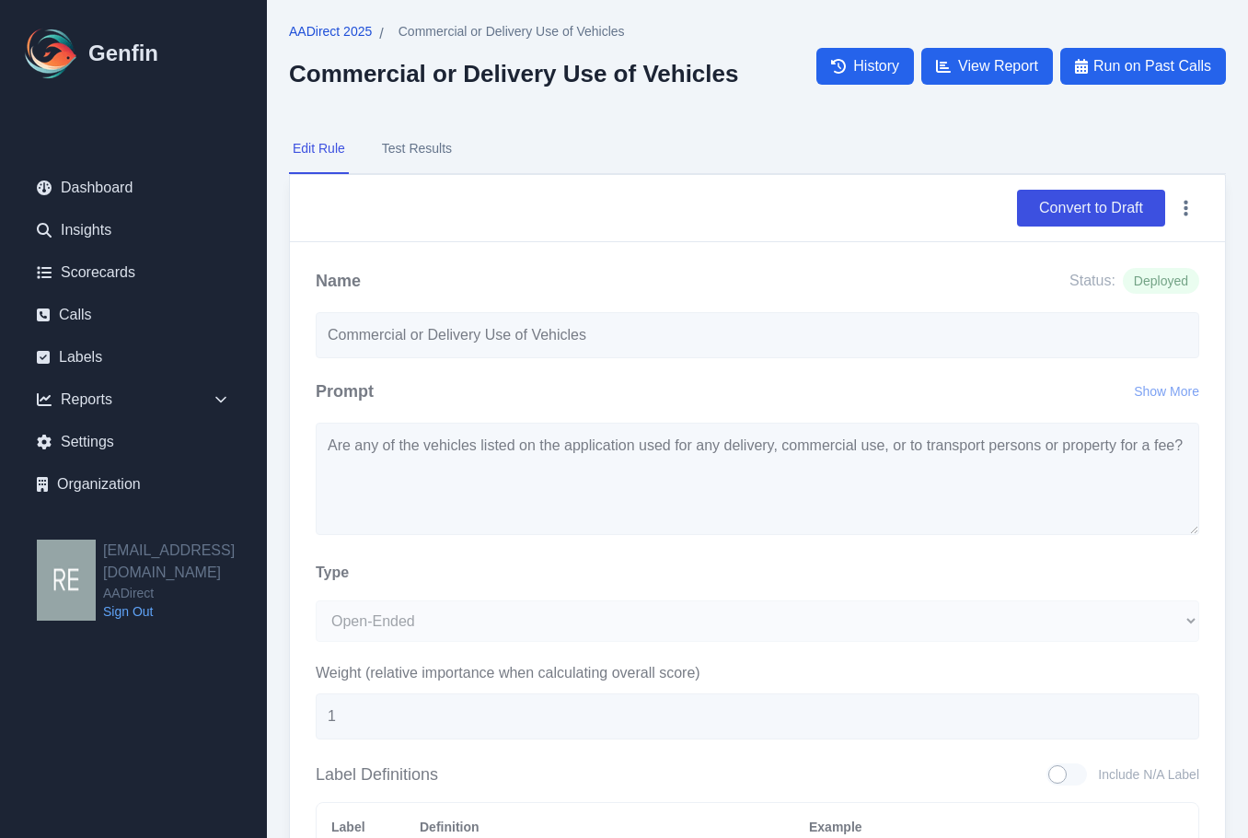
click at [355, 27] on span "AADirect 2025" at bounding box center [330, 31] width 83 height 18
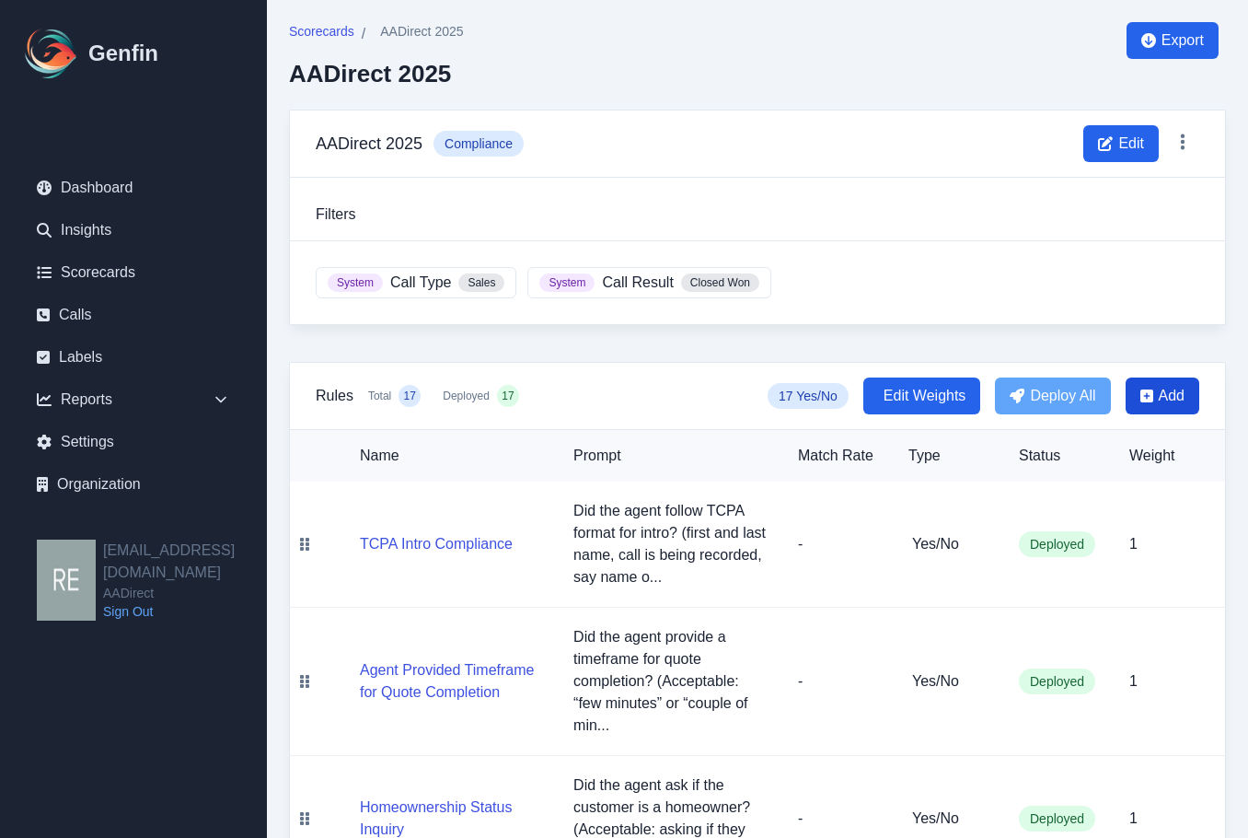
click at [1163, 396] on span "Add" at bounding box center [1172, 396] width 26 height 22
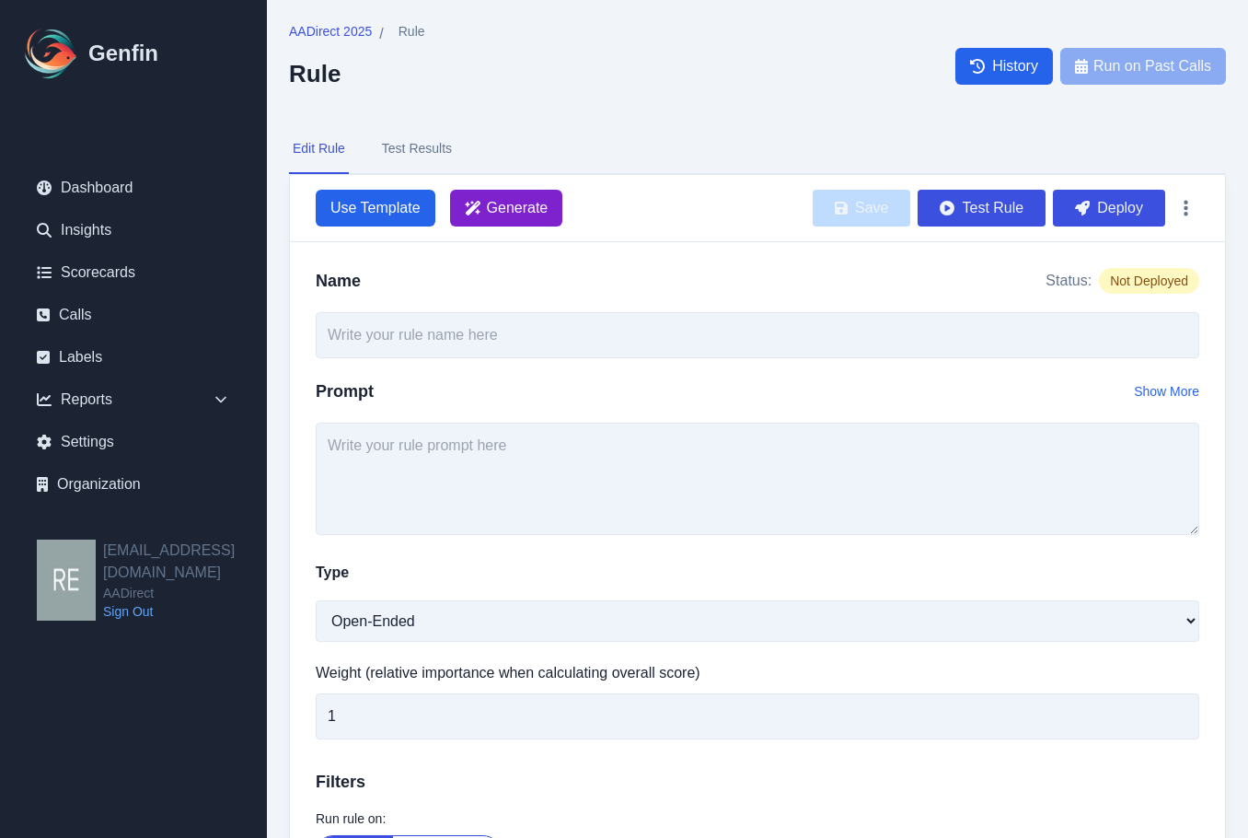
click at [532, 213] on span "Generate" at bounding box center [518, 208] width 62 height 22
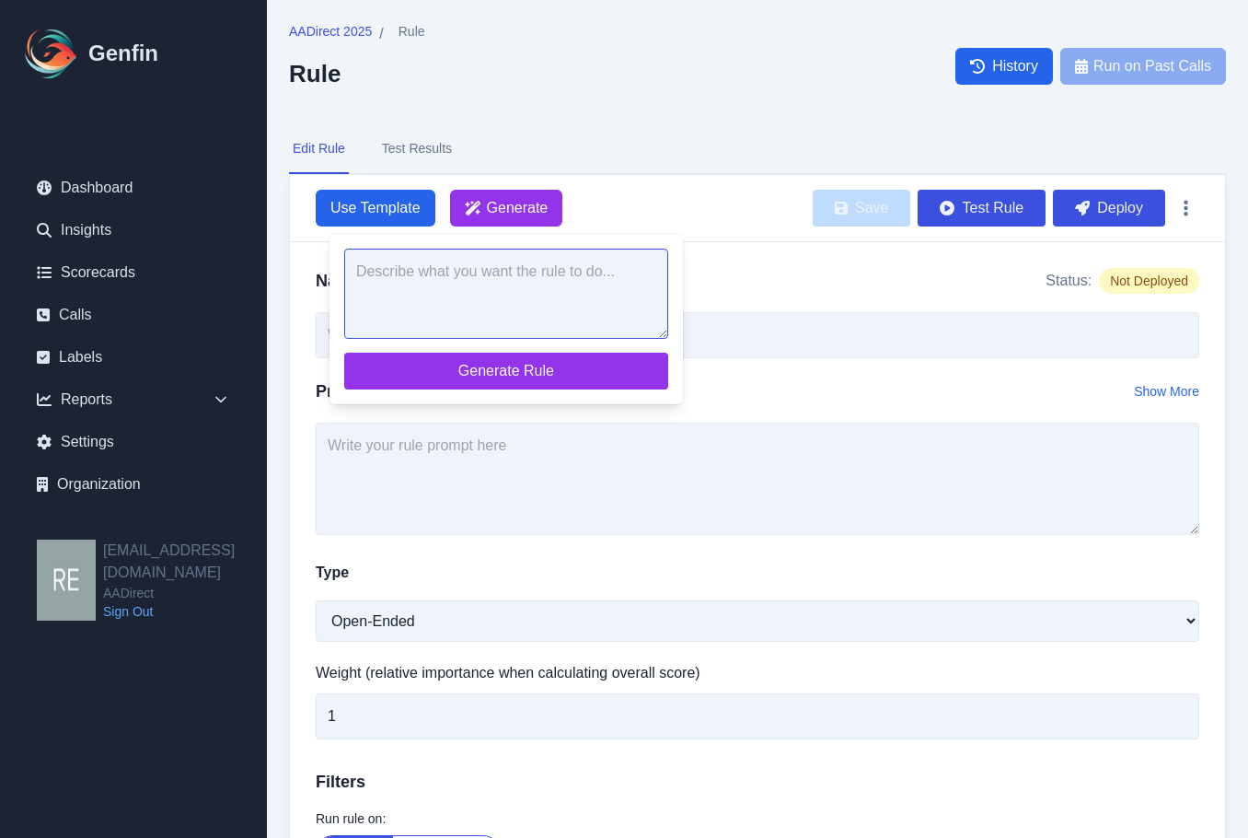
click at [563, 273] on textarea at bounding box center [506, 294] width 324 height 90
paste textarea "Are any vehicles used to transport migrant or day workers, hotel/motel guests, …"
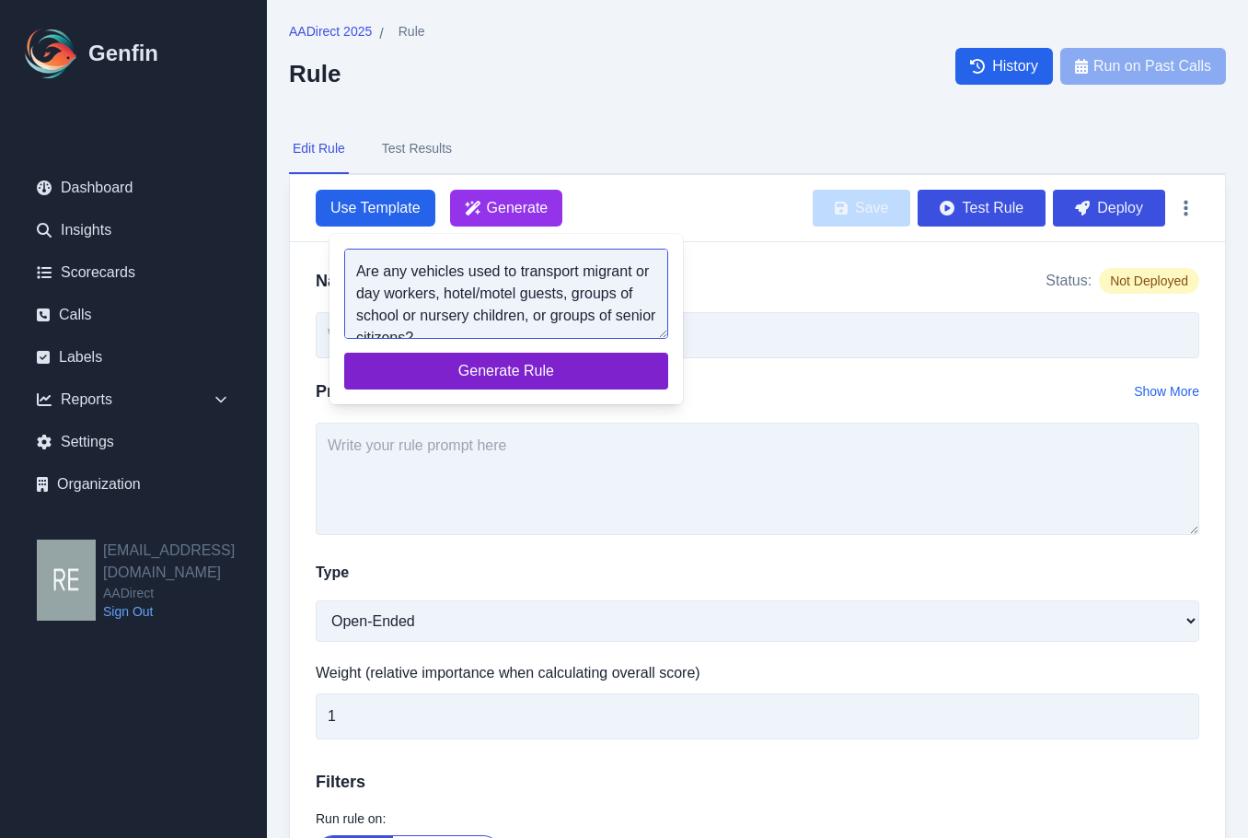
scroll to position [7, 0]
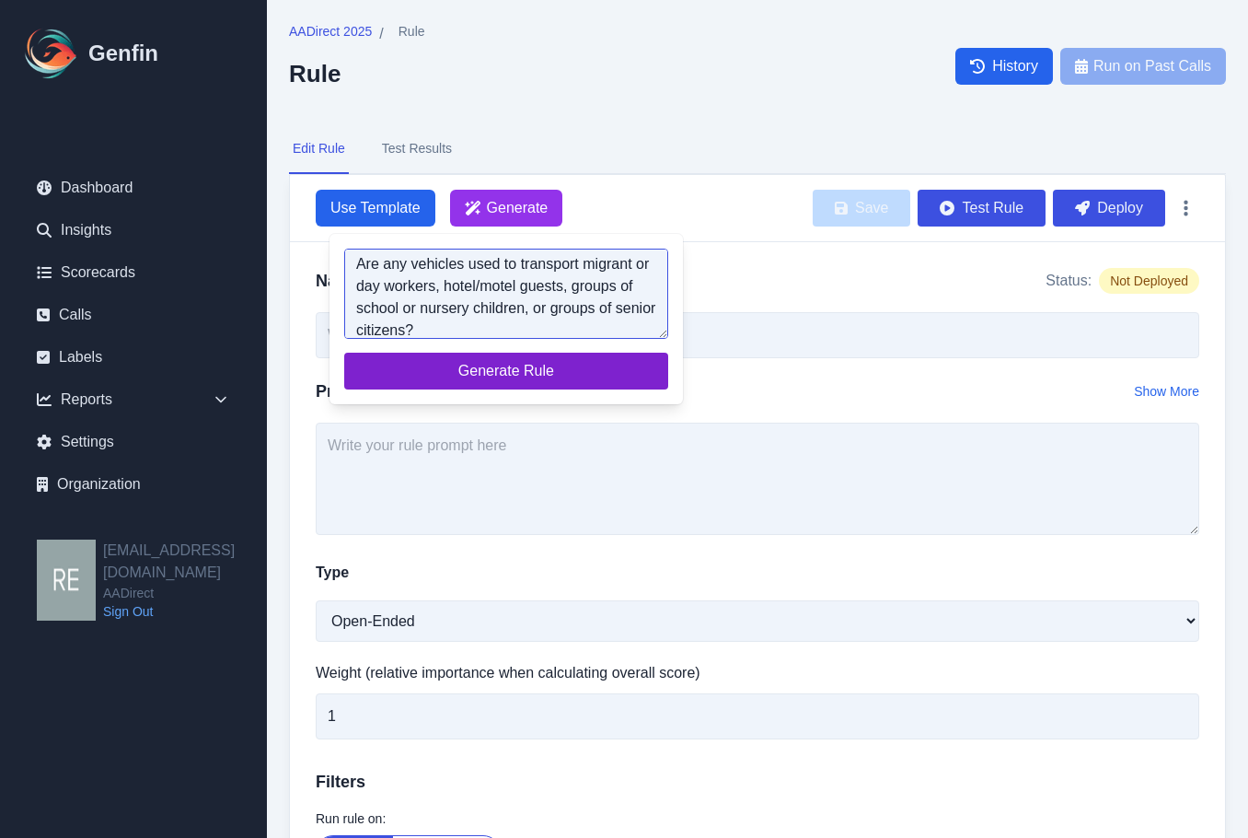
type textarea "Are any vehicles used to transport migrant or day workers, hotel/motel guests, …"
click at [546, 368] on span "Generate Rule" at bounding box center [506, 371] width 295 height 22
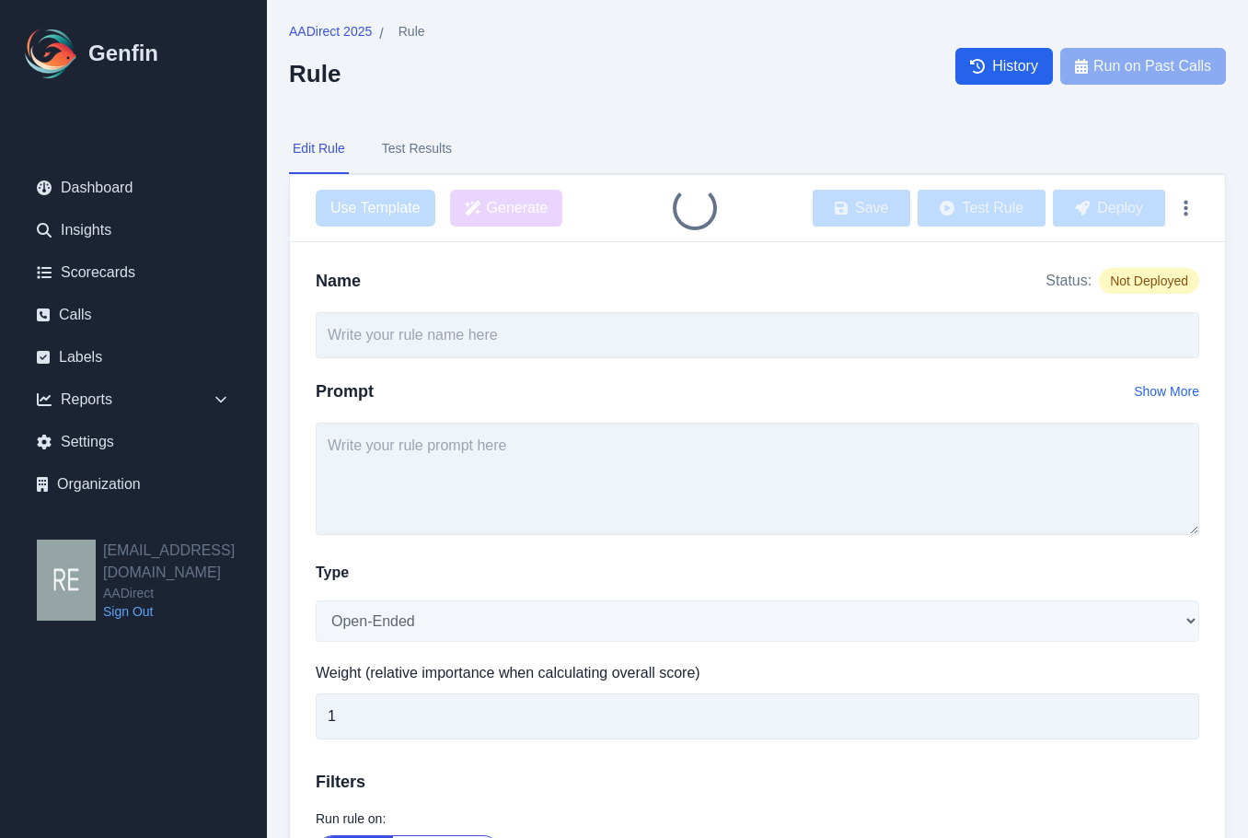
type input "Vehicle Use for Group Transportation"
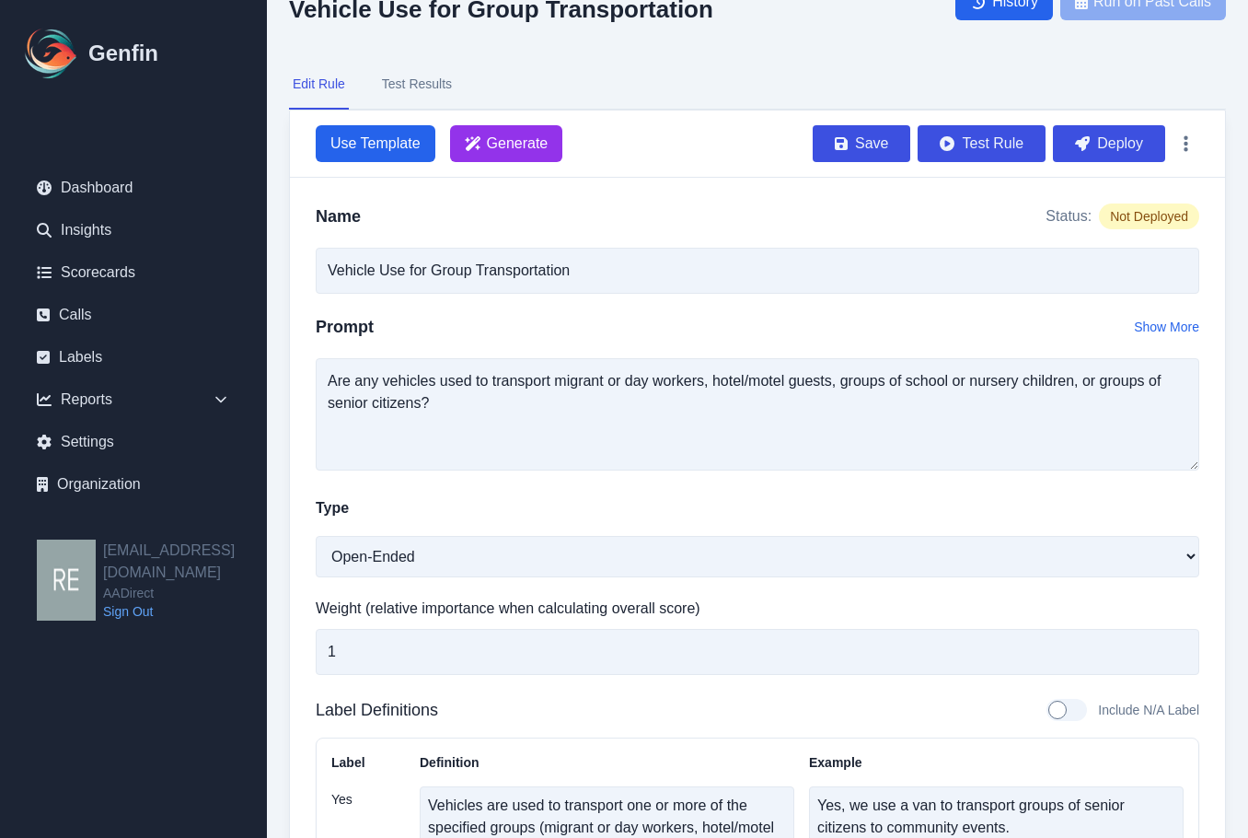
scroll to position [0, 0]
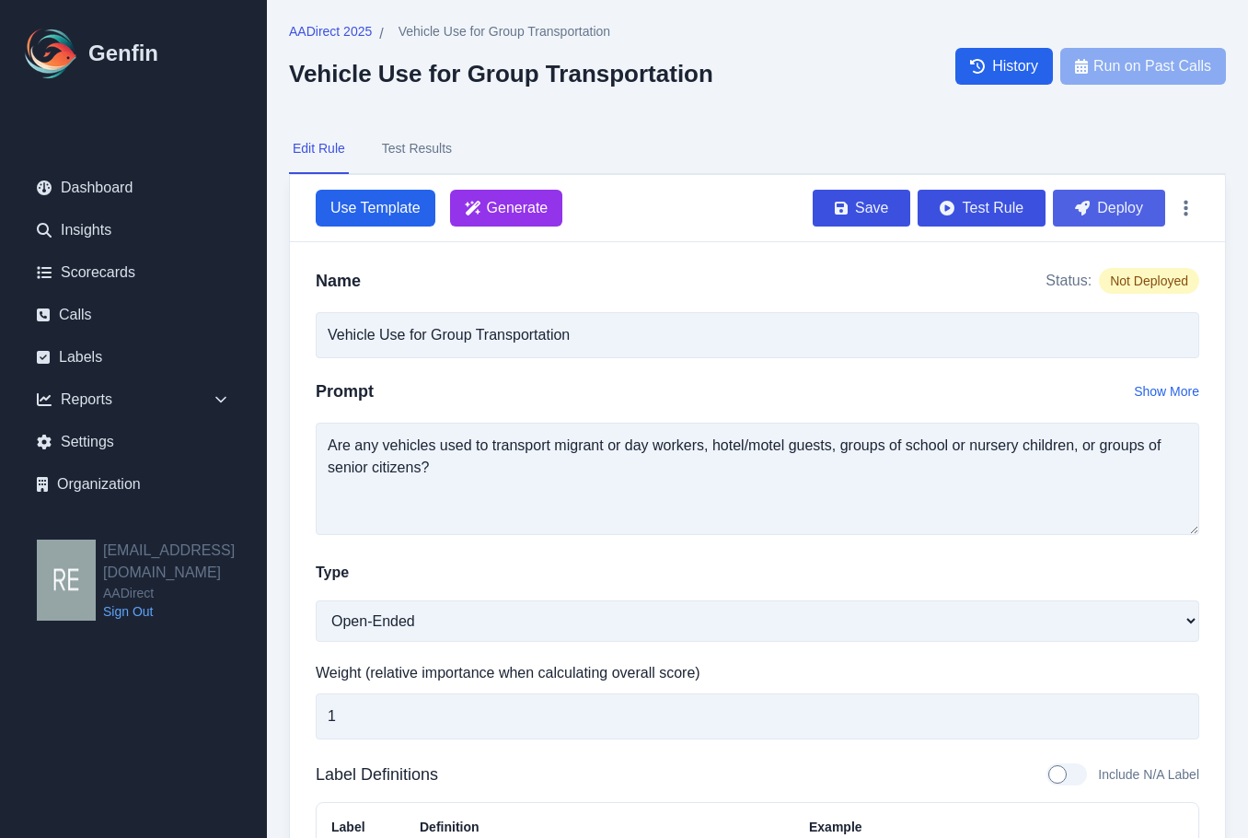
click at [1109, 203] on button "Deploy" at bounding box center [1109, 208] width 112 height 37
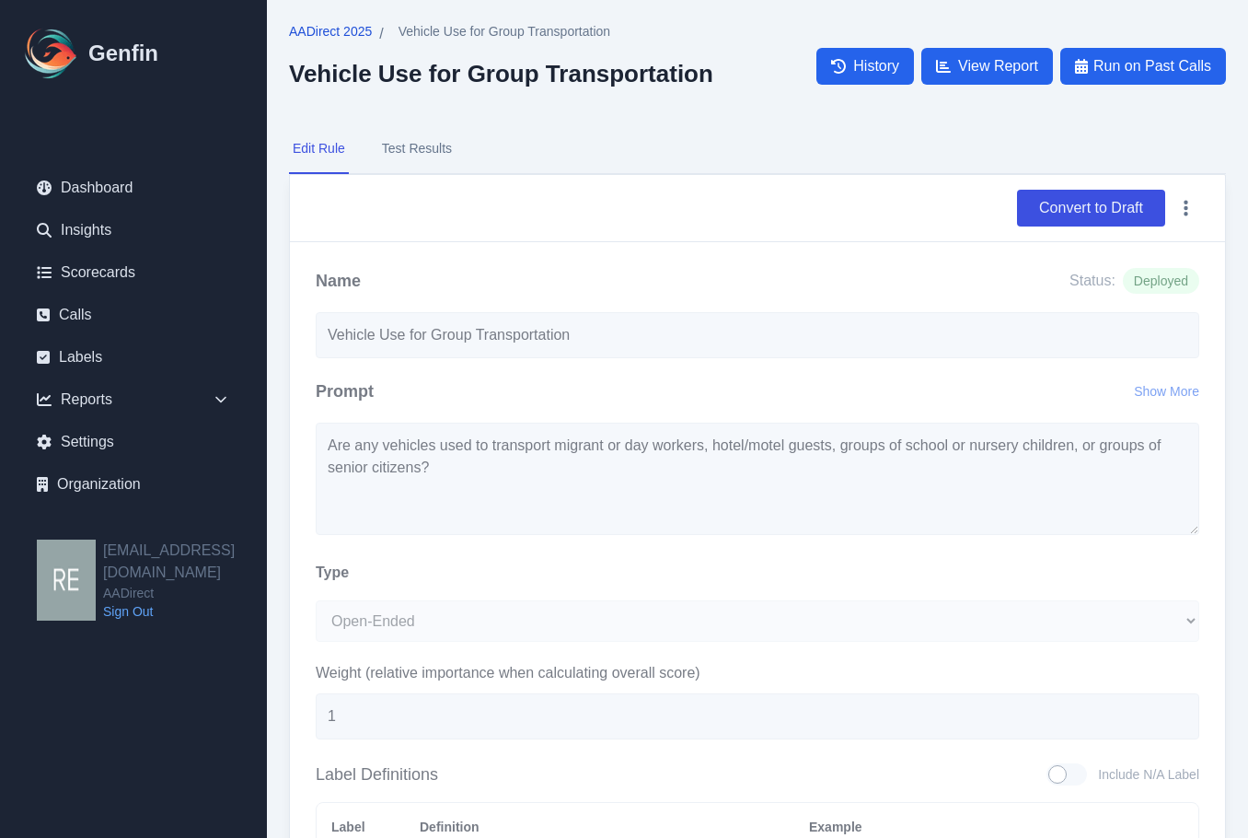
click at [356, 29] on span "AADirect 2025" at bounding box center [330, 31] width 83 height 18
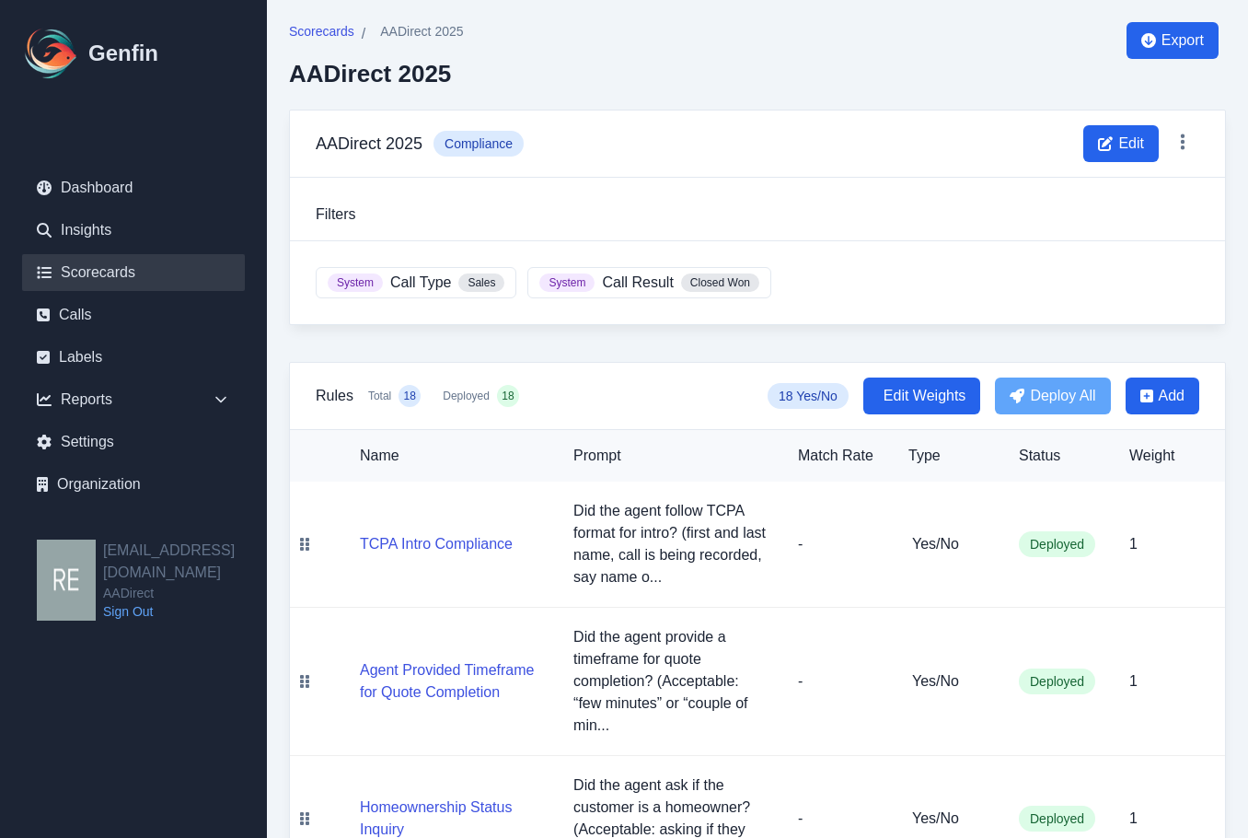
click at [109, 276] on link "Scorecards" at bounding box center [133, 272] width 223 height 37
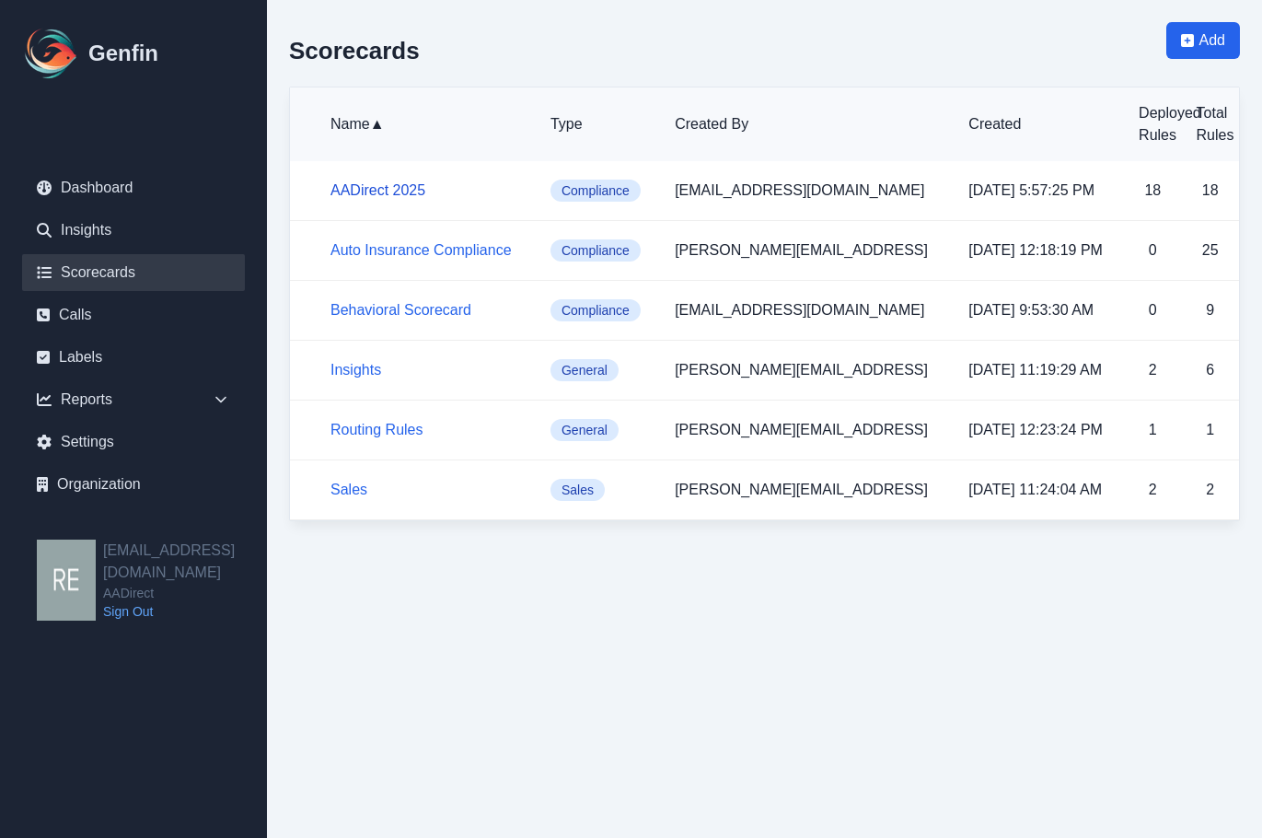
click at [364, 197] on link "AADirect 2025" at bounding box center [378, 190] width 95 height 16
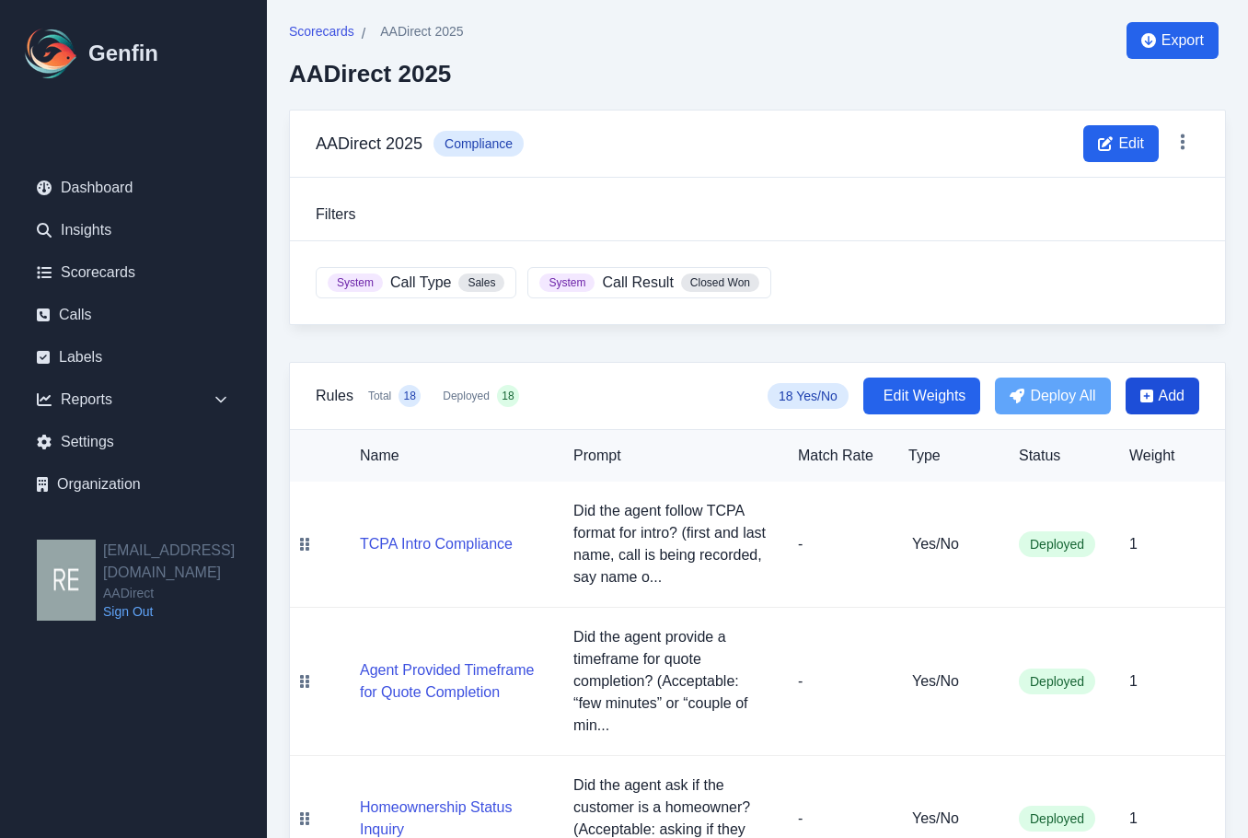
click at [1154, 406] on span "Add" at bounding box center [1163, 395] width 74 height 37
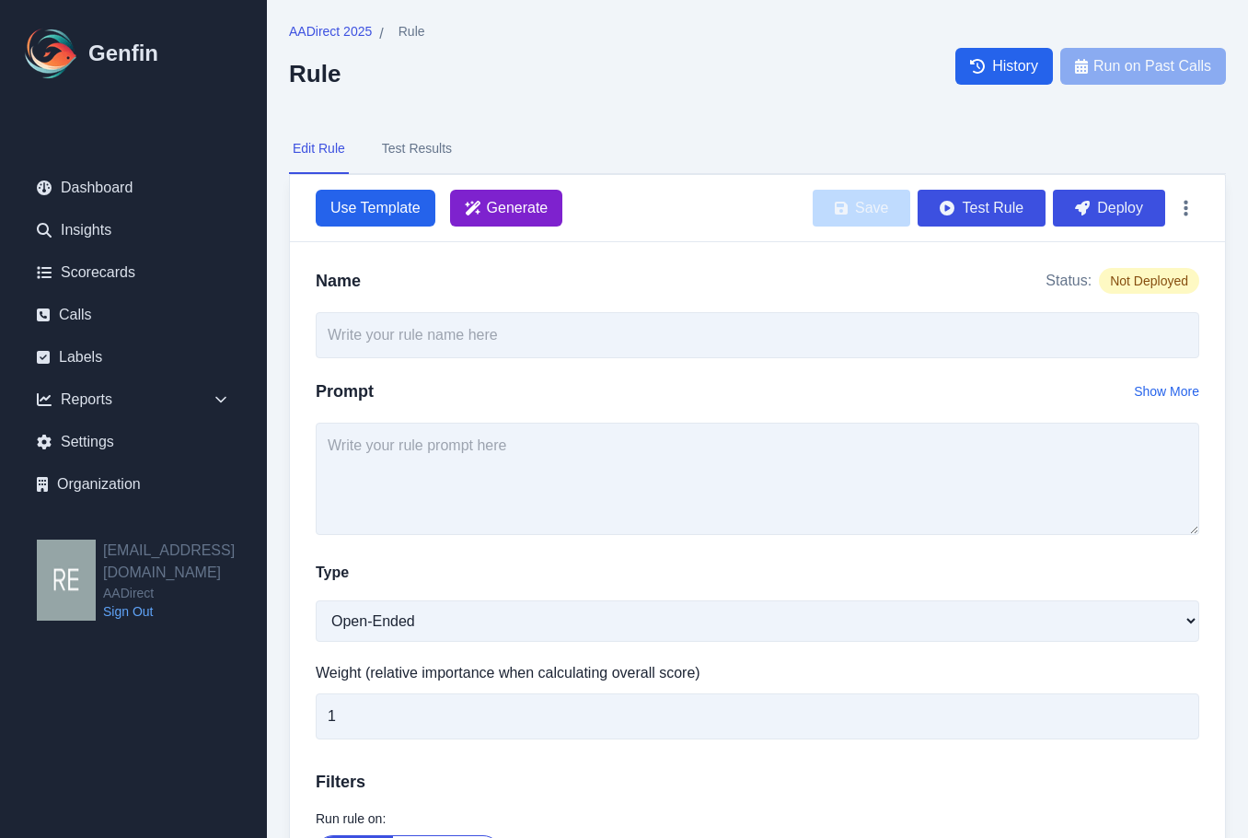
click at [533, 211] on span "Generate" at bounding box center [518, 208] width 62 height 22
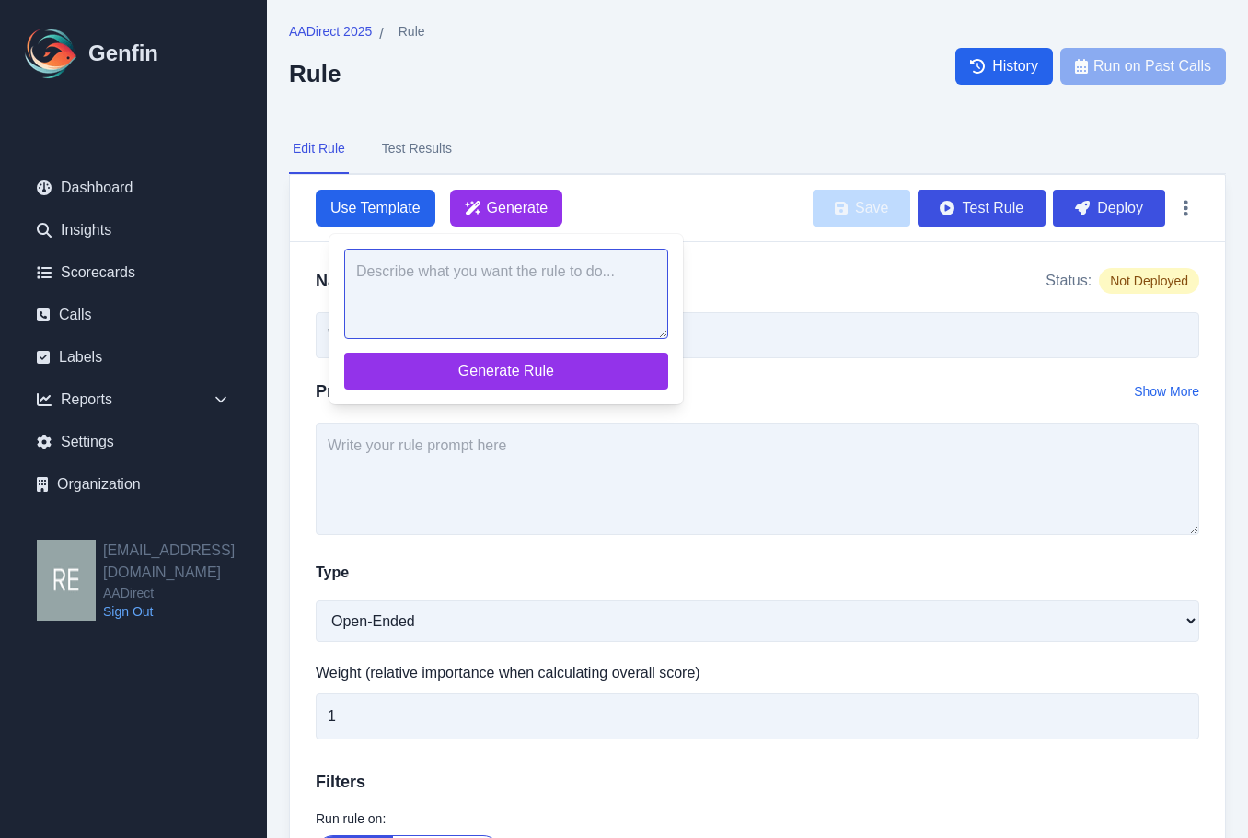
click at [555, 314] on textarea at bounding box center [506, 294] width 324 height 90
paste textarea "Are any of the vehicles listed on this application NOT registered (titled) in y…"
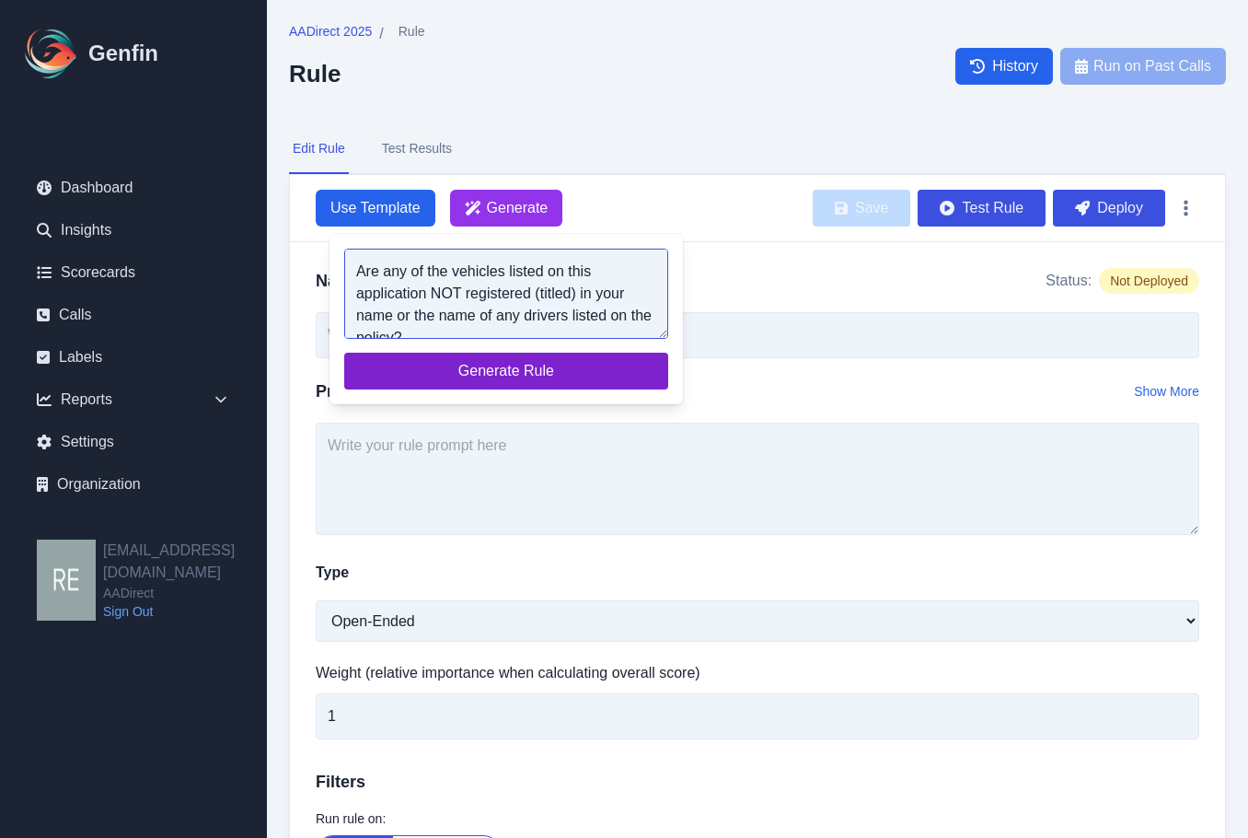
scroll to position [7, 0]
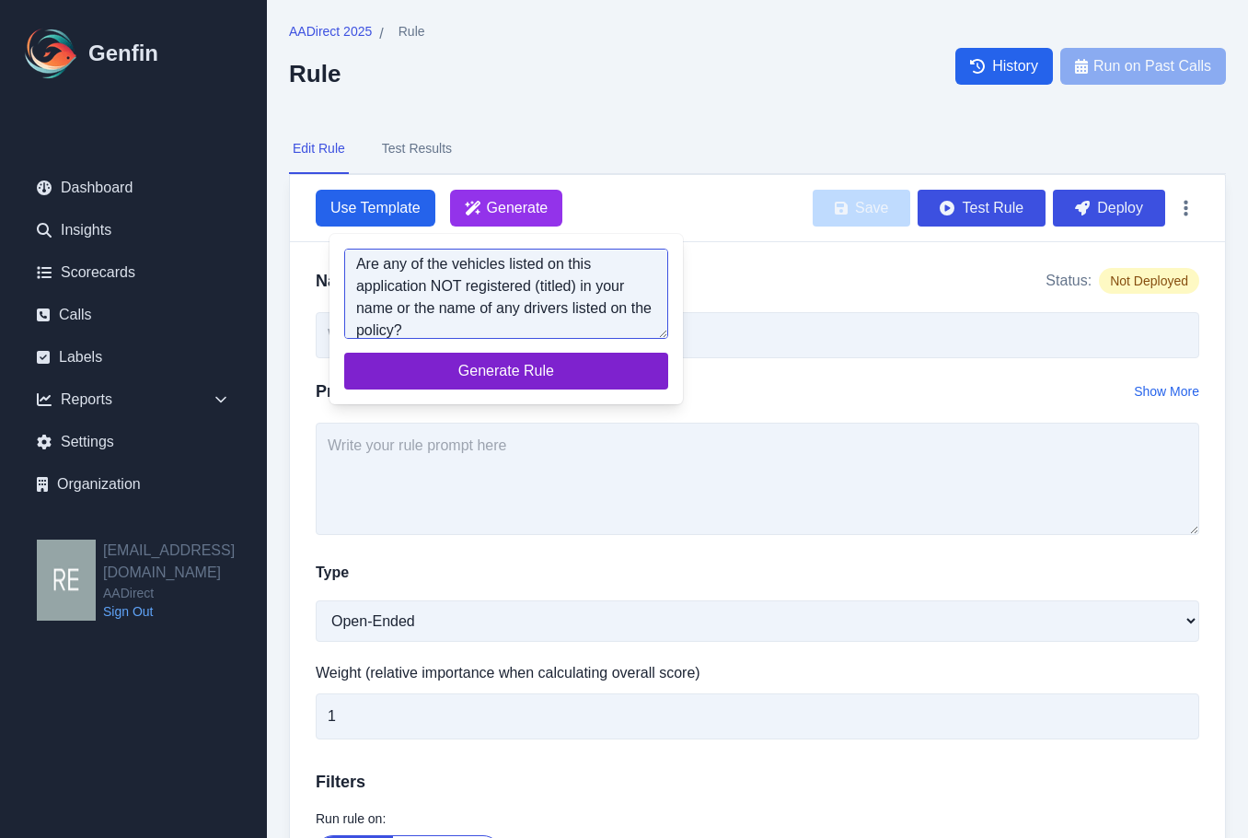
type textarea "Are any of the vehicles listed on this application NOT registered (titled) in y…"
click at [557, 364] on span "Generate Rule" at bounding box center [506, 371] width 295 height 22
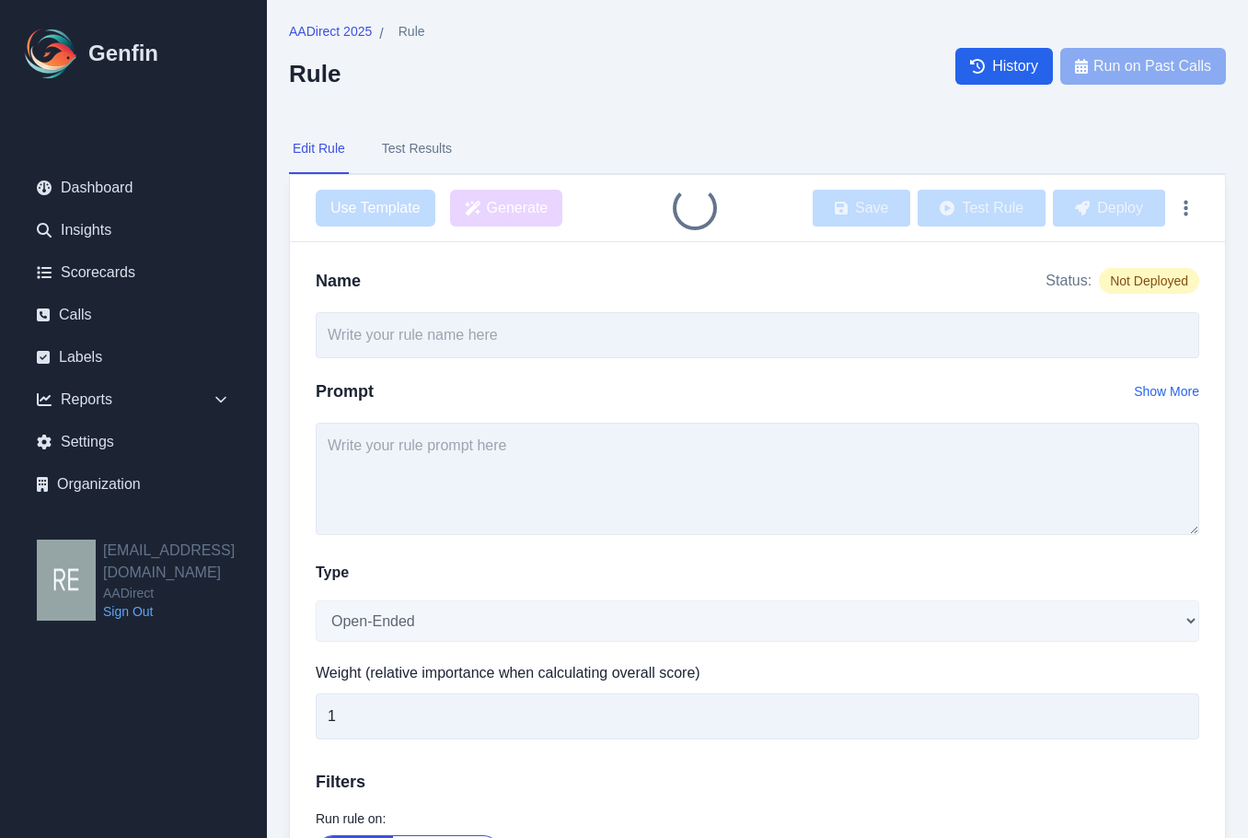
type input "Vehicle Registration Ownership Confirmation"
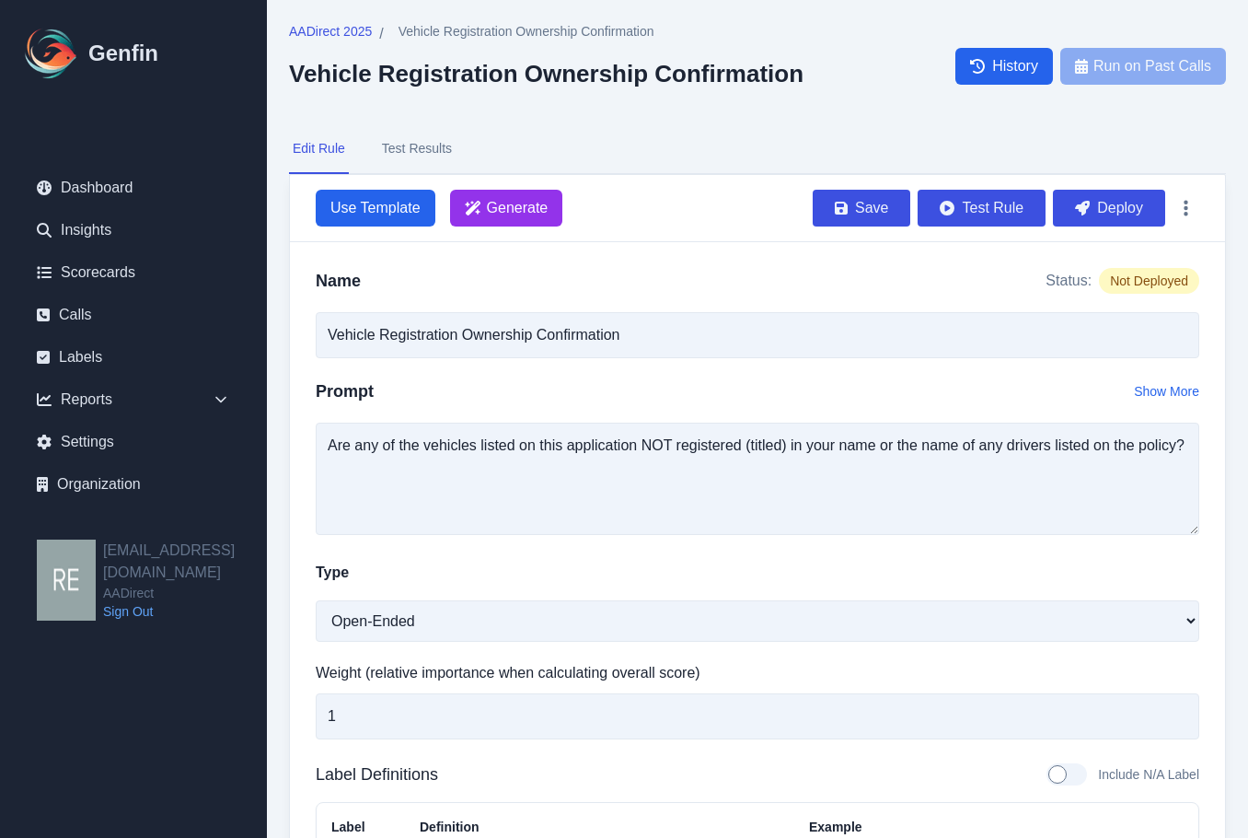
drag, startPoint x: 1129, startPoint y: 215, endPoint x: 720, endPoint y: 96, distance: 425.9
click at [1129, 215] on button "Deploy" at bounding box center [1109, 208] width 112 height 37
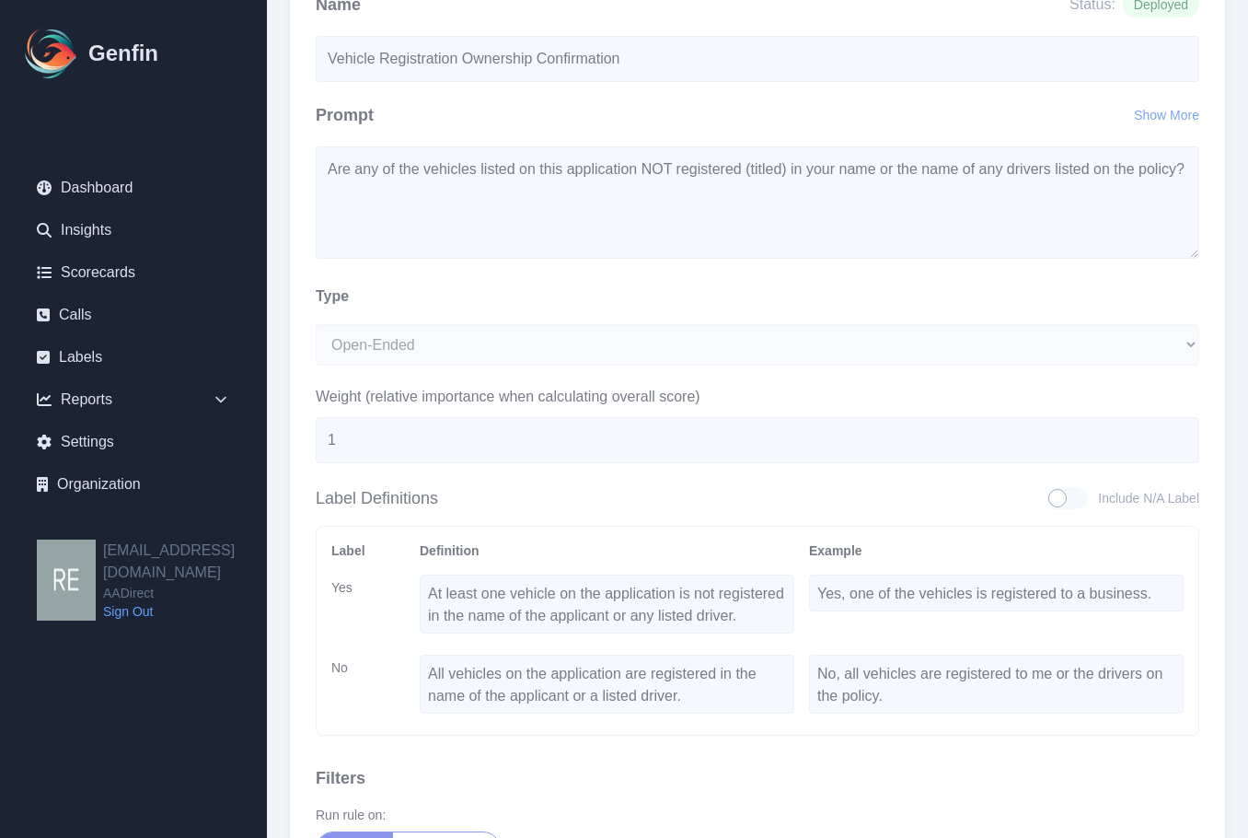
scroll to position [0, 0]
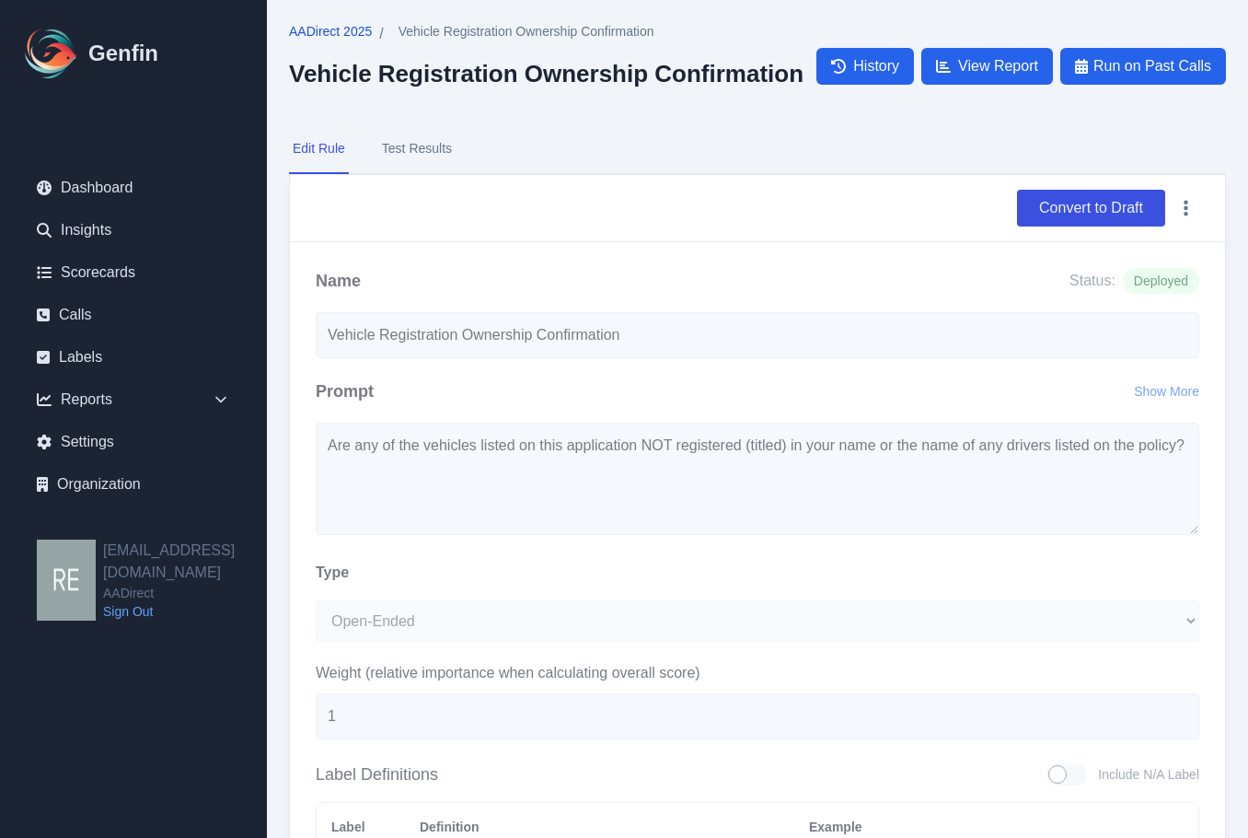
click at [351, 35] on span "AADirect 2025" at bounding box center [330, 31] width 83 height 18
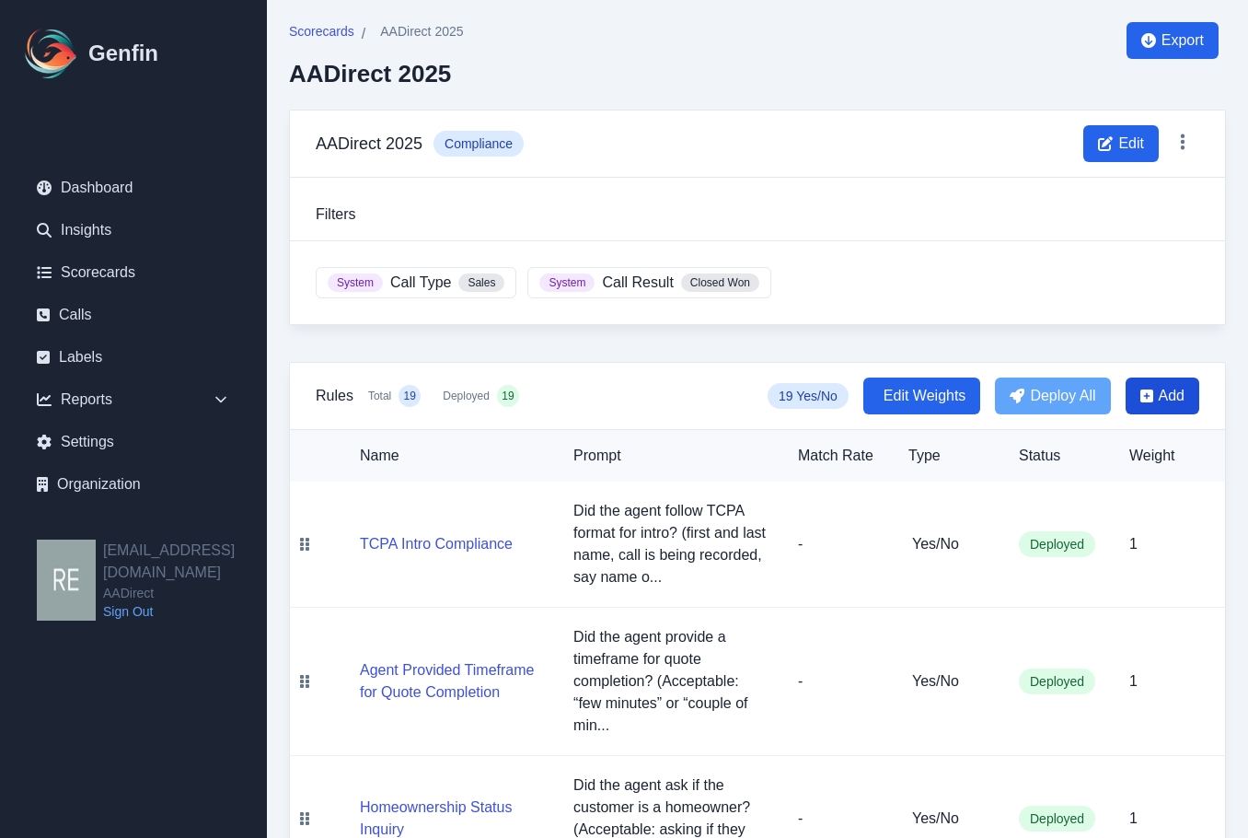
click at [1159, 402] on span "Add" at bounding box center [1172, 396] width 26 height 22
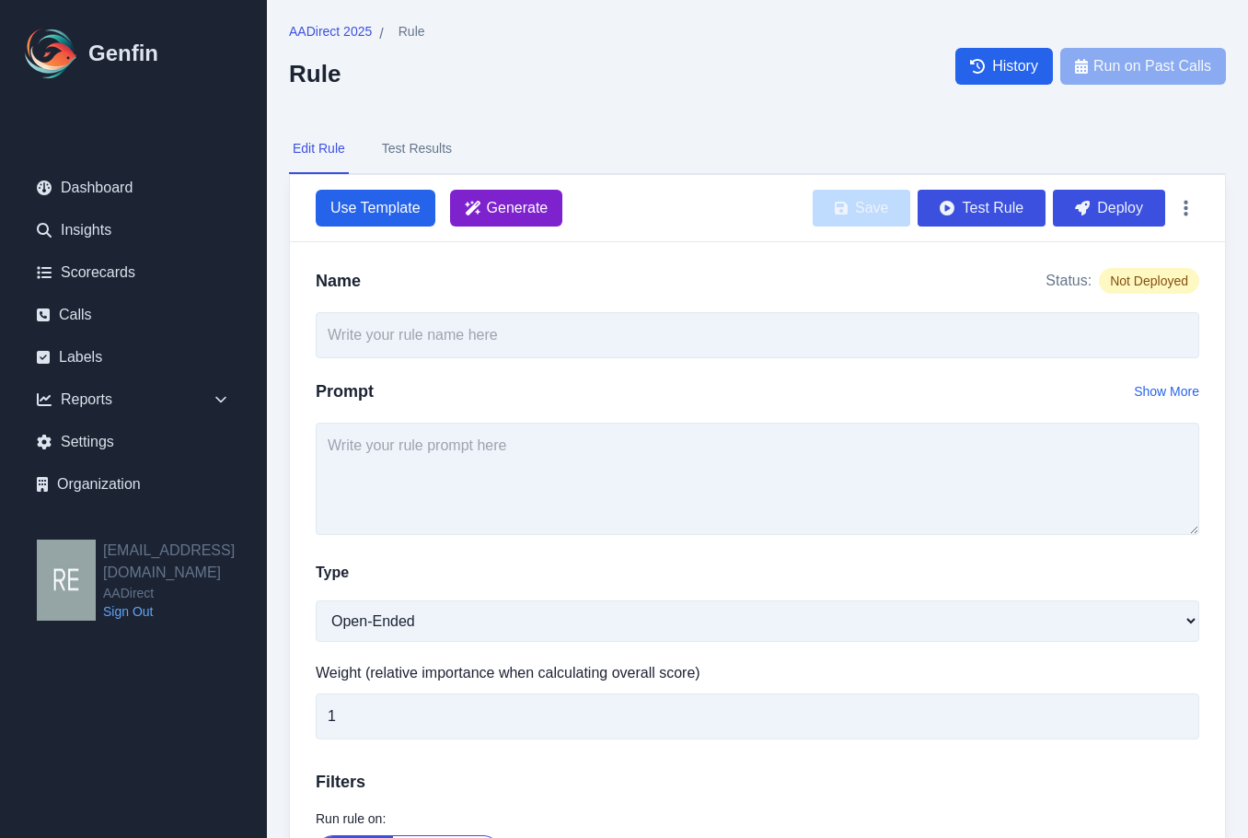
click at [511, 212] on span "Generate" at bounding box center [518, 208] width 62 height 22
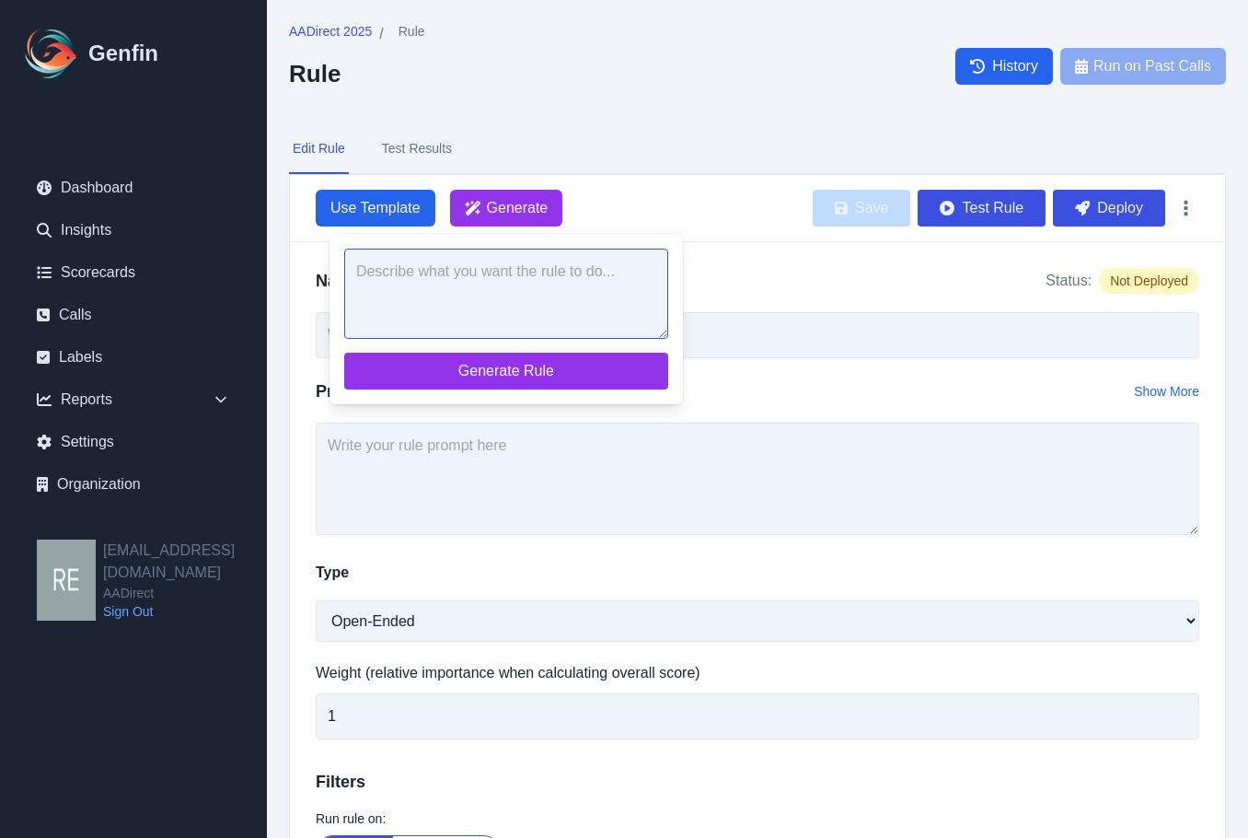
click at [531, 301] on textarea at bounding box center [506, 294] width 324 height 90
paste textarea "Are there ANY drivers that do NOT reside in "State they are quoting in" at leas…"
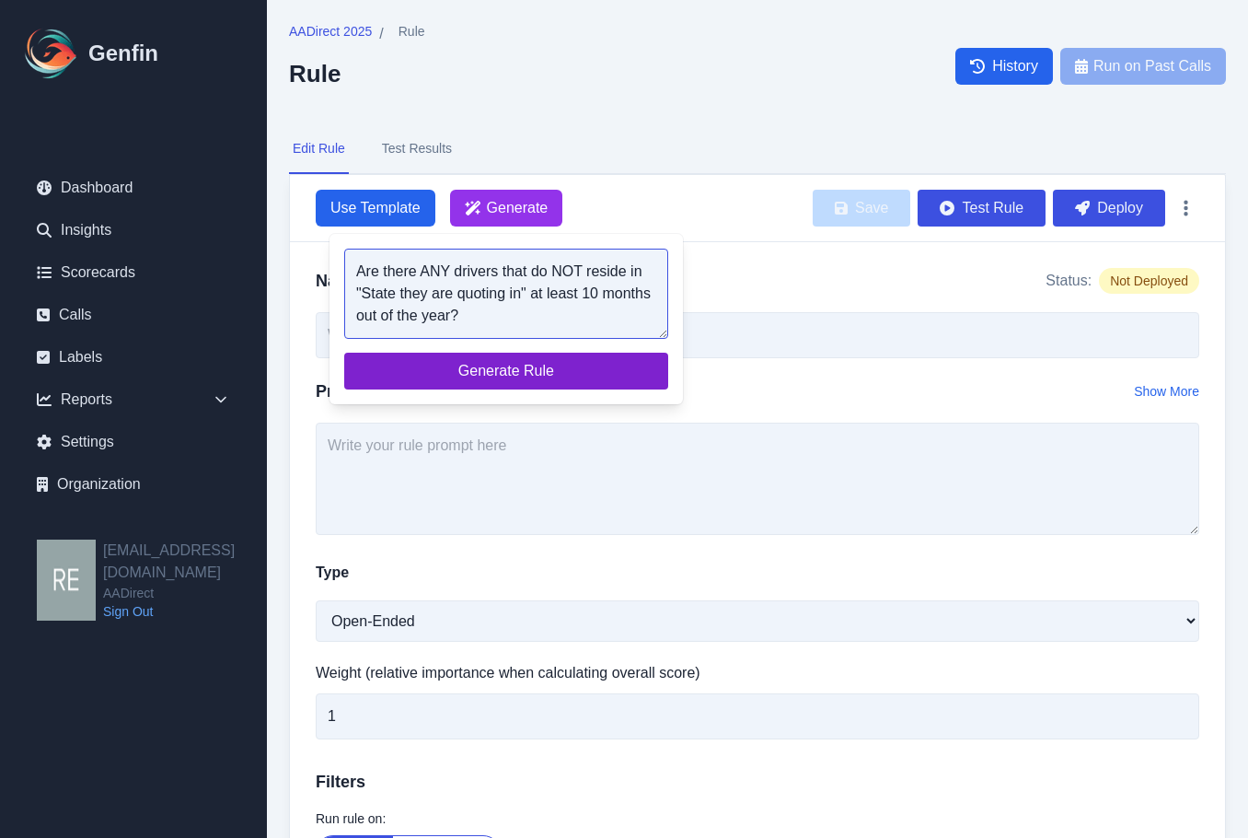
type textarea "Are there ANY drivers that do NOT reside in "State they are quoting in" at leas…"
click at [535, 360] on span "Generate Rule" at bounding box center [506, 371] width 295 height 22
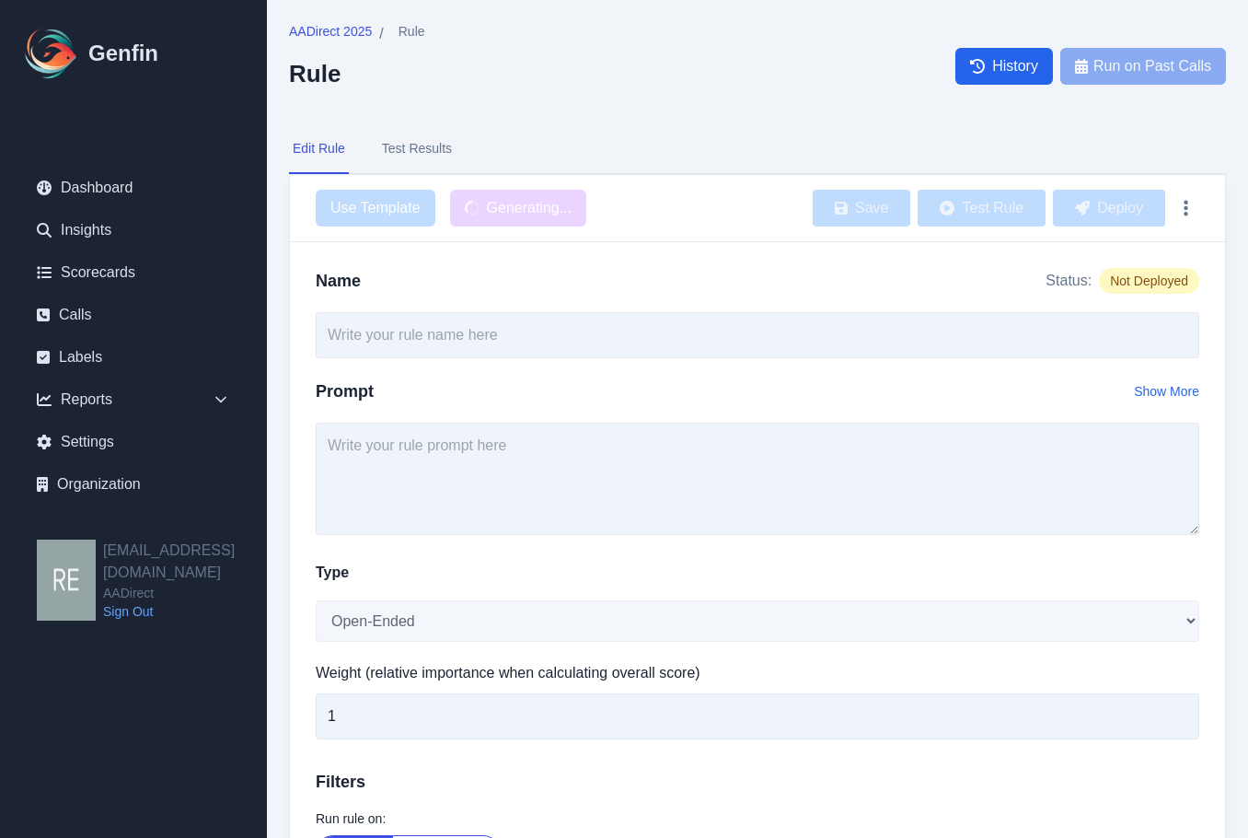
type input "Driver Residency Duration in Quoting State"
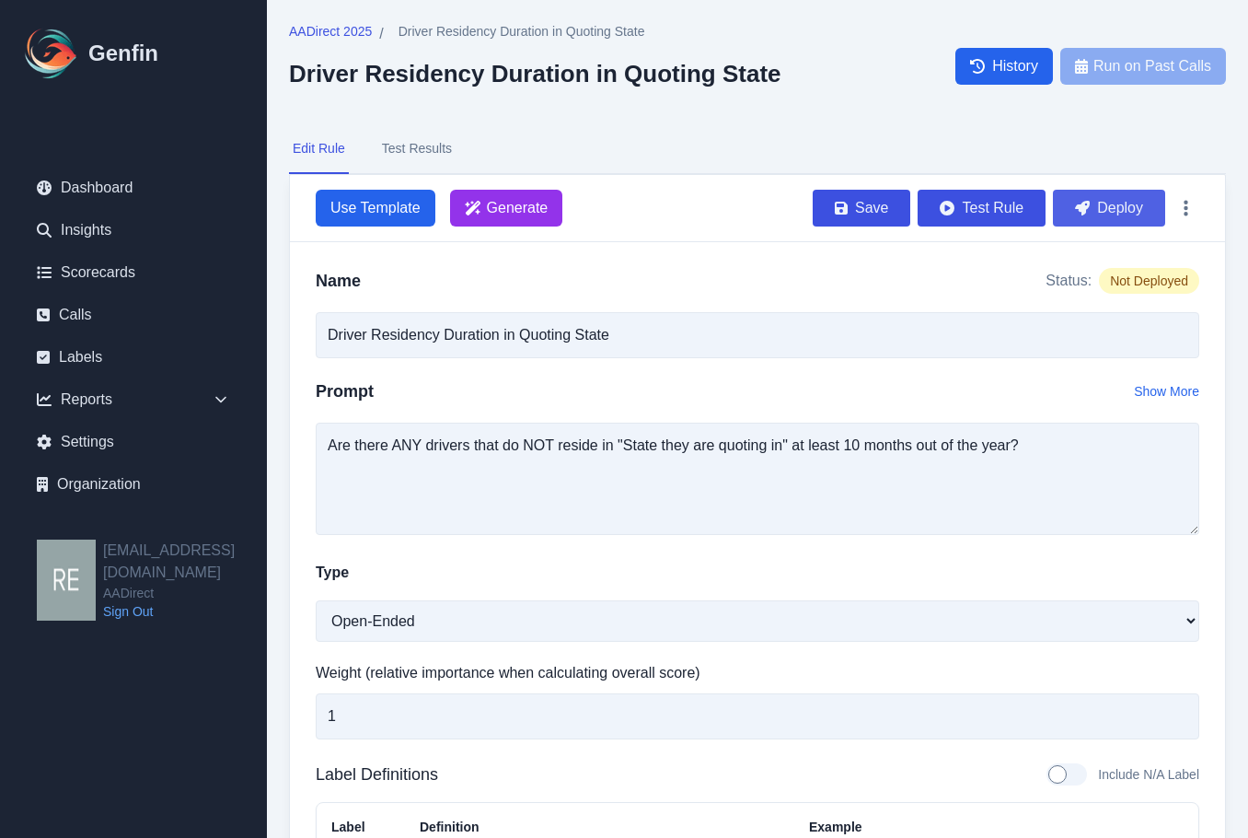
click at [1120, 209] on button "Deploy" at bounding box center [1109, 208] width 112 height 37
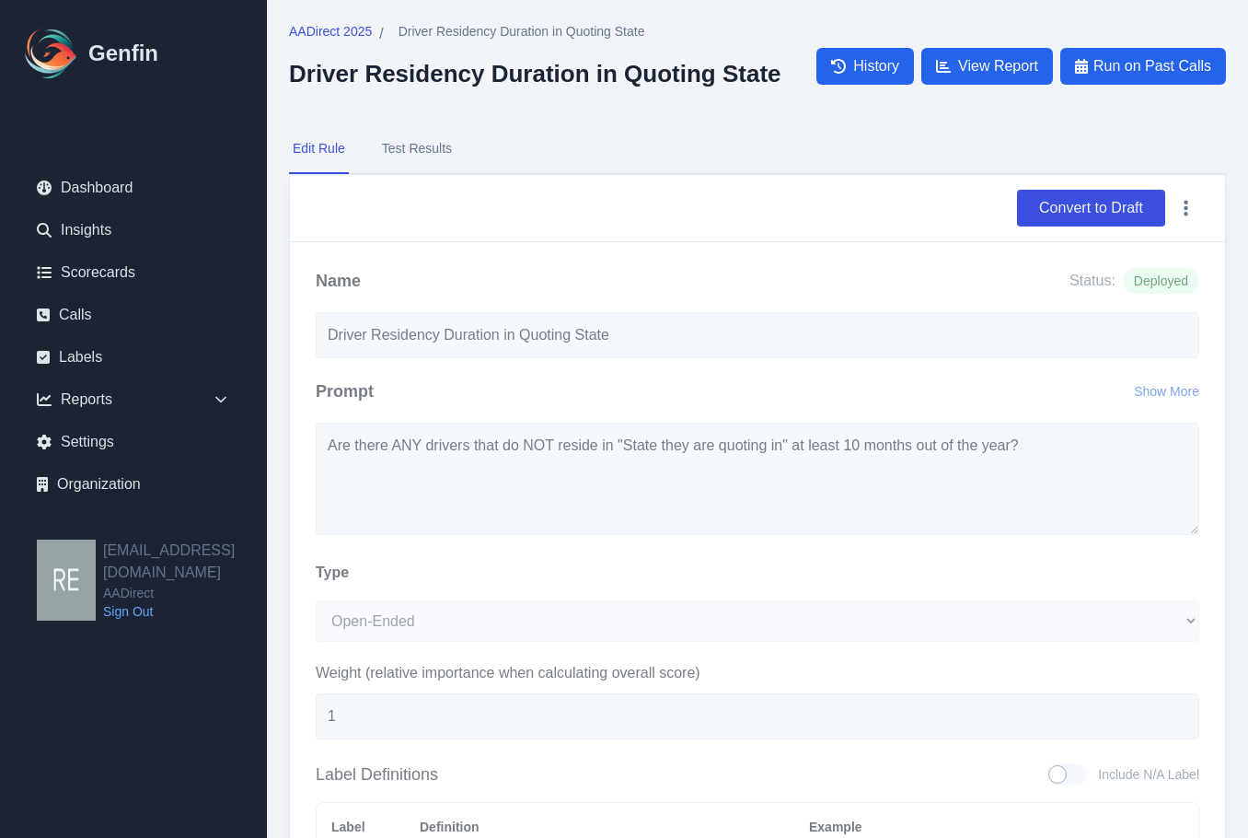
drag, startPoint x: 350, startPoint y: 30, endPoint x: 307, endPoint y: 54, distance: 49.5
click at [351, 30] on span "AADirect 2025" at bounding box center [330, 31] width 83 height 18
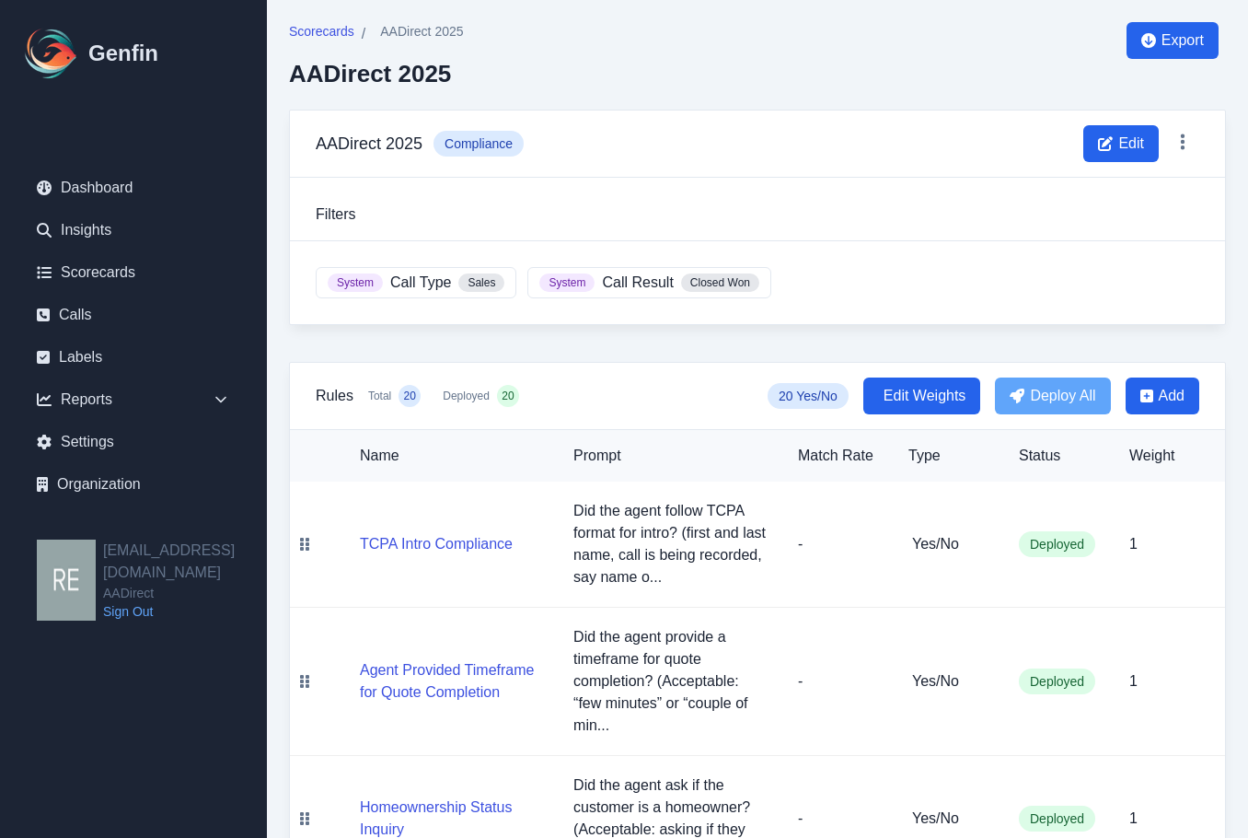
click at [775, 578] on td "Did the agent follow TCPA format for intro? (first and last name, call is being…" at bounding box center [671, 545] width 225 height 126
click at [1174, 388] on span "Add" at bounding box center [1172, 396] width 26 height 22
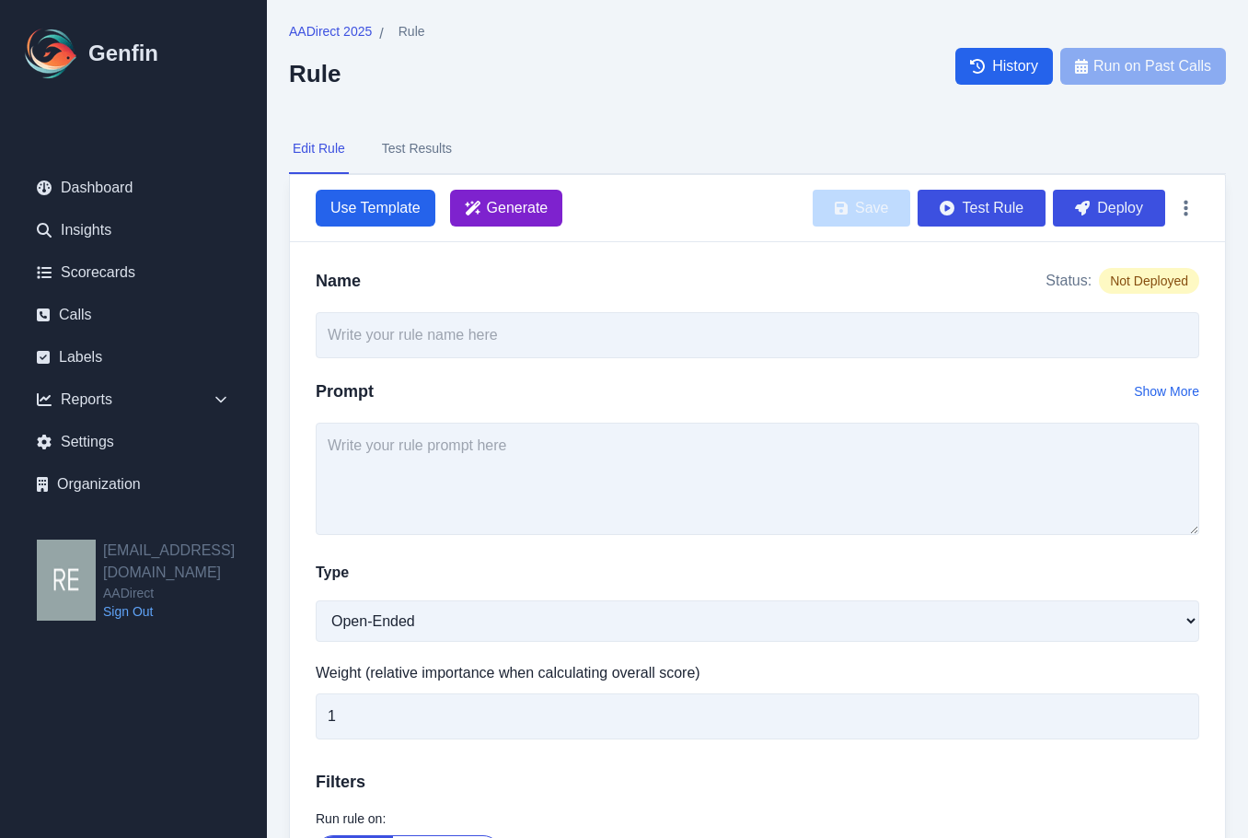
drag, startPoint x: 537, startPoint y: 181, endPoint x: 541, endPoint y: 205, distance: 24.4
click at [538, 194] on div "Use Template Generate Save Test Rule Deploy" at bounding box center [757, 208] width 935 height 67
click at [541, 206] on span "Generate" at bounding box center [518, 208] width 62 height 22
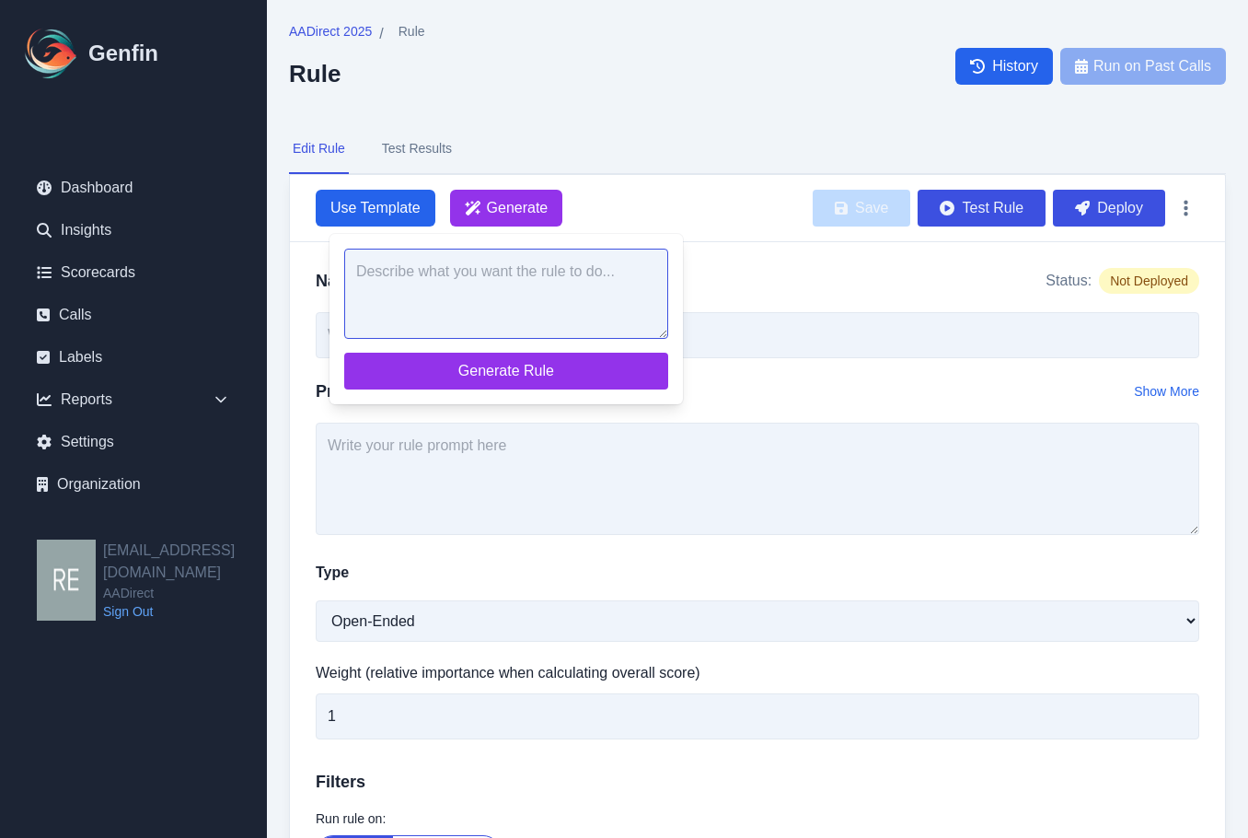
click at [540, 311] on textarea at bounding box center [506, 294] width 324 height 90
paste textarea "Are there ANY vehicles NOT principally garaged at the address shown on this app…"
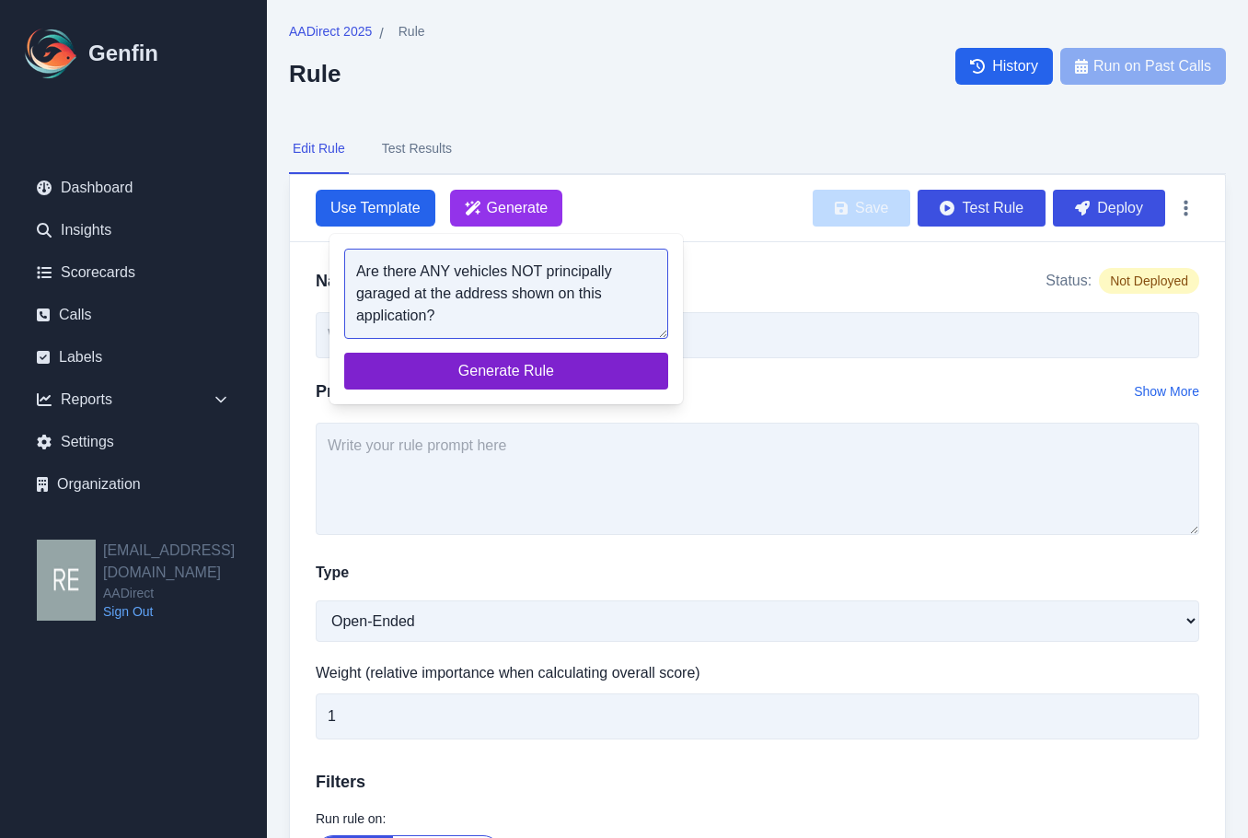
type textarea "Are there ANY vehicles NOT principally garaged at the address shown on this app…"
click at [545, 372] on span "Generate Rule" at bounding box center [506, 371] width 295 height 22
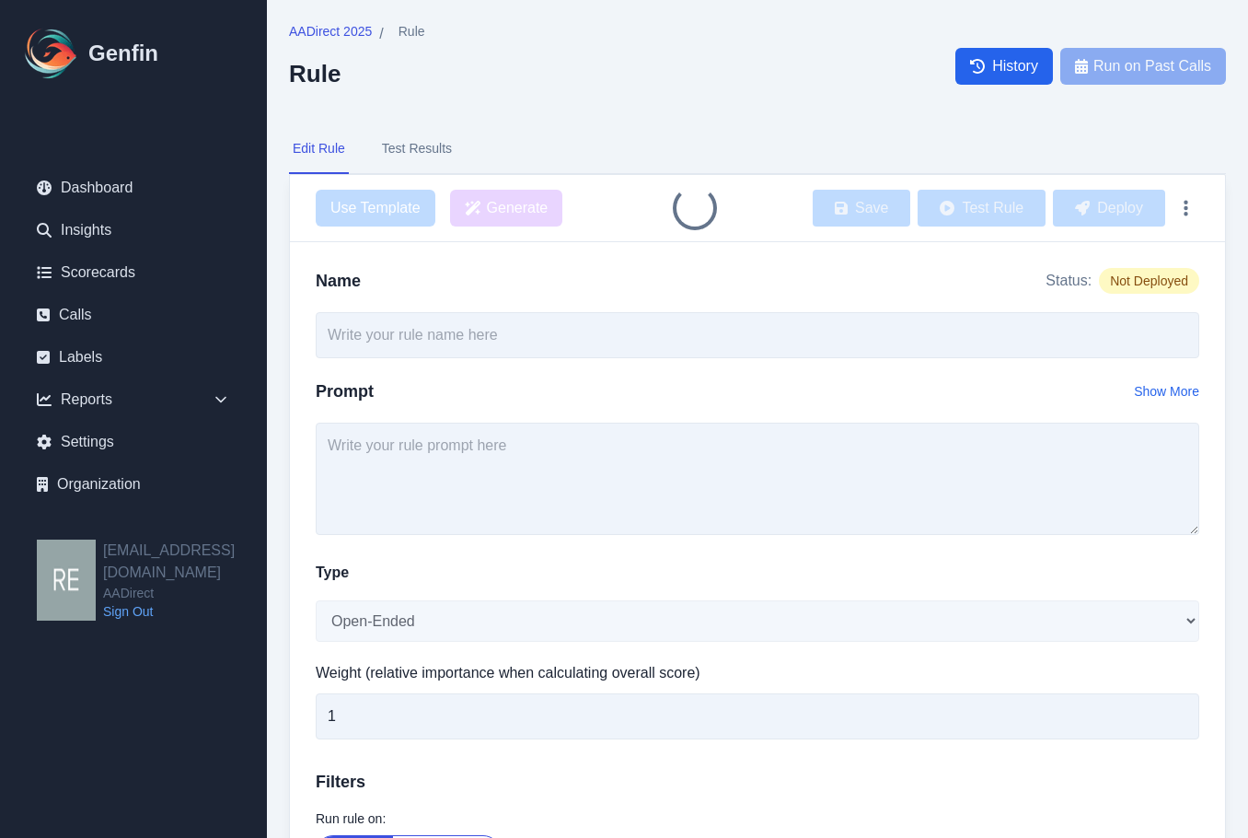
type input "Principal Garaging Address Confirmation"
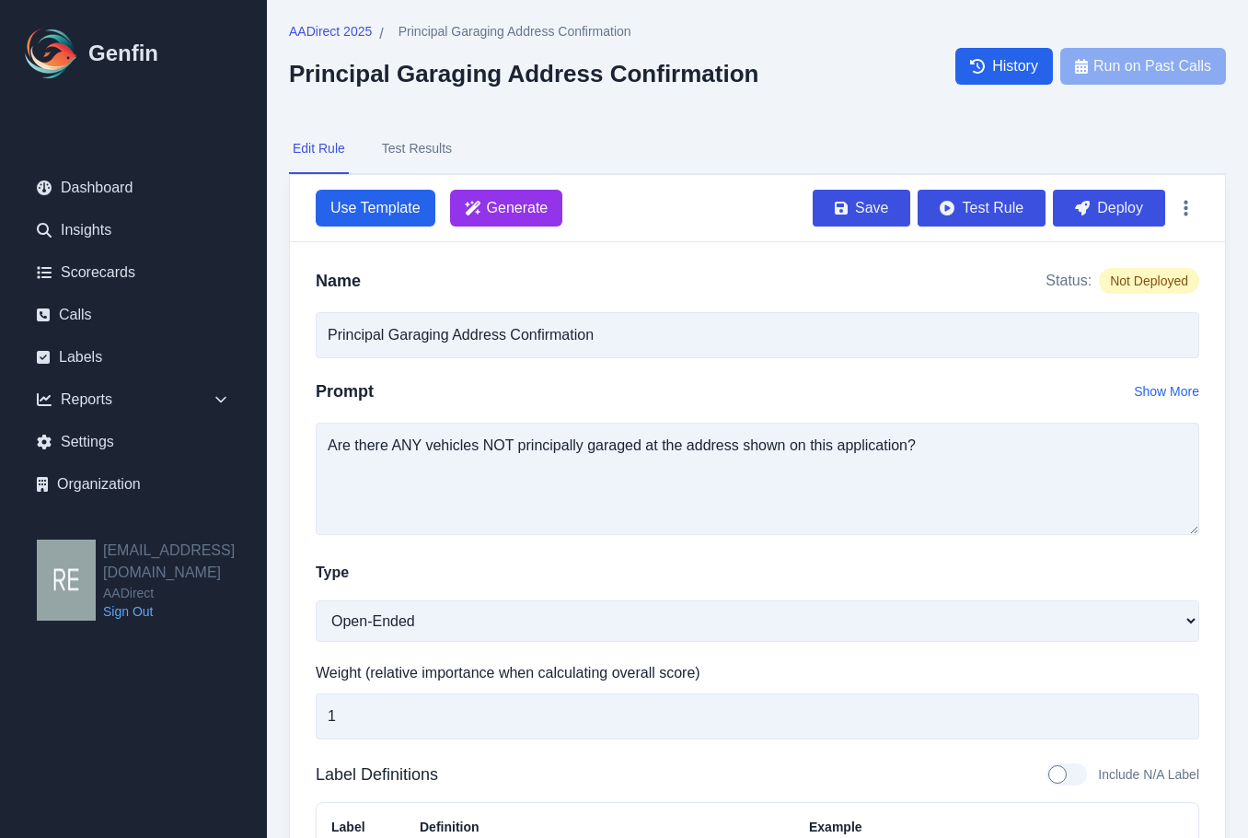
drag, startPoint x: 1120, startPoint y: 198, endPoint x: 712, endPoint y: 95, distance: 420.7
click at [1120, 197] on button "Deploy" at bounding box center [1109, 208] width 112 height 37
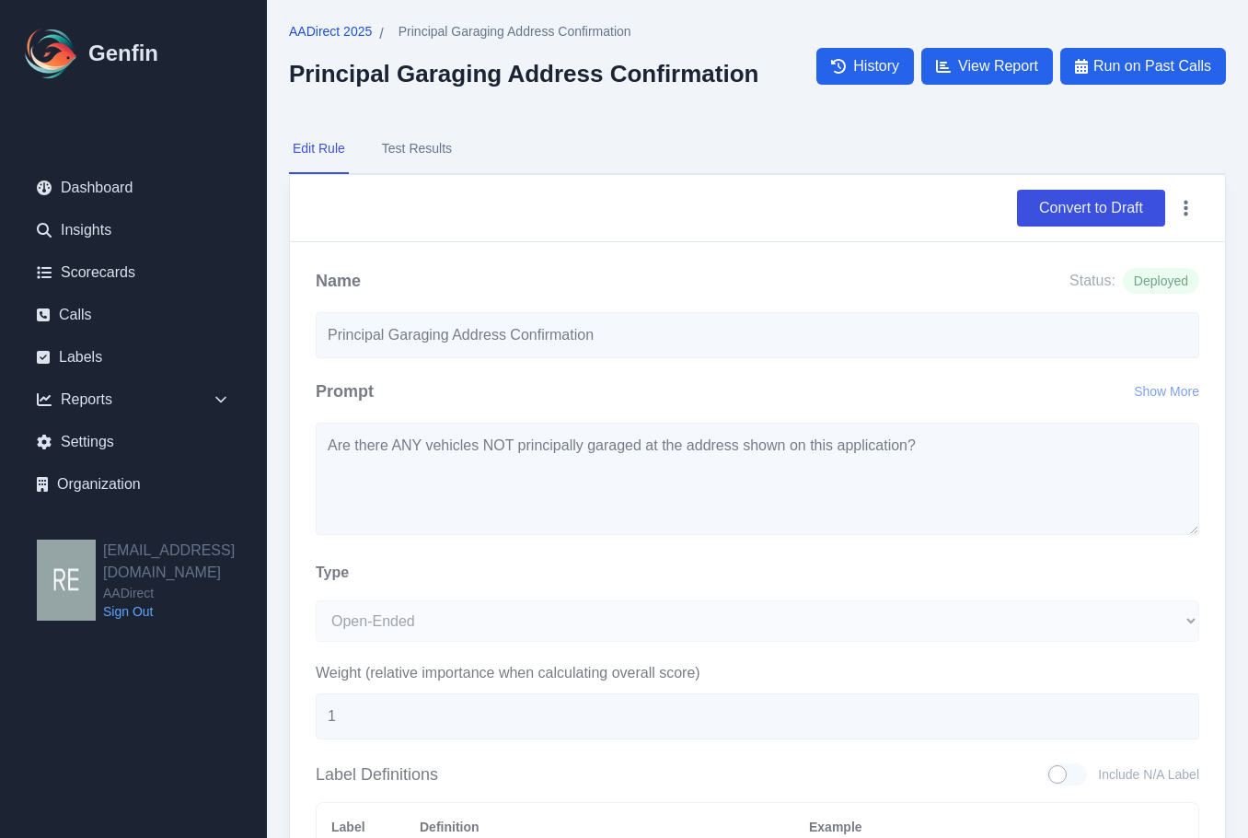
click at [348, 34] on span "AADirect 2025" at bounding box center [330, 31] width 83 height 18
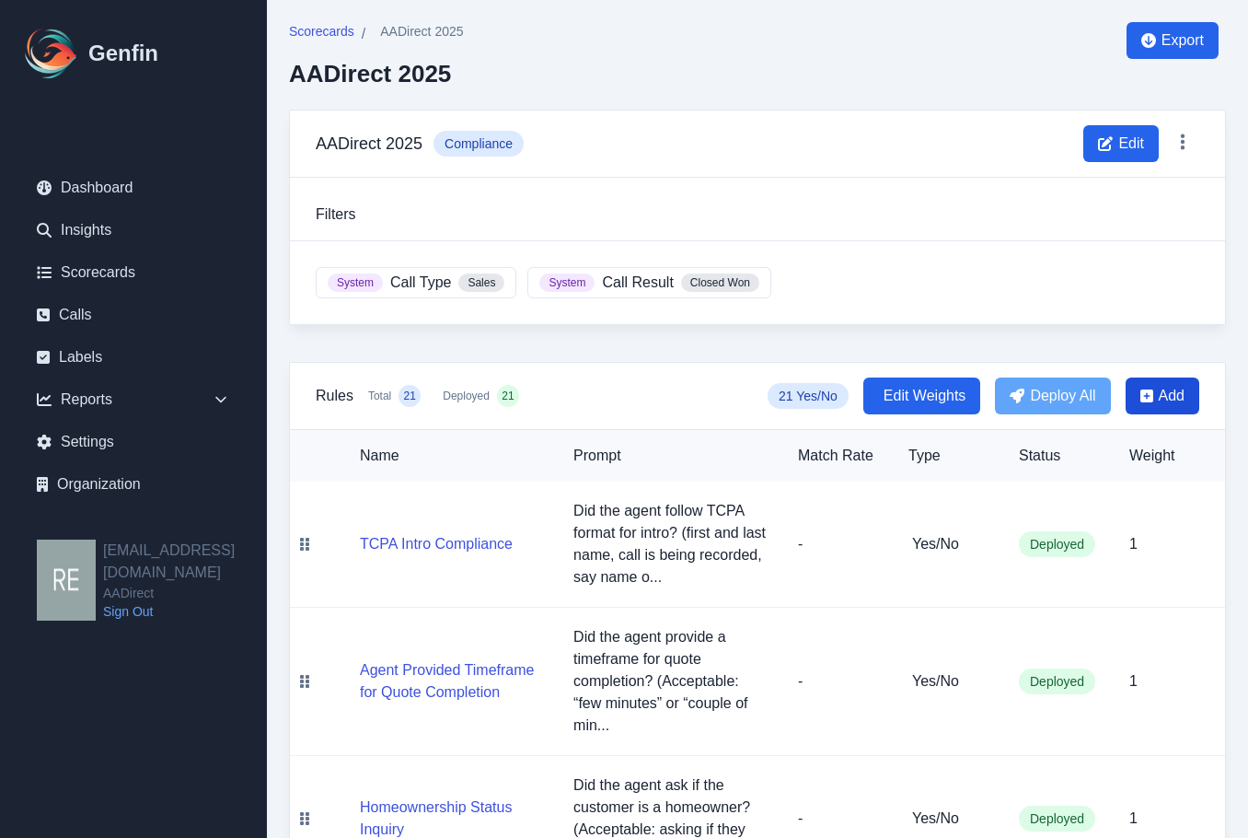
click at [1168, 382] on span "Add" at bounding box center [1163, 395] width 74 height 37
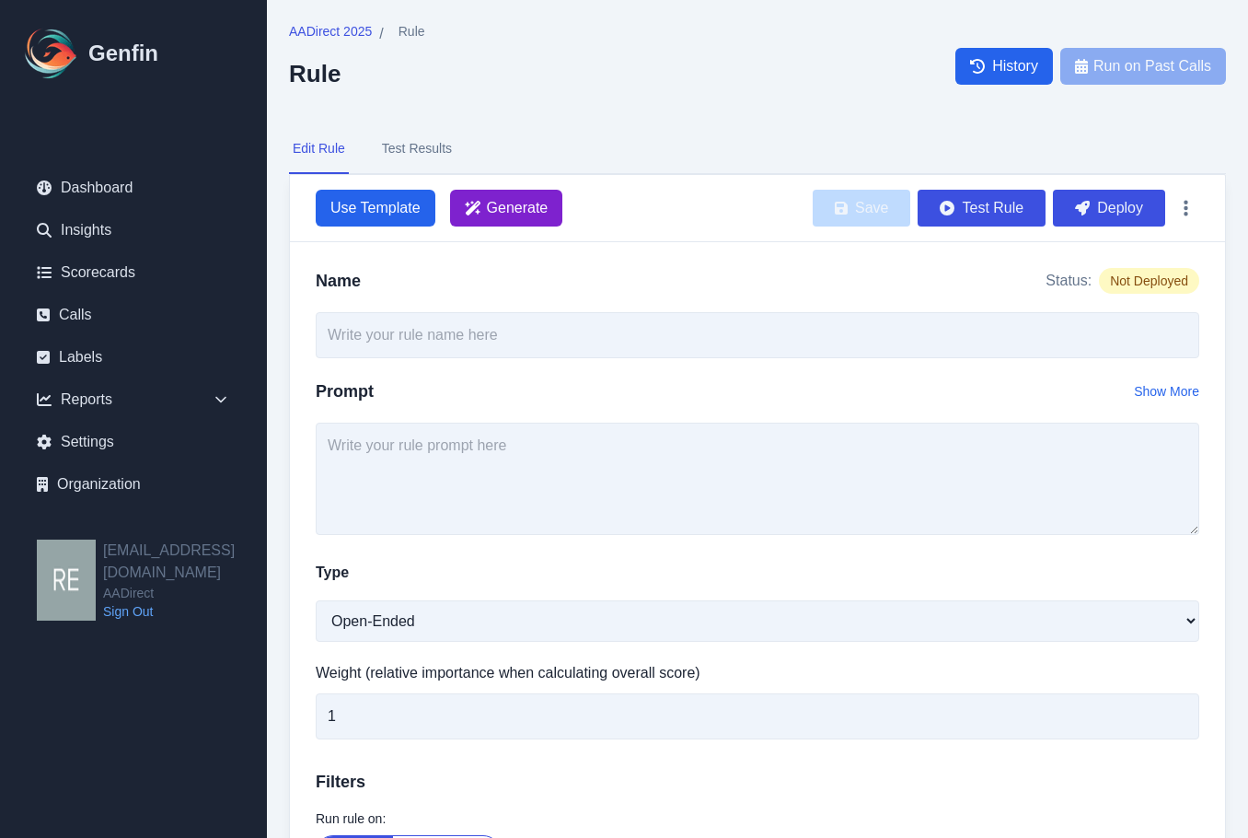
click at [529, 219] on span "Generate" at bounding box center [506, 208] width 113 height 37
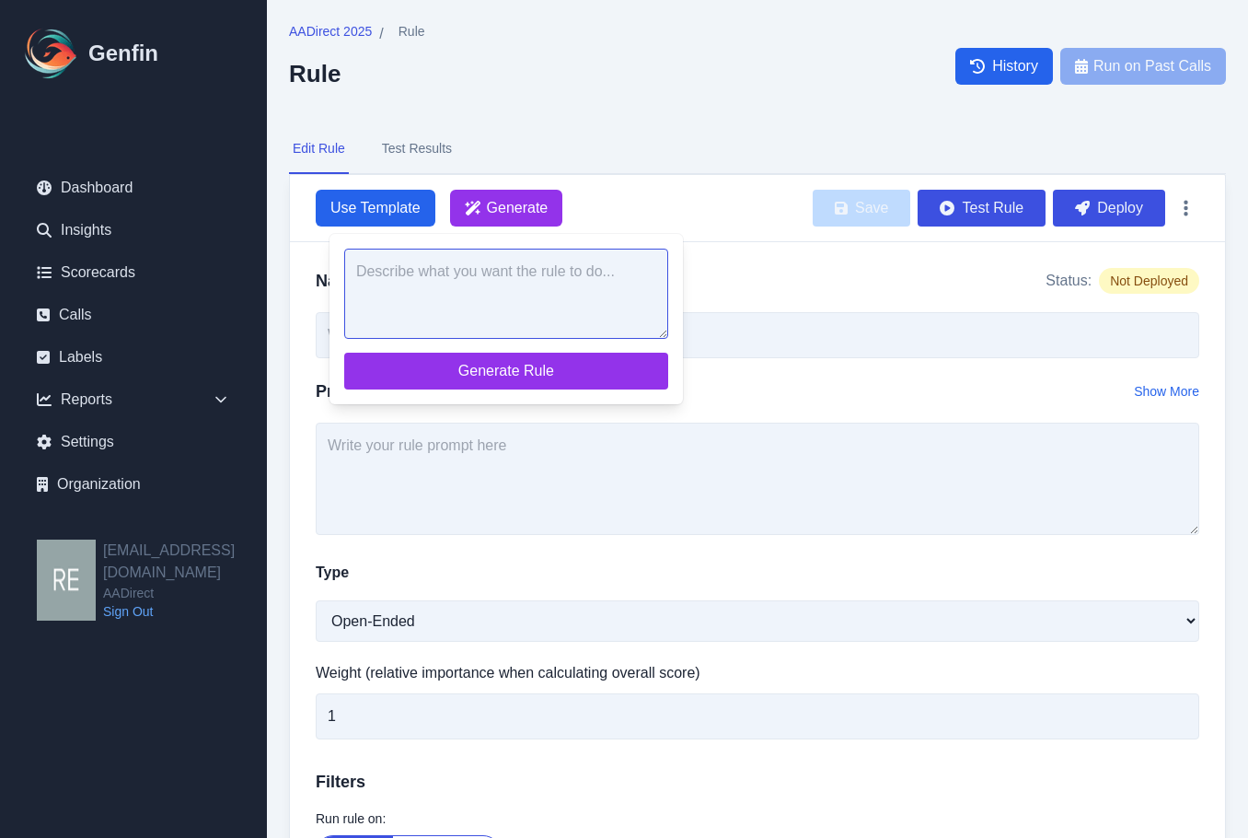
drag, startPoint x: 540, startPoint y: 296, endPoint x: 548, endPoint y: 304, distance: 11.7
click at [541, 296] on textarea at bounding box center [506, 294] width 324 height 90
paste textarea ". Did the agent offer a callback number to the customer at the end of the call …"
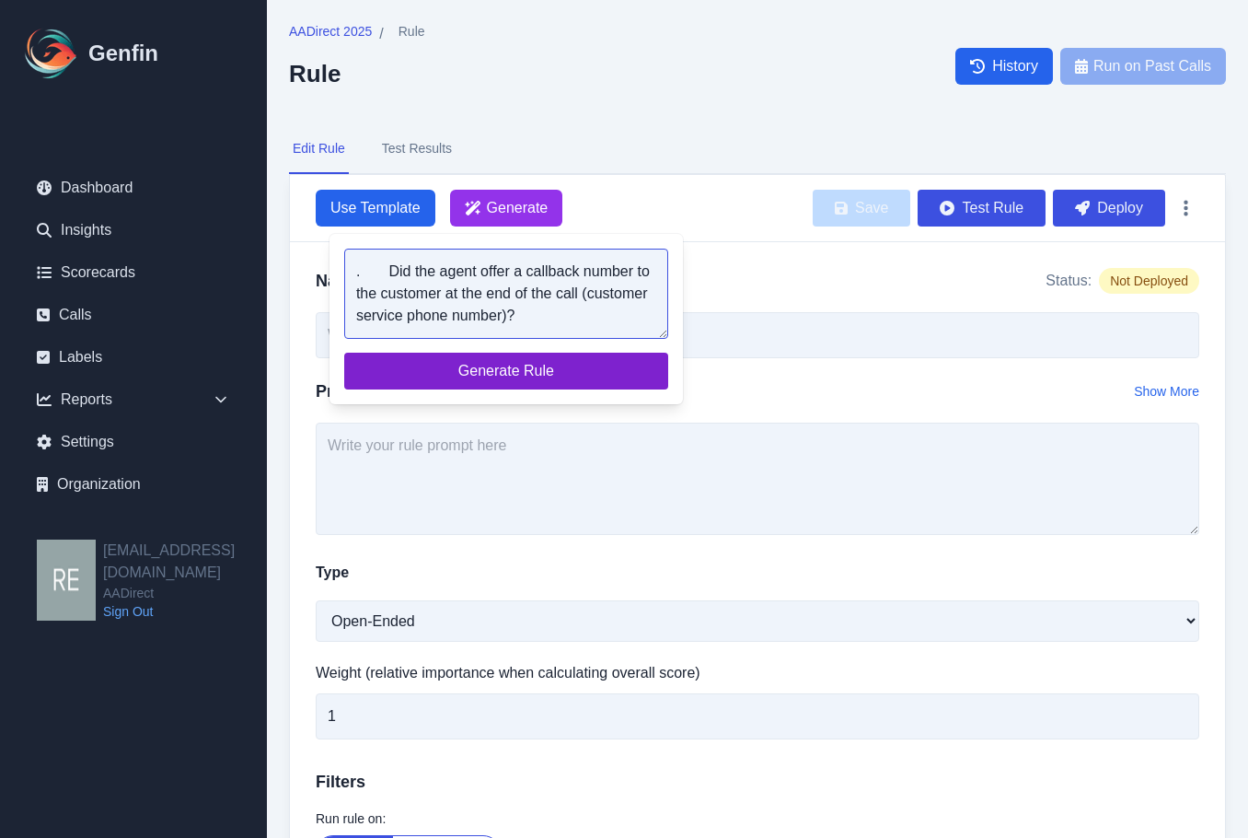
type textarea ". Did the agent offer a callback number to the customer at the end of the call …"
click at [532, 368] on span "Generate Rule" at bounding box center [506, 371] width 295 height 22
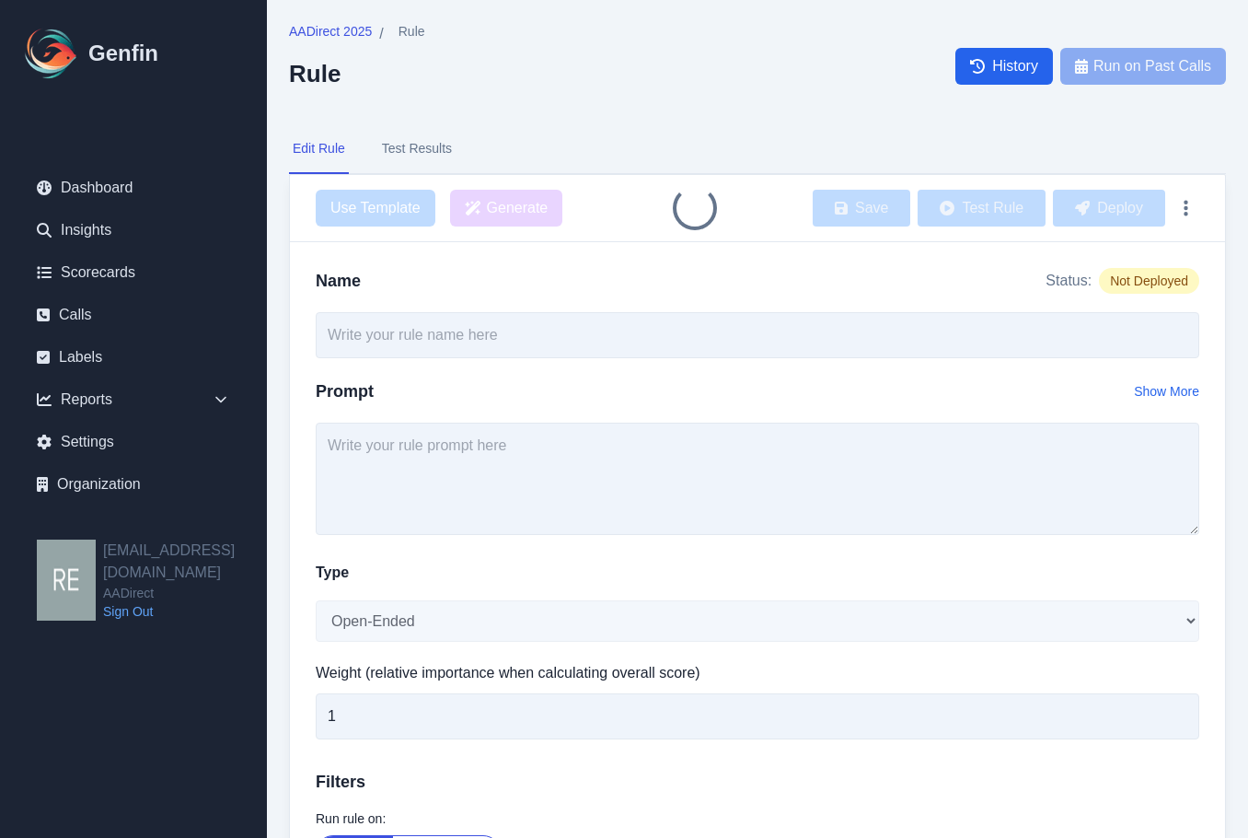
type input "Callback Number Offered at End of Call"
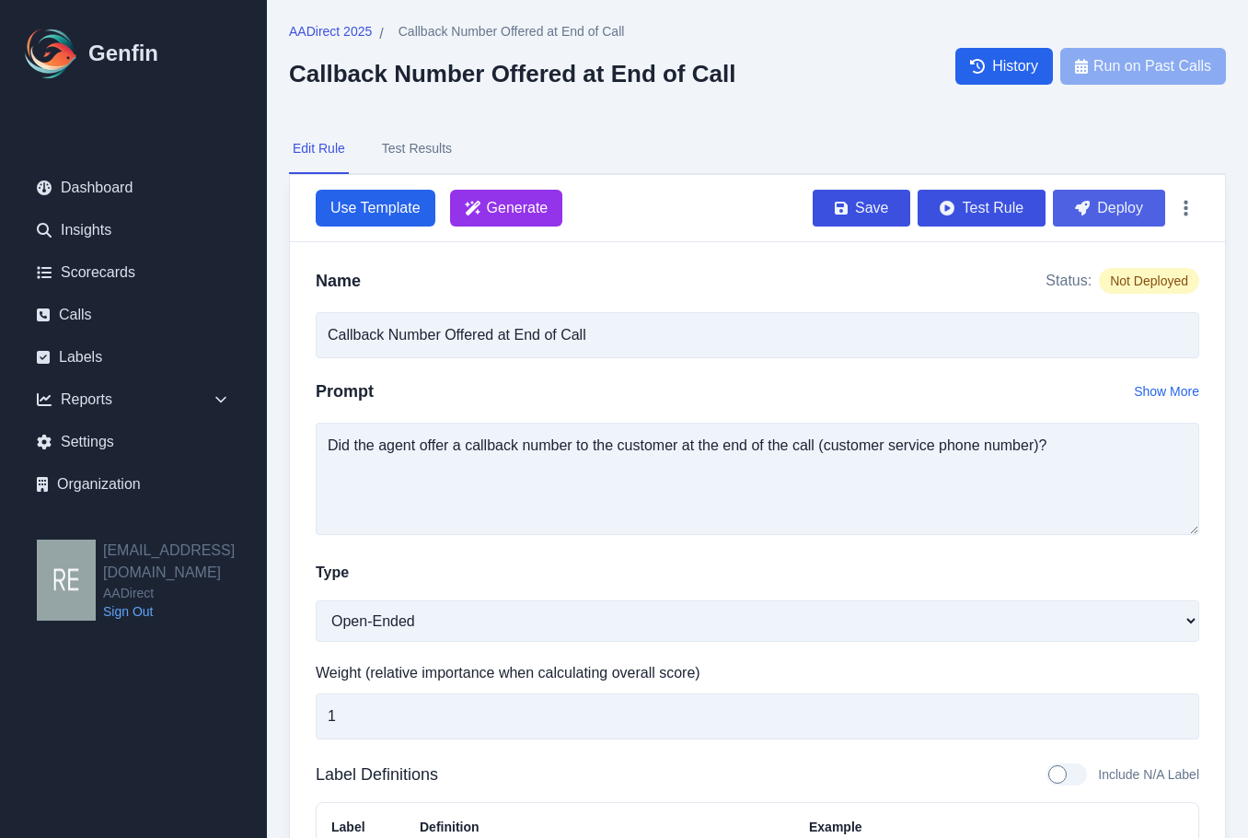
click at [1118, 192] on button "Deploy" at bounding box center [1109, 208] width 112 height 37
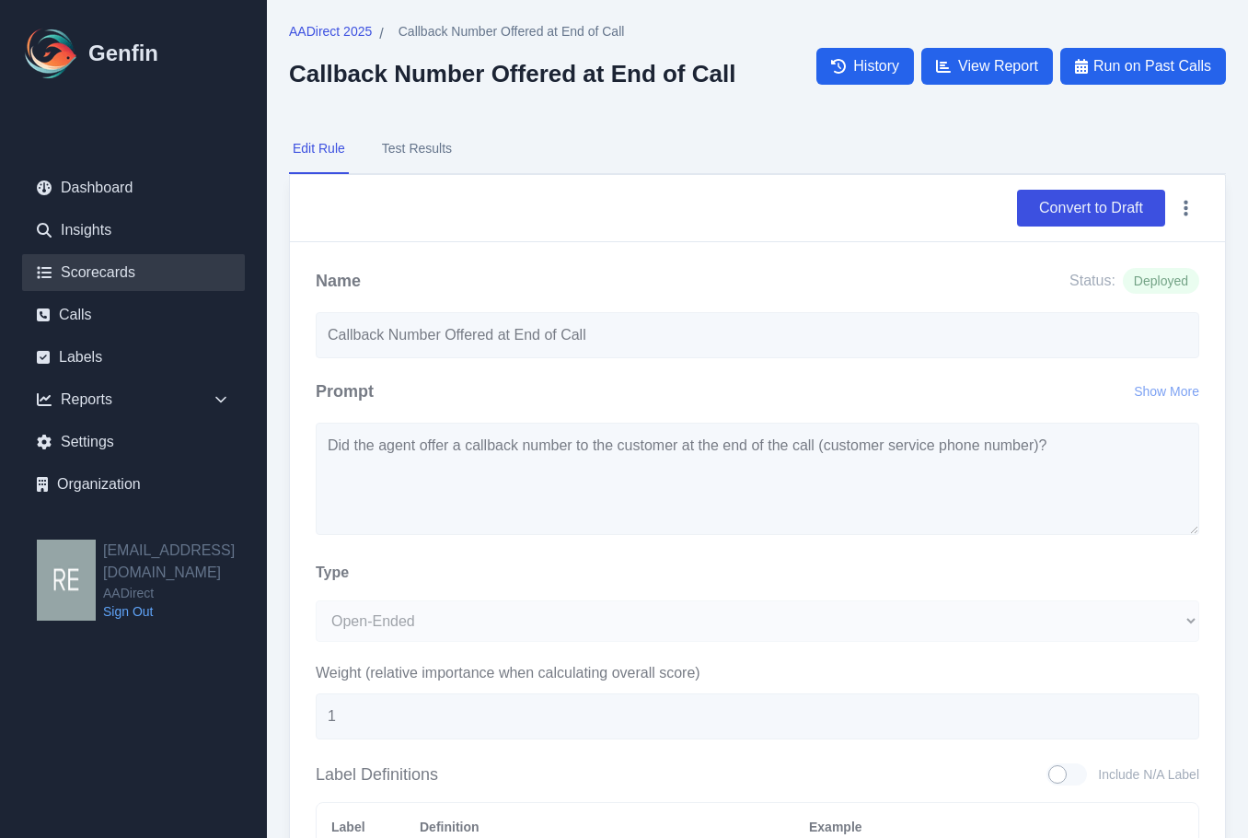
click at [110, 274] on link "Scorecards" at bounding box center [133, 272] width 223 height 37
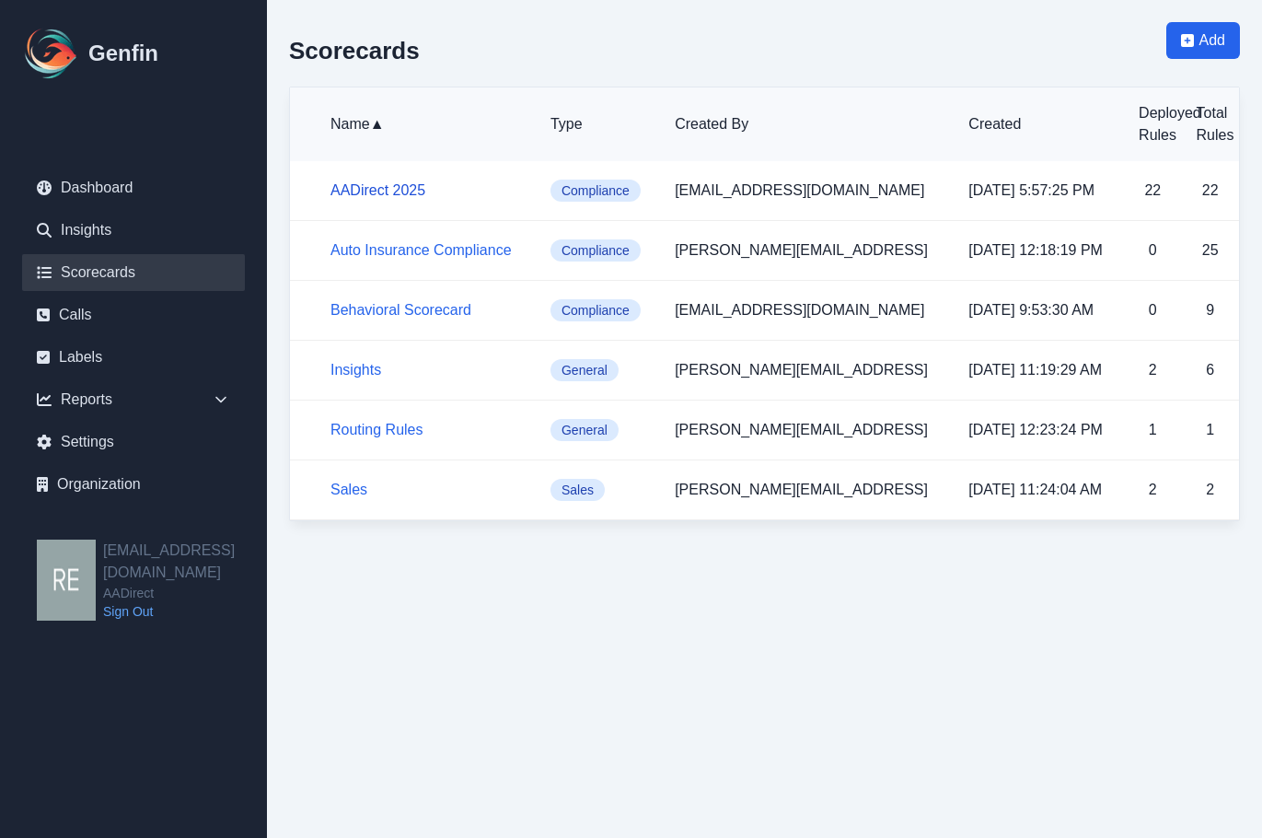
click at [398, 185] on link "AADirect 2025" at bounding box center [378, 190] width 95 height 16
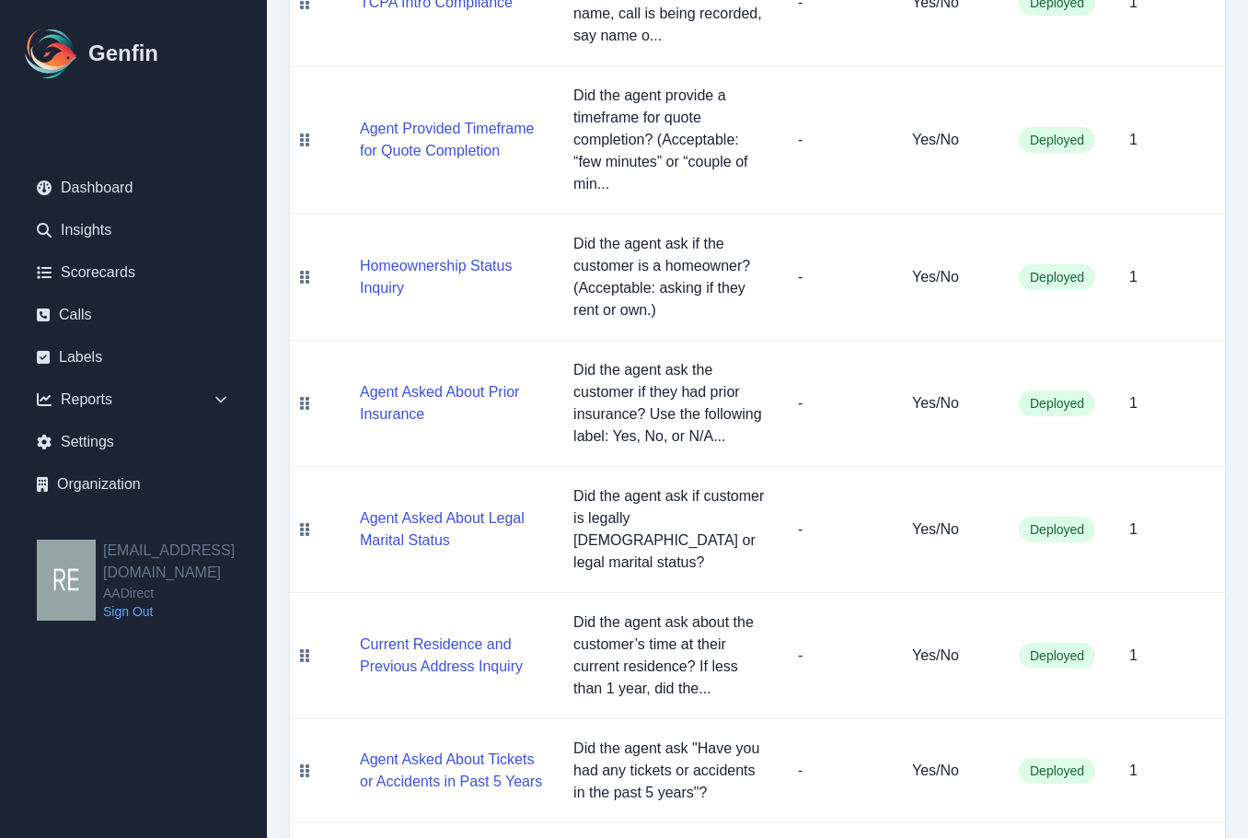
scroll to position [81, 0]
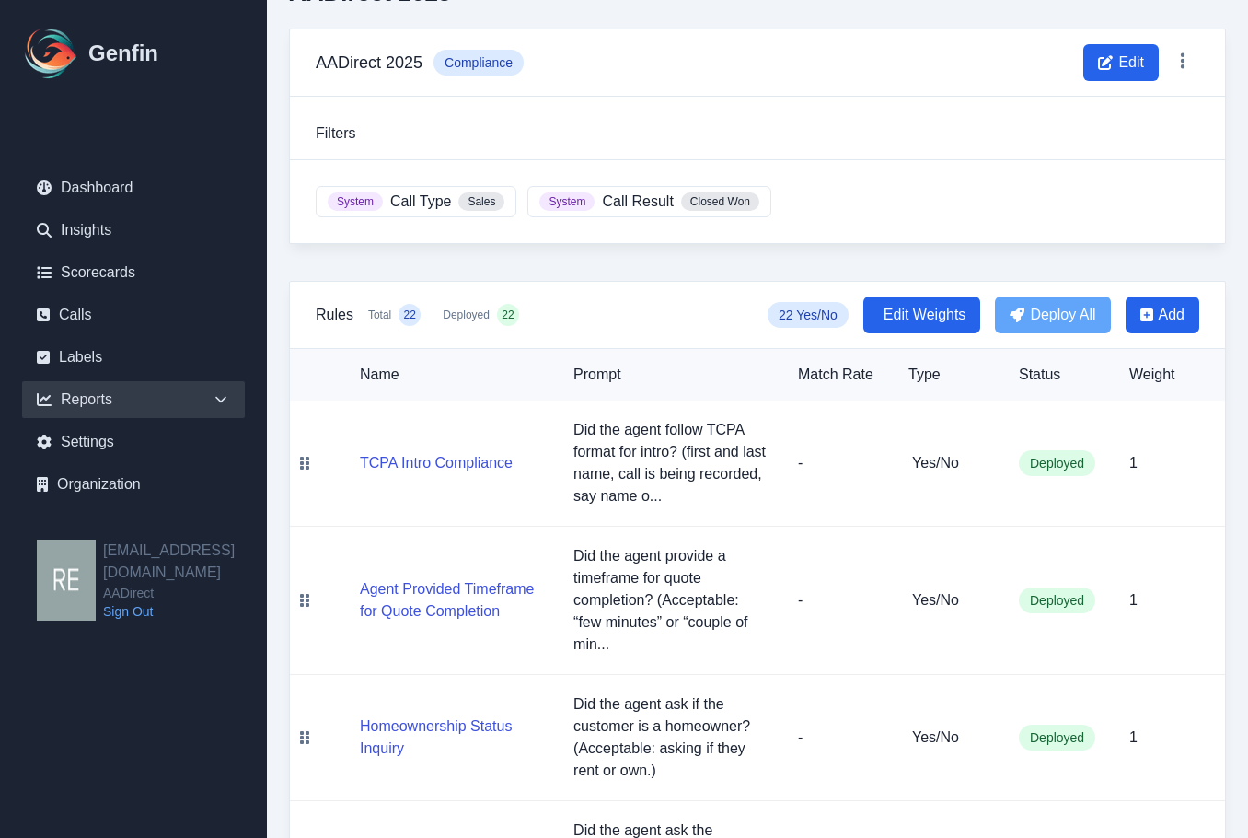
click at [99, 391] on div "Reports" at bounding box center [133, 399] width 223 height 37
